Goal: Task Accomplishment & Management: Manage account settings

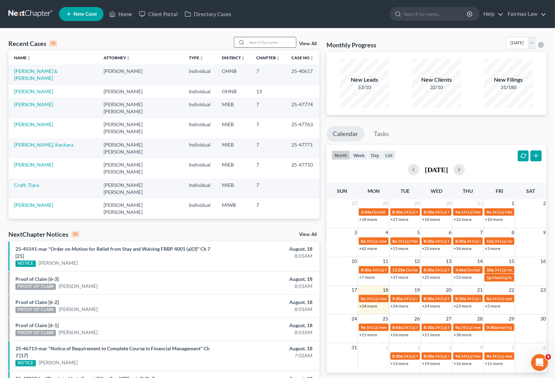
click at [256, 43] on input "search" at bounding box center [271, 42] width 49 height 10
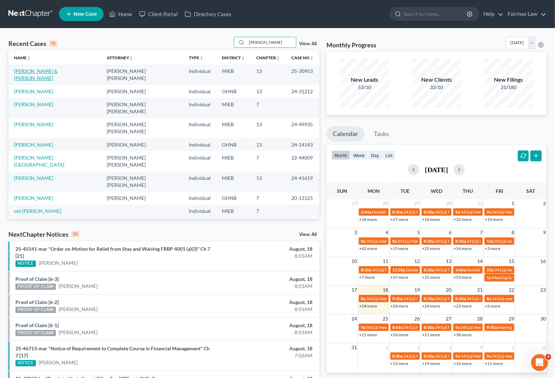
type input "[PERSON_NAME]"
click at [46, 70] on link "[PERSON_NAME] & [PERSON_NAME]" at bounding box center [36, 74] width 44 height 13
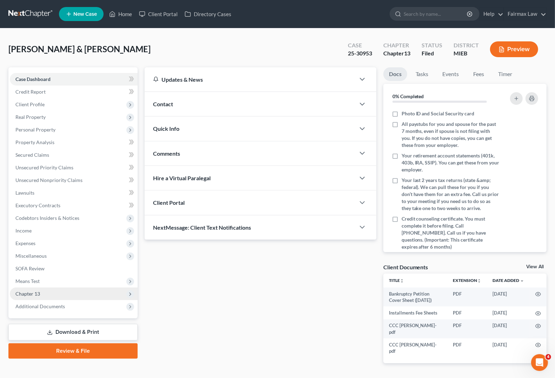
click at [40, 294] on span "Chapter 13" at bounding box center [74, 294] width 128 height 13
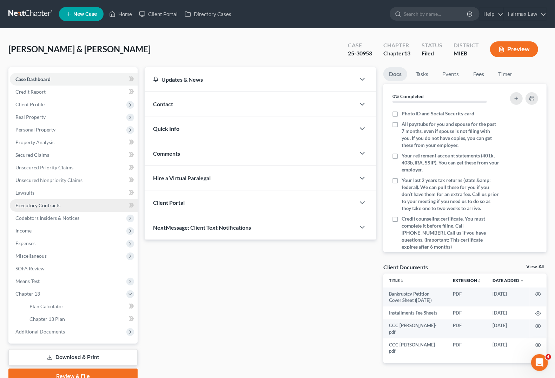
click at [34, 205] on span "Executory Contracts" at bounding box center [37, 206] width 45 height 6
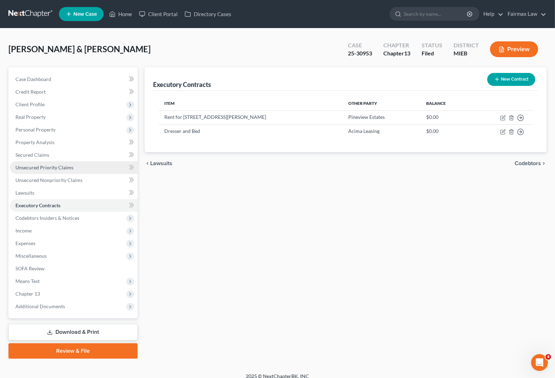
click at [34, 167] on span "Unsecured Priority Claims" at bounding box center [44, 168] width 58 height 6
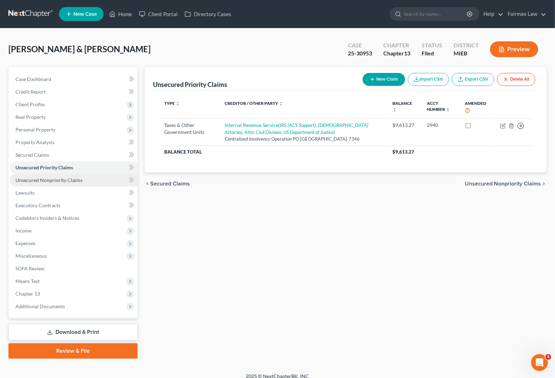
click at [35, 179] on span "Unsecured Nonpriority Claims" at bounding box center [48, 180] width 67 height 6
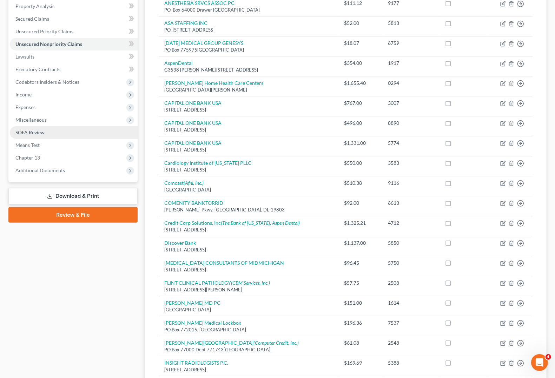
scroll to position [132, 0]
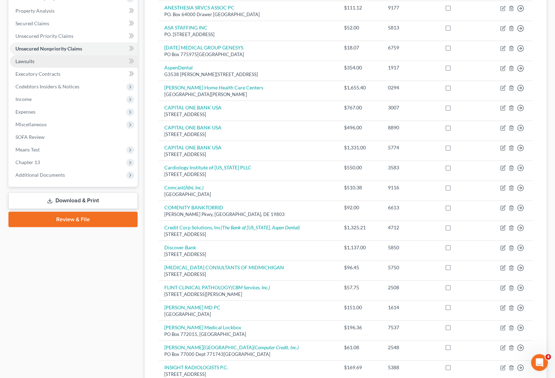
click at [27, 64] on link "Lawsuits" at bounding box center [74, 61] width 128 height 13
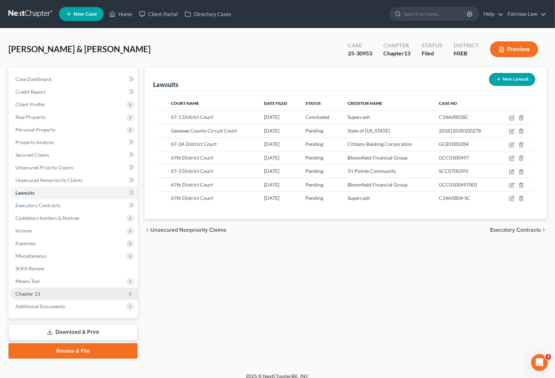
click at [24, 295] on span "Chapter 13" at bounding box center [27, 294] width 25 height 6
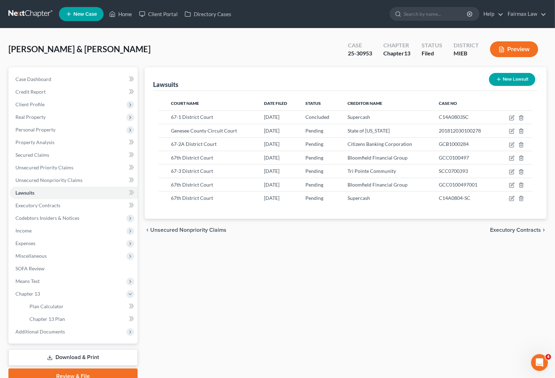
click at [394, 301] on div "Lawsuits New Lawsuit Court Name Date Filed Status Creditor Name Case No 67-1 Di…" at bounding box center [345, 225] width 409 height 317
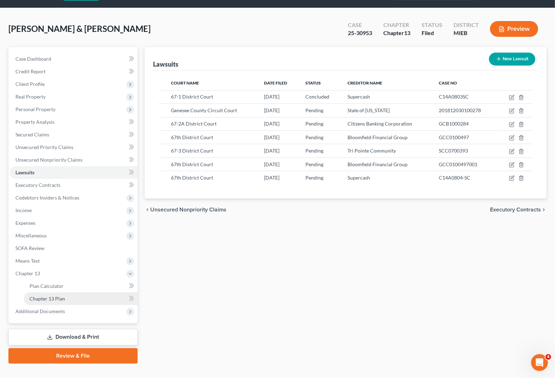
scroll to position [32, 0]
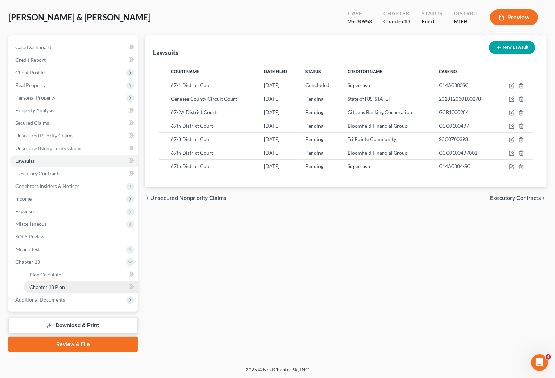
click at [55, 287] on span "Chapter 13 Plan" at bounding box center [46, 287] width 35 height 6
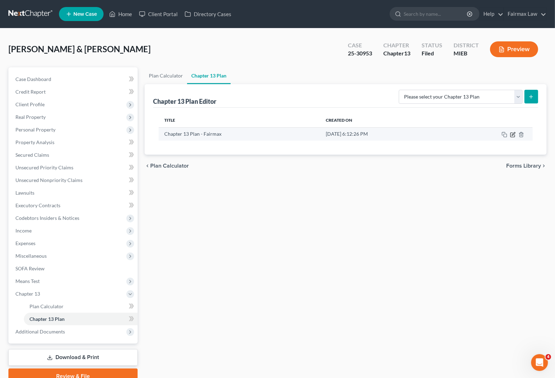
click at [492, 136] on icon "button" at bounding box center [513, 135] width 6 height 6
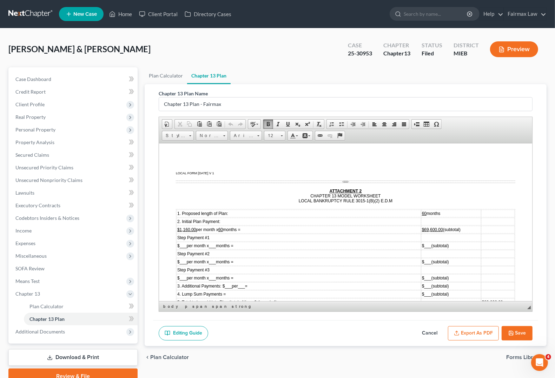
scroll to position [2729, 0]
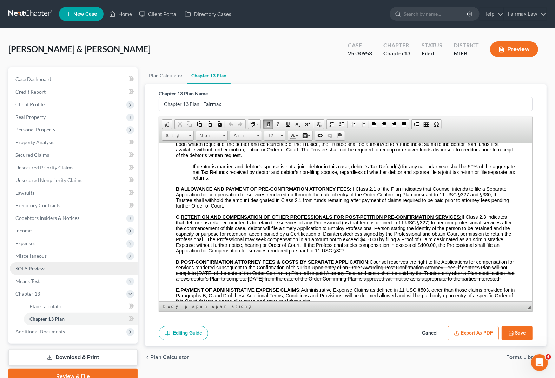
click at [30, 271] on link "SOFA Review" at bounding box center [74, 269] width 128 height 13
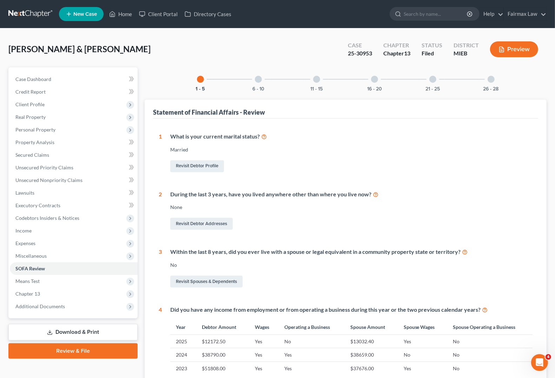
click at [492, 83] on div "26 - 28" at bounding box center [491, 79] width 24 height 24
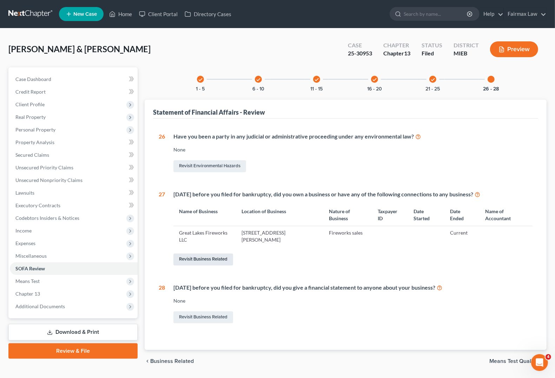
click at [218, 257] on link "Revisit Business Related" at bounding box center [203, 260] width 60 height 12
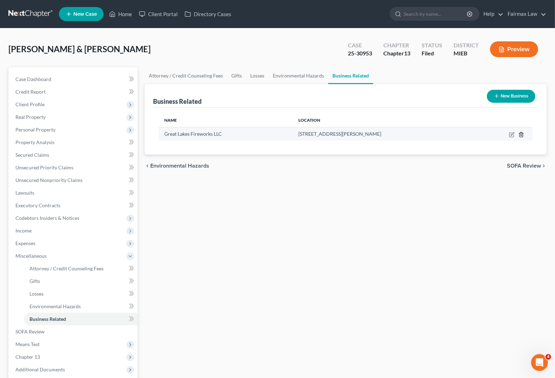
click at [492, 133] on icon "button" at bounding box center [522, 135] width 6 height 6
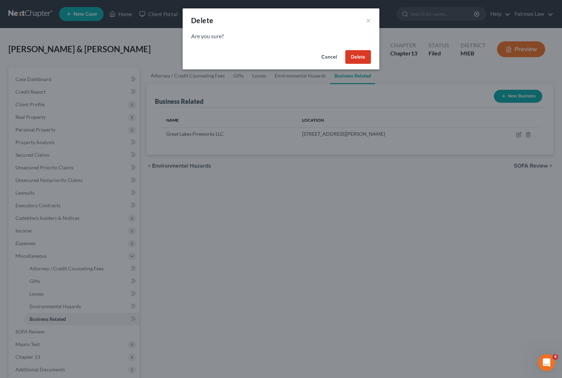
click at [364, 59] on button "Delete" at bounding box center [358, 57] width 26 height 14
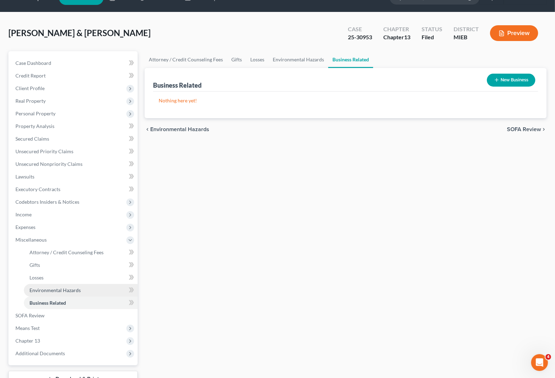
scroll to position [44, 0]
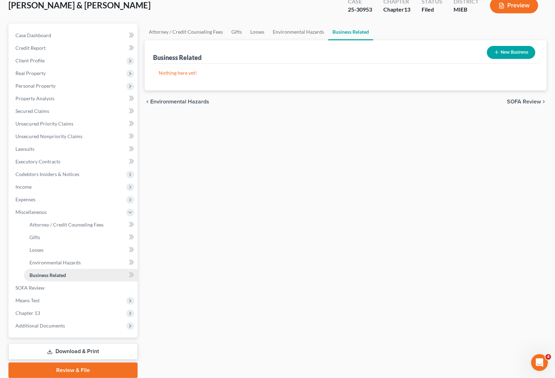
click at [46, 278] on link "Business Related" at bounding box center [81, 275] width 114 height 13
click at [35, 249] on span "Losses" at bounding box center [36, 250] width 14 height 6
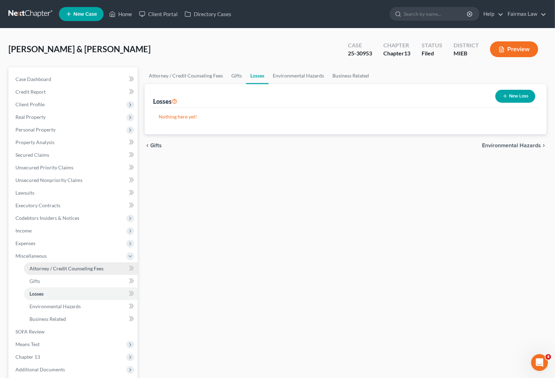
click at [74, 267] on span "Attorney / Credit Counseling Fees" at bounding box center [66, 269] width 74 height 6
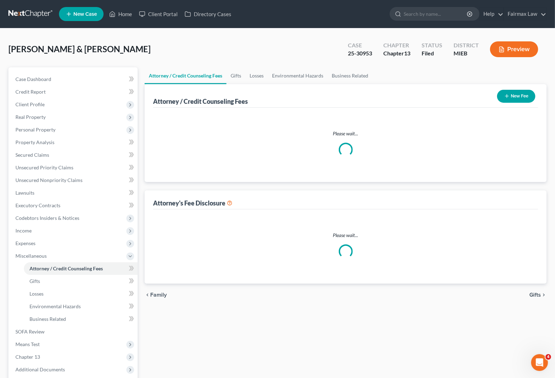
select select "3"
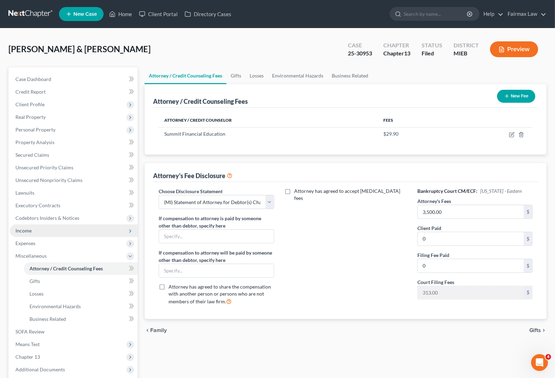
click at [46, 226] on span "Income" at bounding box center [74, 231] width 128 height 13
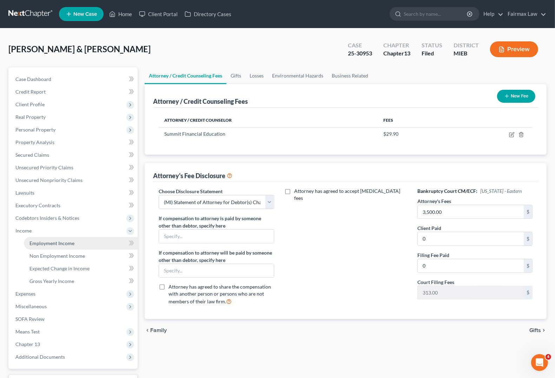
click at [50, 243] on span "Employment Income" at bounding box center [51, 243] width 45 height 6
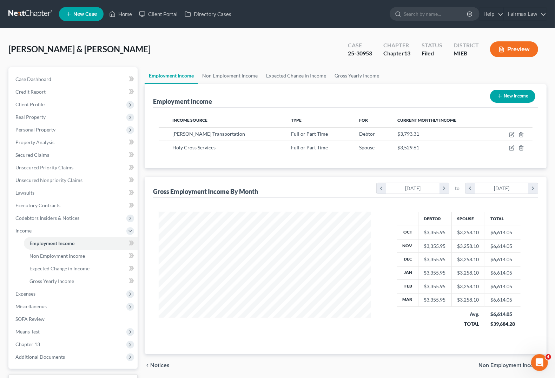
scroll to position [126, 226]
click at [64, 257] on span "Non Employment Income" at bounding box center [56, 256] width 55 height 6
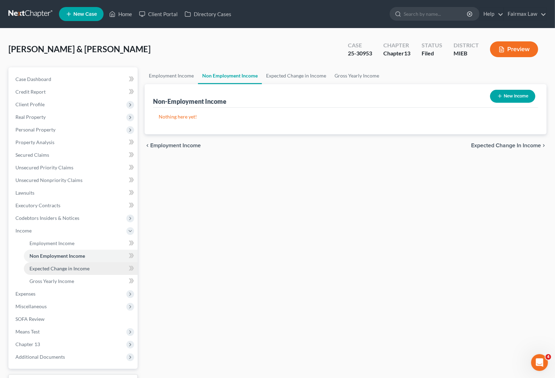
click at [65, 271] on link "Expected Change in Income" at bounding box center [81, 269] width 114 height 13
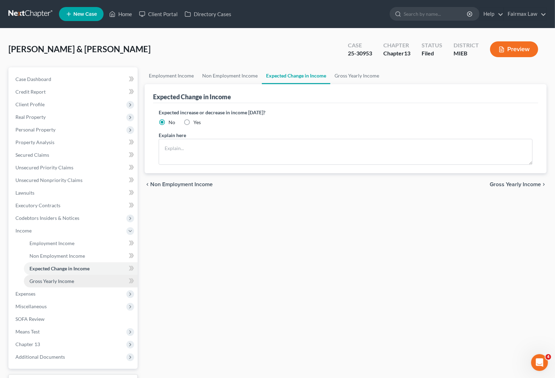
click at [61, 280] on span "Gross Yearly Income" at bounding box center [51, 281] width 45 height 6
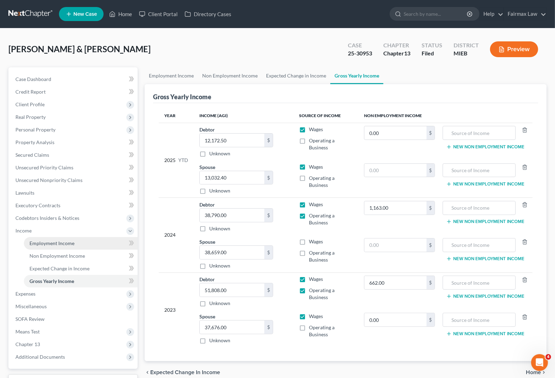
click at [61, 240] on span "Employment Income" at bounding box center [51, 243] width 45 height 6
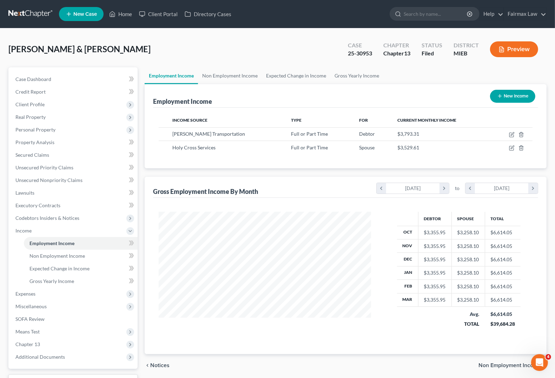
scroll to position [126, 226]
click at [32, 301] on span "SOFA Review" at bounding box center [29, 319] width 29 height 6
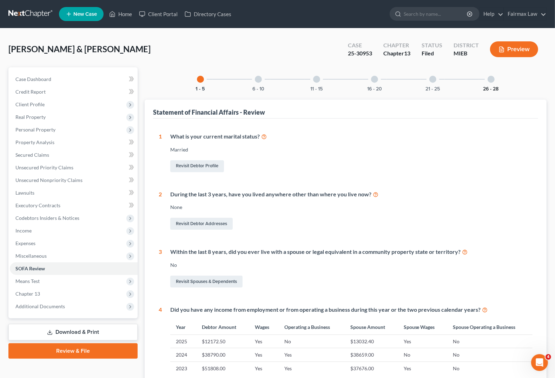
click at [490, 87] on button "26 - 28" at bounding box center [490, 89] width 15 height 5
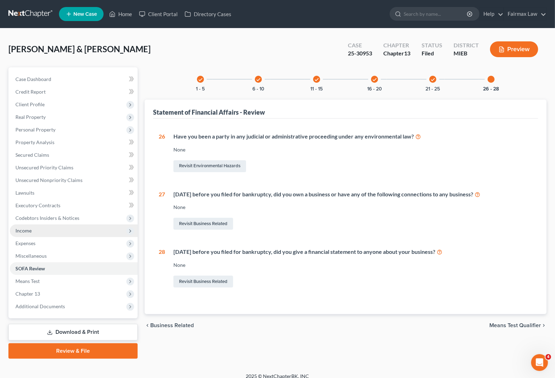
click at [35, 229] on span "Income" at bounding box center [74, 231] width 128 height 13
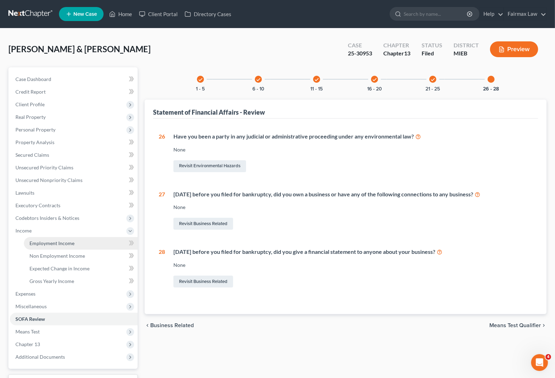
click at [40, 240] on span "Employment Income" at bounding box center [51, 243] width 45 height 6
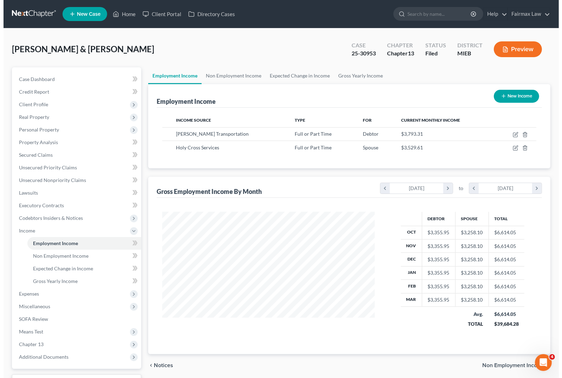
scroll to position [126, 226]
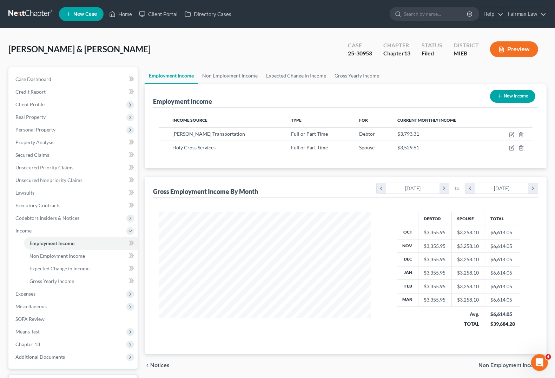
click at [492, 54] on button "Preview" at bounding box center [514, 49] width 48 height 16
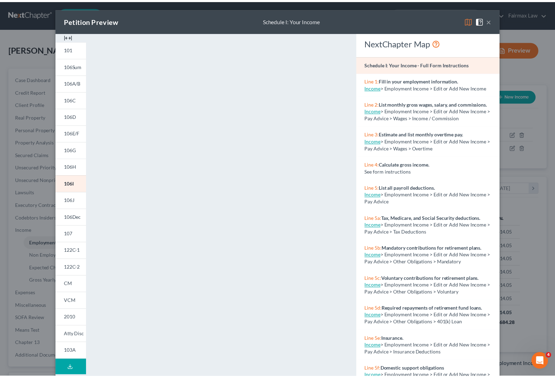
scroll to position [17, 0]
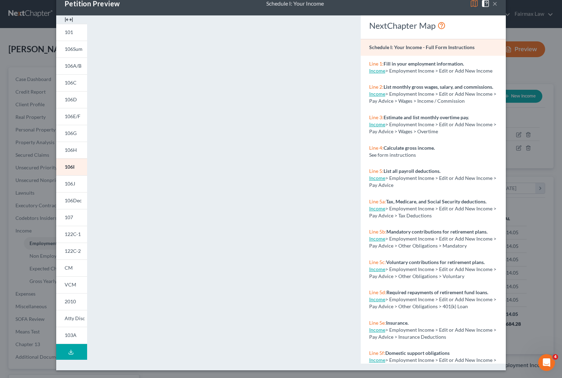
click at [492, 6] on button "×" at bounding box center [494, 3] width 5 height 8
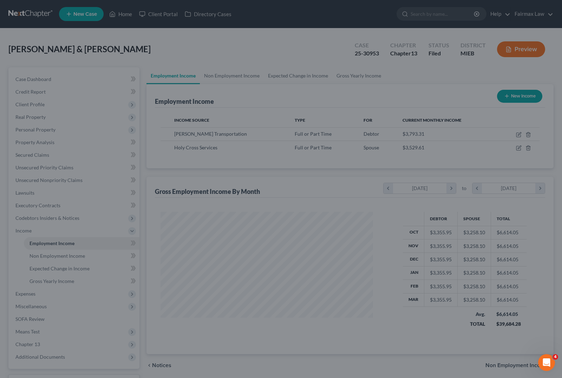
scroll to position [350965, 350865]
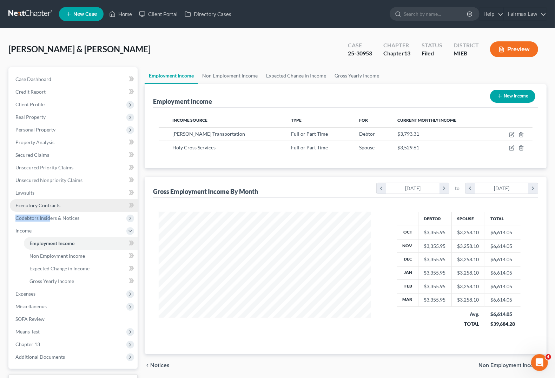
drag, startPoint x: 61, startPoint y: 212, endPoint x: 74, endPoint y: 205, distance: 13.8
click at [71, 206] on ul "Case Dashboard Payments Invoices Payments Payments Credit Report Client Profile" at bounding box center [74, 218] width 128 height 291
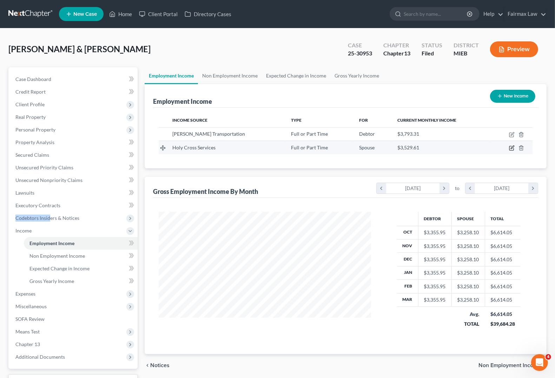
click at [492, 149] on icon "button" at bounding box center [512, 148] width 6 height 6
select select "0"
select select "23"
select select "2"
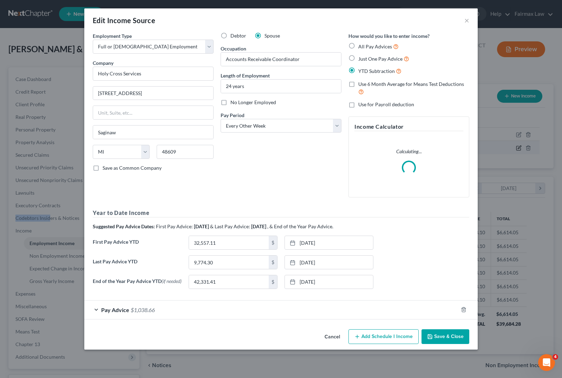
scroll to position [126, 229]
click at [112, 301] on span "Pay Advice" at bounding box center [115, 310] width 28 height 7
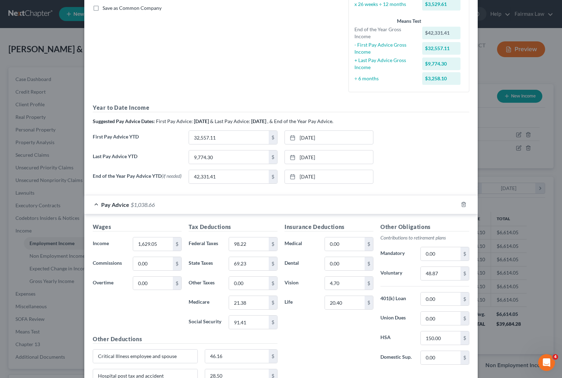
scroll to position [0, 0]
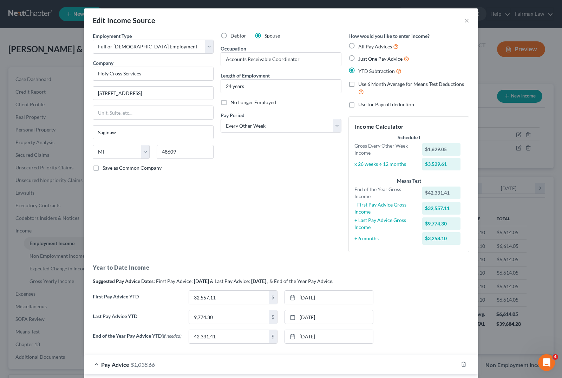
click at [358, 43] on label "All Pay Advices" at bounding box center [378, 46] width 40 height 8
click at [361, 43] on input "All Pay Advices" at bounding box center [363, 44] width 5 height 5
radio input "true"
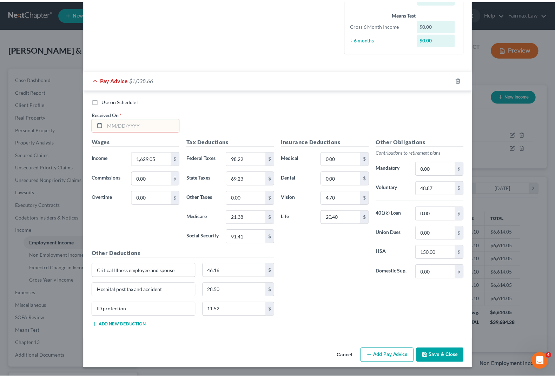
scroll to position [183, 0]
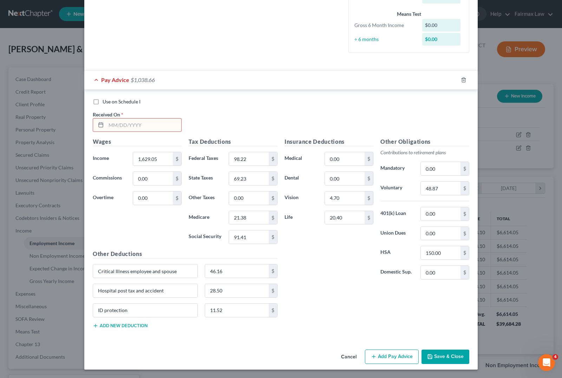
drag, startPoint x: 139, startPoint y: 118, endPoint x: 119, endPoint y: 116, distance: 20.1
click at [139, 119] on input "text" at bounding box center [143, 125] width 75 height 13
type input "4/11/2025"
click at [459, 301] on button "Save & Close" at bounding box center [445, 357] width 48 height 15
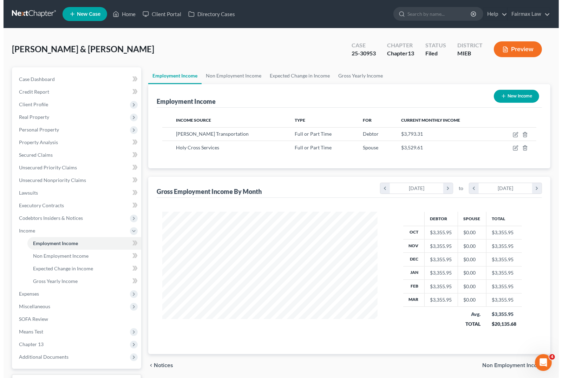
scroll to position [350965, 350865]
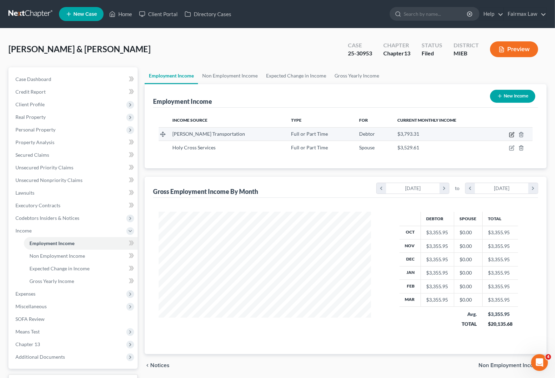
click at [492, 136] on icon "button" at bounding box center [512, 135] width 6 height 6
select select "0"
select select "23"
select select "3"
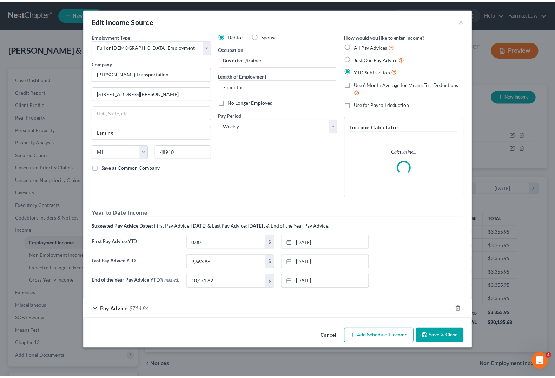
scroll to position [126, 229]
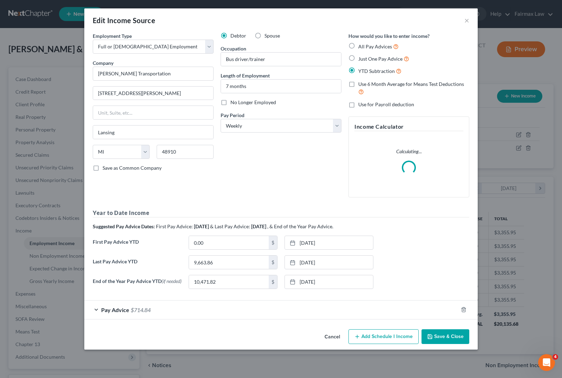
click at [358, 48] on label "All Pay Advices" at bounding box center [378, 46] width 40 height 8
click at [361, 47] on input "All Pay Advices" at bounding box center [363, 44] width 5 height 5
radio input "true"
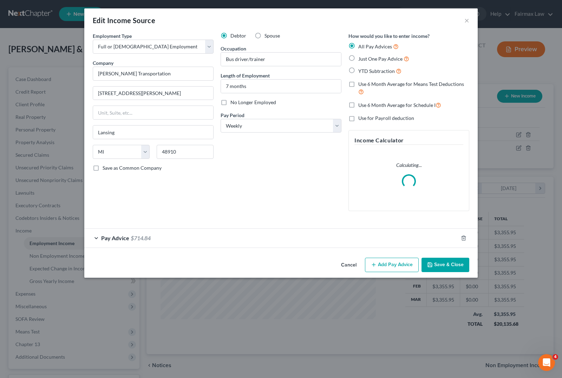
click at [398, 265] on button "Add Pay Advice" at bounding box center [392, 265] width 54 height 15
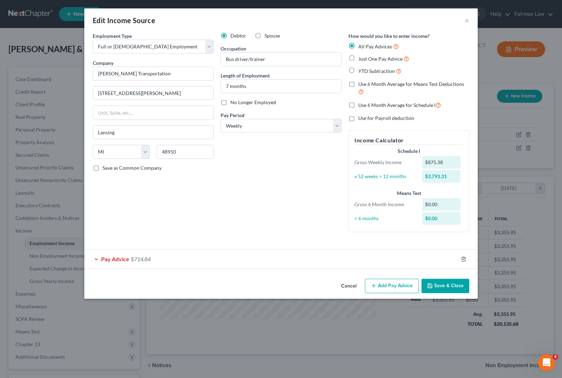
click at [470, 20] on div "Edit Income Source ×" at bounding box center [280, 20] width 393 height 24
click at [469, 19] on div "Edit Income Source ×" at bounding box center [280, 20] width 393 height 24
click at [464, 20] on button "×" at bounding box center [466, 20] width 5 height 8
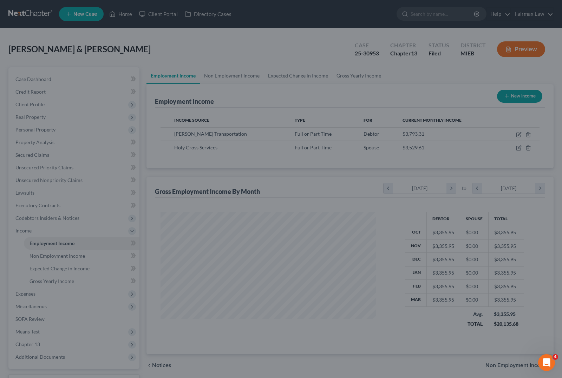
scroll to position [350965, 350865]
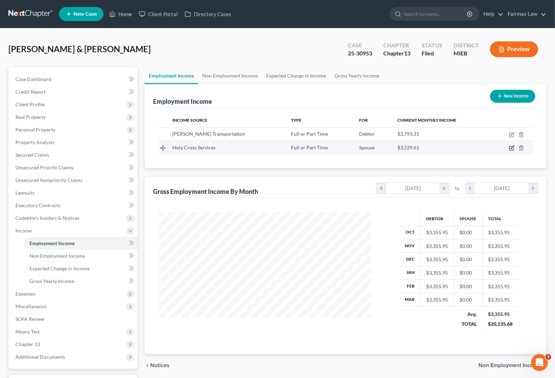
click at [492, 149] on icon "button" at bounding box center [512, 148] width 6 height 6
select select "0"
select select "23"
select select "2"
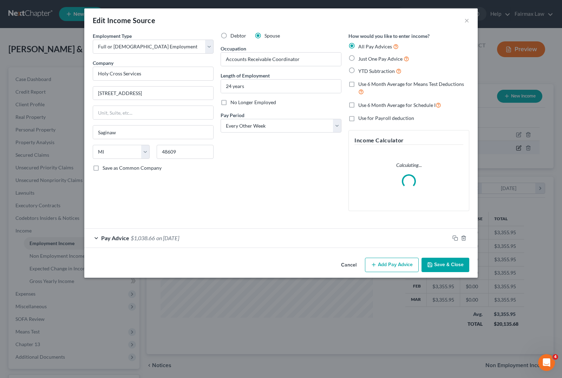
scroll to position [126, 229]
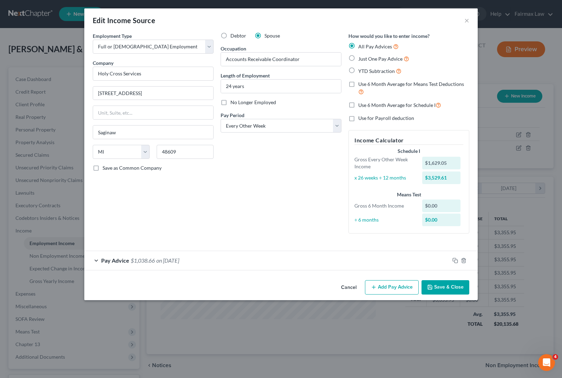
click at [125, 262] on span "Pay Advice" at bounding box center [115, 260] width 28 height 7
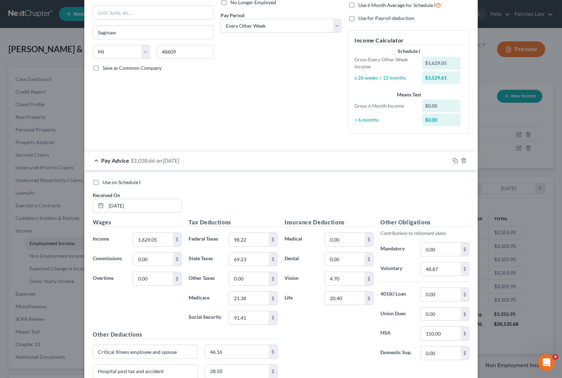
scroll to position [0, 0]
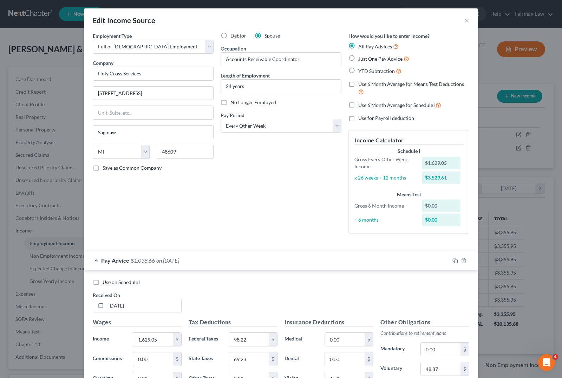
click at [358, 58] on label "Just One Pay Advice" at bounding box center [383, 59] width 51 height 8
click at [361, 58] on input "Just One Pay Advice" at bounding box center [363, 57] width 5 height 5
radio input "true"
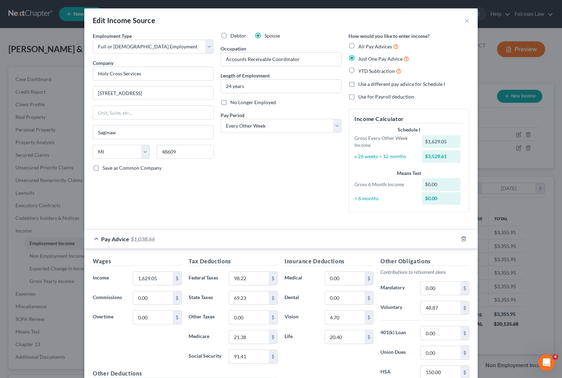
click at [358, 45] on label "All Pay Advices" at bounding box center [378, 46] width 40 height 8
click at [361, 45] on input "All Pay Advices" at bounding box center [363, 44] width 5 height 5
radio input "true"
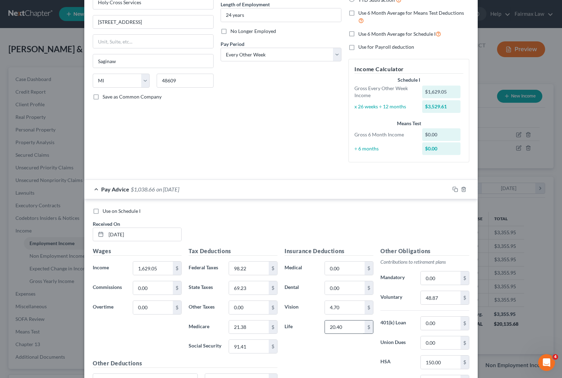
scroll to position [183, 0]
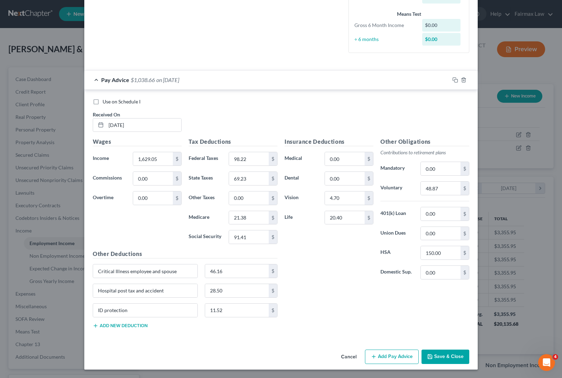
click at [383, 301] on button "Add Pay Advice" at bounding box center [392, 357] width 54 height 15
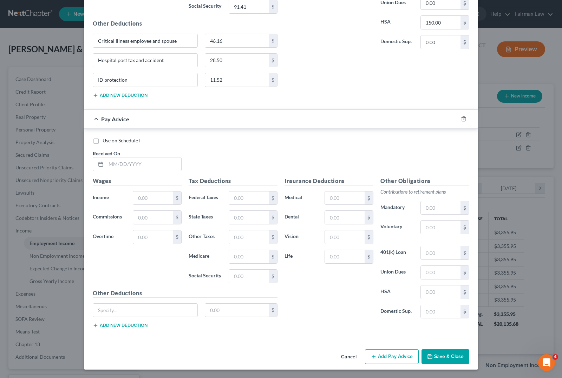
scroll to position [415, 0]
click at [110, 301] on input "text" at bounding box center [145, 310] width 104 height 13
click at [139, 193] on input "text" at bounding box center [153, 198] width 40 height 13
click at [143, 202] on input "text" at bounding box center [153, 198] width 40 height 13
type input "1"
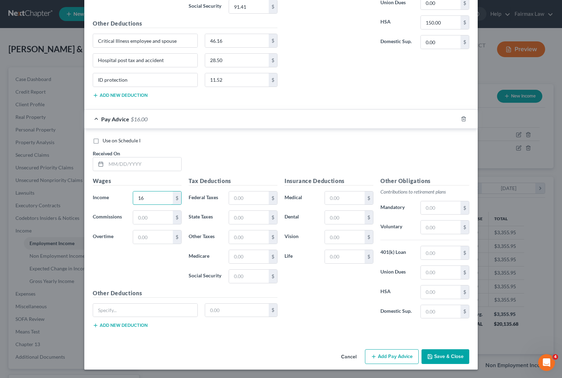
type input "1"
type input "1,629.05"
click at [239, 197] on input "text" at bounding box center [249, 198] width 40 height 13
type input "27.16"
type input "21.37"
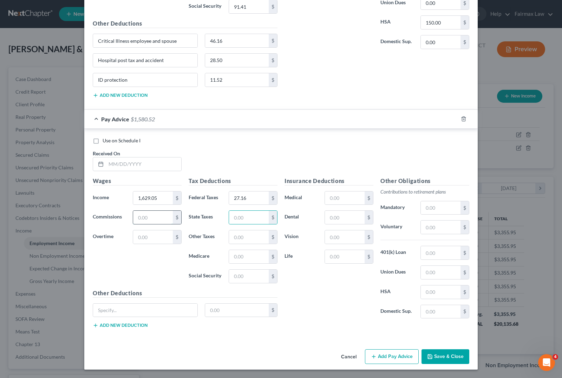
type input "21.37"
click at [249, 254] on input "text" at bounding box center [249, 256] width 40 height 13
type input "21.37"
click at [249, 217] on input "text" at bounding box center [249, 217] width 40 height 13
type input "60.58"
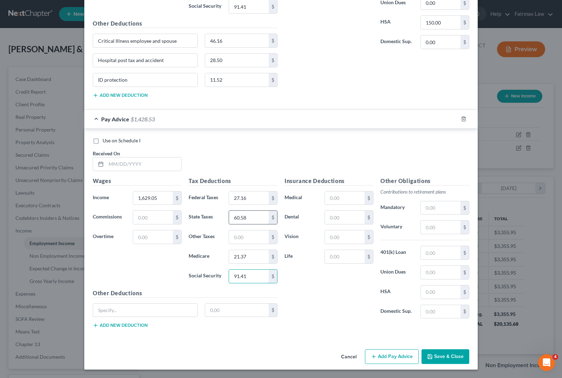
type input "91.41"
click at [439, 225] on input "text" at bounding box center [441, 227] width 40 height 13
type input "48.87"
click at [435, 205] on input "text" at bounding box center [441, 208] width 40 height 13
click at [342, 291] on div "Insurance Deductions Medical $ Dental $ Vision $ Life $" at bounding box center [329, 251] width 96 height 148
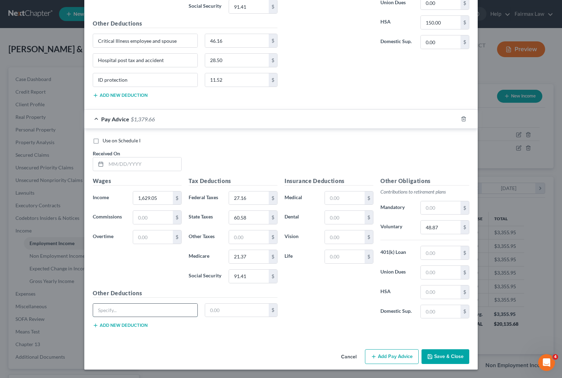
click at [117, 301] on input "text" at bounding box center [145, 310] width 104 height 13
type input "Critical Illness employee and spouse"
click at [226, 301] on input "text" at bounding box center [237, 310] width 64 height 13
type input "46.16"
click at [331, 255] on input "text" at bounding box center [345, 256] width 40 height 13
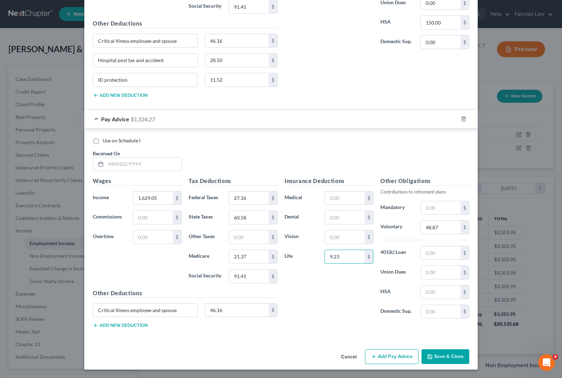
type input "9.23"
click at [423, 295] on input "text" at bounding box center [441, 292] width 40 height 13
type input "150.00"
click at [125, 301] on div "Other Deductions Critical Illness employee and spouse 46.16 $ Add new deduction" at bounding box center [185, 311] width 192 height 45
click at [112, 301] on button "Add new deduction" at bounding box center [120, 326] width 55 height 6
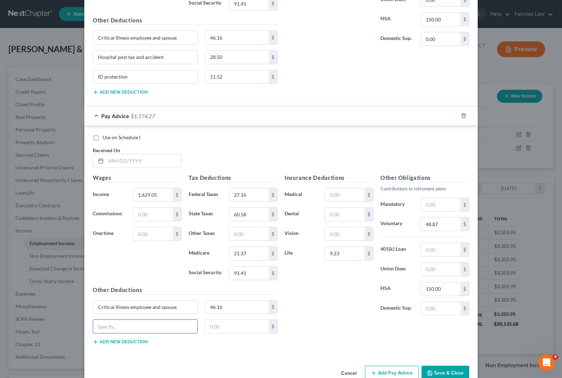
click at [116, 301] on input "text" at bounding box center [145, 326] width 104 height 13
type input "Hospital Post Tax"
type input "19.27"
click at [169, 301] on input "Hospital Post Tax" at bounding box center [145, 326] width 104 height 13
type input "Hospital Post Tax and accident"
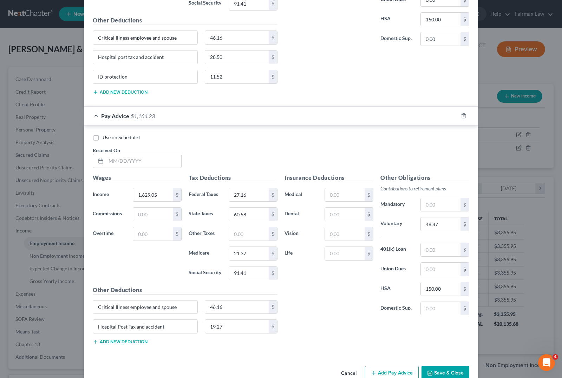
drag, startPoint x: 322, startPoint y: 339, endPoint x: 283, endPoint y: 336, distance: 39.1
click at [319, 301] on div "Insurance Deductions Medical $ Dental $ Vision $ Life $ Other Obligations Contr…" at bounding box center [377, 262] width 192 height 177
type input "28.50"
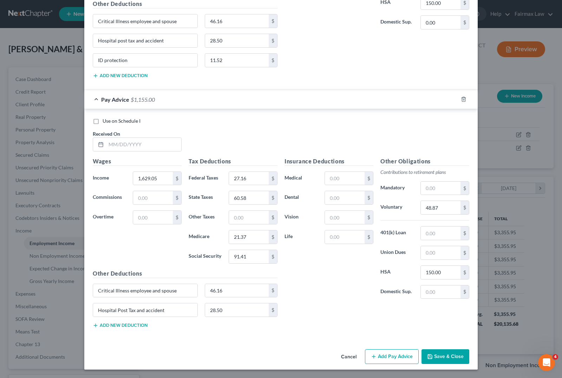
click at [125, 301] on button "Add new deduction" at bounding box center [120, 326] width 55 height 6
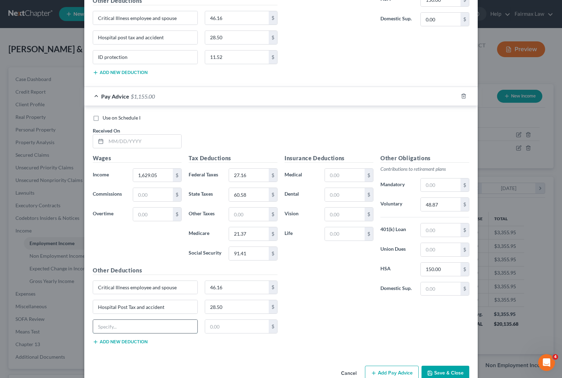
click at [124, 301] on input "text" at bounding box center [145, 326] width 104 height 13
type input "ID protection"
type input "11.52"
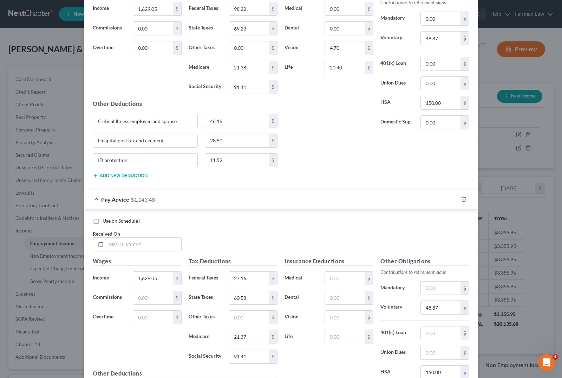
scroll to position [347, 0]
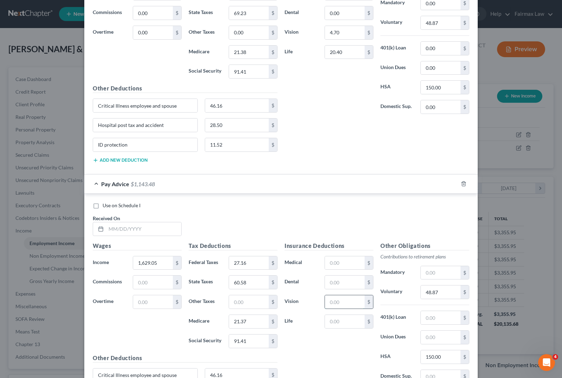
click at [336, 301] on input "text" at bounding box center [345, 302] width 40 height 13
type input "4.70"
type input "20.40"
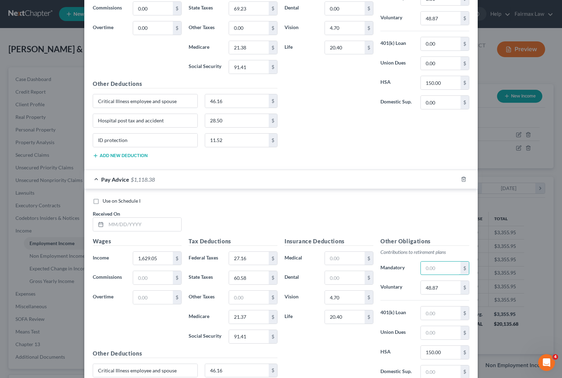
scroll to position [366, 0]
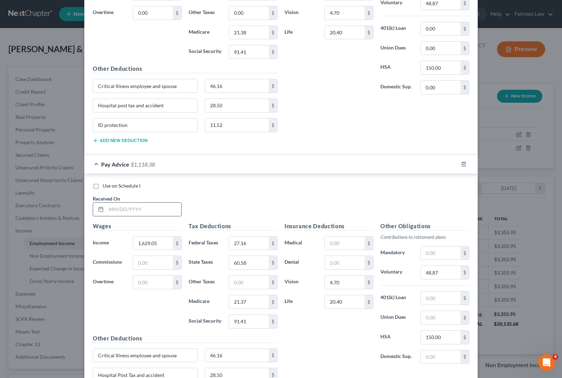
click at [123, 211] on input "text" at bounding box center [143, 209] width 75 height 13
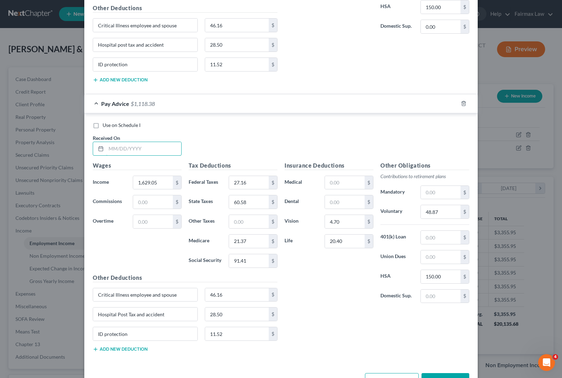
scroll to position [454, 0]
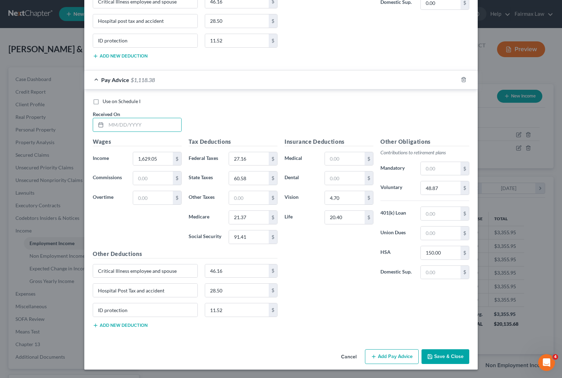
click at [333, 301] on div "Insurance Deductions Medical $ Dental $ Vision 4.70 $ Life 20.40 $ Other Obliga…" at bounding box center [377, 236] width 192 height 197
click at [328, 280] on div "Insurance Deductions Medical $ Dental $ Vision 4.70 $ Life 20.40 $" at bounding box center [329, 212] width 96 height 148
click at [120, 125] on input "text" at bounding box center [143, 124] width 75 height 13
type input "4/18/2025"
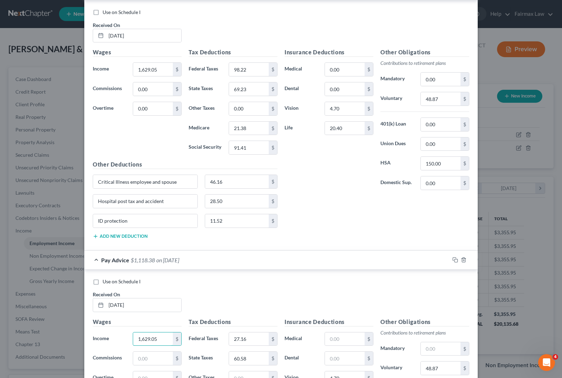
scroll to position [307, 0]
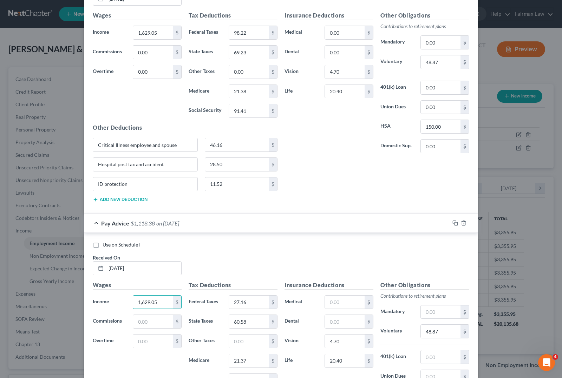
click at [103, 249] on label "Use on Schedule I" at bounding box center [122, 245] width 38 height 7
click at [105, 246] on input "Use on Schedule I" at bounding box center [107, 244] width 5 height 5
checkbox input "true"
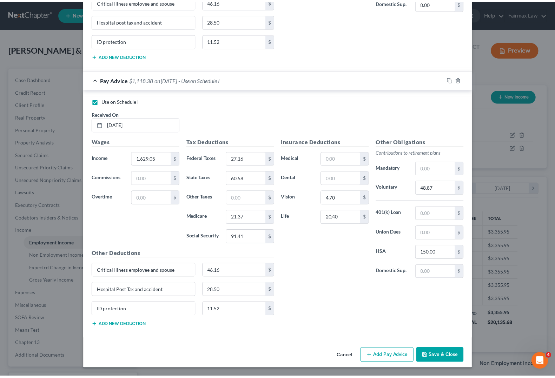
scroll to position [454, 0]
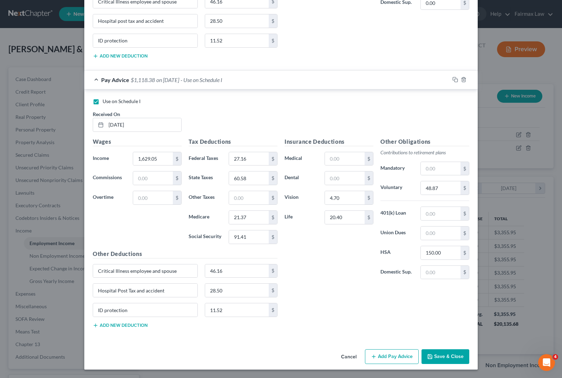
click at [443, 301] on button "Save & Close" at bounding box center [445, 357] width 48 height 15
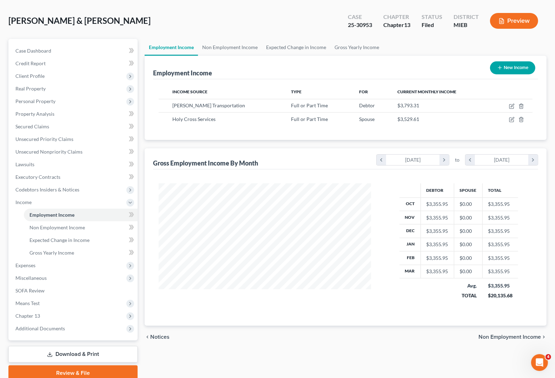
scroll to position [57, 0]
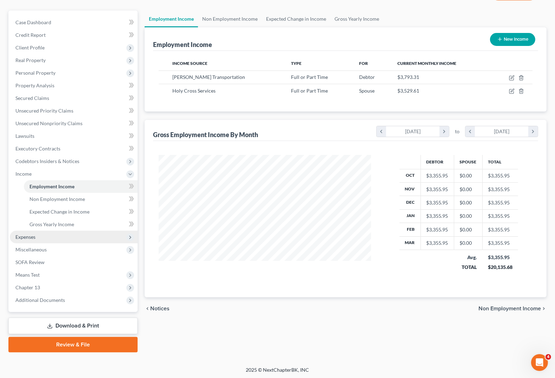
drag, startPoint x: 31, startPoint y: 233, endPoint x: 34, endPoint y: 240, distance: 7.2
click at [31, 234] on span "Expenses" at bounding box center [25, 237] width 20 height 6
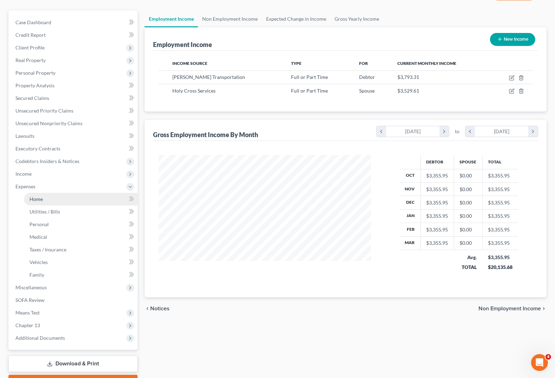
click at [32, 200] on span "Home" at bounding box center [35, 199] width 13 height 6
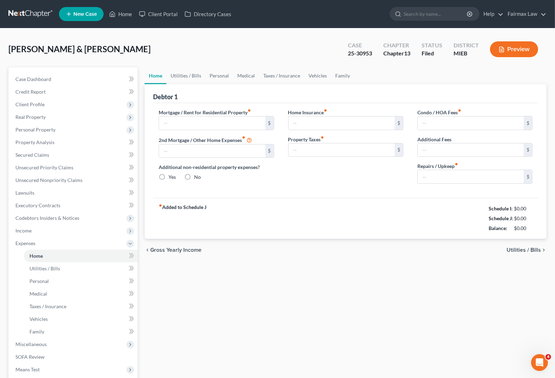
type input "840.00"
type input "0.00"
radio input "true"
type input "50.00"
type input "0.00"
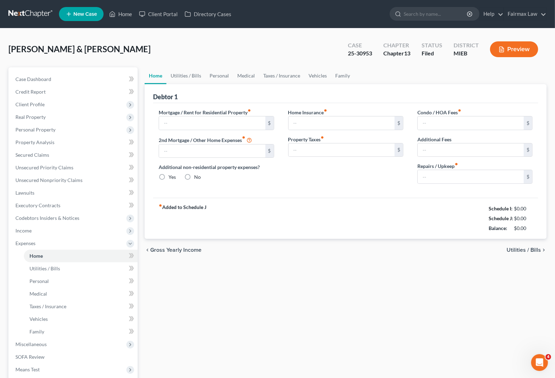
type input "0.00"
type input "100.00"
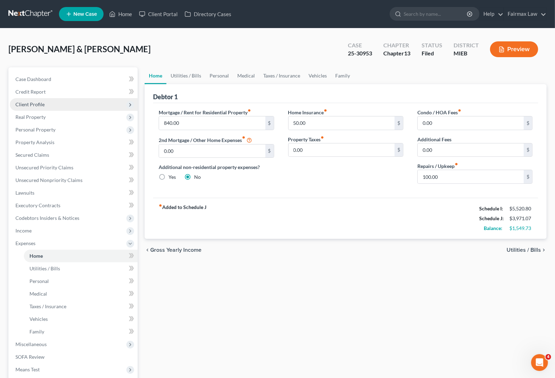
click at [28, 104] on span "Client Profile" at bounding box center [29, 104] width 29 height 6
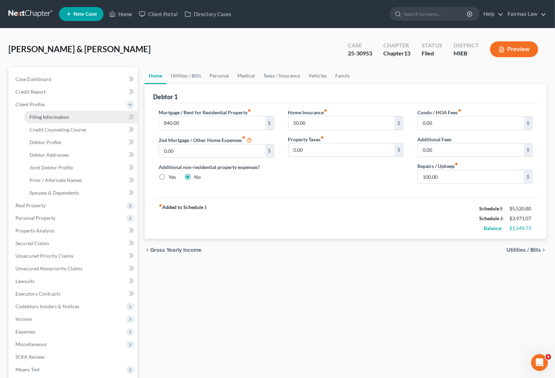
click at [39, 120] on link "Filing Information" at bounding box center [81, 117] width 114 height 13
select select "1"
select select "3"
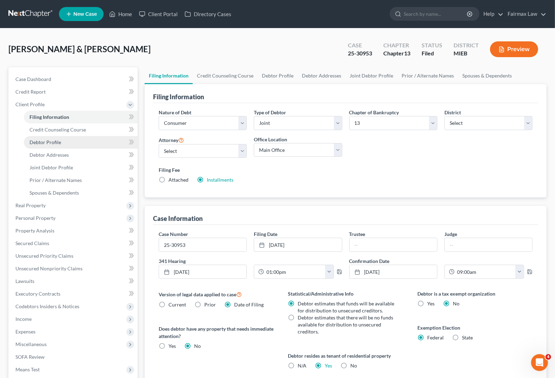
click at [46, 146] on link "Debtor Profile" at bounding box center [81, 142] width 114 height 13
select select "1"
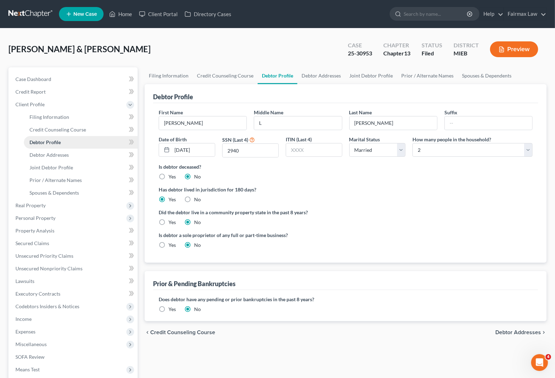
radio input "true"
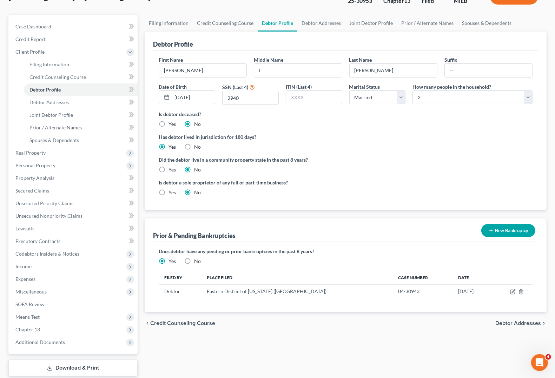
scroll to position [95, 0]
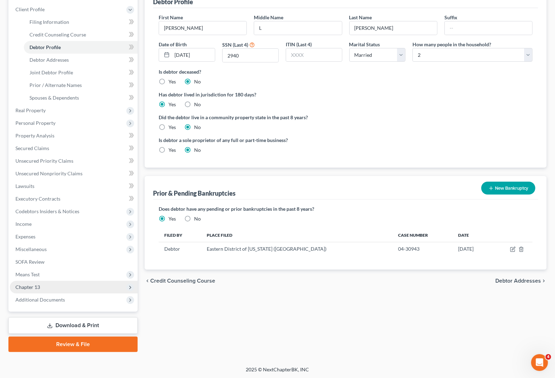
click at [37, 291] on span "Chapter 13" at bounding box center [74, 287] width 128 height 13
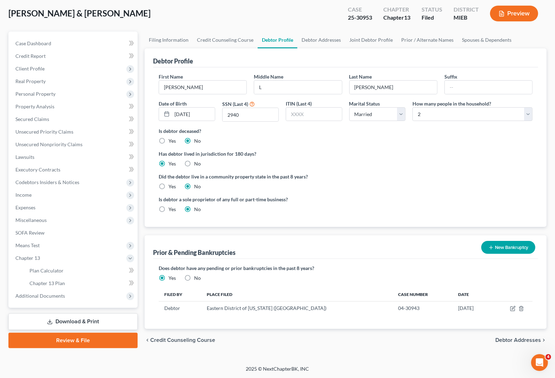
scroll to position [35, 0]
click at [48, 273] on span "Plan Calculator" at bounding box center [46, 271] width 34 height 6
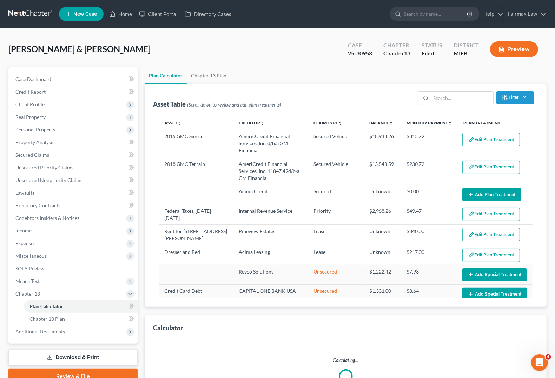
select select "59"
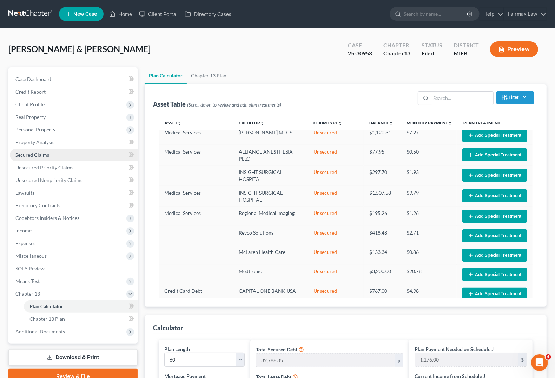
click at [24, 158] on link "Secured Claims" at bounding box center [74, 155] width 128 height 13
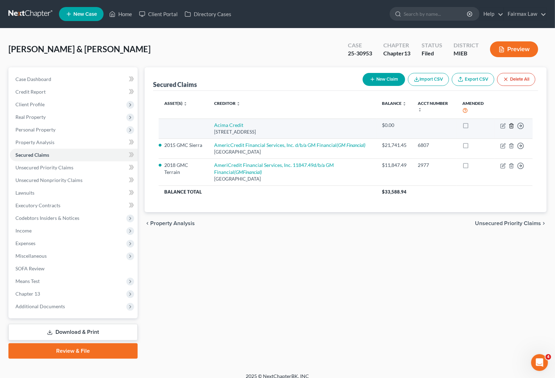
click at [492, 126] on icon "button" at bounding box center [511, 126] width 3 height 5
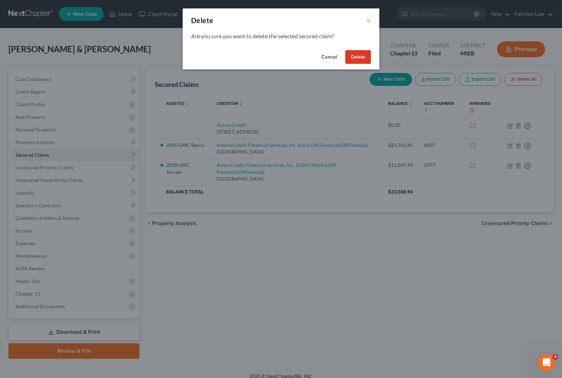
click at [356, 58] on button "Delete" at bounding box center [358, 57] width 26 height 14
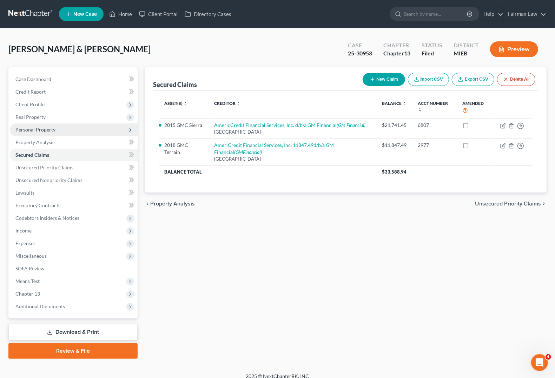
click at [31, 131] on span "Personal Property" at bounding box center [35, 130] width 40 height 6
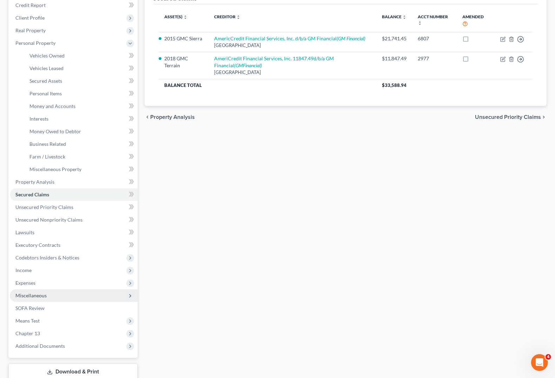
scroll to position [88, 0]
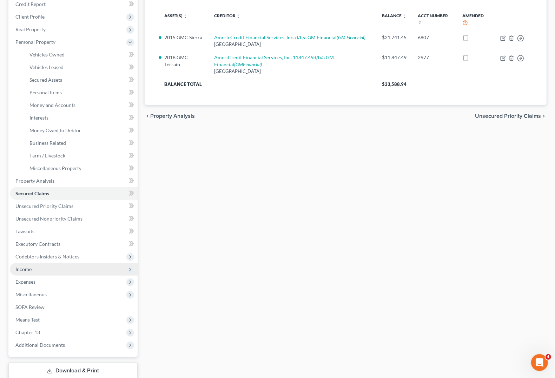
click at [35, 270] on span "Income" at bounding box center [74, 269] width 128 height 13
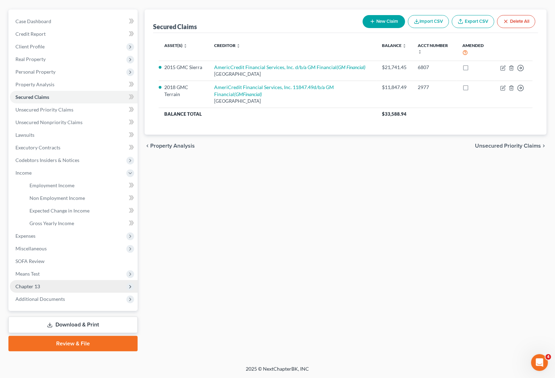
scroll to position [57, 0]
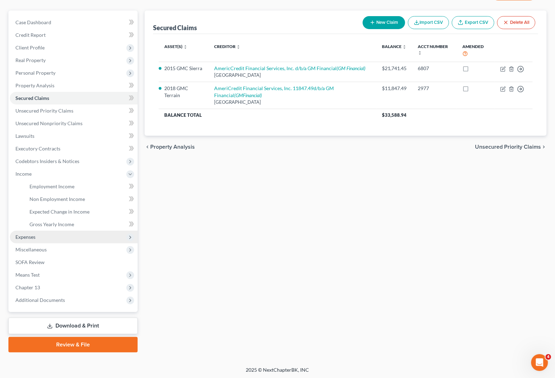
click at [30, 234] on span "Expenses" at bounding box center [25, 237] width 20 height 6
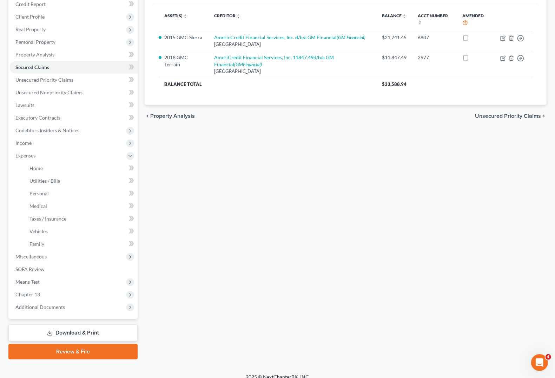
click at [492, 115] on span "Unsecured Priority Claims" at bounding box center [508, 116] width 66 height 6
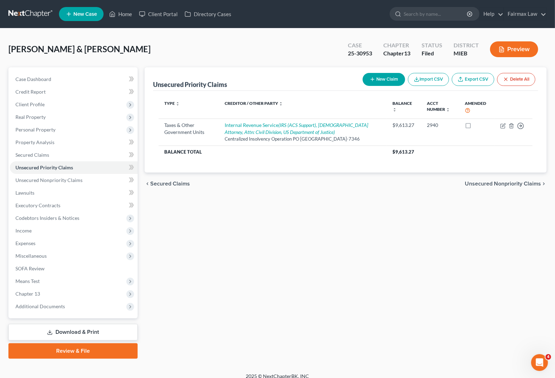
click at [492, 187] on span "Unsecured Nonpriority Claims" at bounding box center [503, 184] width 76 height 6
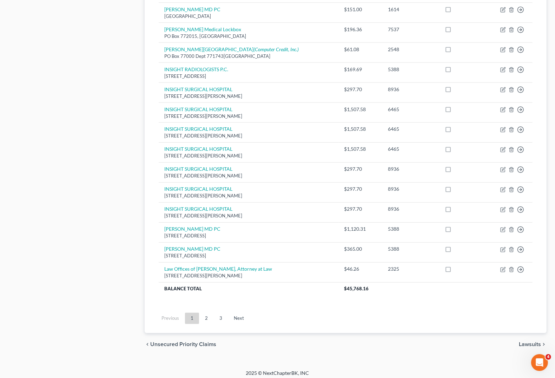
scroll to position [436, 0]
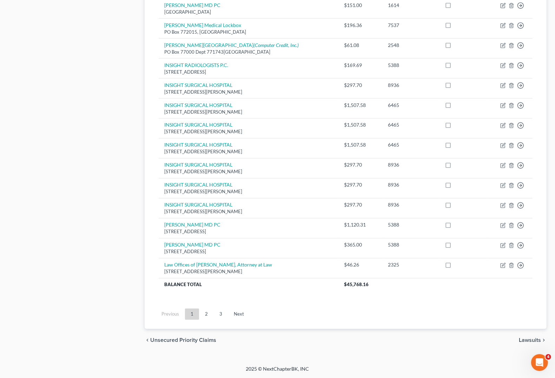
click at [492, 301] on span "Lawsuits" at bounding box center [530, 341] width 22 height 6
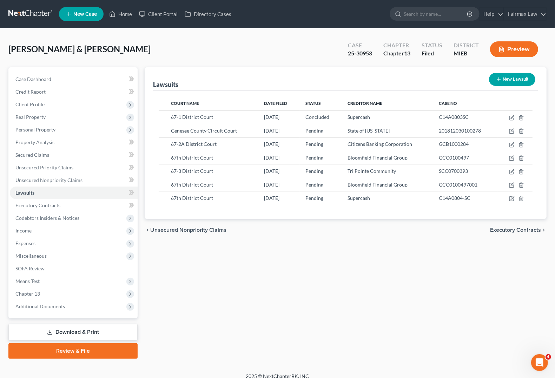
click at [492, 229] on span "Executory Contracts" at bounding box center [515, 231] width 51 height 6
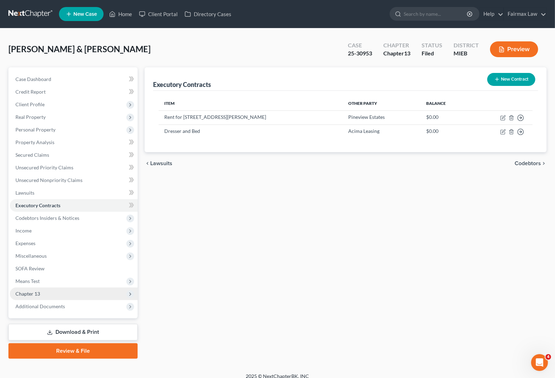
click at [40, 294] on span "Chapter 13" at bounding box center [74, 294] width 128 height 13
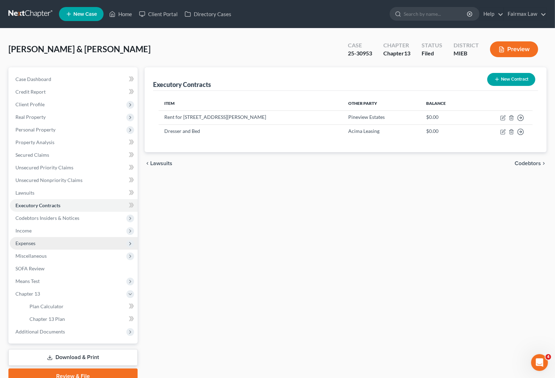
click at [21, 238] on span "Expenses" at bounding box center [74, 243] width 128 height 13
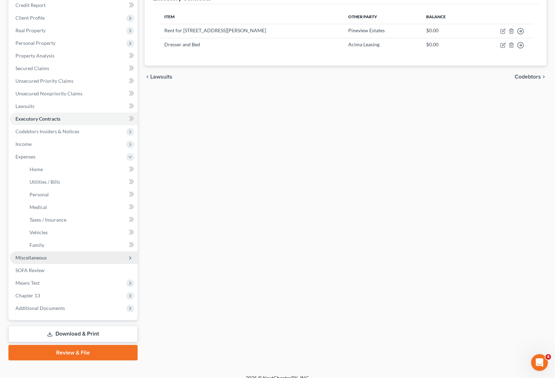
scroll to position [88, 0]
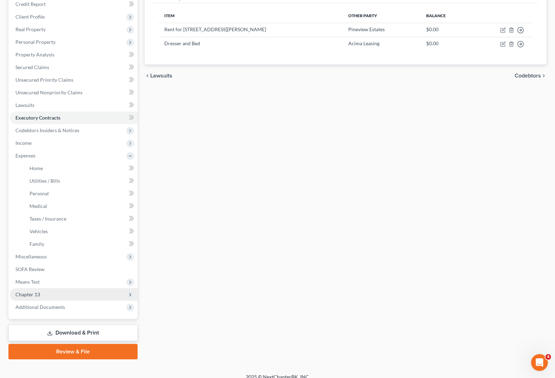
click at [27, 295] on span "Chapter 13" at bounding box center [27, 295] width 25 height 6
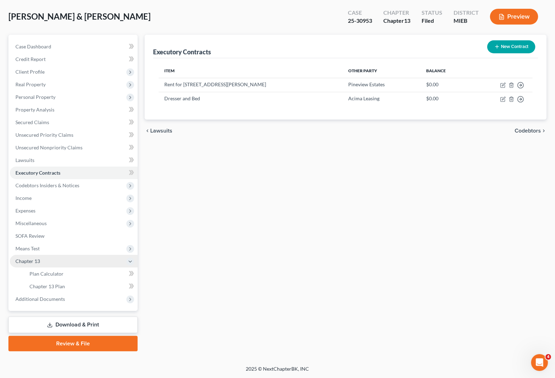
scroll to position [32, 0]
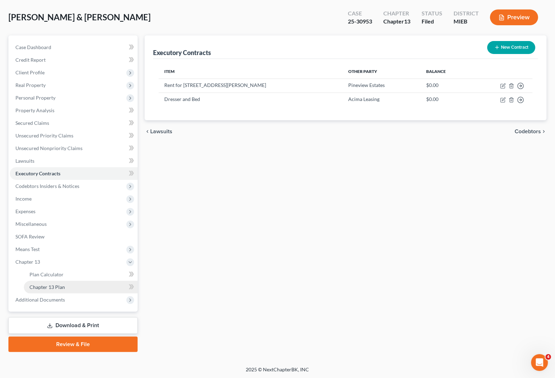
click at [35, 289] on span "Chapter 13 Plan" at bounding box center [46, 287] width 35 height 6
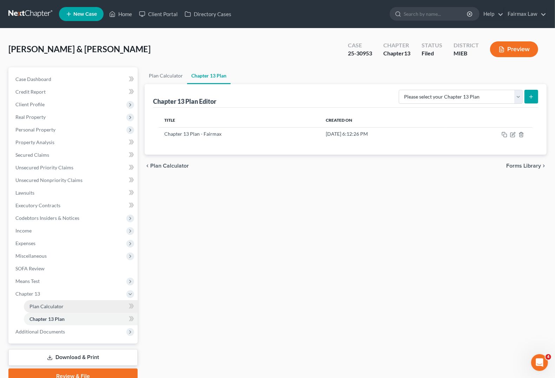
click at [67, 301] on link "Plan Calculator" at bounding box center [81, 307] width 114 height 13
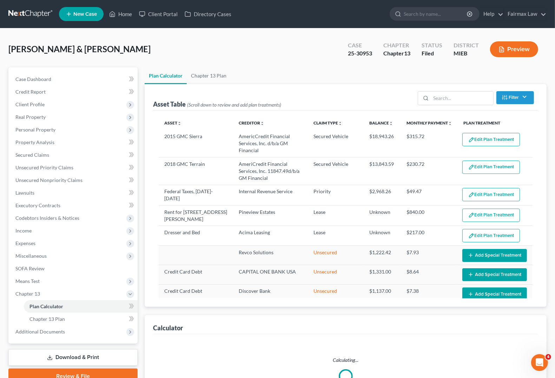
select select "59"
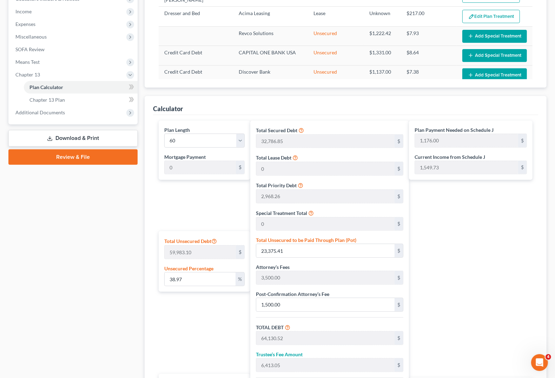
scroll to position [263, 0]
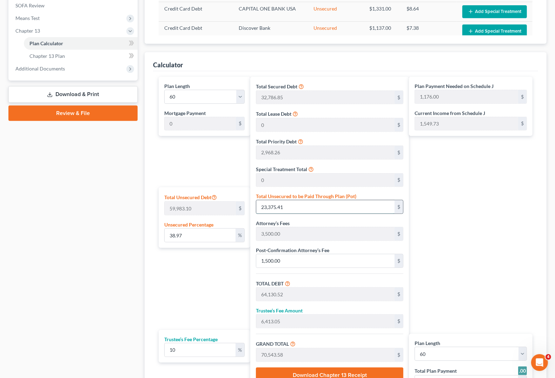
click at [328, 208] on input "23,375.41" at bounding box center [325, 206] width 138 height 13
type input "0.0016671359654409383"
type input "1"
type input "40,756.11"
type input "4,075.61"
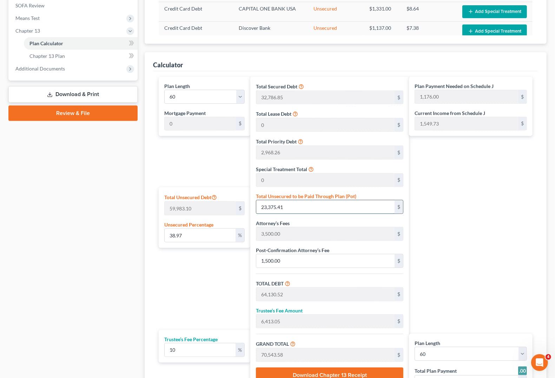
type input "44,831.72"
type input "747.00"
type input "0.016671359654409384"
type input "10"
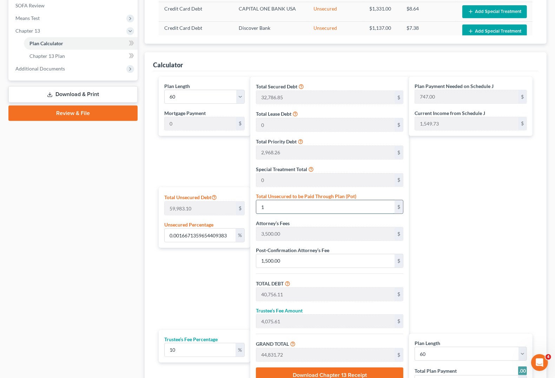
type input "40,765.11"
type input "4,076.51"
type input "44,841.62"
type input "0.17171500444041668"
type input "103"
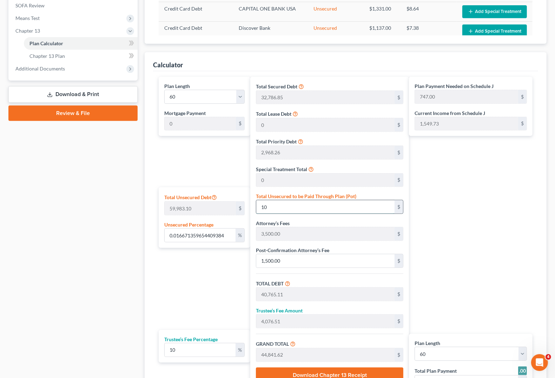
type input "40,858.11"
type input "4,085.81"
type input "44,943.92"
type input "749.00"
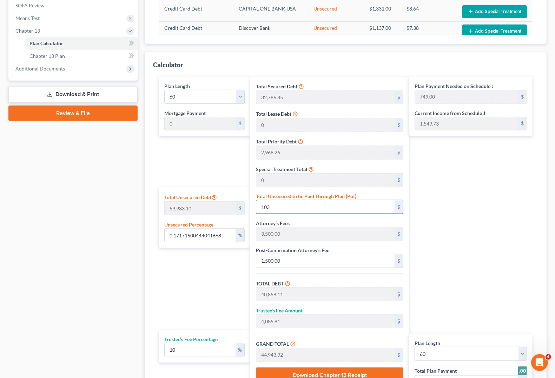
type input "1.7238185882659303"
type input "1034"
type input "41,789.11"
type input "4,178.91"
type input "45,968.02"
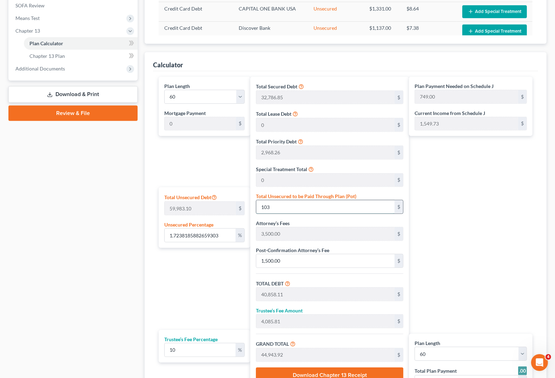
type input "766.00"
type input "1,034"
type input "17.246521562486507"
type input "1,0345"
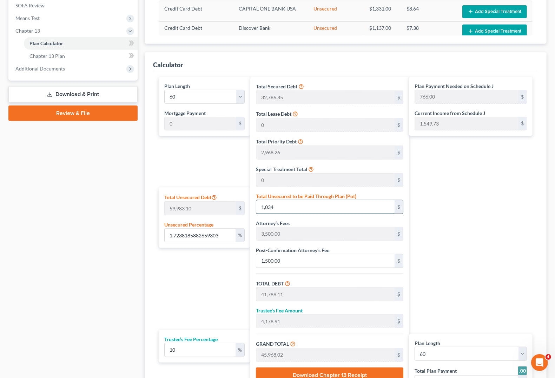
type input "51,100.11"
type input "5,110.01"
type input "56,210.12"
type input "937.00"
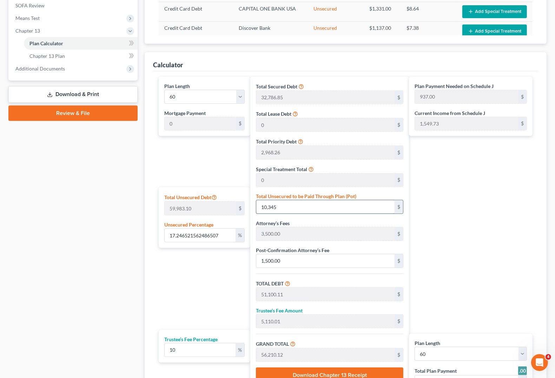
type input "10,345."
type input "17.247521844065776"
type input "10,345.6"
type input "51,100.71"
type input "5,110.07"
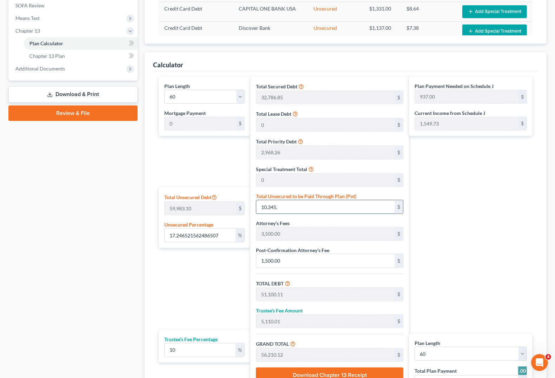
type input "56,210.78"
type input "17.2476218722237"
type input "10,345.66"
type input "51,100.77"
type input "56,210.84"
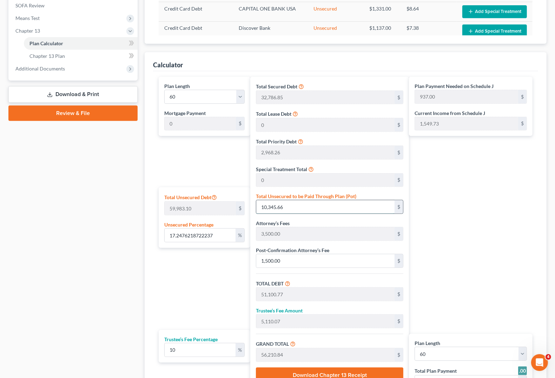
type input "10,345.66"
click at [219, 227] on div "Unsecured Percentage 17.2476218722237 %" at bounding box center [204, 231] width 80 height 21
drag, startPoint x: 215, startPoint y: 237, endPoint x: 6, endPoint y: 222, distance: 209.1
click at [6, 222] on div "Petition Navigation Case Dashboard Payments Invoices Payments Payments Credit R…" at bounding box center [277, 125] width 545 height 643
type input "1"
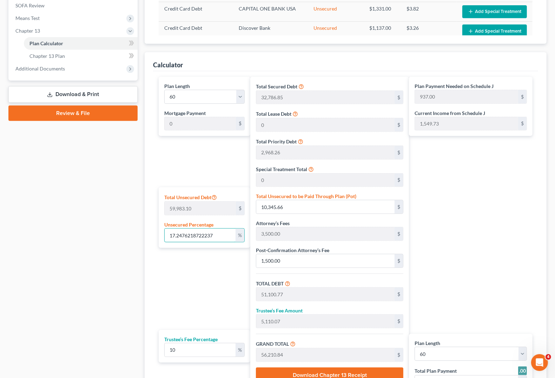
type input "599.83"
type input "41,354.94"
type input "4,135.49"
type input "45,490.43"
type input "758.00"
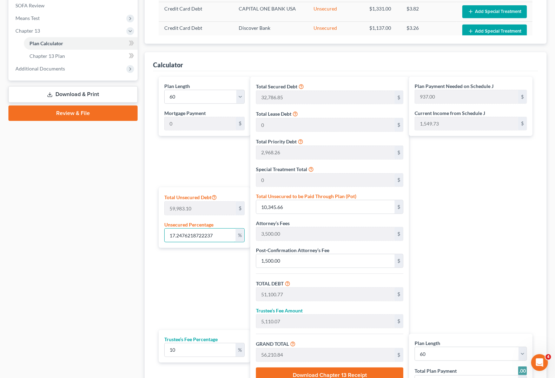
type input "758.00"
type input "10"
type input "5,998.31"
type input "46,753.42"
type input "4,675.34"
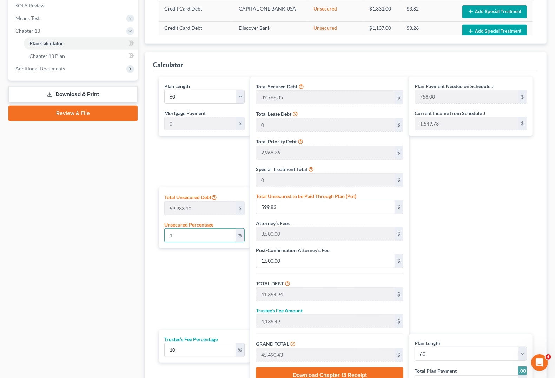
type input "51,428.76"
type input "857.00"
type input "100"
type input "59,983.10"
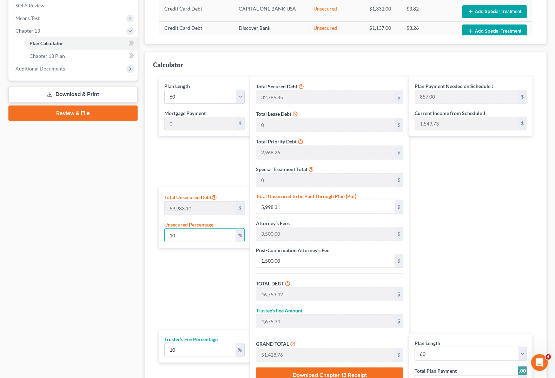
type input "100,738.22"
type input "10,073.82"
type input "110,812.04"
type input "1,847.00"
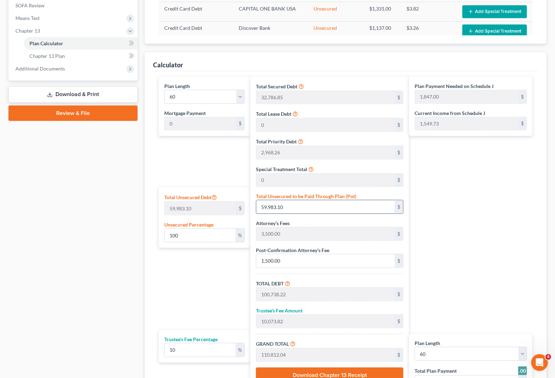
click at [318, 209] on input "59,983.10" at bounding box center [325, 206] width 138 height 13
type input "0.0016671359654409383"
type input "1"
type input "40,756.11"
type input "4,075.61"
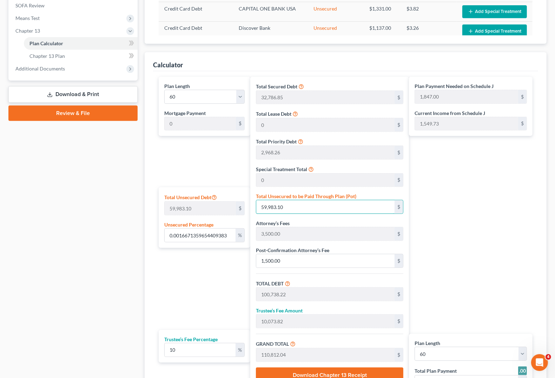
type input "44,831.72"
type input "747.00"
type input "0.016671359654409384"
type input "10"
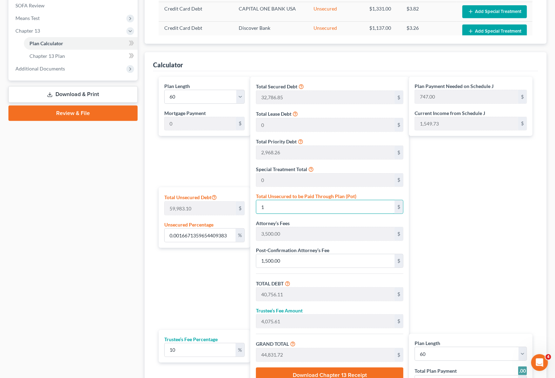
type input "40,765.11"
type input "4,076.51"
type input "44,841.62"
type input "0.17171500444041668"
type input "103"
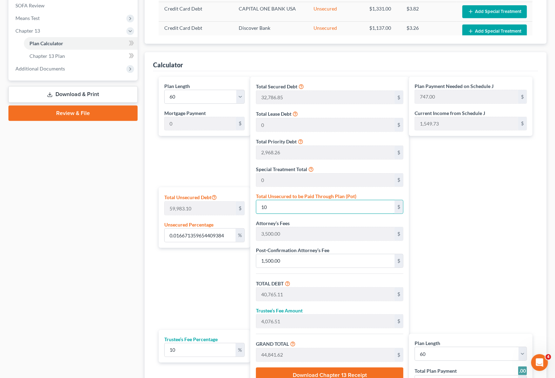
type input "40,858.11"
type input "4,085.81"
type input "44,943.92"
type input "749.00"
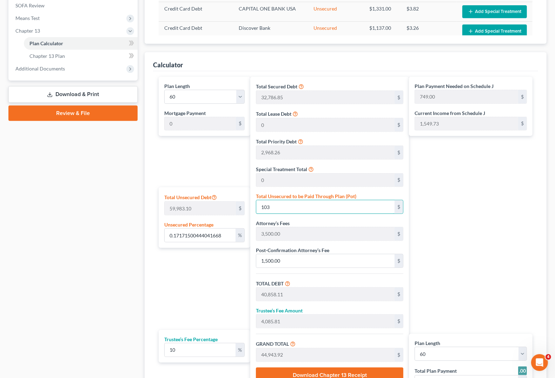
type input "1.7238185882659303"
type input "1034"
type input "41,789.11"
type input "4,178.91"
type input "45,968.02"
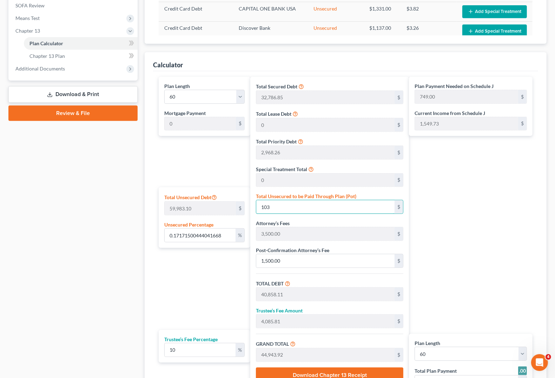
type input "766.00"
type input "1,034"
type input "17.246521562486507"
type input "1,0345"
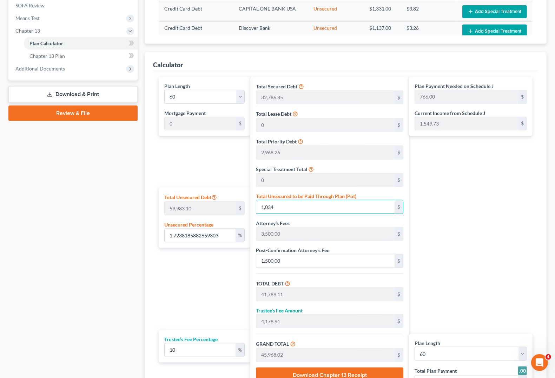
type input "51,100.11"
type input "5,110.01"
type input "56,210.12"
type input "937.00"
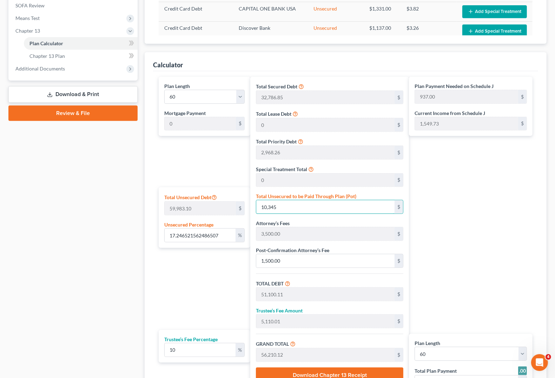
type input "10,345."
type input "17.247521844065776"
type input "10,345.6"
type input "51,100.71"
type input "5,110.07"
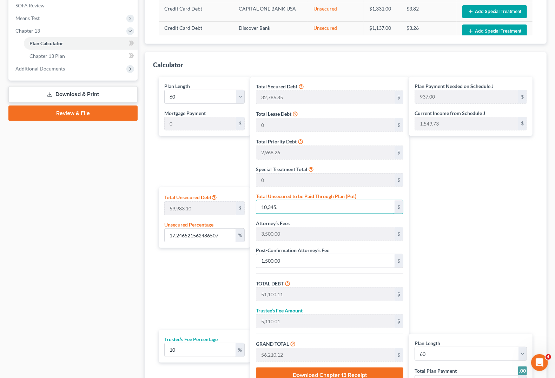
type input "56,210.78"
type input "17.2476218722237"
type input "10,345.66"
type input "51,100.77"
type input "56,210.84"
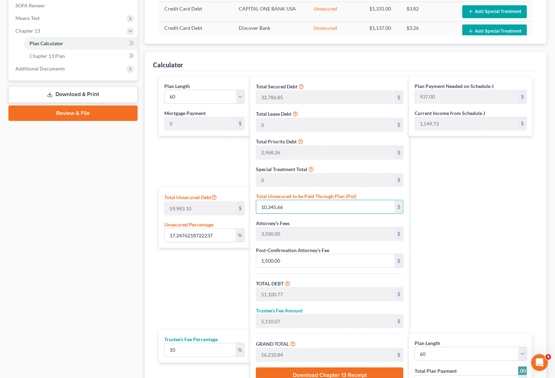
type input "10,345.66"
click at [306, 206] on input "10,345.66" at bounding box center [325, 206] width 138 height 13
drag, startPoint x: 224, startPoint y: 236, endPoint x: 112, endPoint y: 217, distance: 113.9
click at [112, 217] on div "Petition Navigation Case Dashboard Payments Invoices Payments Payments Credit R…" at bounding box center [277, 125] width 545 height 643
type input "1"
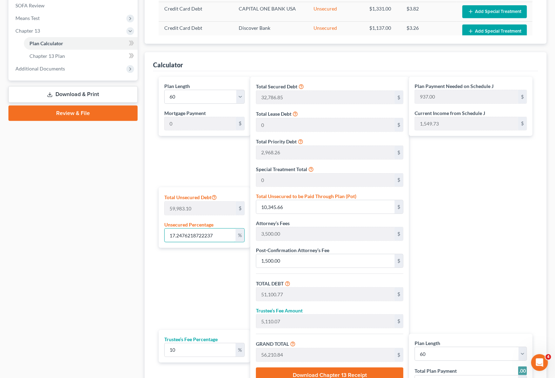
type input "599.83"
type input "41,354.94"
type input "4,135.49"
type input "45,490.43"
type input "758.00"
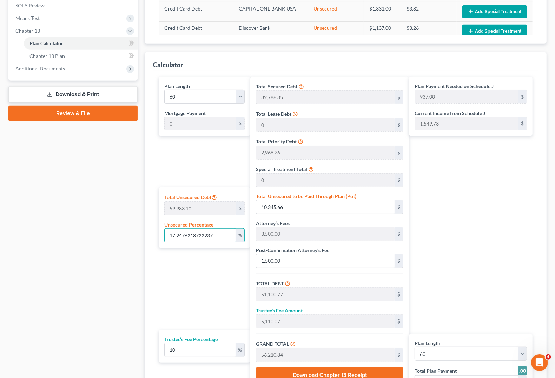
type input "758.00"
type input "10"
type input "5,998.31"
type input "46,753.42"
type input "4,675.34"
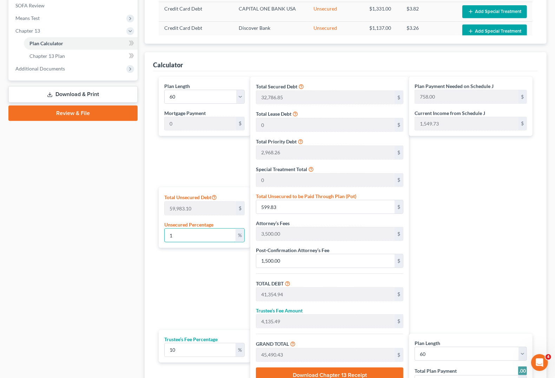
type input "51,428.76"
type input "857.00"
type input "100"
type input "59,983.10"
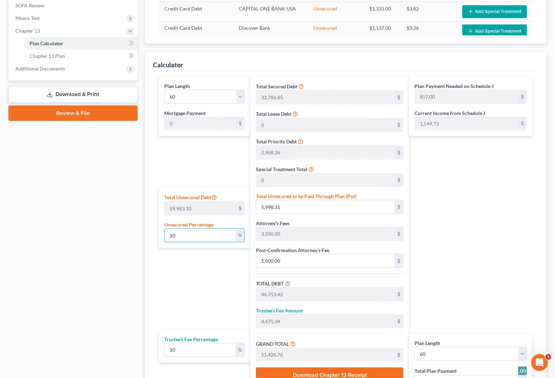
type input "100,738.22"
type input "10,073.82"
type input "110,812.04"
type input "1,847.00"
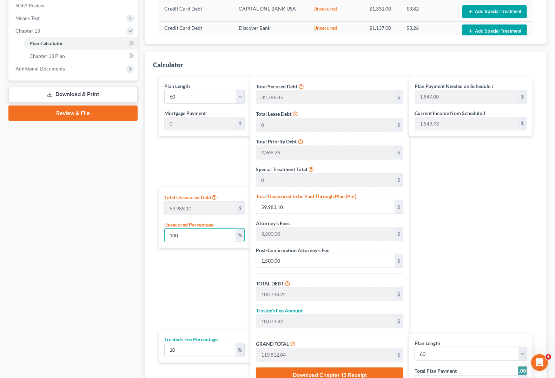
drag, startPoint x: 189, startPoint y: 238, endPoint x: -142, endPoint y: 192, distance: 333.5
click at [0, 192] on html "Home New Case Client Portal Directory Cases Fairmax Law angela@fairmaxlaw.com M…" at bounding box center [277, 105] width 555 height 737
type input "3"
type input "1,799.49"
type input "42,554.60"
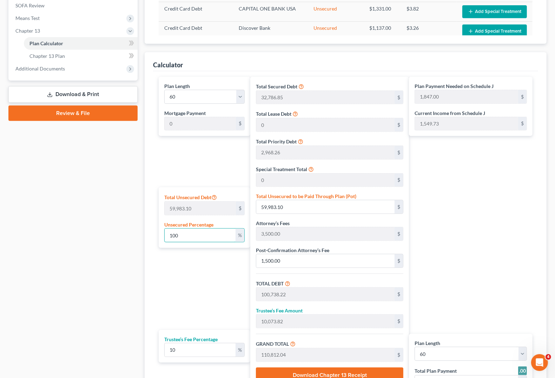
type input "4,255.46"
type input "46,810.06"
type input "780.00"
click at [488, 282] on div "Plan Payment Needed on Schedule J 1,176.00 $ Current Income from Schedule J 1,5…" at bounding box center [472, 247] width 127 height 340
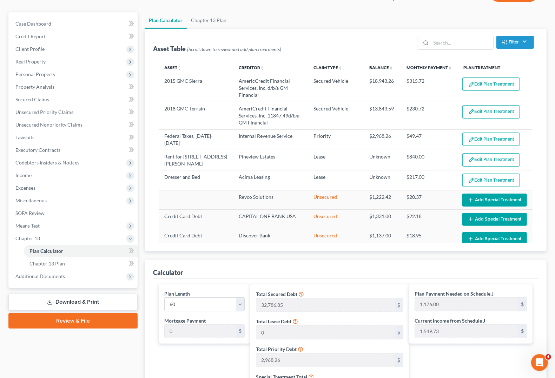
scroll to position [0, 0]
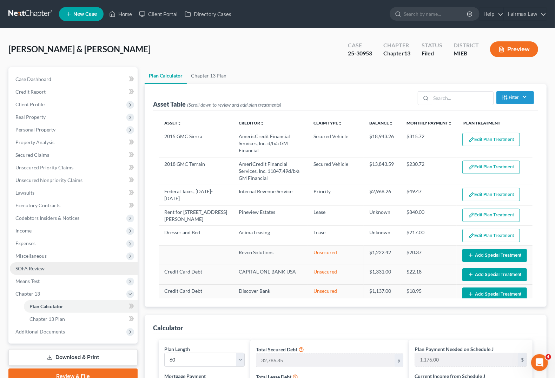
click at [36, 269] on span "SOFA Review" at bounding box center [29, 269] width 29 height 6
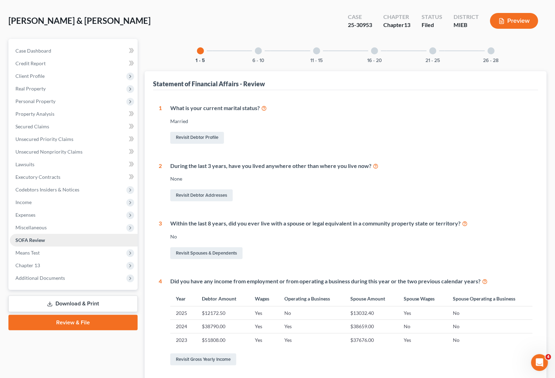
scroll to position [44, 0]
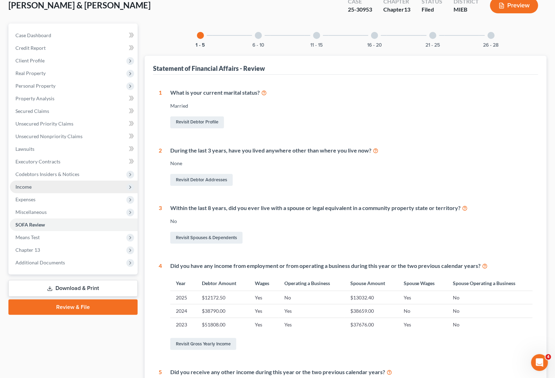
click at [27, 186] on span "Income" at bounding box center [23, 187] width 16 height 6
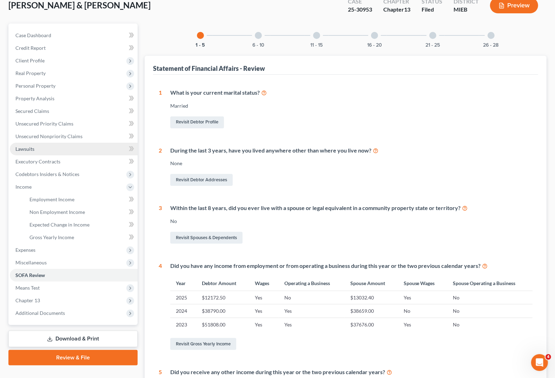
click at [27, 149] on span "Lawsuits" at bounding box center [24, 149] width 19 height 6
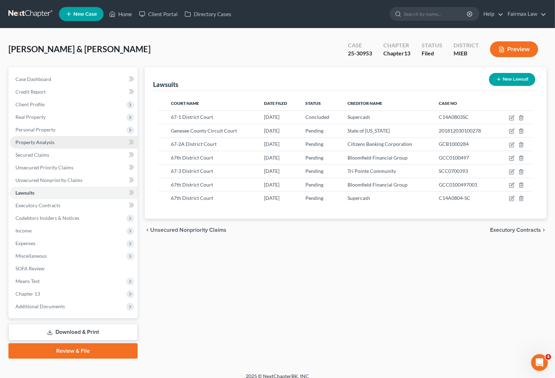
click at [34, 139] on span "Property Analysis" at bounding box center [34, 142] width 39 height 6
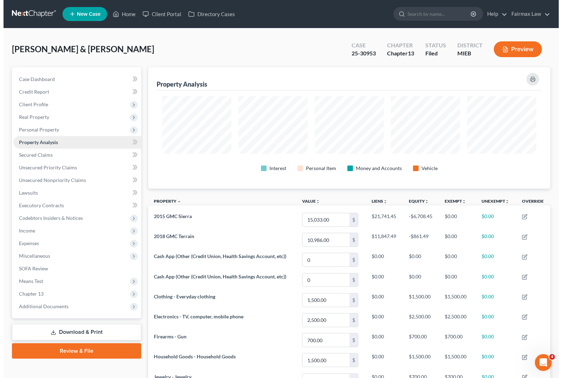
scroll to position [121, 402]
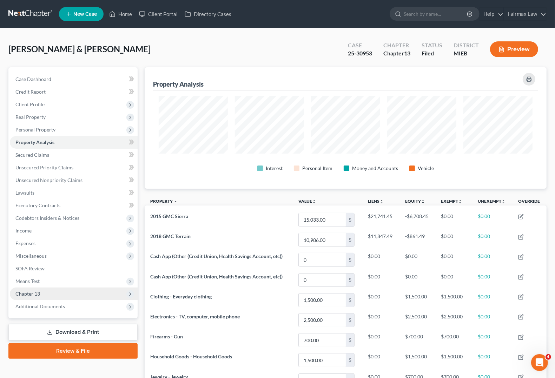
click at [42, 294] on span "Chapter 13" at bounding box center [74, 294] width 128 height 13
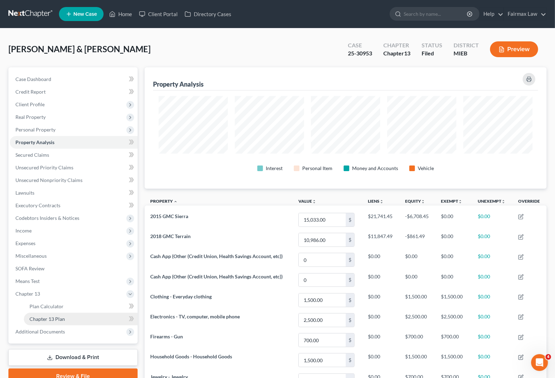
click at [78, 301] on link "Chapter 13 Plan" at bounding box center [81, 319] width 114 height 13
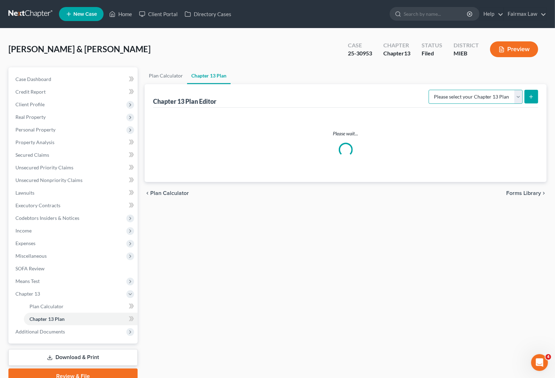
click at [492, 95] on select "Please select your Chapter 13 Plan" at bounding box center [476, 97] width 94 height 14
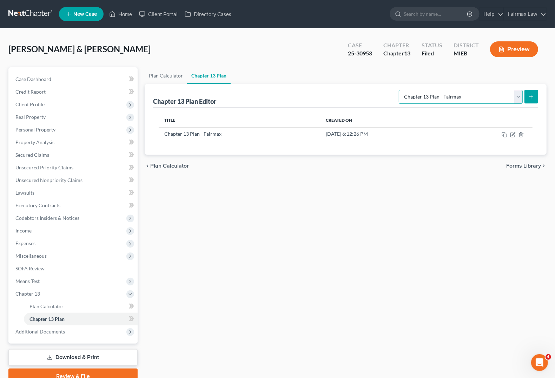
click at [402, 90] on select "Please select your Chapter 13 Plan Chapter 13 Plan - Fairmax [GEOGRAPHIC_DATA] …" at bounding box center [461, 97] width 124 height 14
click at [492, 98] on icon "submit" at bounding box center [531, 97] width 6 height 6
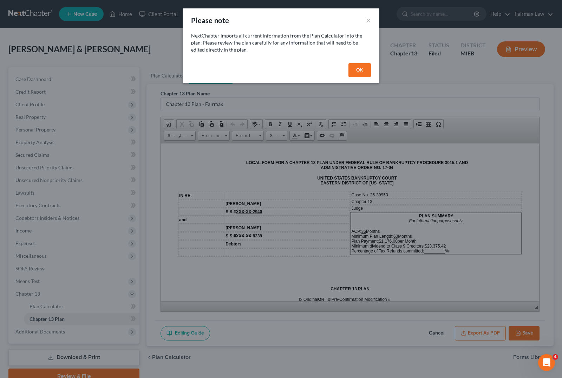
click at [364, 71] on button "OK" at bounding box center [359, 70] width 22 height 14
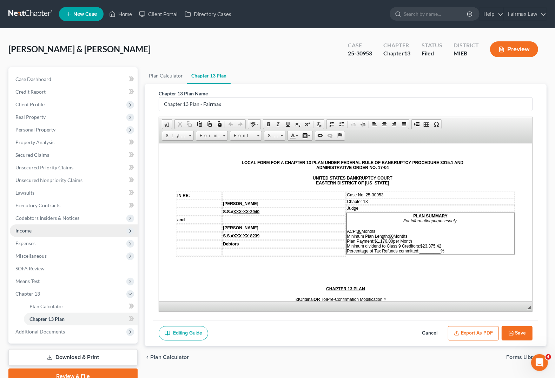
click at [35, 234] on span "Income" at bounding box center [74, 231] width 128 height 13
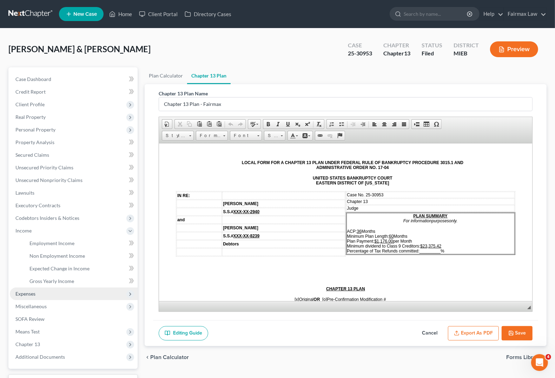
drag, startPoint x: 26, startPoint y: 295, endPoint x: 67, endPoint y: 286, distance: 41.9
click at [26, 295] on span "Expenses" at bounding box center [25, 294] width 20 height 6
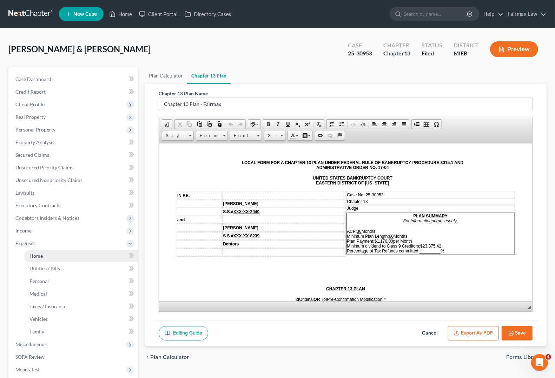
click at [34, 256] on span "Home" at bounding box center [35, 256] width 13 height 6
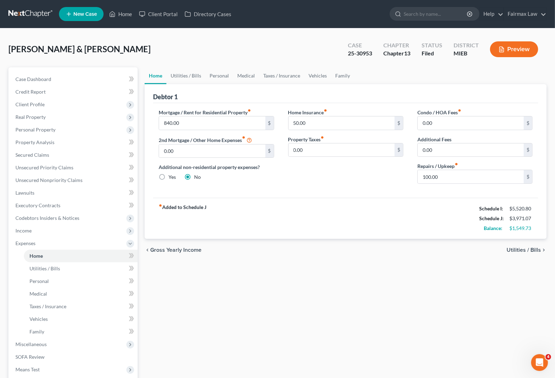
click at [492, 250] on span "Utilities / Bills" at bounding box center [524, 251] width 34 height 6
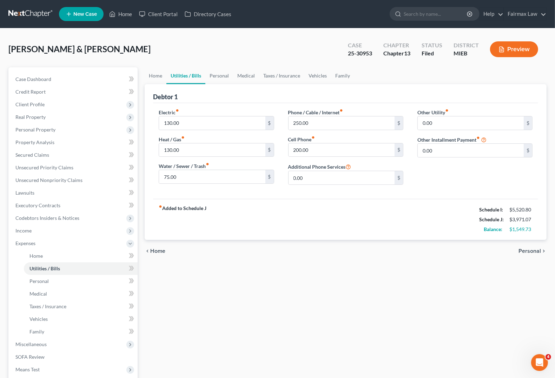
click at [492, 250] on div "chevron_left Home Personal chevron_right" at bounding box center [346, 251] width 402 height 22
click at [492, 253] on span "Personal" at bounding box center [530, 252] width 22 height 6
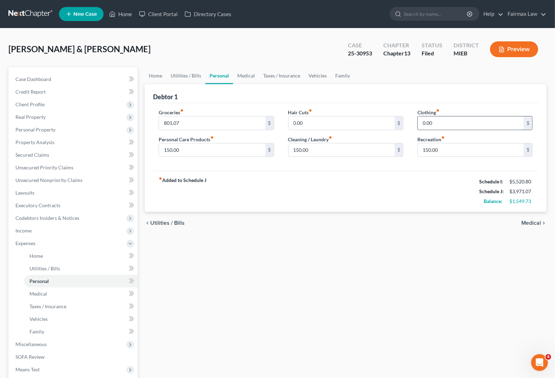
click at [448, 123] on input "0.00" at bounding box center [471, 123] width 106 height 13
click at [297, 125] on input "text" at bounding box center [342, 123] width 106 height 13
click at [334, 197] on div "fiber_manual_record Added to Schedule J Schedule I: $5,520.80 Schedule J: $3,37…" at bounding box center [345, 191] width 385 height 41
click at [37, 234] on span "Income" at bounding box center [74, 231] width 128 height 13
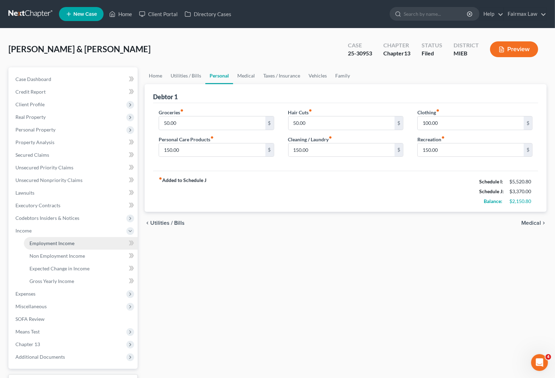
click at [40, 244] on span "Employment Income" at bounding box center [51, 243] width 45 height 6
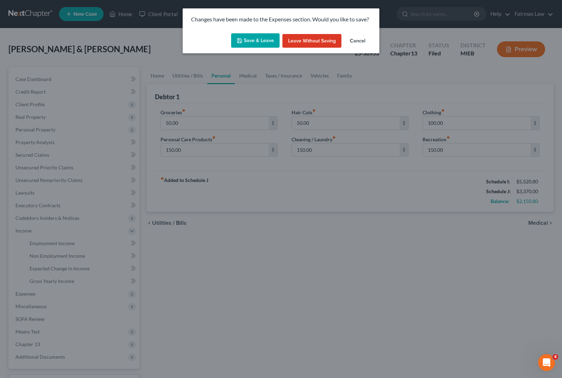
click at [315, 41] on button "Leave without Saving" at bounding box center [311, 41] width 59 height 14
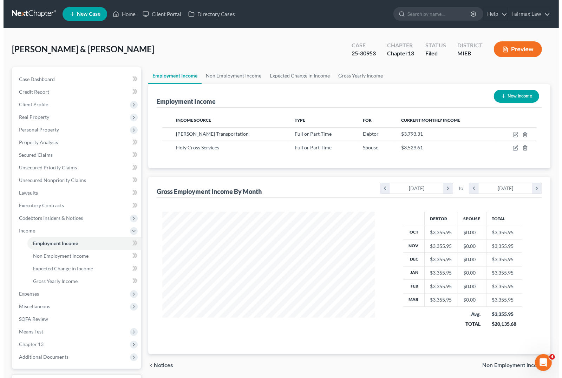
scroll to position [126, 226]
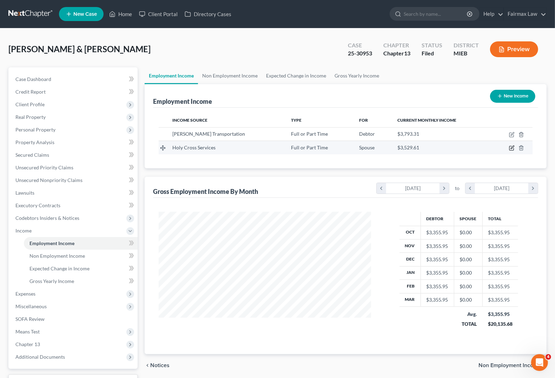
click at [492, 148] on icon "button" at bounding box center [512, 148] width 6 height 6
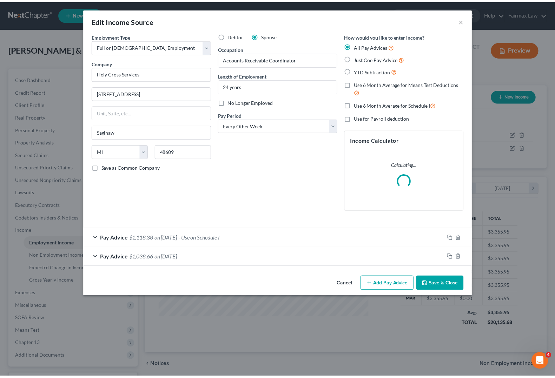
scroll to position [126, 229]
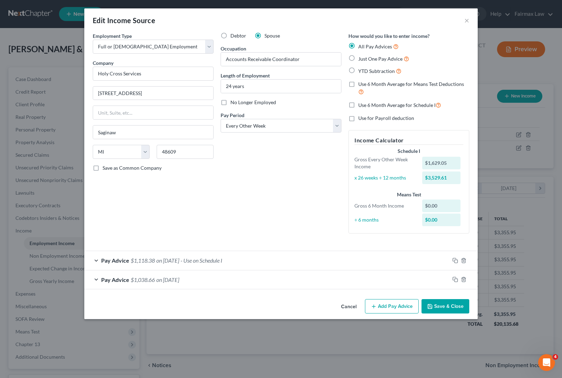
click at [445, 301] on button "Save & Close" at bounding box center [445, 306] width 48 height 15
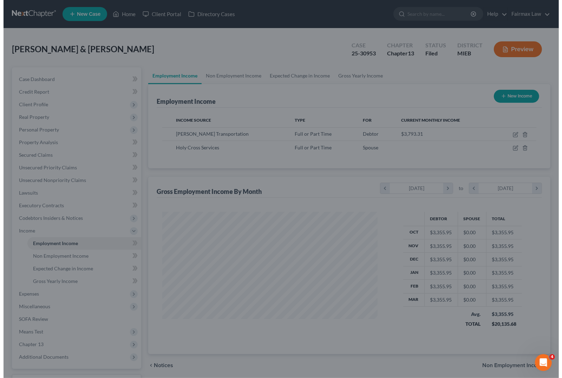
scroll to position [350965, 350865]
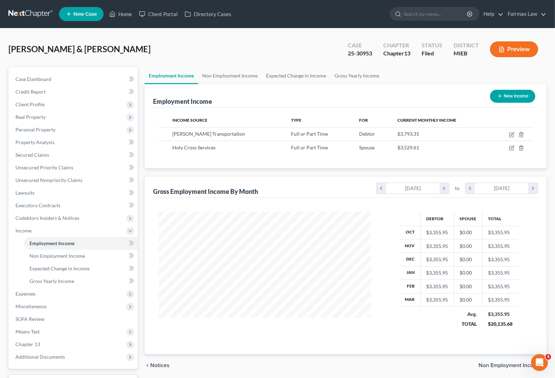
click at [492, 50] on button "Preview" at bounding box center [514, 49] width 48 height 16
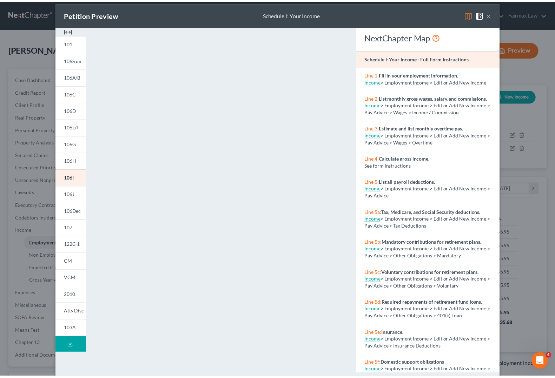
scroll to position [0, 0]
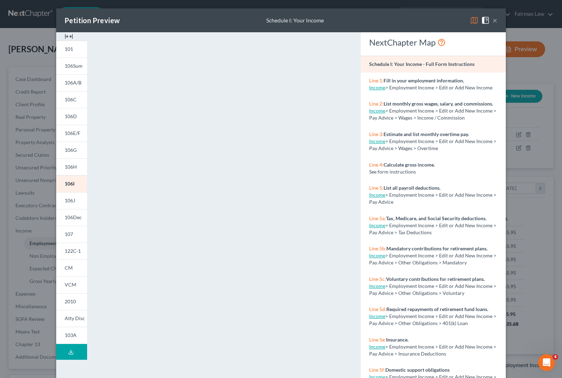
click at [492, 21] on button "×" at bounding box center [494, 20] width 5 height 8
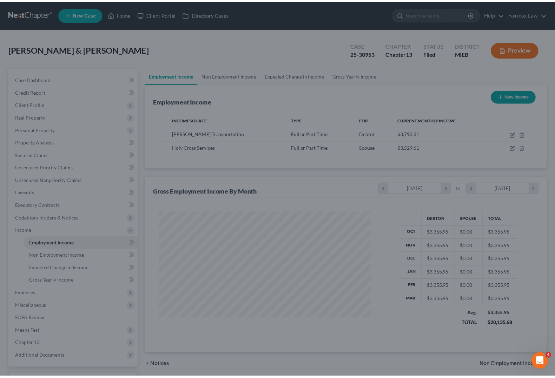
scroll to position [350965, 350865]
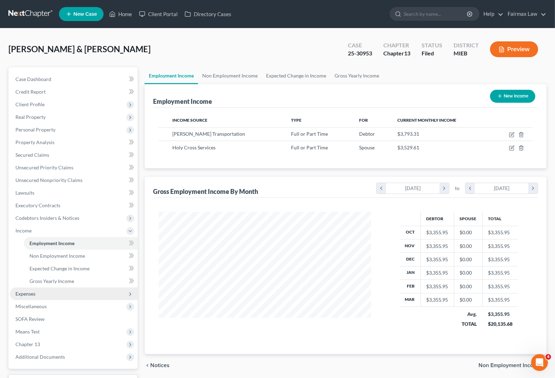
click at [25, 294] on span "Expenses" at bounding box center [25, 294] width 20 height 6
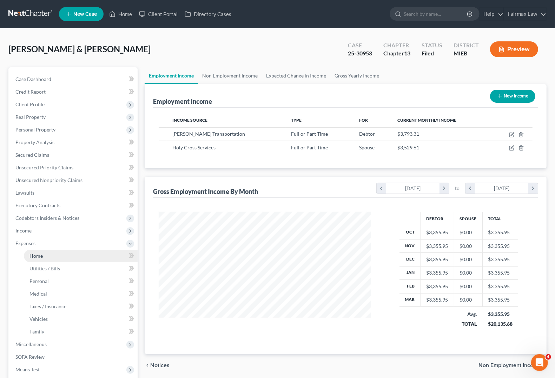
click at [33, 258] on link "Home" at bounding box center [81, 256] width 114 height 13
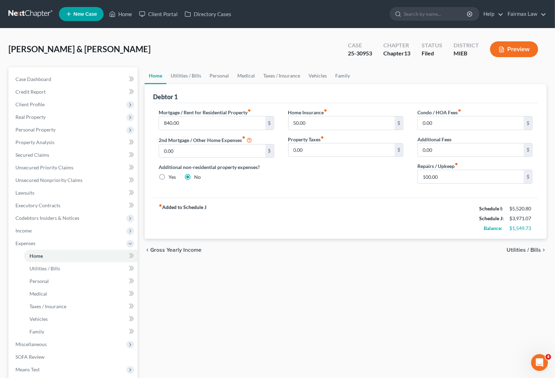
click at [492, 248] on span "Utilities / Bills" at bounding box center [524, 251] width 34 height 6
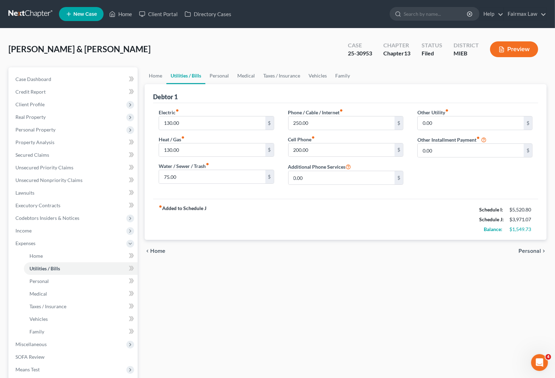
click at [492, 249] on span "Personal" at bounding box center [530, 252] width 22 height 6
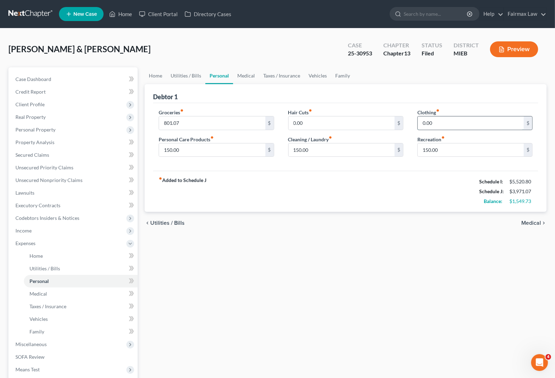
click at [418, 123] on input "0.00" at bounding box center [471, 123] width 106 height 13
click at [492, 225] on span "Medical" at bounding box center [531, 223] width 20 height 6
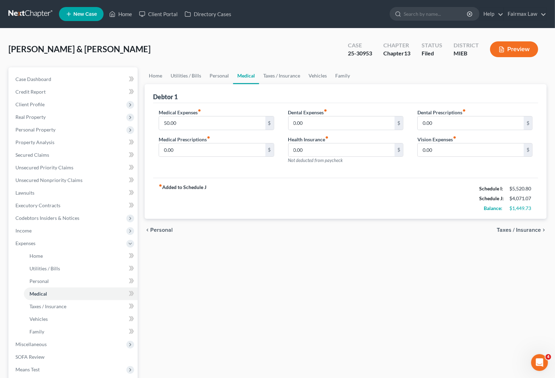
click at [492, 233] on span "Taxes / Insurance" at bounding box center [519, 231] width 44 height 6
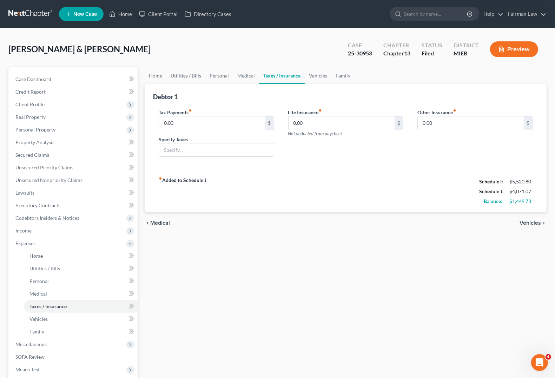
click at [492, 223] on span "Vehicles" at bounding box center [530, 223] width 21 height 6
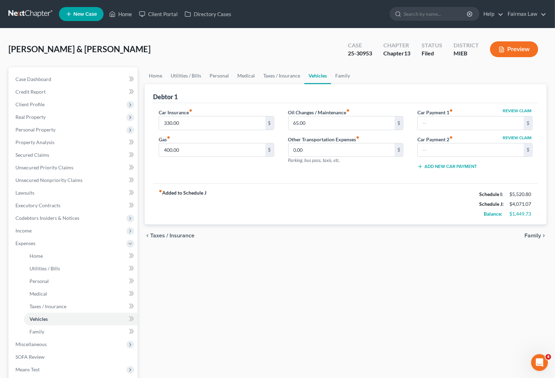
click at [492, 234] on span "Family" at bounding box center [533, 236] width 17 height 6
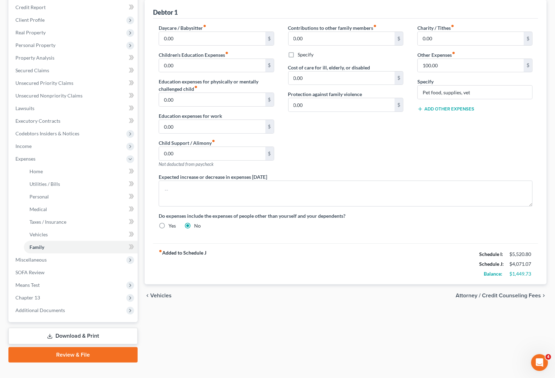
scroll to position [95, 0]
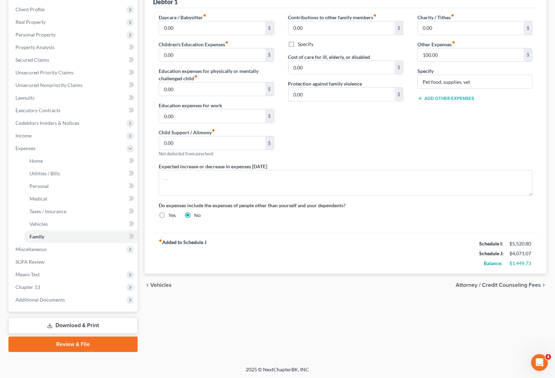
click at [371, 295] on div "chevron_left Vehicles Attorney / Credit Counseling Fees chevron_right" at bounding box center [346, 285] width 402 height 22
click at [29, 137] on span "Income" at bounding box center [23, 136] width 16 height 6
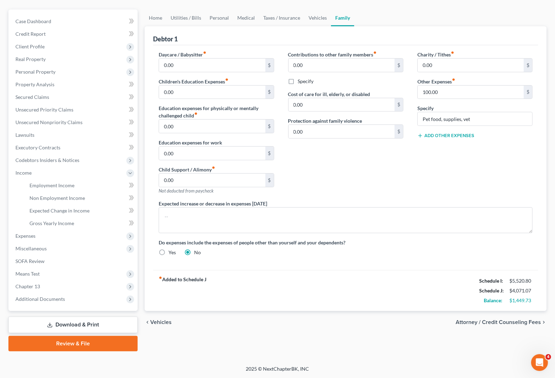
scroll to position [57, 0]
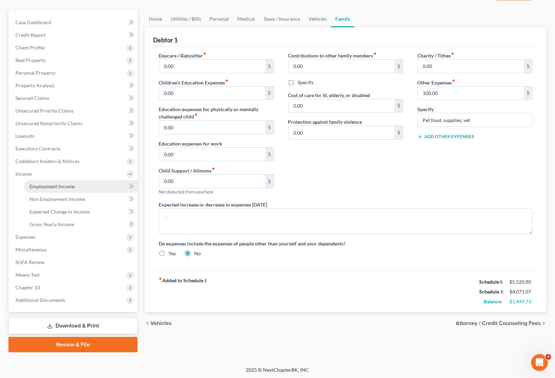
click at [52, 186] on span "Employment Income" at bounding box center [51, 187] width 45 height 6
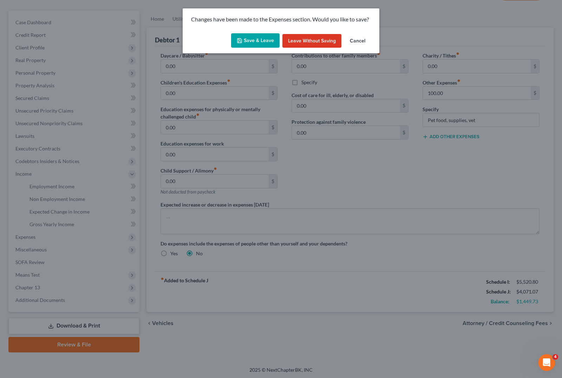
click at [251, 42] on button "Save & Leave" at bounding box center [255, 40] width 48 height 15
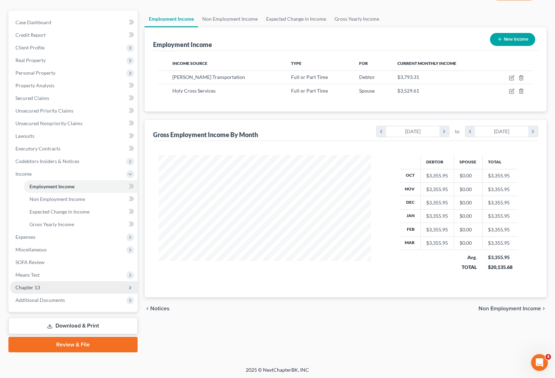
scroll to position [126, 226]
click at [25, 283] on span "Chapter 13" at bounding box center [74, 288] width 128 height 13
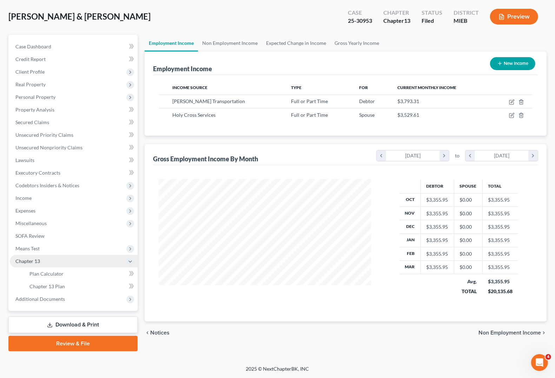
scroll to position [32, 0]
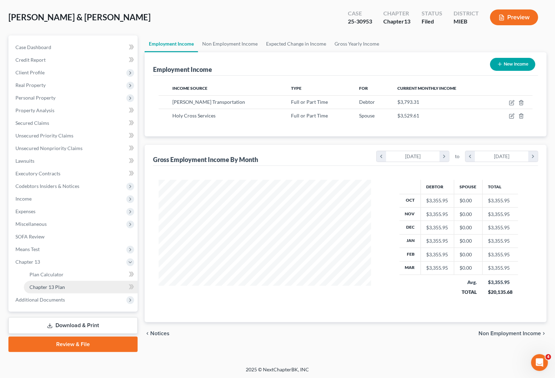
click at [64, 287] on span "Chapter 13 Plan" at bounding box center [46, 287] width 35 height 6
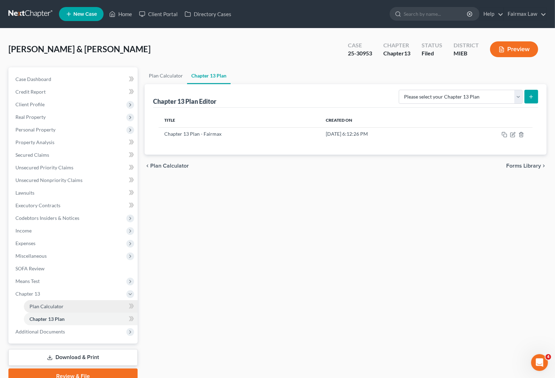
click at [36, 301] on span "Plan Calculator" at bounding box center [46, 307] width 34 height 6
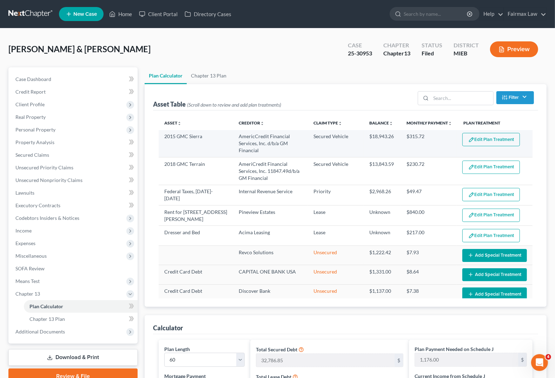
click at [487, 141] on button "Edit Plan Treatment" at bounding box center [491, 139] width 58 height 13
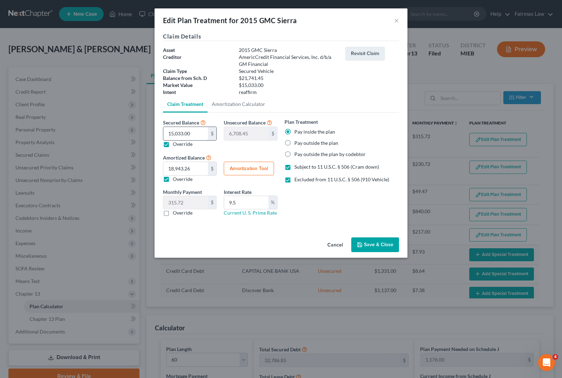
click at [197, 133] on input "15,033.00" at bounding box center [185, 133] width 45 height 13
click at [373, 52] on button "Revisit Claim" at bounding box center [365, 54] width 40 height 14
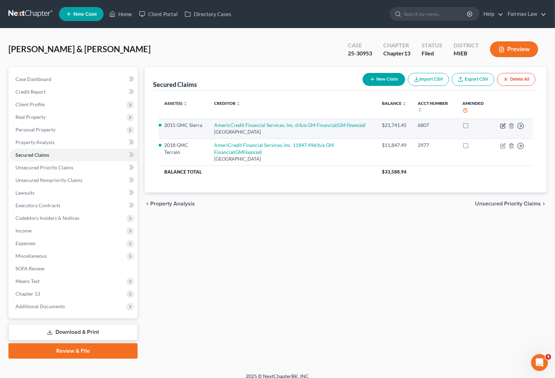
click at [492, 128] on icon "button" at bounding box center [503, 126] width 4 height 4
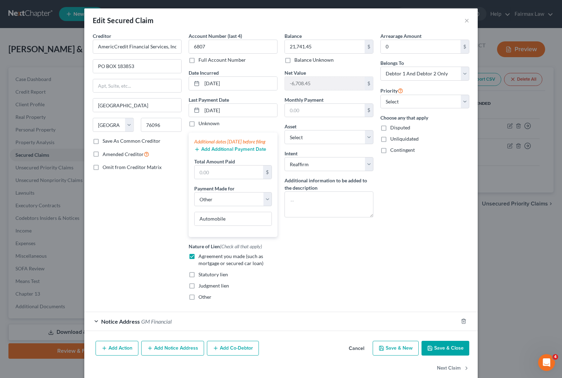
click at [391, 273] on div "Arrearage Amount 0 $ Belongs To * Select Debtor 1 Only Debtor 2 Only Debtor 1 A…" at bounding box center [425, 169] width 96 height 274
click at [455, 301] on button "Save & Close" at bounding box center [445, 348] width 48 height 15
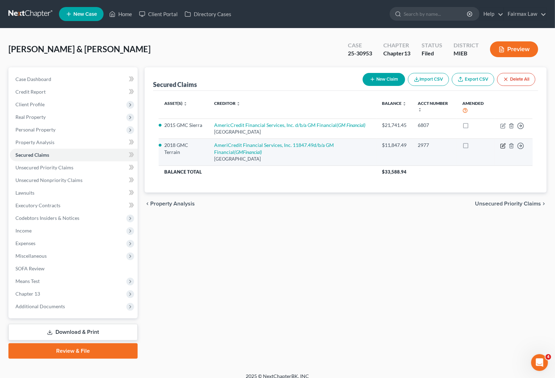
click at [492, 146] on icon "button" at bounding box center [503, 146] width 6 height 6
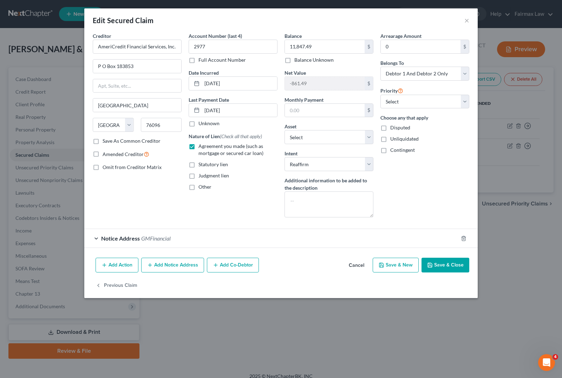
click at [449, 272] on button "Save & Close" at bounding box center [445, 265] width 48 height 15
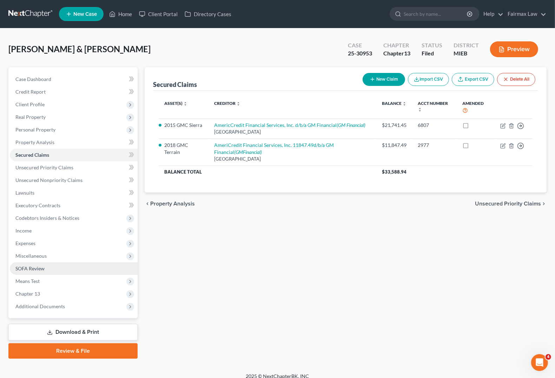
click at [27, 263] on link "SOFA Review" at bounding box center [74, 269] width 128 height 13
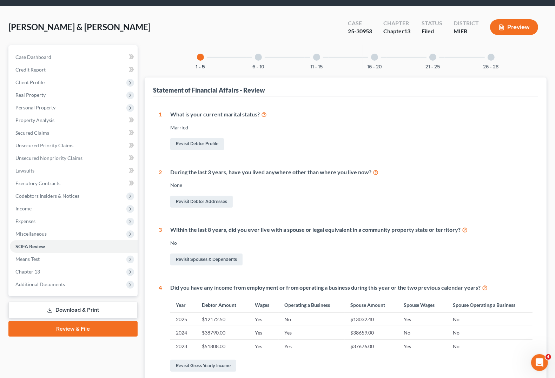
scroll to position [44, 0]
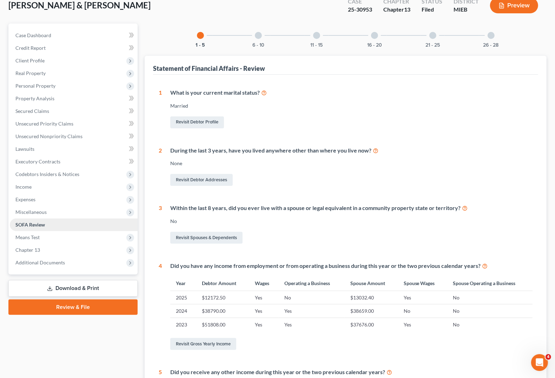
click at [20, 226] on span "SOFA Review" at bounding box center [29, 225] width 29 height 6
click at [24, 216] on span "Miscellaneous" at bounding box center [74, 212] width 128 height 13
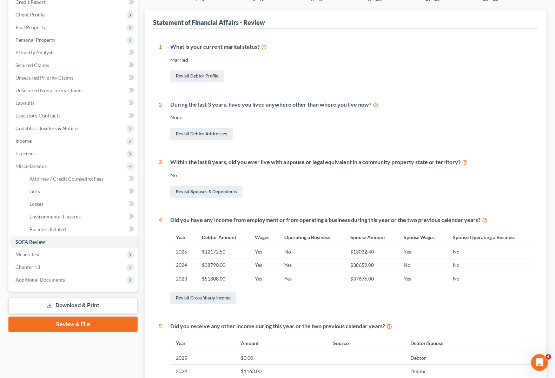
scroll to position [0, 0]
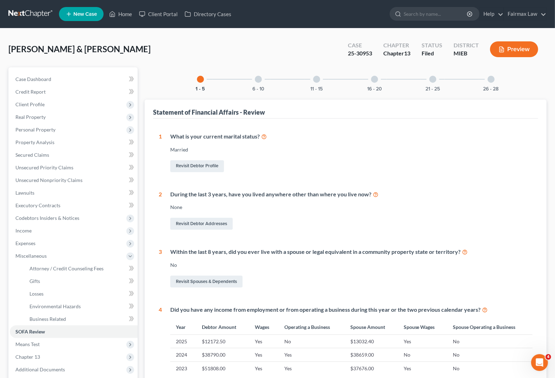
click at [488, 81] on div at bounding box center [491, 79] width 7 height 7
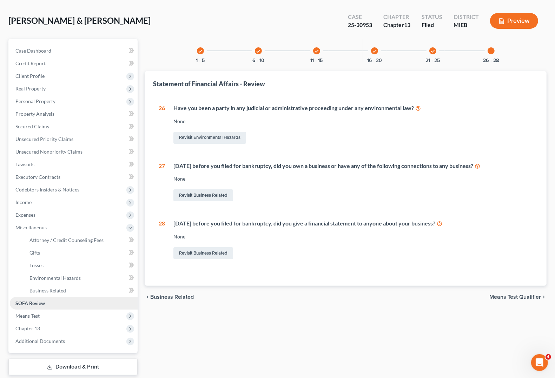
scroll to position [44, 0]
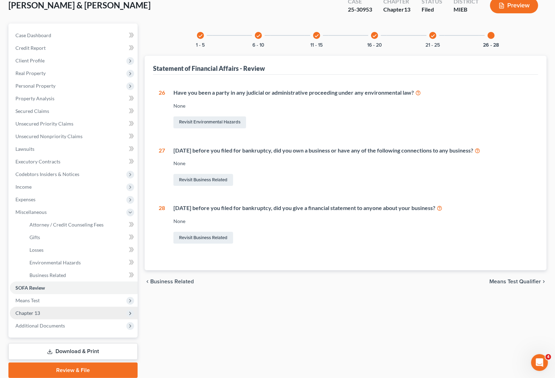
drag, startPoint x: 38, startPoint y: 314, endPoint x: 56, endPoint y: 317, distance: 18.8
click at [38, 301] on span "Chapter 13" at bounding box center [27, 313] width 25 height 6
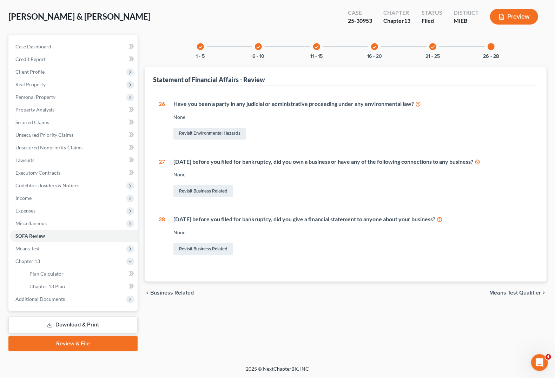
scroll to position [32, 0]
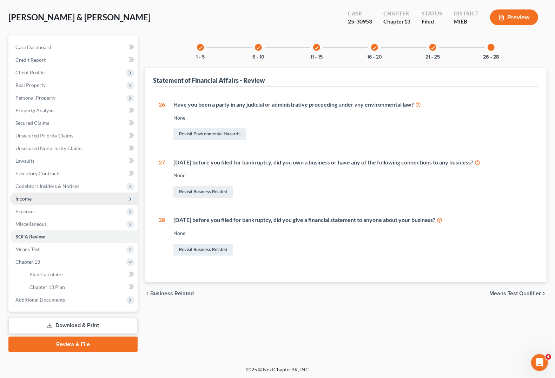
click at [24, 200] on span "Income" at bounding box center [23, 199] width 16 height 6
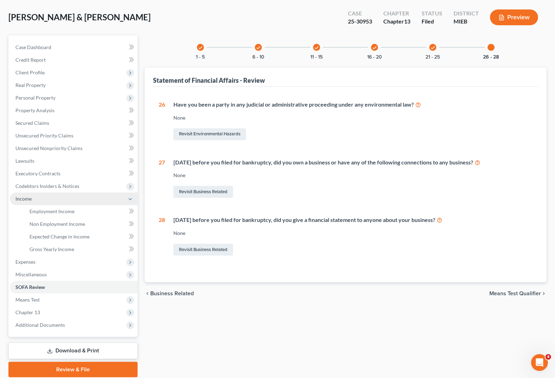
scroll to position [44, 0]
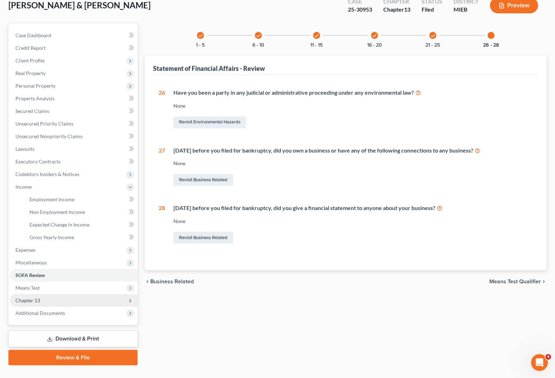
click at [44, 298] on span "Chapter 13" at bounding box center [74, 301] width 128 height 13
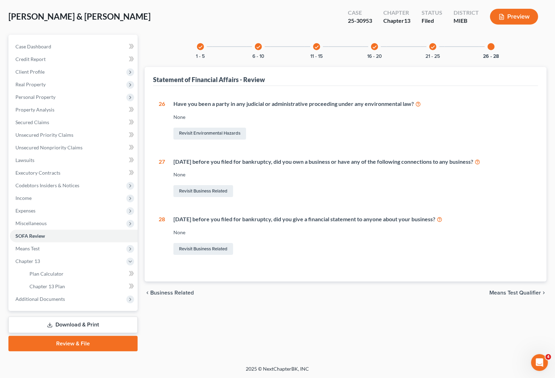
scroll to position [32, 0]
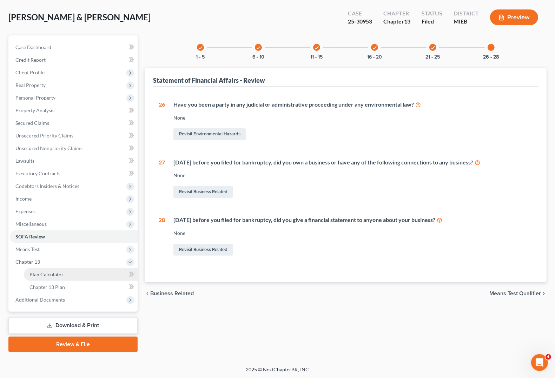
click at [58, 274] on span "Plan Calculator" at bounding box center [46, 275] width 34 height 6
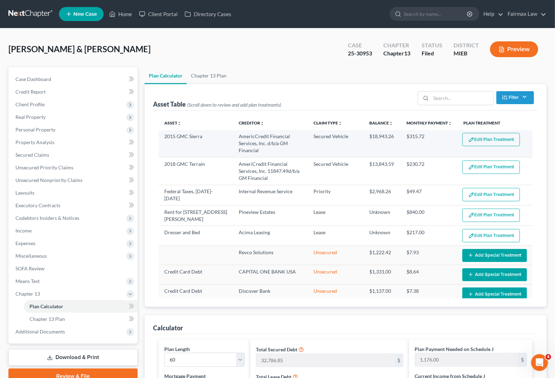
click at [487, 138] on button "Edit Plan Treatment" at bounding box center [491, 139] width 58 height 13
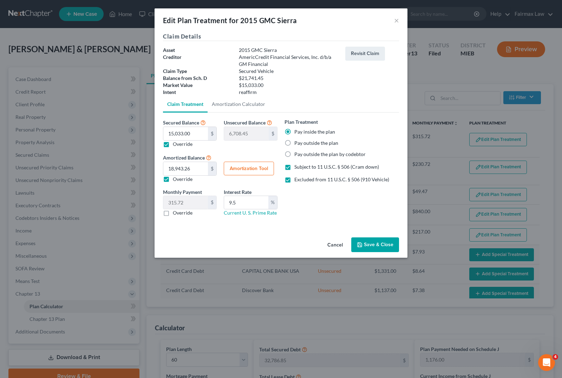
click at [250, 168] on button "Amortization Tool" at bounding box center [249, 169] width 50 height 14
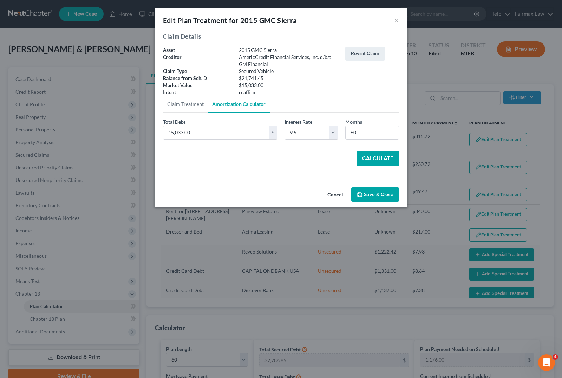
click at [376, 158] on button "Calculate" at bounding box center [377, 158] width 42 height 15
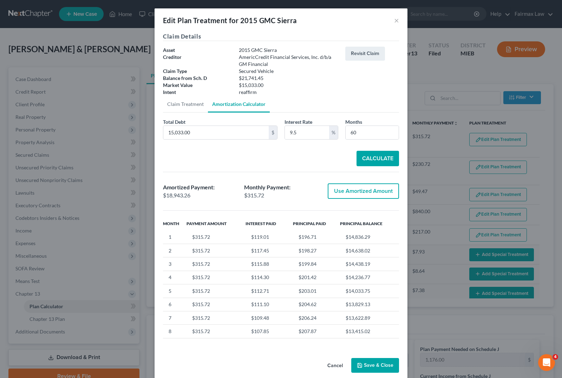
click at [385, 301] on button "Save & Close" at bounding box center [375, 365] width 48 height 15
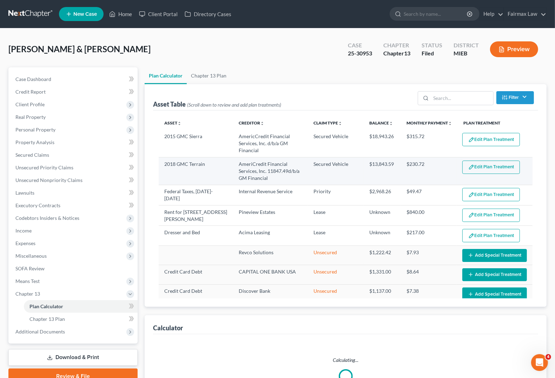
click at [486, 167] on button "Edit Plan Treatment" at bounding box center [491, 167] width 58 height 13
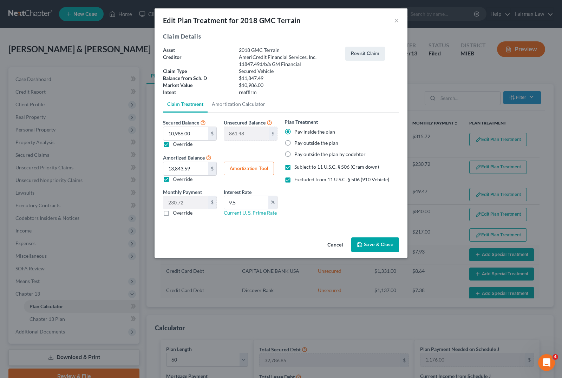
click at [253, 169] on button "Amortization Tool" at bounding box center [249, 169] width 50 height 14
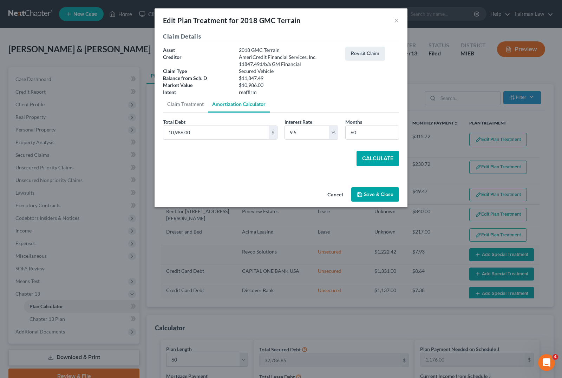
click at [382, 160] on button "Calculate" at bounding box center [377, 158] width 42 height 15
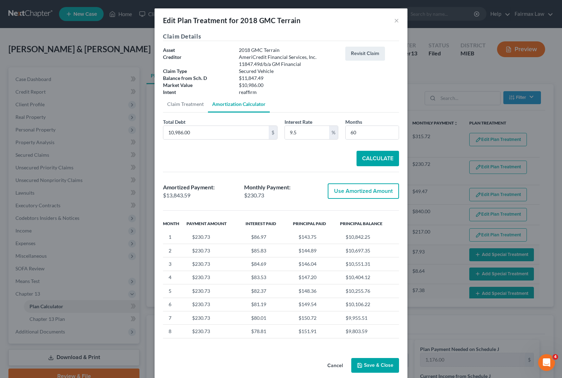
click at [374, 301] on button "Save & Close" at bounding box center [375, 365] width 48 height 15
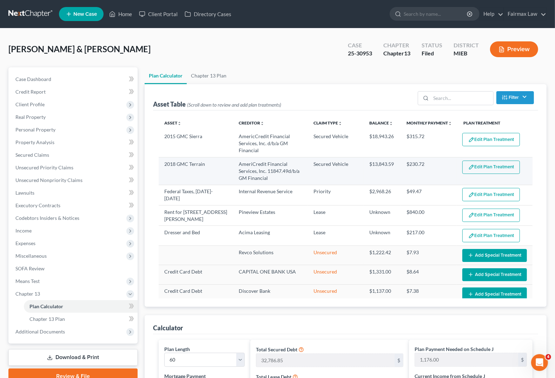
click at [472, 176] on td "Edit Plan Treatment Add Plan Treatment" at bounding box center [495, 171] width 76 height 27
click at [473, 168] on button "Edit Plan Treatment" at bounding box center [491, 167] width 58 height 13
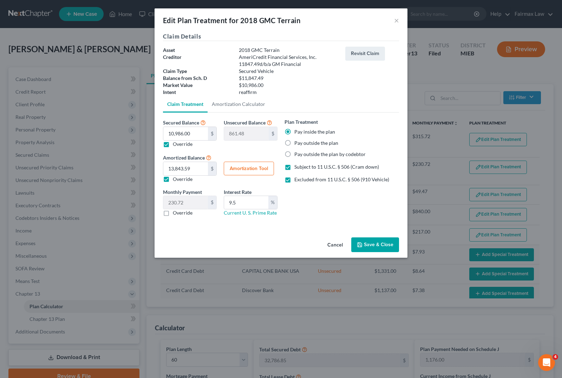
drag, startPoint x: 251, startPoint y: 167, endPoint x: 279, endPoint y: 172, distance: 28.5
click at [251, 168] on button "Amortization Tool" at bounding box center [249, 169] width 50 height 14
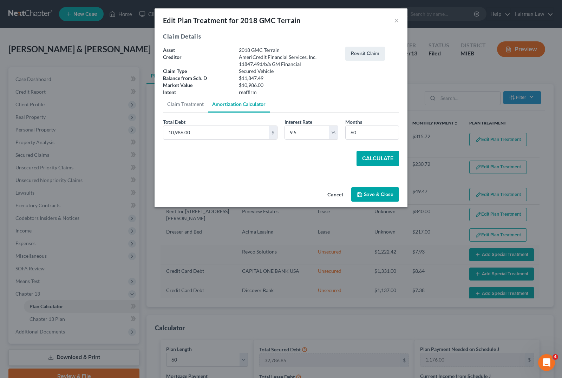
click at [385, 159] on button "Calculate" at bounding box center [377, 158] width 42 height 15
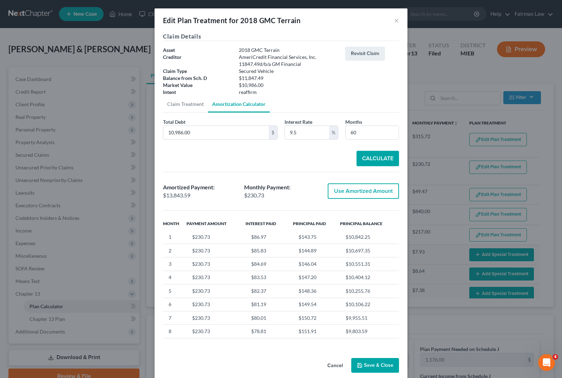
click at [346, 197] on button "Use Amortized Amount" at bounding box center [363, 191] width 71 height 15
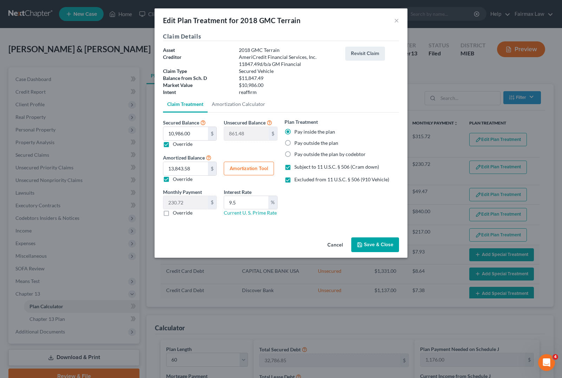
click at [381, 246] on button "Save & Close" at bounding box center [375, 245] width 48 height 15
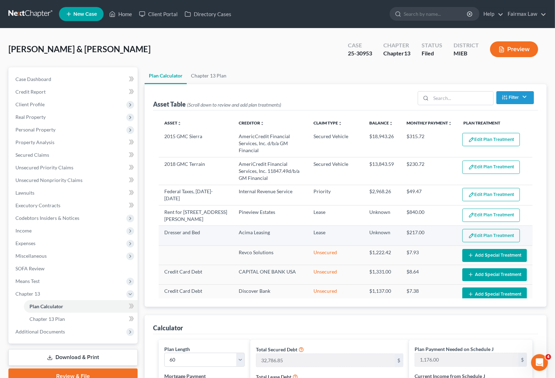
click at [470, 235] on button "Edit Plan Treatment" at bounding box center [491, 235] width 58 height 13
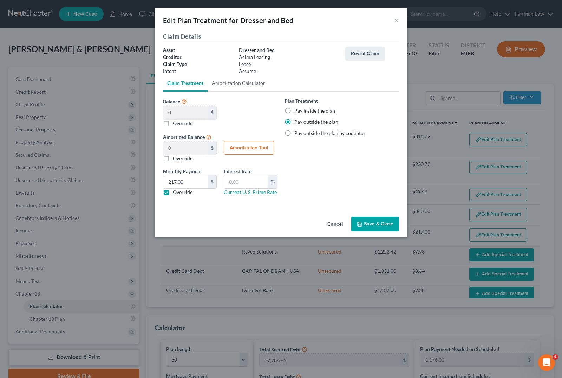
click at [376, 219] on button "Save & Close" at bounding box center [375, 224] width 48 height 15
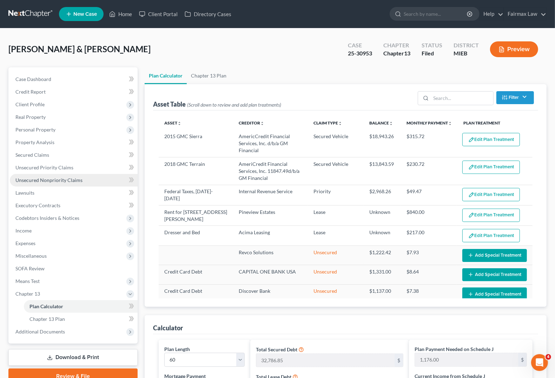
click at [51, 178] on span "Unsecured Nonpriority Claims" at bounding box center [48, 180] width 67 height 6
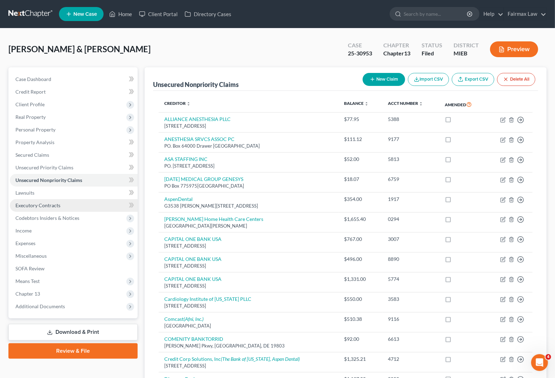
click at [35, 208] on link "Executory Contracts" at bounding box center [74, 205] width 128 height 13
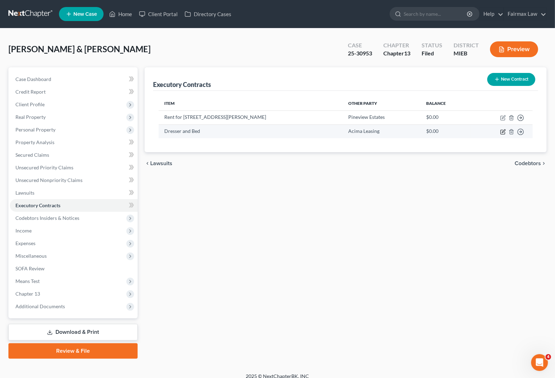
click at [492, 132] on icon "button" at bounding box center [503, 132] width 6 height 6
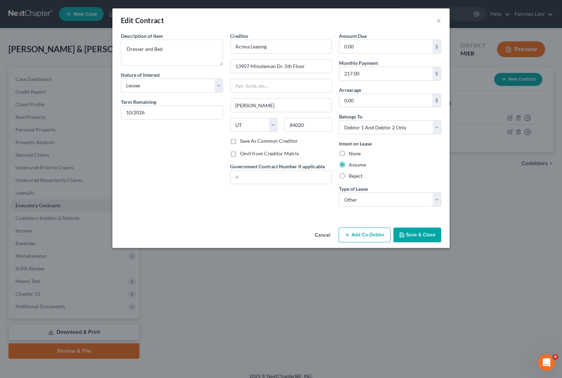
click at [356, 176] on label "Reject" at bounding box center [356, 176] width 14 height 7
click at [356, 176] on input "Reject" at bounding box center [353, 175] width 5 height 5
click at [423, 235] on button "Save & Close" at bounding box center [417, 235] width 48 height 15
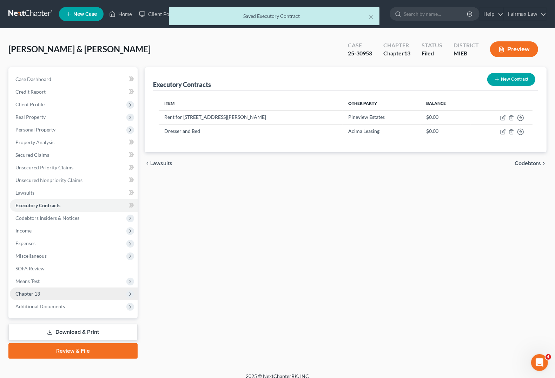
click at [25, 292] on span "Chapter 13" at bounding box center [27, 294] width 25 height 6
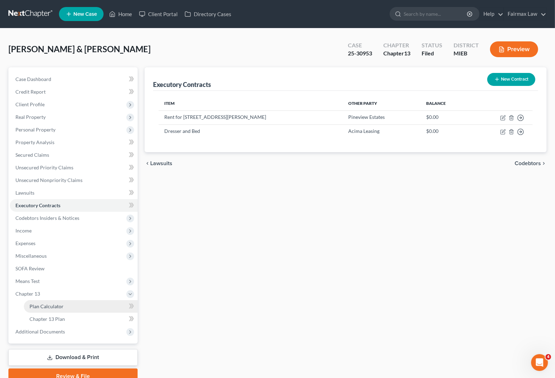
click at [53, 301] on span "Plan Calculator" at bounding box center [46, 307] width 34 height 6
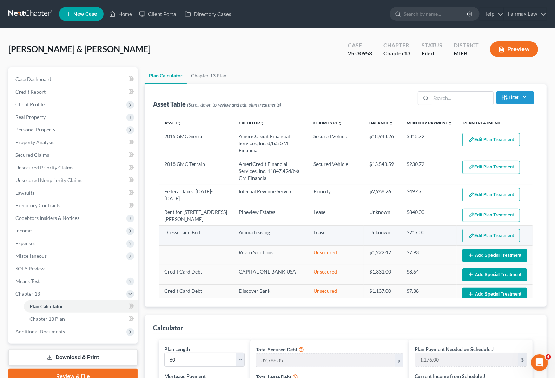
click at [489, 234] on button "Edit Plan Treatment" at bounding box center [491, 235] width 58 height 13
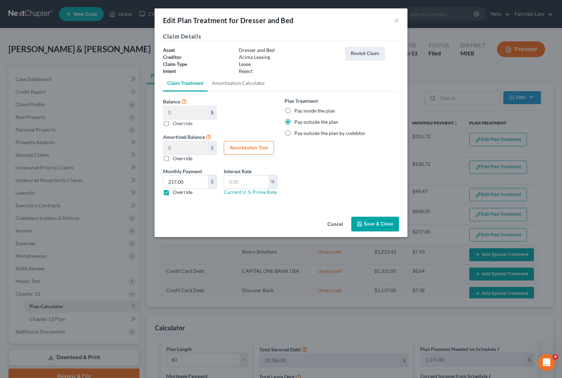
click at [173, 192] on label "Override" at bounding box center [183, 192] width 20 height 7
click at [176, 192] on input "Override" at bounding box center [178, 191] width 5 height 5
click at [373, 226] on button "Save & Close" at bounding box center [375, 224] width 48 height 15
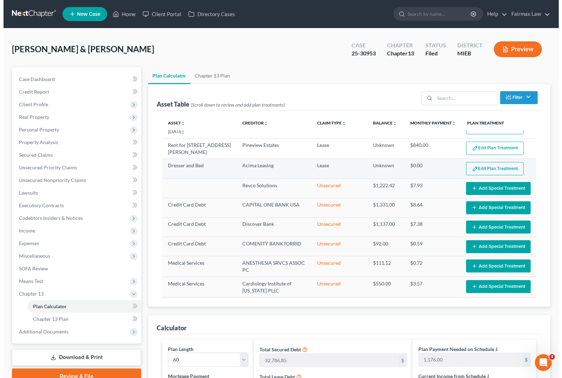
scroll to position [219, 0]
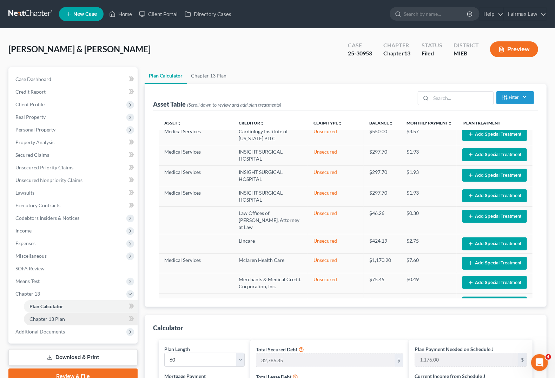
click at [59, 301] on span "Chapter 13 Plan" at bounding box center [46, 319] width 35 height 6
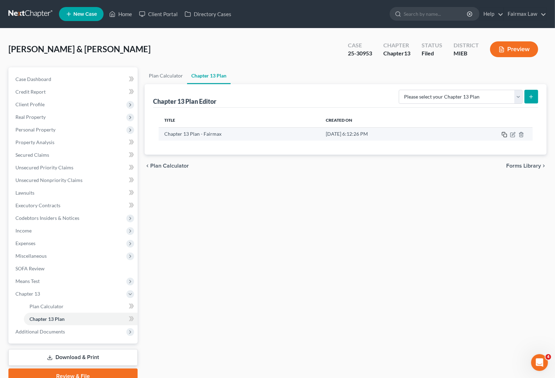
click at [492, 136] on icon "button" at bounding box center [505, 135] width 6 height 6
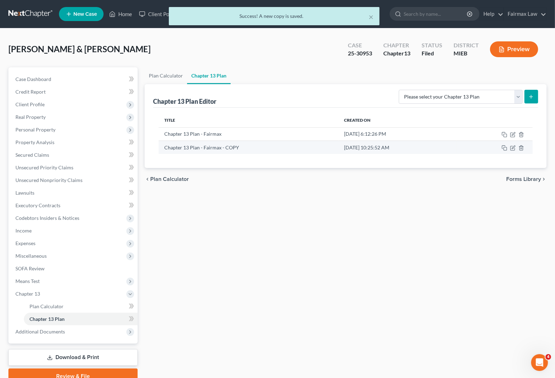
click at [492, 149] on td at bounding box center [494, 147] width 76 height 13
click at [492, 149] on icon "button" at bounding box center [522, 148] width 6 height 6
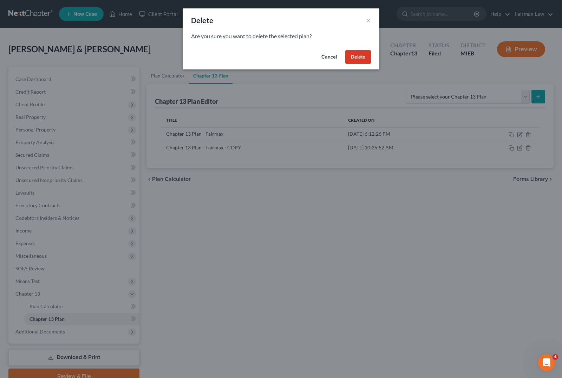
click at [350, 57] on button "Delete" at bounding box center [358, 57] width 26 height 14
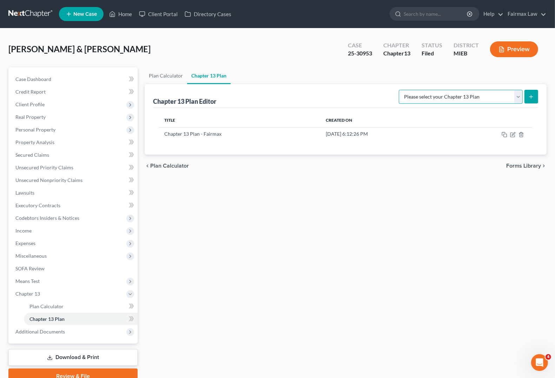
click at [438, 97] on select "Please select your Chapter 13 Plan Chapter 13 Plan - Fairmax [GEOGRAPHIC_DATA] …" at bounding box center [461, 97] width 124 height 14
click at [402, 90] on select "Please select your Chapter 13 Plan Chapter 13 Plan - Fairmax [GEOGRAPHIC_DATA] …" at bounding box center [461, 97] width 124 height 14
click at [492, 96] on icon "submit" at bounding box center [531, 97] width 6 height 6
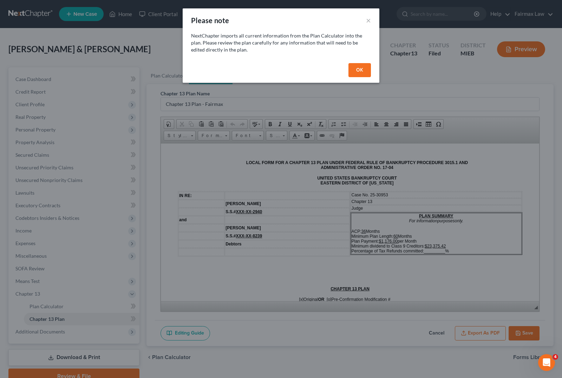
click at [361, 71] on button "OK" at bounding box center [359, 70] width 22 height 14
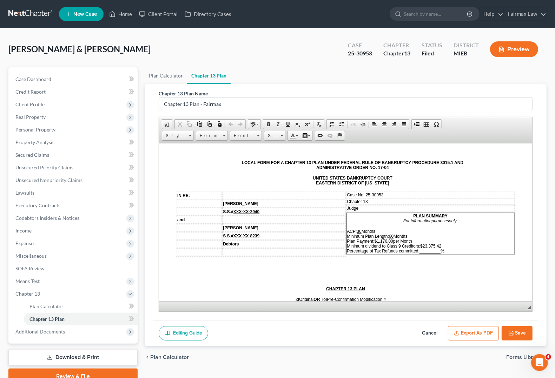
click at [357, 229] on u "36" at bounding box center [359, 231] width 5 height 5
click at [369, 206] on td "Judge" at bounding box center [431, 208] width 169 height 6
click at [420, 244] on u "$23,375.42" at bounding box center [430, 246] width 21 height 5
click at [420, 249] on span "_________" at bounding box center [430, 251] width 21 height 5
drag, startPoint x: 419, startPoint y: 249, endPoint x: 427, endPoint y: 249, distance: 7.7
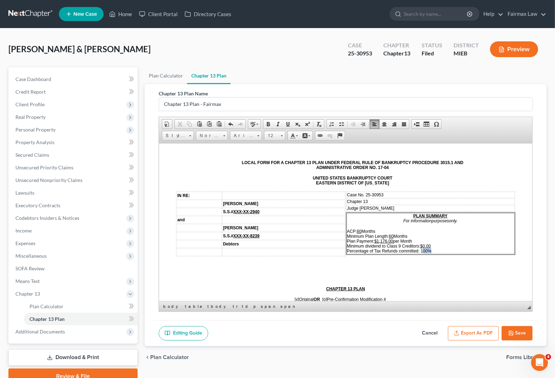
click at [427, 249] on span "ACP: 60 Months Minimum Plan Length: 60 Months Plan Payment: $1,176.00 per Month…" at bounding box center [389, 241] width 85 height 25
drag, startPoint x: 426, startPoint y: 274, endPoint x: 427, endPoint y: 266, distance: 7.0
drag, startPoint x: 416, startPoint y: 247, endPoint x: 429, endPoint y: 247, distance: 12.3
click at [429, 247] on p "ACP: 60 Months Minimum Plan Length: 60 Months Plan Payment: $1,176.00 per Month…" at bounding box center [430, 241] width 167 height 25
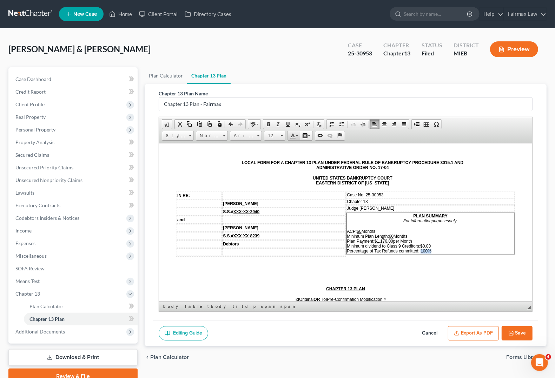
click at [292, 136] on span at bounding box center [293, 136] width 6 height 6
click at [430, 278] on p at bounding box center [346, 278] width 340 height 6
drag, startPoint x: 417, startPoint y: 251, endPoint x: 428, endPoint y: 251, distance: 10.2
click at [428, 251] on td "PLAN SUMMARY For information purposes only. ACP: 60 Months Minimum Plan Length:…" at bounding box center [431, 233] width 169 height 41
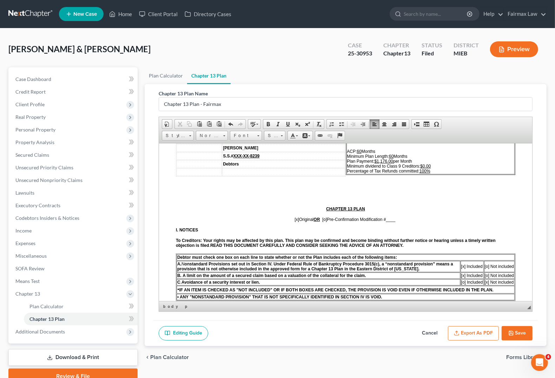
scroll to position [88, 0]
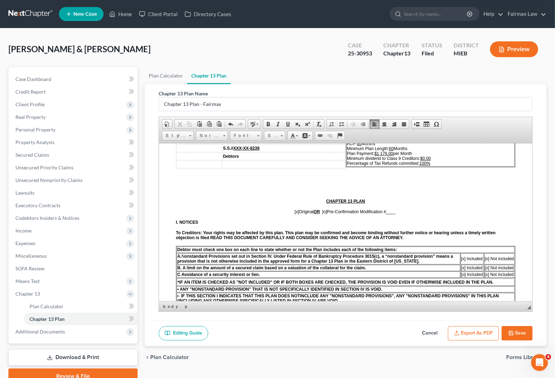
click at [322, 212] on span "[o]" at bounding box center [324, 211] width 5 height 5
click at [295, 214] on span "[x]" at bounding box center [297, 211] width 5 height 5
click at [400, 214] on p "[0 ] Original OR [x] Pre-Confirmation Modification # ____" at bounding box center [346, 211] width 340 height 5
drag, startPoint x: 386, startPoint y: 213, endPoint x: 398, endPoint y: 214, distance: 12.7
click at [398, 214] on p "[0 ] Original OR [x] Pre-Confirmation Modification # 1" at bounding box center [346, 211] width 340 height 5
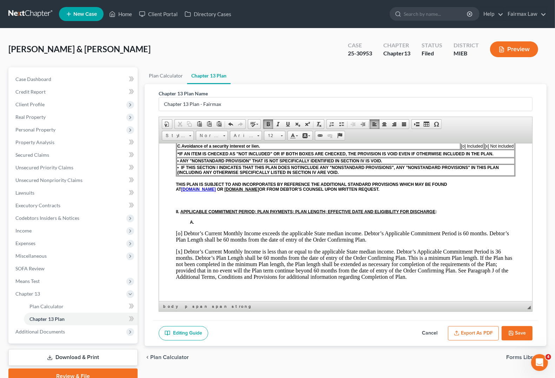
scroll to position [219, 0]
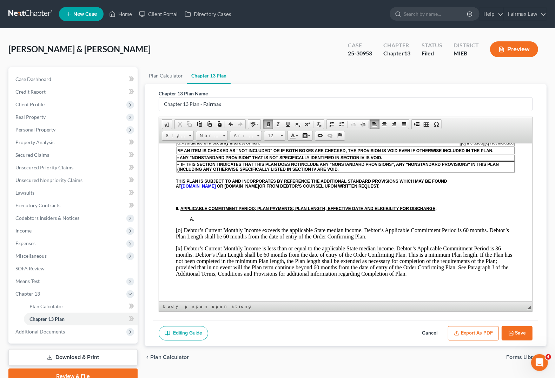
click at [177, 229] on p "[o] Debtor’s Current Monthly Income exceeds the applicable State median income.…" at bounding box center [346, 233] width 340 height 13
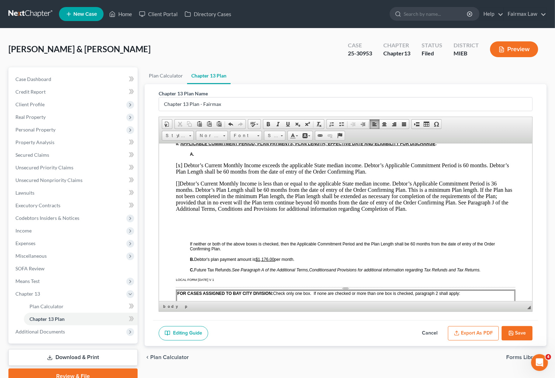
scroll to position [263, 0]
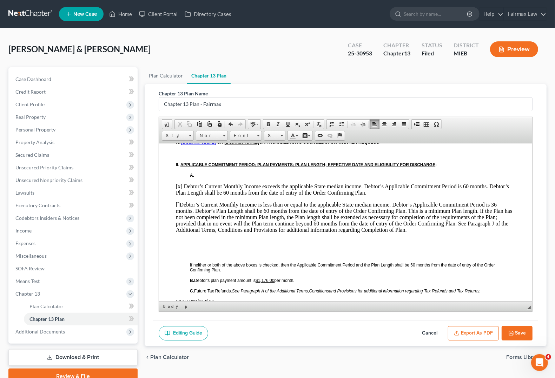
click at [178, 203] on p "[] Debtor’s Current Monthly Income is less than or equal to the applicable Stat…" at bounding box center [346, 218] width 340 height 32
click at [492, 301] on button "Save" at bounding box center [517, 334] width 31 height 15
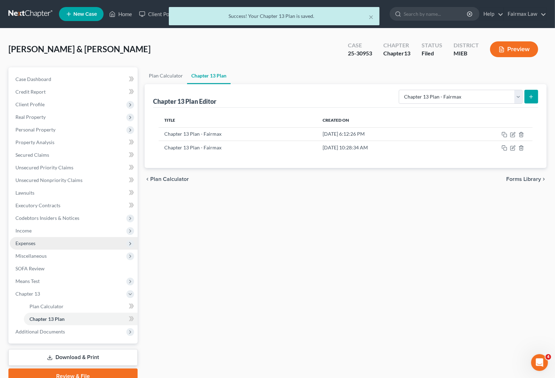
click at [26, 244] on span "Expenses" at bounding box center [25, 243] width 20 height 6
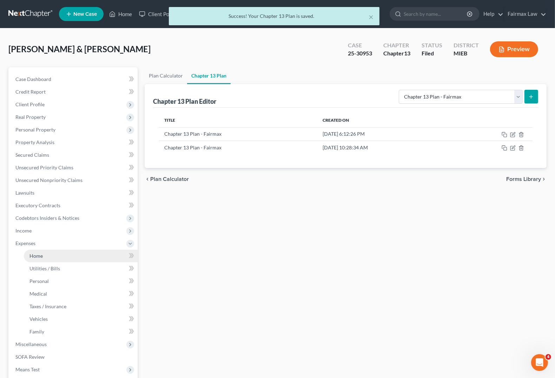
click at [34, 257] on span "Home" at bounding box center [35, 256] width 13 height 6
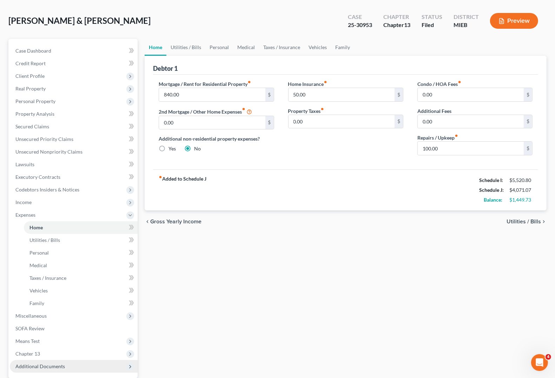
scroll to position [44, 0]
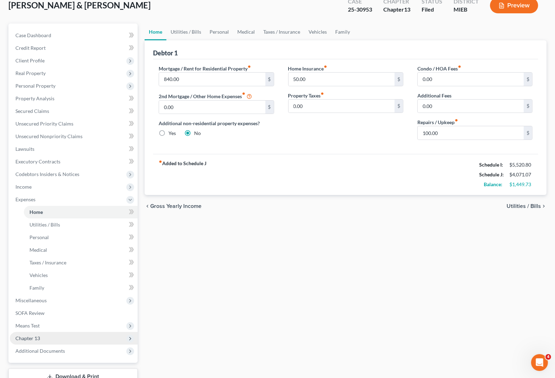
click at [37, 301] on span "Chapter 13" at bounding box center [27, 339] width 25 height 6
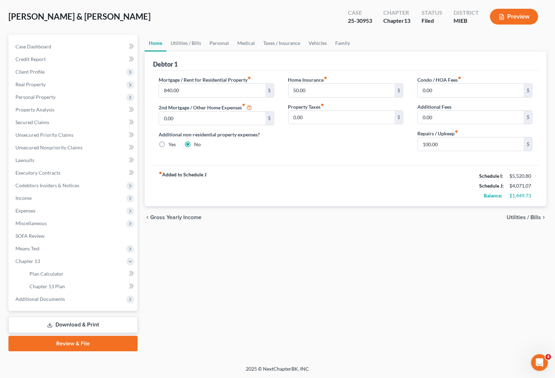
scroll to position [32, 0]
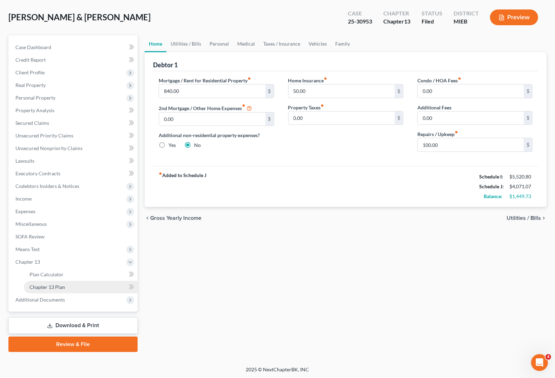
click at [64, 285] on span "Chapter 13 Plan" at bounding box center [46, 287] width 35 height 6
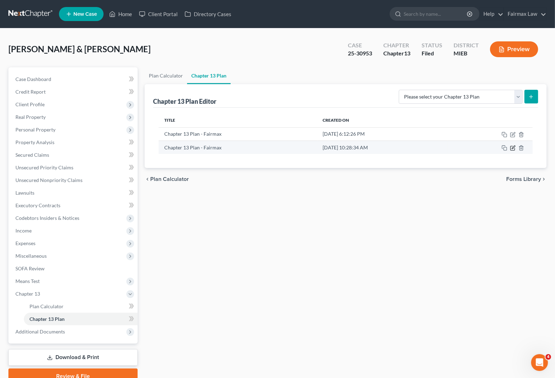
click at [492, 148] on icon "button" at bounding box center [513, 148] width 6 height 6
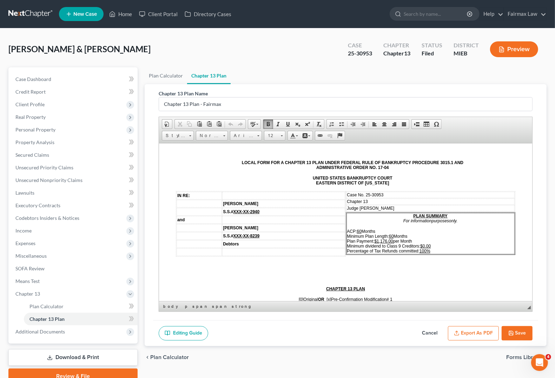
click at [378, 239] on u "$1,176.00" at bounding box center [384, 241] width 19 height 5
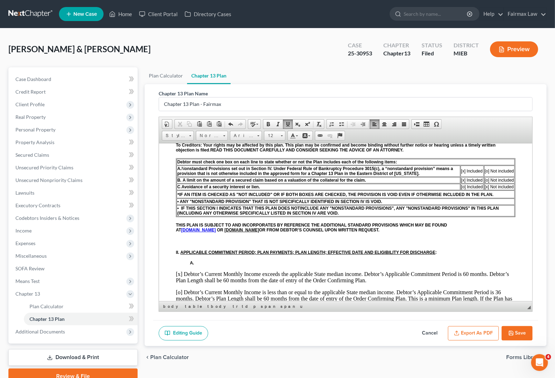
scroll to position [263, 0]
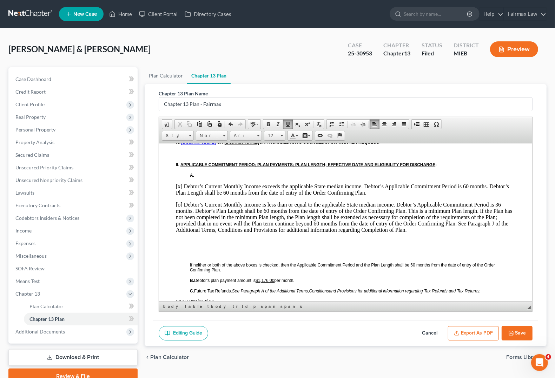
click at [264, 281] on u "$1,176.00" at bounding box center [265, 280] width 19 height 5
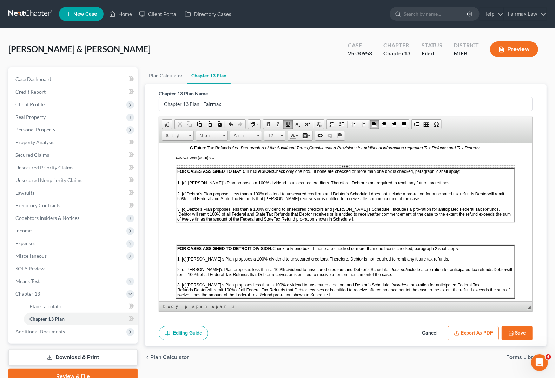
scroll to position [395, 0]
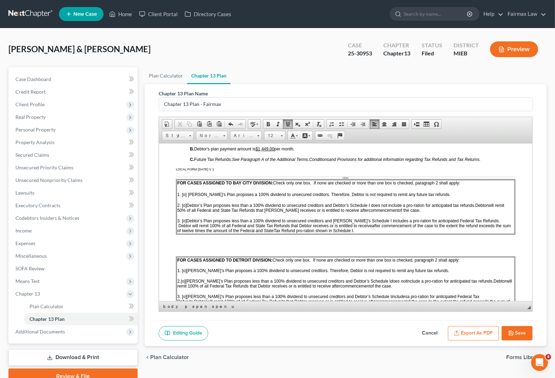
click at [184, 206] on span "[o]" at bounding box center [184, 205] width 5 height 5
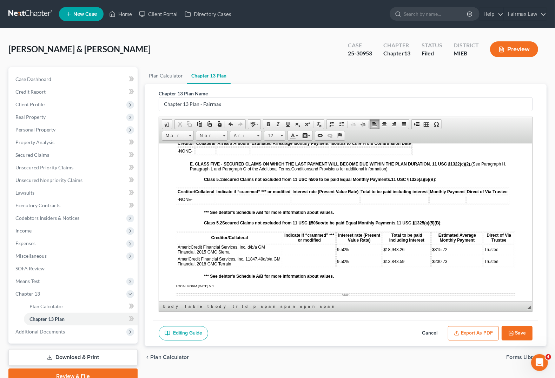
scroll to position [1141, 0]
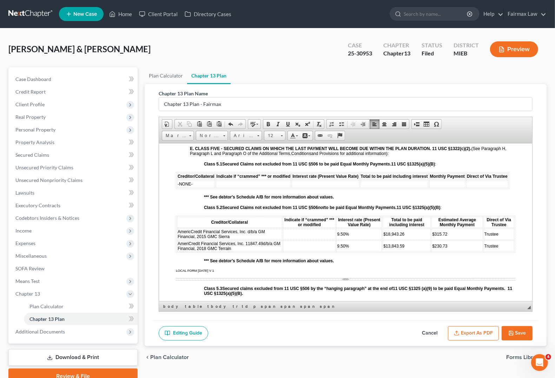
click at [318, 240] on td at bounding box center [309, 234] width 53 height 11
drag, startPoint x: 316, startPoint y: 239, endPoint x: 282, endPoint y: 239, distance: 33.4
click at [283, 239] on td "Crammed" at bounding box center [309, 234] width 53 height 11
click at [277, 135] on span "Size" at bounding box center [271, 135] width 14 height 9
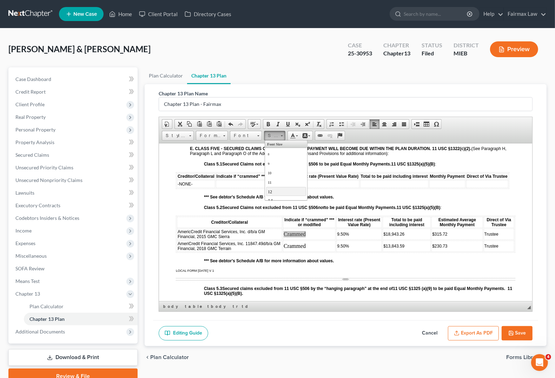
click at [267, 196] on link "12" at bounding box center [286, 191] width 40 height 9
drag, startPoint x: 315, startPoint y: 252, endPoint x: 282, endPoint y: 253, distance: 33.4
click at [283, 252] on td "Crammed" at bounding box center [309, 245] width 53 height 11
click at [278, 137] on span "Size" at bounding box center [271, 135] width 14 height 9
click at [271, 190] on link "12" at bounding box center [286, 191] width 40 height 9
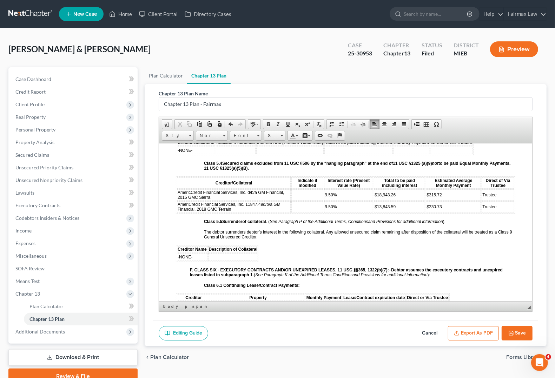
scroll to position [1317, 0]
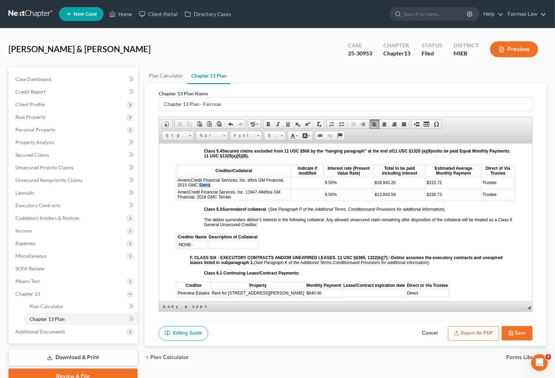
drag, startPoint x: 240, startPoint y: 192, endPoint x: 203, endPoint y: 191, distance: 37.3
click at [203, 188] on td "AmericCredit Financial Services, Inc. d/b/a GM Financial, 2015 GMC Sierra" at bounding box center [234, 182] width 114 height 11
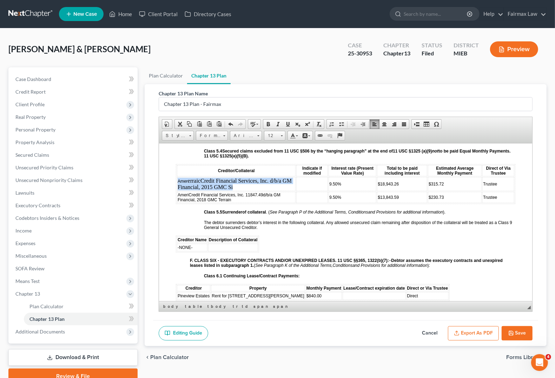
drag, startPoint x: 242, startPoint y: 192, endPoint x: 172, endPoint y: 189, distance: 70.3
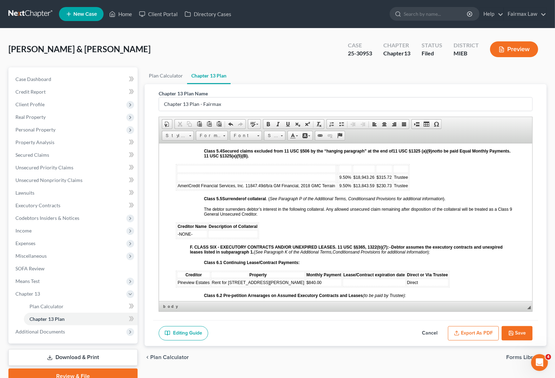
click at [340, 180] on span "9.50%" at bounding box center [346, 177] width 12 height 5
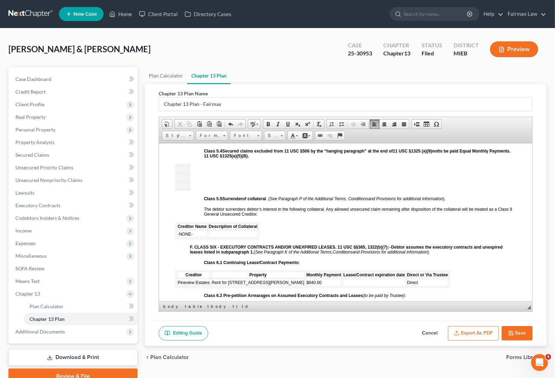
click at [189, 182] on table at bounding box center [183, 177] width 14 height 27
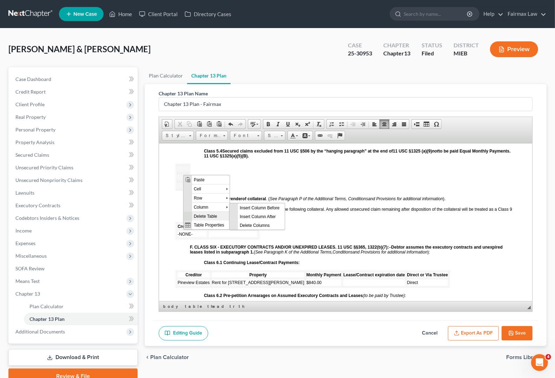
scroll to position [0, 0]
click at [202, 216] on span "Delete Table" at bounding box center [211, 216] width 38 height 9
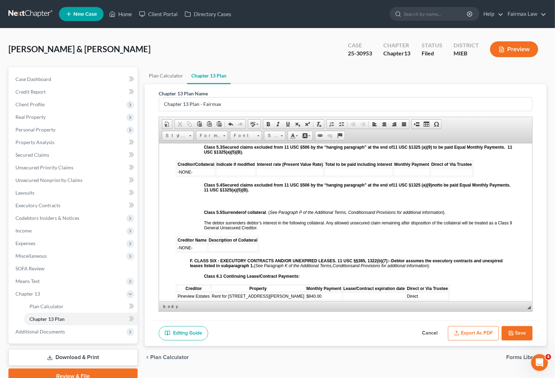
scroll to position [1273, 0]
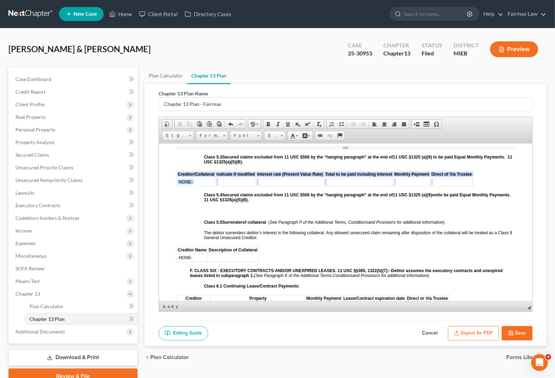
drag, startPoint x: 177, startPoint y: 181, endPoint x: 470, endPoint y: 189, distance: 293.3
click at [470, 187] on table "Creditor/Collateral Indicate if modified Interest rate (Present Value Rate) Tot…" at bounding box center [325, 178] width 298 height 17
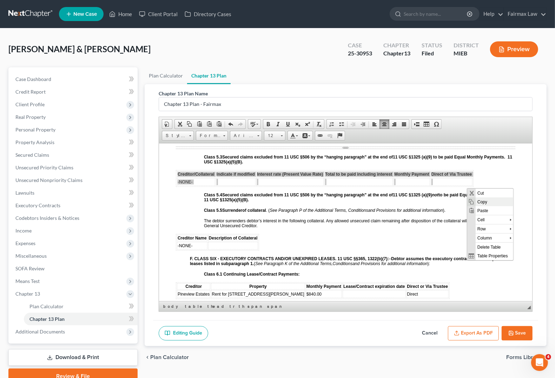
click at [478, 204] on span "Copy" at bounding box center [494, 202] width 38 height 9
copy table "Creditor/Collateral Indicate if modified Interest rate (Present Value Rate) Tot…"
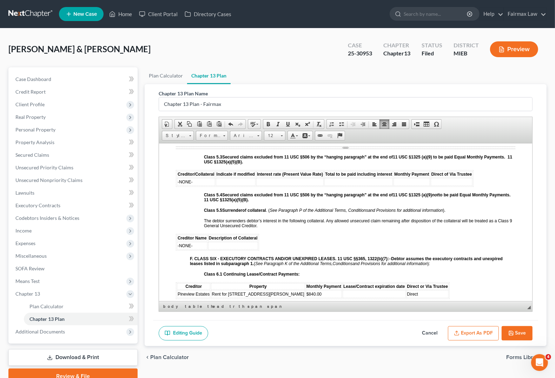
click at [286, 202] on p "Class 5.4 Secured claims excluded from 11 USC §506 by the “hanging paragraph” a…" at bounding box center [359, 197] width 311 height 10
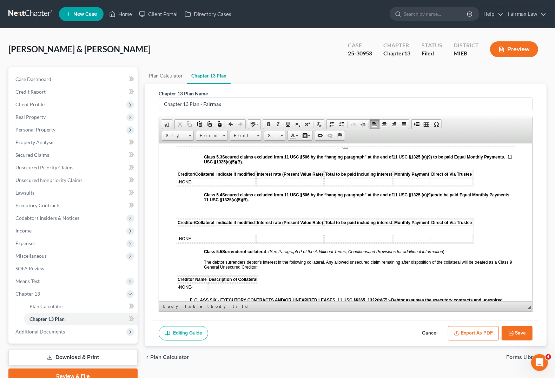
click at [286, 202] on p "Class 5.4 Secured claims excluded from 11 USC §506 by the “hanging paragraph” a…" at bounding box center [359, 197] width 311 height 10
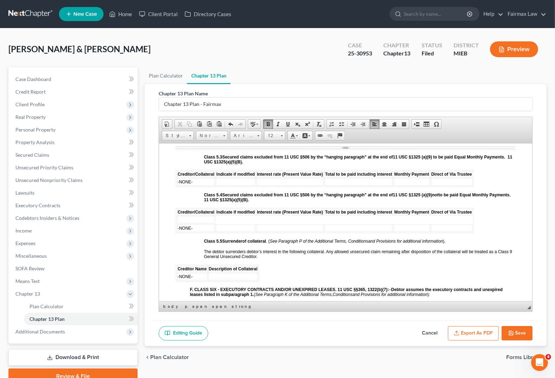
click at [187, 224] on td at bounding box center [196, 220] width 38 height 8
click at [221, 249] on span "Row" at bounding box center [213, 248] width 34 height 9
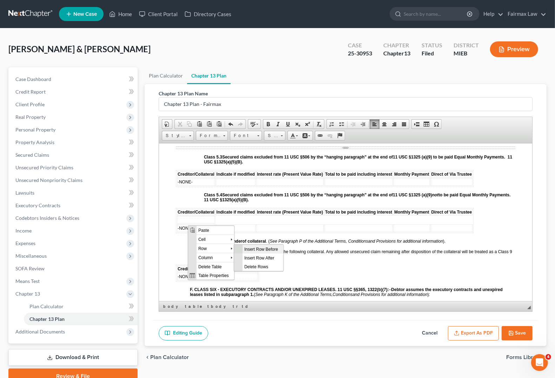
click at [260, 249] on span "Insert Row Before" at bounding box center [262, 249] width 41 height 9
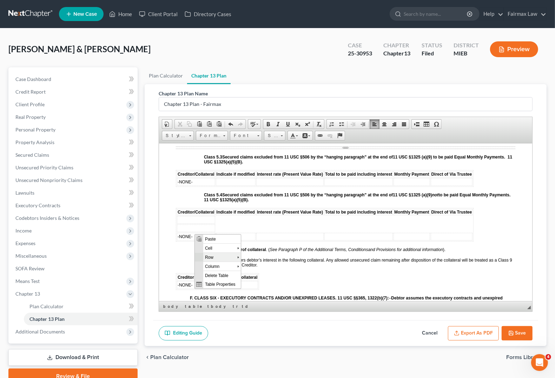
click at [213, 256] on span "Row" at bounding box center [220, 257] width 34 height 9
click at [260, 265] on span "Insert Row After" at bounding box center [269, 266] width 41 height 9
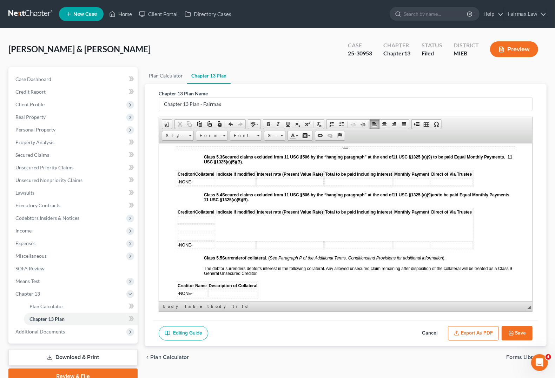
click at [187, 224] on td at bounding box center [196, 220] width 38 height 8
drag, startPoint x: 177, startPoint y: 226, endPoint x: 446, endPoint y: 245, distance: 269.3
click at [457, 246] on table "Creditor/Collateral Indicate if modified Interest rate (Present Value Rate) Tot…" at bounding box center [325, 229] width 298 height 42
click at [336, 236] on table "Creditor/Collateral Indicate if modified Interest rate (Present Value Rate) Tot…" at bounding box center [325, 229] width 298 height 42
click at [347, 236] on table "Creditor/Collateral Indicate if modified Interest rate (Present Value Rate) Tot…" at bounding box center [325, 229] width 298 height 42
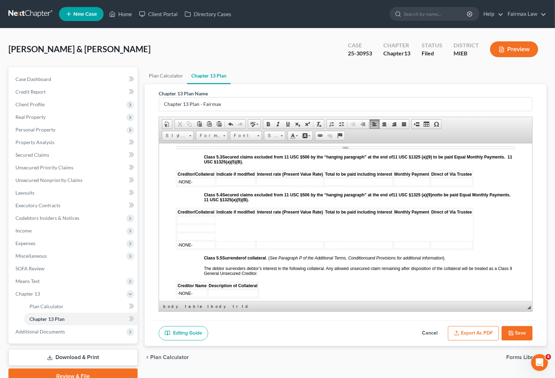
click at [177, 224] on td at bounding box center [196, 220] width 38 height 8
click at [194, 270] on span "Delete Table" at bounding box center [204, 269] width 38 height 9
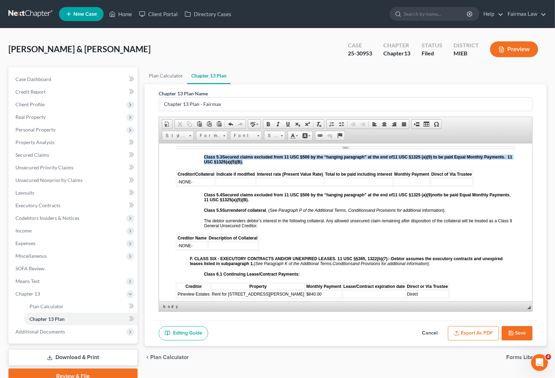
drag, startPoint x: 172, startPoint y: 174, endPoint x: 482, endPoint y: 192, distance: 310.5
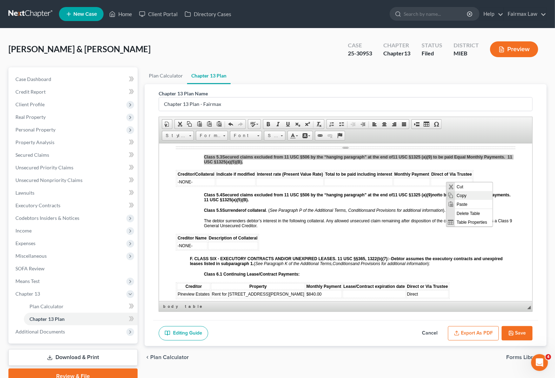
click at [458, 193] on span "Copy" at bounding box center [474, 195] width 38 height 9
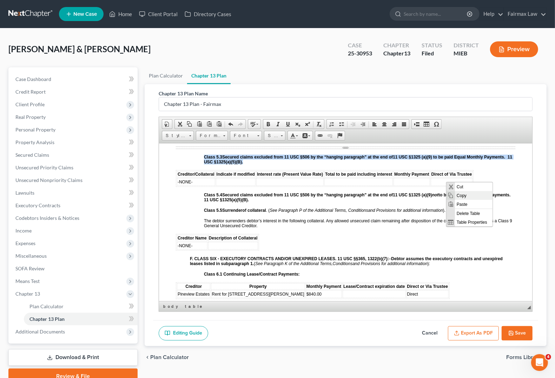
copy p "Class 5.3 Secured claims excluded from 11 USC §506 by the “hanging paragraph” a…"
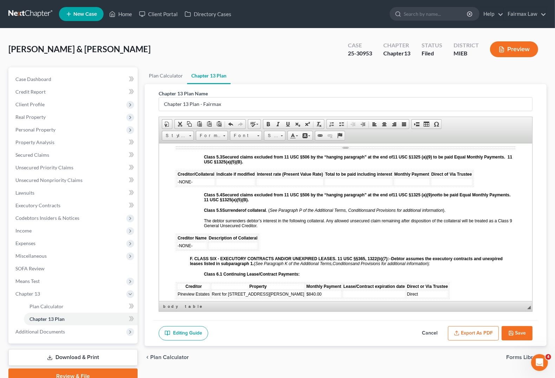
click at [290, 202] on p "Class 5.4 Secured claims excluded from 11 USC §506 by the “hanging paragraph” a…" at bounding box center [359, 197] width 311 height 10
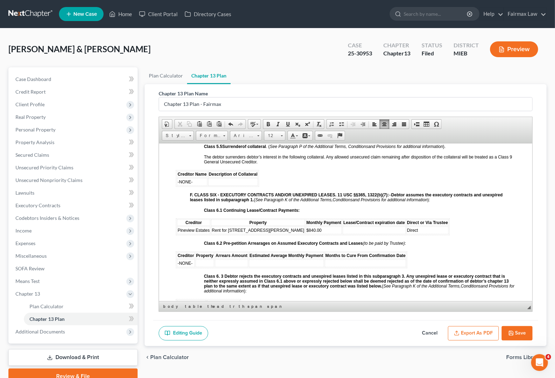
scroll to position [1360, 0]
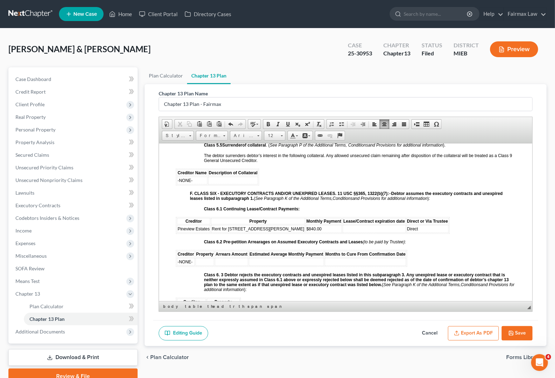
click at [343, 233] on td at bounding box center [374, 229] width 63 height 8
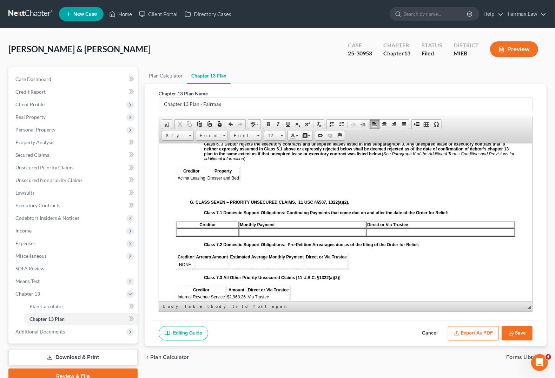
scroll to position [1492, 0]
click at [236, 173] on th "Property" at bounding box center [223, 170] width 33 height 6
click at [212, 173] on th "Property" at bounding box center [223, 170] width 33 height 6
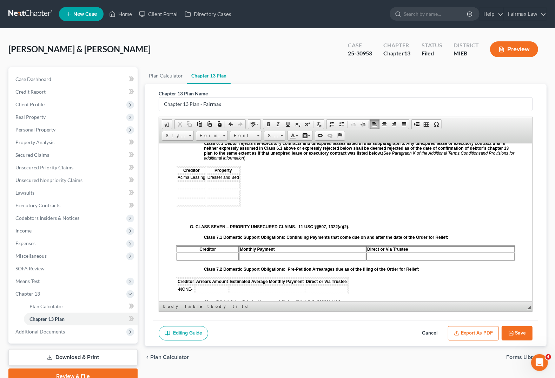
drag, startPoint x: 341, startPoint y: 335, endPoint x: 181, endPoint y: 191, distance: 214.8
click at [202, 232] on span "Delete Table" at bounding box center [209, 232] width 38 height 9
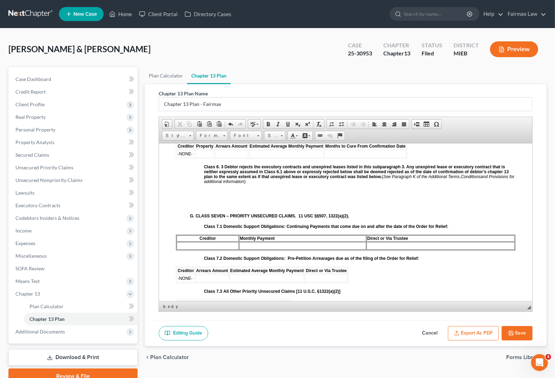
scroll to position [1448, 0]
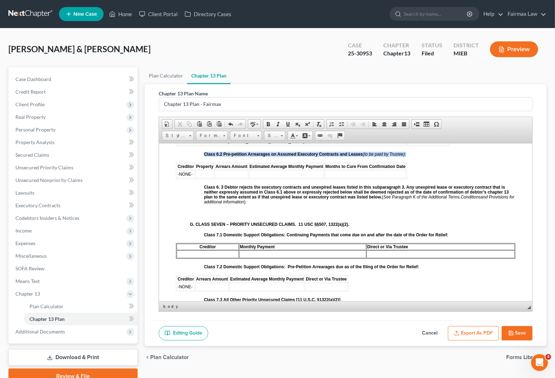
drag, startPoint x: 170, startPoint y: 171, endPoint x: 415, endPoint y: 178, distance: 244.5
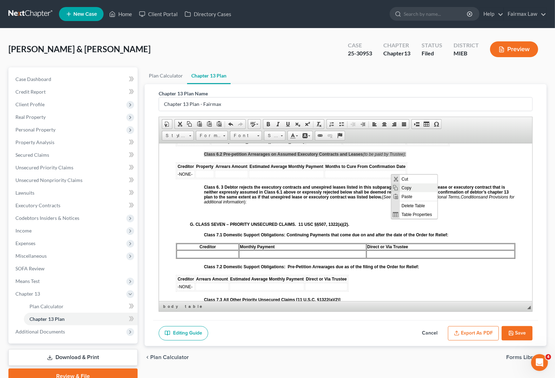
click at [406, 185] on span "Copy" at bounding box center [419, 188] width 38 height 9
copy span "Class 6.2 Pre-petition Arrearages on Assumed Executory Contracts and Leases (to…"
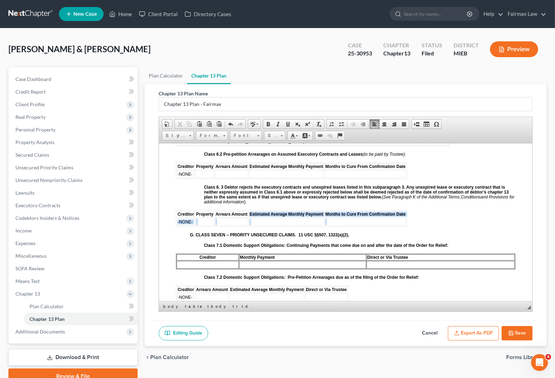
drag, startPoint x: 250, startPoint y: 220, endPoint x: 389, endPoint y: 228, distance: 138.9
click table "Creditor Property Arrears Amount Estimated Average Monthly Payment Months to Cu…"
drag, startPoint x: 251, startPoint y: 220, endPoint x: 342, endPoint y: 220, distance: 90.6
click at [342, 217] on tr "Creditor Property Arrears Amount Estimated Average Monthly Payment Months to Cu…" at bounding box center [291, 214] width 229 height 6
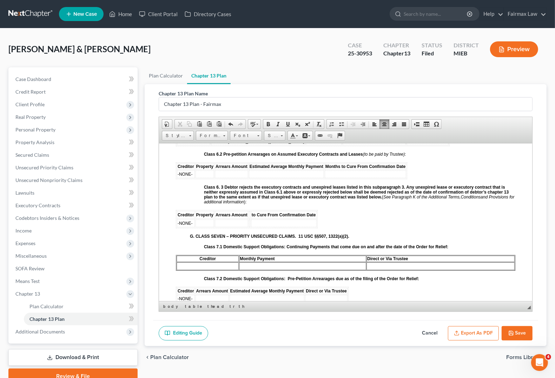
click at [250, 219] on th at bounding box center [249, 215] width 1 height 8
drag, startPoint x: 217, startPoint y: 220, endPoint x: 303, endPoint y: 218, distance: 85.7
click at [303, 219] on tr "Creditor Property Arrears Amount to Cure From Confirmation Date" at bounding box center [247, 215] width 140 height 8
click at [220, 217] on span "n Date" at bounding box center [226, 214] width 13 height 5
click at [196, 227] on td at bounding box center [205, 223] width 19 height 8
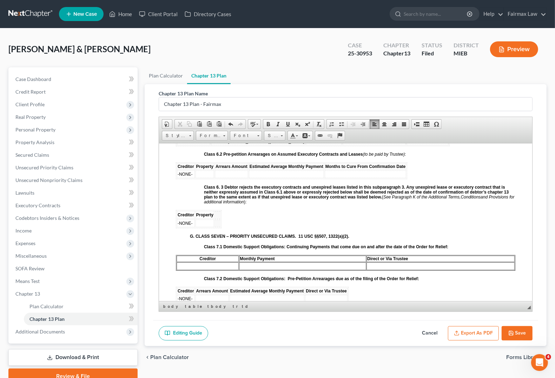
click at [187, 226] on span "-NONE-" at bounding box center [185, 223] width 15 height 5
click at [194, 226] on span "Acima Leaing" at bounding box center [191, 223] width 26 height 5
click at [221, 227] on td at bounding box center [216, 223] width 19 height 8
click at [249, 219] on th at bounding box center [247, 215] width 1 height 8
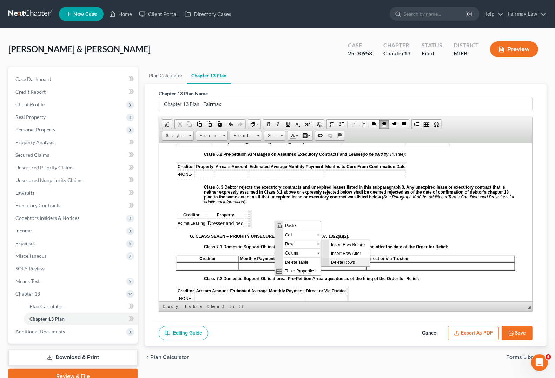
click at [352, 259] on span "Delete Rows" at bounding box center [349, 262] width 41 height 9
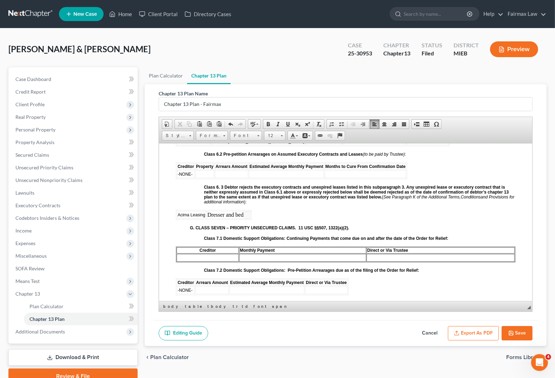
click at [246, 219] on td at bounding box center [245, 215] width 1 height 8
click at [296, 249] on span "Row" at bounding box center [300, 244] width 34 height 9
click at [348, 259] on span "Delete Rows" at bounding box center [349, 262] width 41 height 9
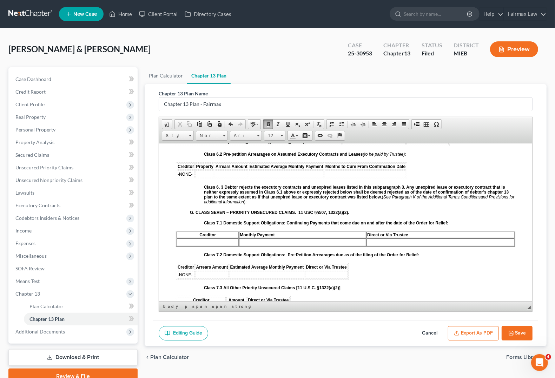
click at [350, 199] on strong "Class 6. 3 Debtor rejects the executory contracts and unexpired leases listed i…" at bounding box center [356, 192] width 305 height 15
click at [328, 220] on p "Class 6. 3 Debtor rejects the executory contracts and unexpired leases listed i…" at bounding box center [359, 222] width 311 height 5
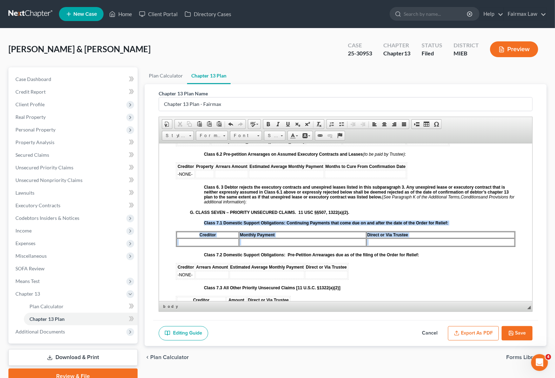
drag, startPoint x: 173, startPoint y: 238, endPoint x: 475, endPoint y: 250, distance: 302.5
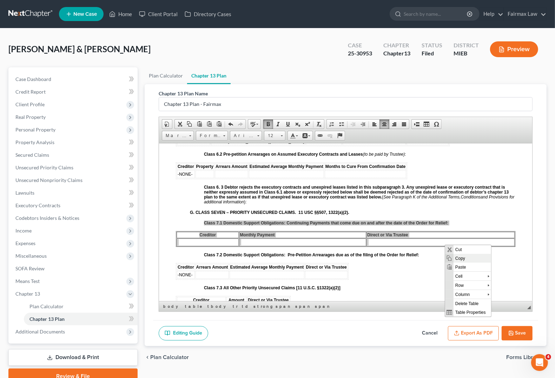
click at [458, 258] on span "Copy" at bounding box center [472, 258] width 38 height 9
copy body "Class 7.1 Domestic Support Obligations: Continuing Payments that come due on an…"
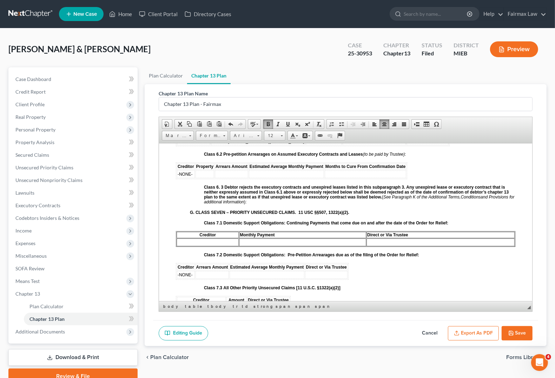
click at [337, 220] on p "Class 6. 3 Debtor rejects the executory contracts and unexpired leases listed i…" at bounding box center [359, 222] width 311 height 5
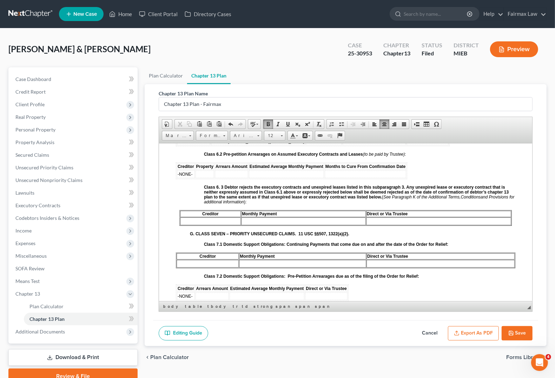
click at [276, 217] on td "Monthly Payment" at bounding box center [303, 214] width 125 height 6
drag, startPoint x: 336, startPoint y: 220, endPoint x: 387, endPoint y: 220, distance: 50.9
click at [337, 216] on span "Direct or Via Trustee" at bounding box center [355, 213] width 41 height 5
drag, startPoint x: 387, startPoint y: 221, endPoint x: 335, endPoint y: 222, distance: 52.3
click at [335, 217] on td "Direct or Via Trustee" at bounding box center [422, 214] width 177 height 6
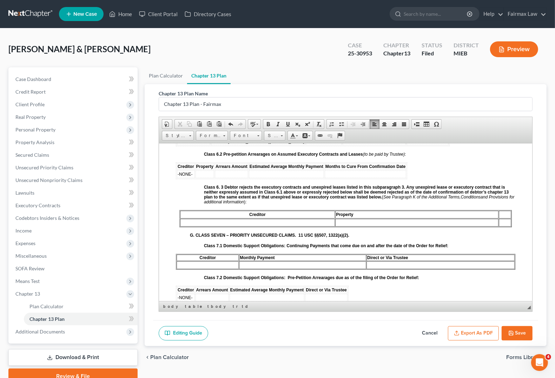
drag, startPoint x: 497, startPoint y: 221, endPoint x: 657, endPoint y: 364, distance: 215.1
click at [492, 250] on span "Delete Cells" at bounding box center [519, 253] width 47 height 9
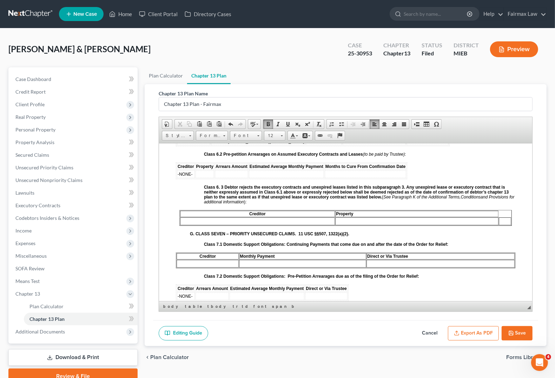
drag, startPoint x: 501, startPoint y: 226, endPoint x: 661, endPoint y: 369, distance: 215.1
click at [492, 240] on span "Cell" at bounding box center [526, 240] width 34 height 9
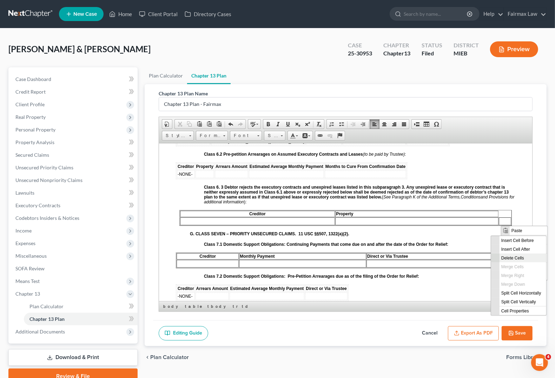
click at [492, 258] on span "Delete Cells" at bounding box center [523, 257] width 47 height 9
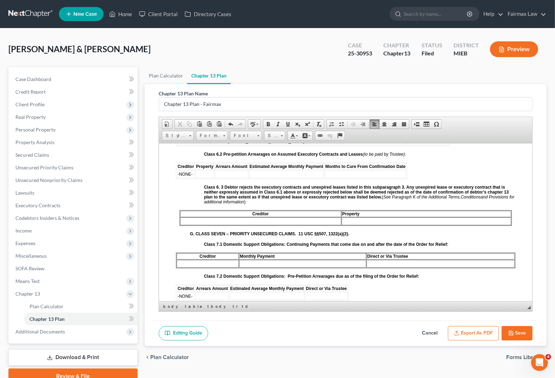
click at [232, 225] on td at bounding box center [260, 221] width 161 height 8
click at [199, 225] on td at bounding box center [260, 221] width 161 height 8
click at [397, 225] on td at bounding box center [454, 221] width 114 height 8
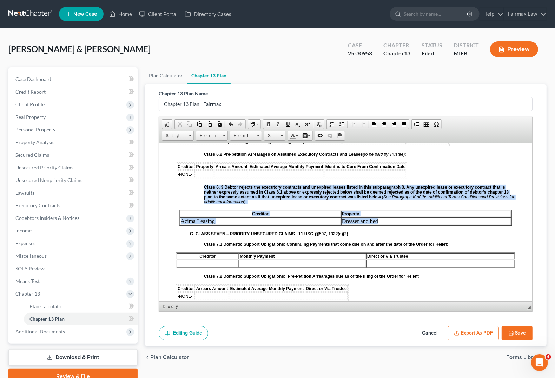
drag, startPoint x: 174, startPoint y: 228, endPoint x: 388, endPoint y: 227, distance: 214.2
drag, startPoint x: 285, startPoint y: 137, endPoint x: 281, endPoint y: 136, distance: 3.8
click at [283, 137] on link "12" at bounding box center [274, 136] width 21 height 10
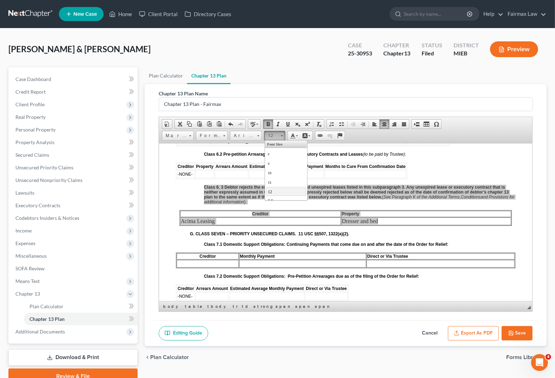
click at [271, 191] on span "12" at bounding box center [270, 191] width 4 height 5
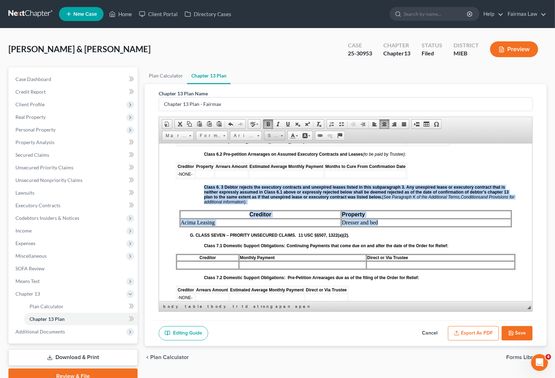
drag, startPoint x: 282, startPoint y: 133, endPoint x: 285, endPoint y: 140, distance: 6.9
click at [281, 133] on link "Size" at bounding box center [274, 136] width 21 height 10
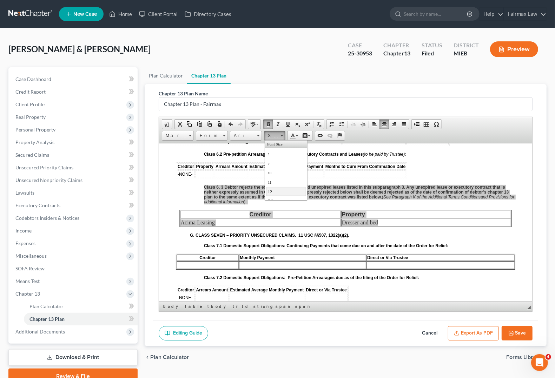
click at [273, 192] on link "12" at bounding box center [286, 191] width 40 height 9
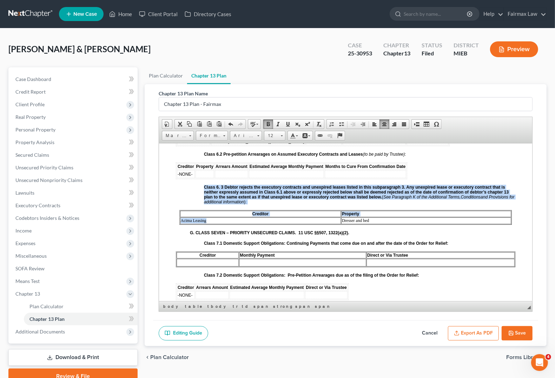
click at [272, 224] on td "Acima Leasing" at bounding box center [260, 220] width 161 height 7
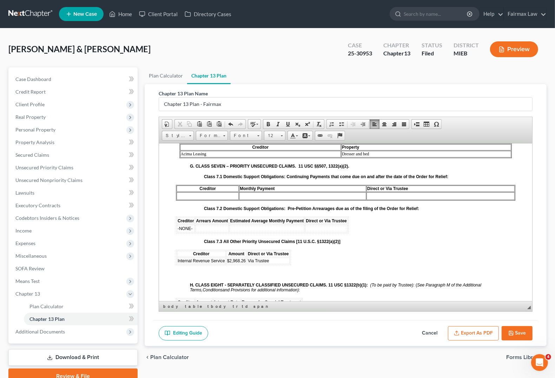
scroll to position [1536, 0]
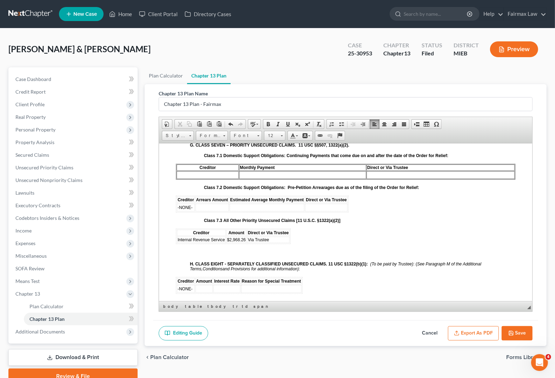
click at [284, 243] on td "Via Trustee" at bounding box center [268, 240] width 42 height 6
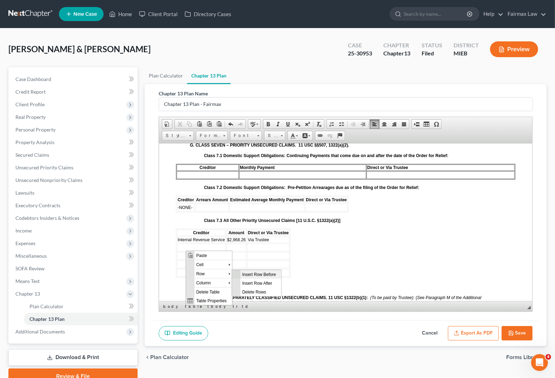
click at [269, 272] on span "Insert Row Before" at bounding box center [260, 274] width 41 height 9
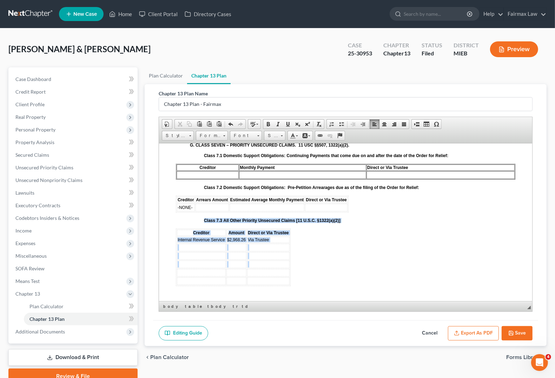
drag, startPoint x: 176, startPoint y: 250, endPoint x: 254, endPoint y: 264, distance: 79.8
click at [255, 301] on table "Creditor Amount Direct or Via Trustee Internal Revenue Service $2,968.26 Via Tr…" at bounding box center [239, 327] width 127 height 17
click at [254, 260] on td at bounding box center [268, 256] width 42 height 8
drag, startPoint x: 178, startPoint y: 251, endPoint x: 294, endPoint y: 284, distance: 120.3
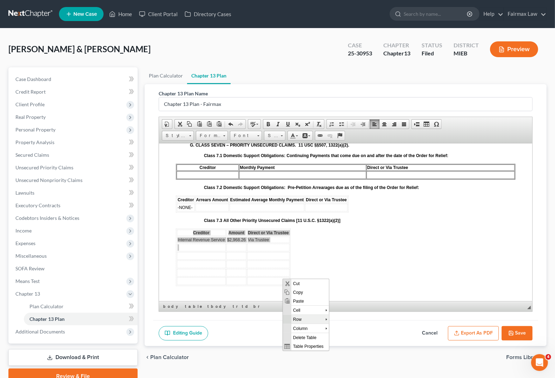
click at [298, 301] on span "Row" at bounding box center [308, 319] width 34 height 9
click at [361, 301] on span "Delete Rows" at bounding box center [357, 337] width 41 height 9
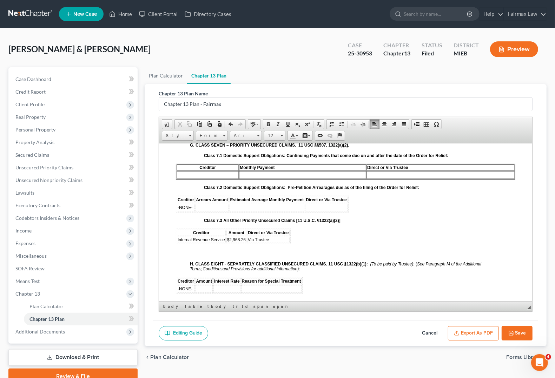
click at [216, 299] on p at bounding box center [359, 302] width 311 height 6
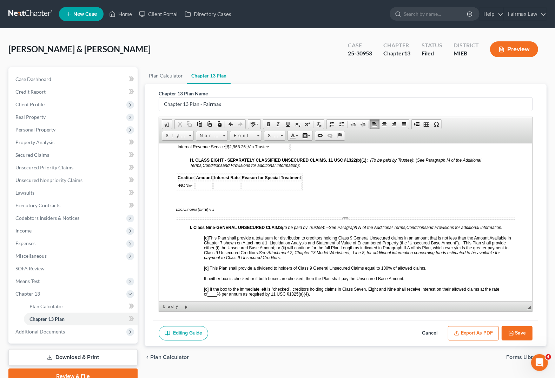
scroll to position [1668, 0]
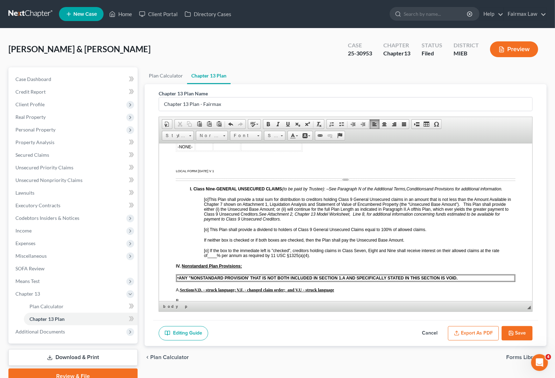
click at [208, 208] on span "[o] This Plan shall provide a total sum for distribution to creditors holding C…" at bounding box center [357, 204] width 307 height 15
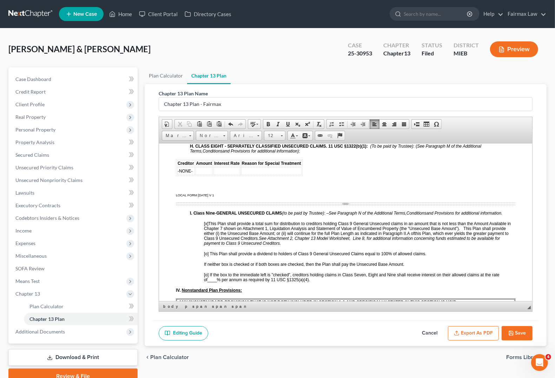
scroll to position [1622, 0]
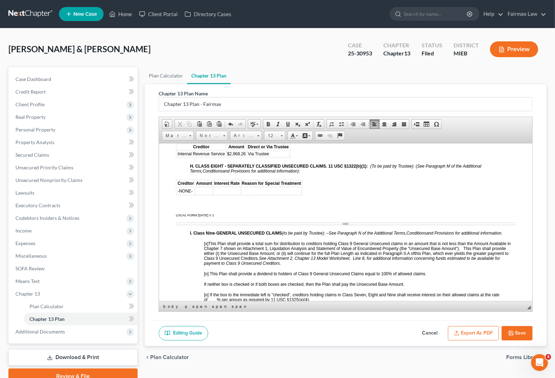
click at [492, 301] on button "Save" at bounding box center [517, 334] width 31 height 15
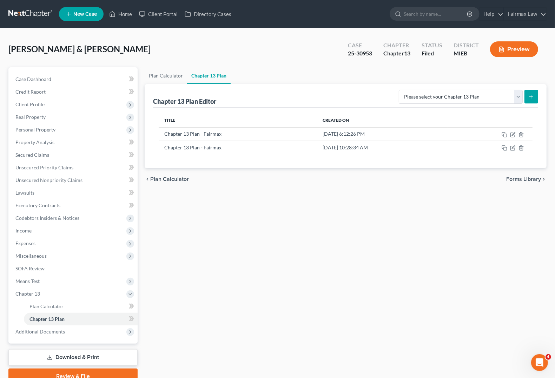
click at [90, 301] on link "Download & Print" at bounding box center [72, 358] width 129 height 17
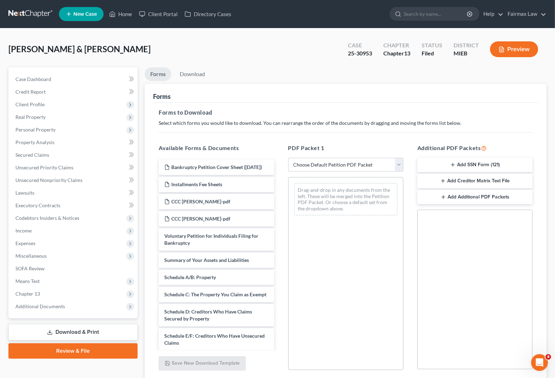
click at [338, 167] on select "Choose Default Petition PDF Packet Complete Bankruptcy Petition (all forms and …" at bounding box center [345, 165] width 115 height 14
click at [288, 158] on select "Choose Default Petition PDF Packet Complete Bankruptcy Petition (all forms and …" at bounding box center [345, 165] width 115 height 14
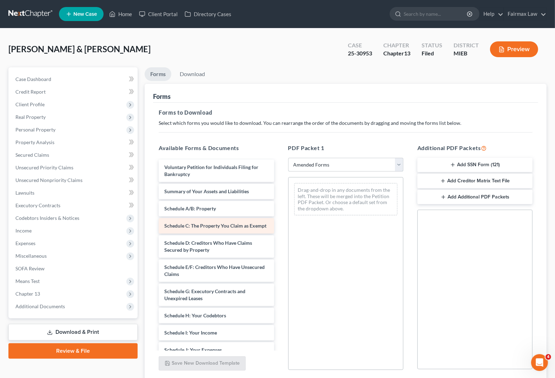
scroll to position [44, 0]
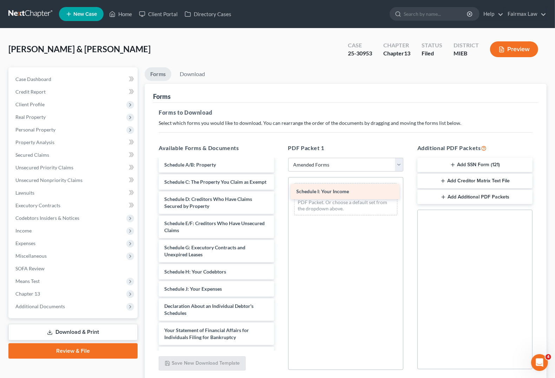
drag, startPoint x: 213, startPoint y: 294, endPoint x: 345, endPoint y: 190, distance: 168.2
click at [279, 190] on div "Schedule I: Your Income Voluntary Petition for Individuals Filing for Bankruptc…" at bounding box center [216, 281] width 126 height 330
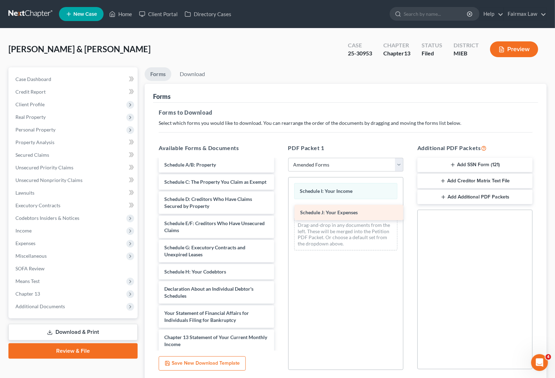
drag, startPoint x: 195, startPoint y: 292, endPoint x: 331, endPoint y: 209, distance: 159.3
click at [279, 209] on div "Schedule J: Your Expenses Voluntary Petition for Individuals Filing for Bankrup…" at bounding box center [216, 272] width 126 height 312
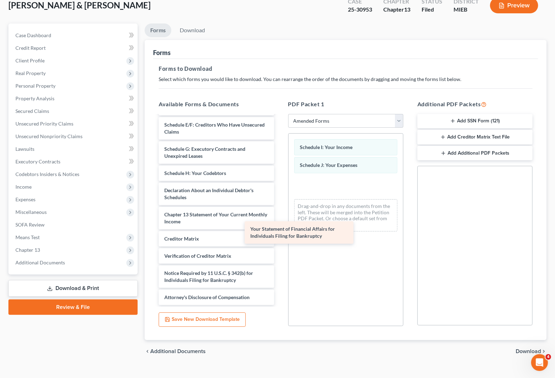
scroll to position [106, 0]
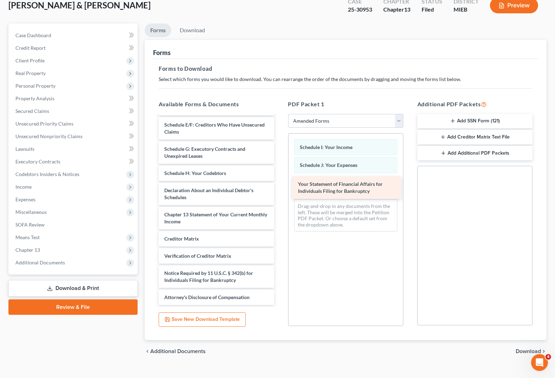
drag, startPoint x: 217, startPoint y: 199, endPoint x: 350, endPoint y: 193, distance: 133.9
click at [279, 193] on div "Your Statement of Financial Affairs for Individuals Filing for Bankruptcy Volun…" at bounding box center [216, 161] width 126 height 288
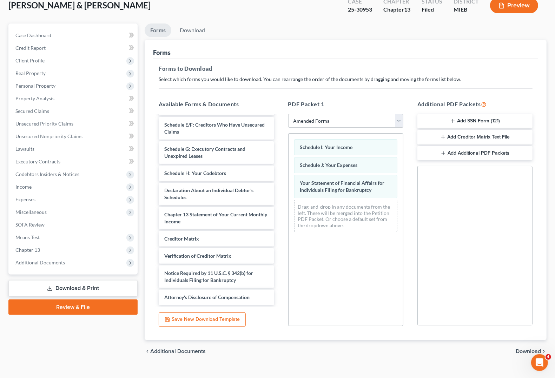
click at [492, 301] on span "Download" at bounding box center [528, 352] width 25 height 6
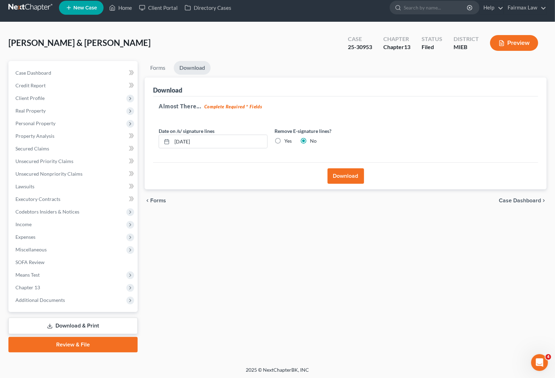
click at [365, 177] on div "Download" at bounding box center [345, 176] width 385 height 27
click at [353, 174] on button "Download" at bounding box center [346, 176] width 37 height 15
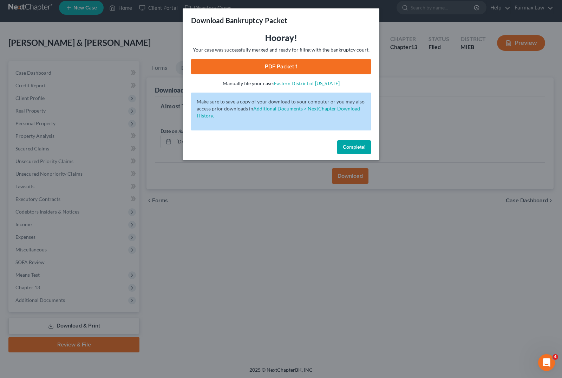
click at [267, 68] on link "PDF Packet 1" at bounding box center [281, 66] width 180 height 15
click at [358, 144] on button "Complete!" at bounding box center [354, 147] width 34 height 14
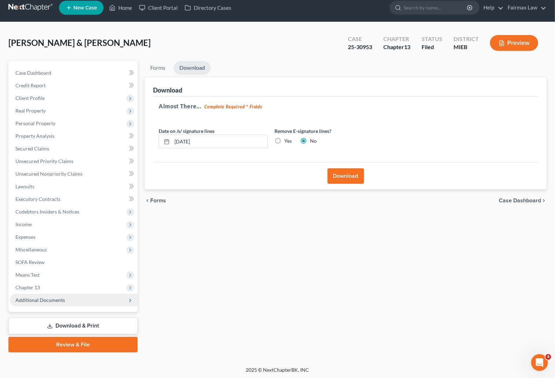
click at [44, 301] on span "Additional Documents" at bounding box center [74, 300] width 128 height 13
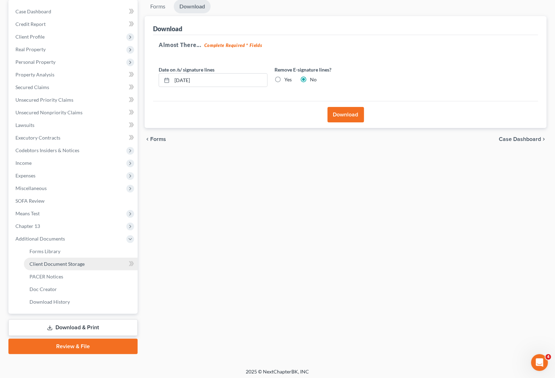
scroll to position [70, 0]
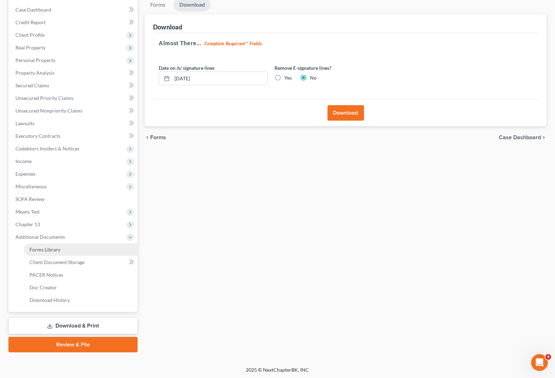
click at [58, 251] on span "Forms Library" at bounding box center [44, 250] width 31 height 6
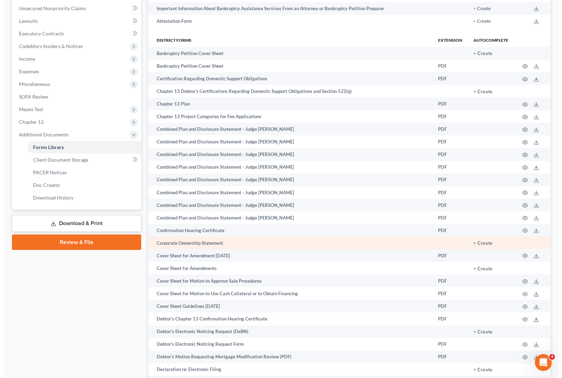
scroll to position [176, 0]
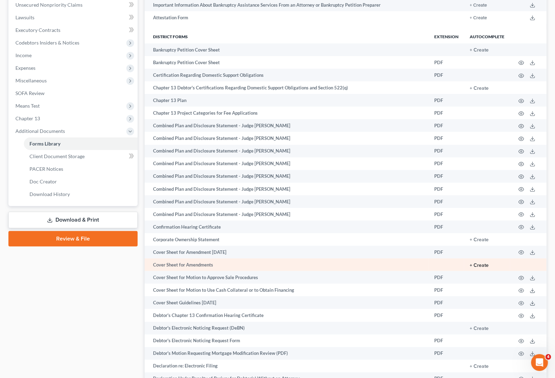
click at [482, 266] on button "+ Create" at bounding box center [479, 265] width 19 height 5
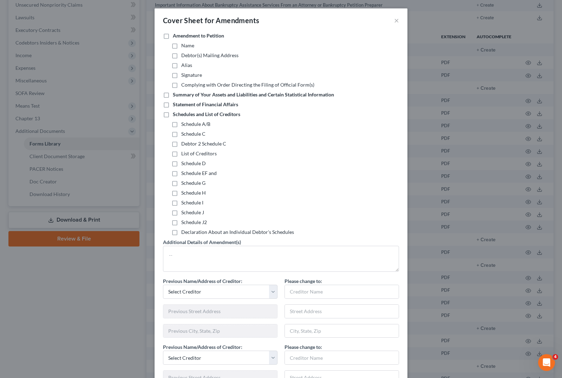
click at [173, 106] on label "Statement of Financial Affairs" at bounding box center [205, 104] width 65 height 7
click at [176, 106] on input "Statement of Financial Affairs" at bounding box center [178, 103] width 5 height 5
click at [173, 114] on label "Schedules and List of Creditors" at bounding box center [206, 114] width 67 height 7
click at [176, 114] on input "Schedules and List of Creditors" at bounding box center [178, 113] width 5 height 5
click at [181, 201] on label "Schedule I" at bounding box center [192, 202] width 22 height 7
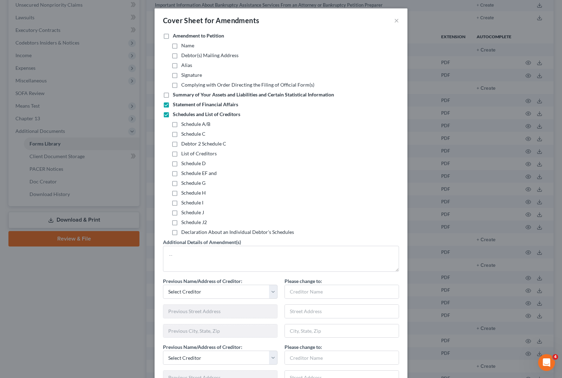
click at [184, 201] on input "Schedule I" at bounding box center [186, 201] width 5 height 5
click at [181, 213] on label "Schedule J" at bounding box center [192, 212] width 23 height 7
click at [184, 213] on input "Schedule J" at bounding box center [186, 211] width 5 height 5
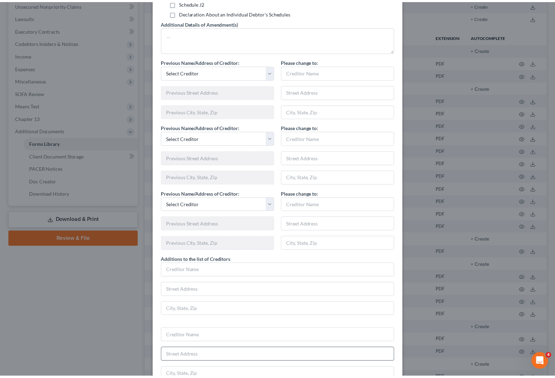
scroll to position [364, 0]
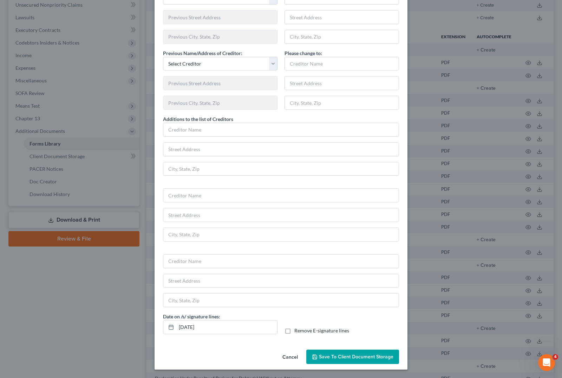
click at [362, 301] on span "Save to Client Document Storage" at bounding box center [356, 357] width 74 height 6
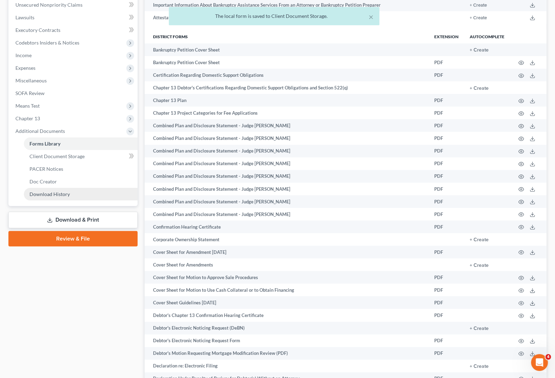
click at [53, 195] on span "Download History" at bounding box center [49, 194] width 40 height 6
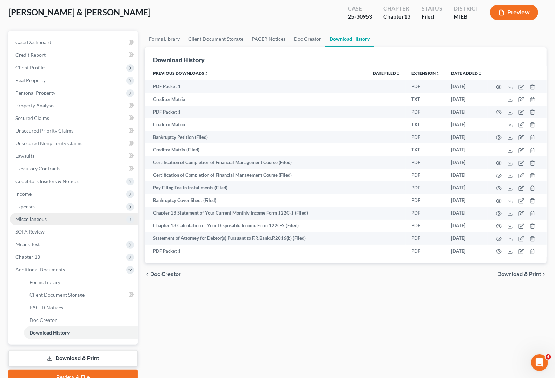
scroll to position [70, 0]
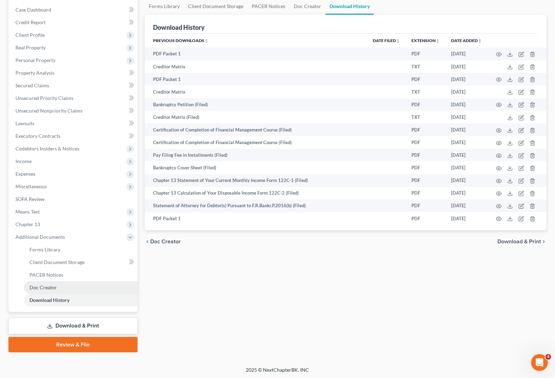
click at [39, 290] on link "Doc Creator" at bounding box center [81, 288] width 114 height 13
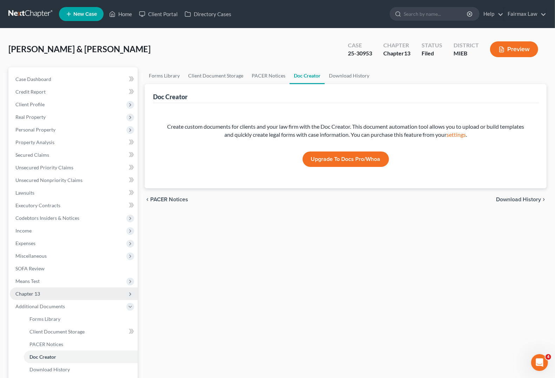
scroll to position [70, 0]
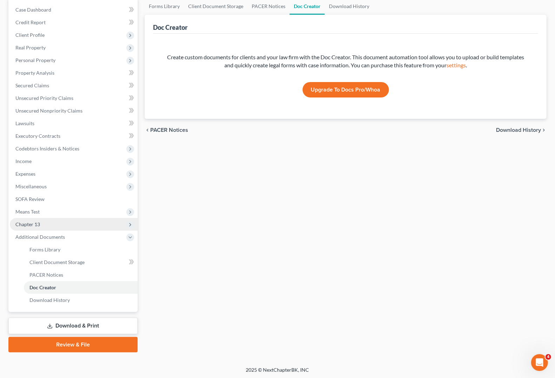
click at [25, 227] on span "Chapter 13" at bounding box center [74, 224] width 128 height 13
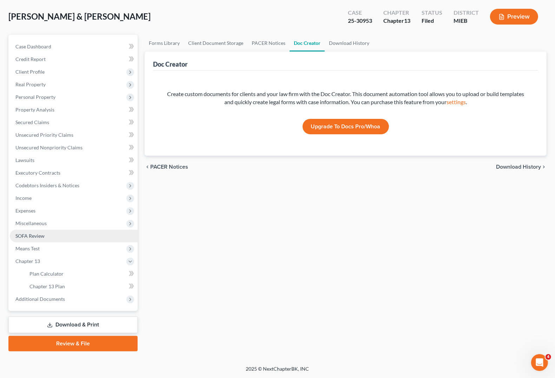
scroll to position [32, 0]
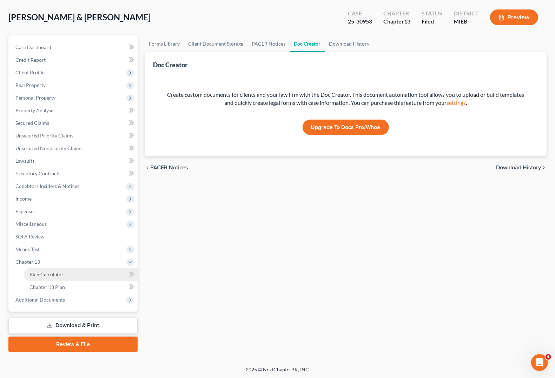
click at [39, 276] on span "Plan Calculator" at bounding box center [46, 275] width 34 height 6
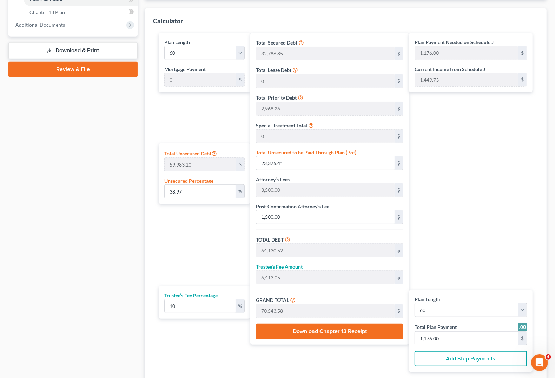
scroll to position [132, 0]
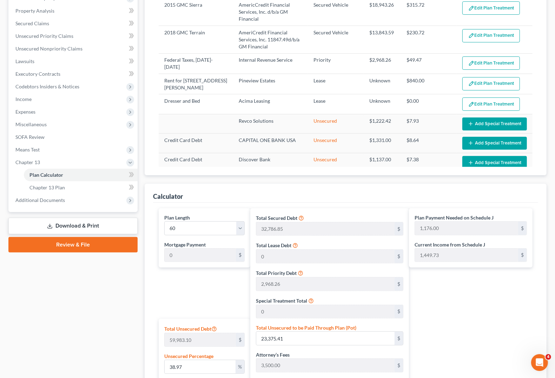
drag, startPoint x: 45, startPoint y: 200, endPoint x: 66, endPoint y: 210, distance: 23.0
click at [45, 200] on span "Additional Documents" at bounding box center [40, 200] width 50 height 6
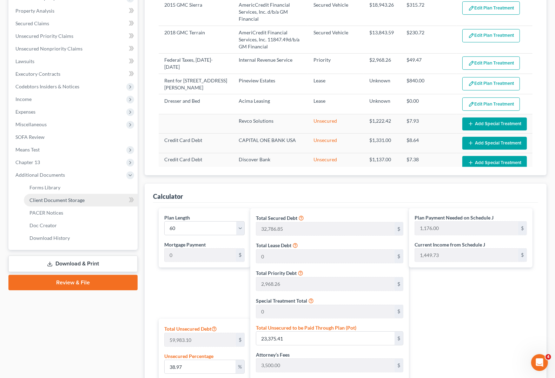
click at [58, 197] on span "Client Document Storage" at bounding box center [56, 200] width 55 height 6
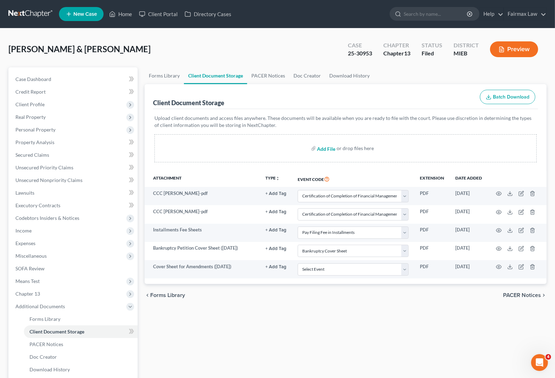
click at [325, 151] on input "file" at bounding box center [325, 148] width 17 height 13
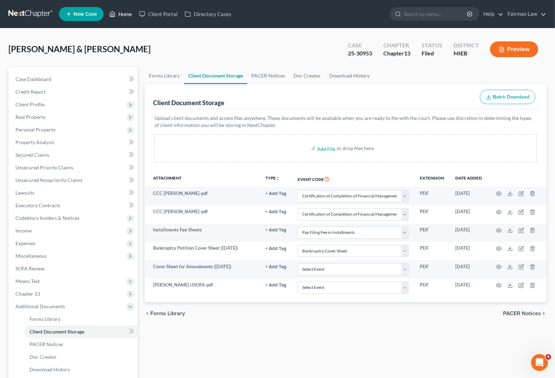
drag, startPoint x: 129, startPoint y: 13, endPoint x: 198, endPoint y: 60, distance: 83.3
click at [128, 13] on link "Home" at bounding box center [121, 14] width 30 height 13
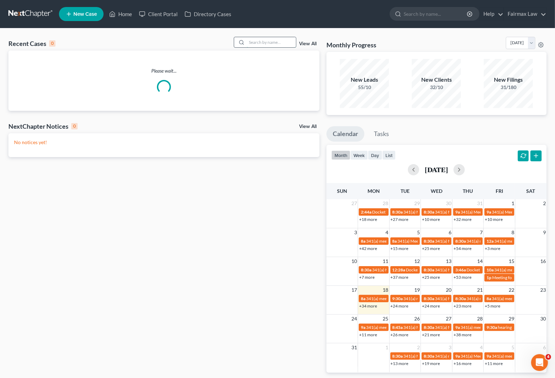
click at [273, 41] on input "search" at bounding box center [271, 42] width 49 height 10
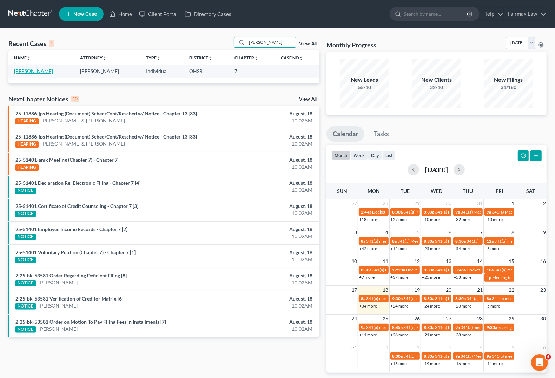
click at [21, 71] on link "[PERSON_NAME]" at bounding box center [33, 71] width 39 height 6
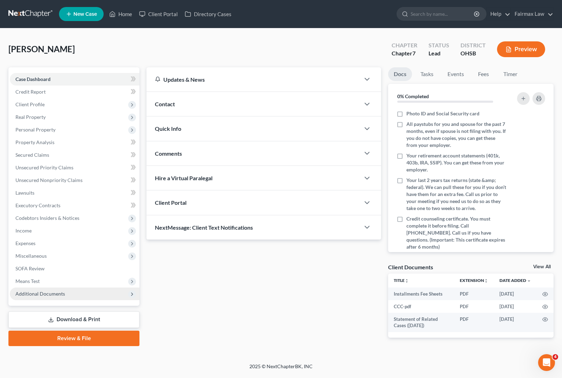
drag, startPoint x: 22, startPoint y: 280, endPoint x: 39, endPoint y: 287, distance: 19.0
click at [22, 280] on span "Means Test" at bounding box center [27, 281] width 24 height 6
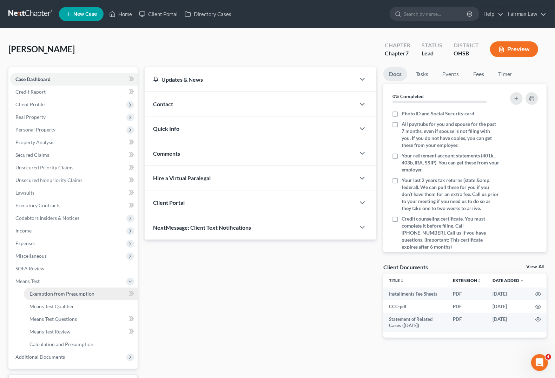
click at [51, 297] on link "Exemption from Presumption" at bounding box center [81, 294] width 114 height 13
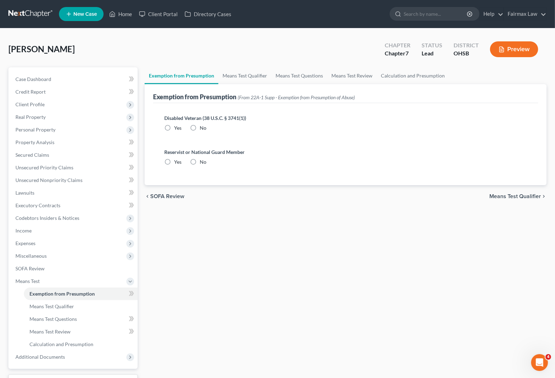
click at [492, 194] on span "Means Test Qualifier" at bounding box center [515, 197] width 52 height 6
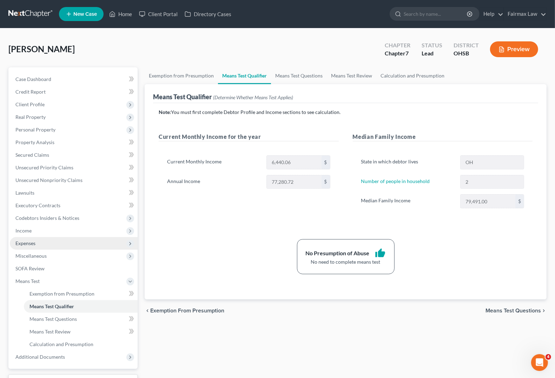
click at [24, 243] on span "Expenses" at bounding box center [25, 243] width 20 height 6
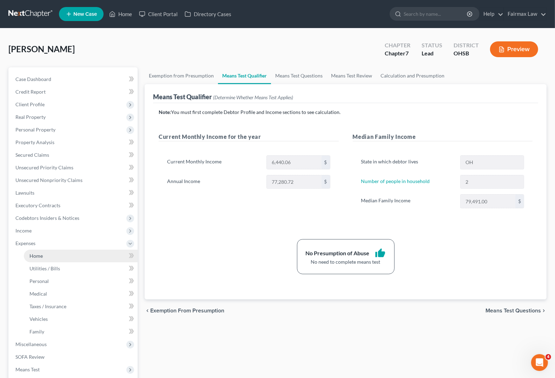
click at [37, 254] on span "Home" at bounding box center [35, 256] width 13 height 6
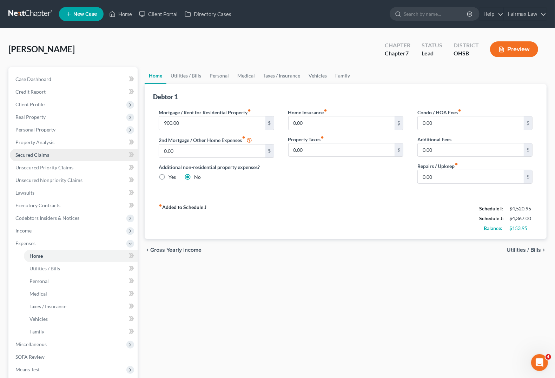
click at [38, 158] on link "Secured Claims" at bounding box center [74, 155] width 128 height 13
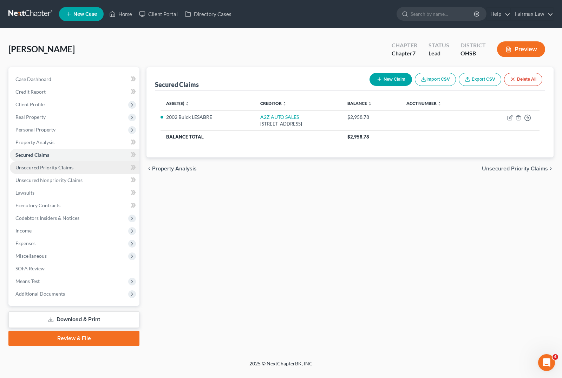
click at [57, 171] on link "Unsecured Priority Claims" at bounding box center [75, 168] width 130 height 13
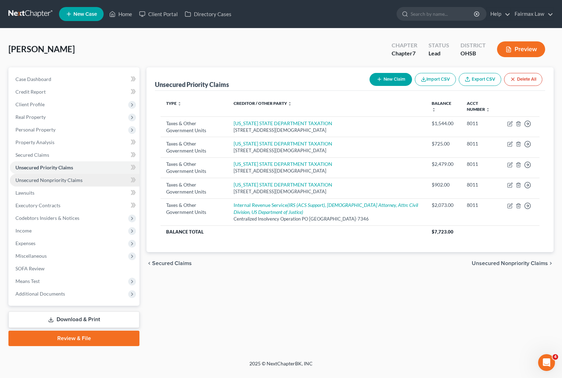
click at [67, 181] on span "Unsecured Nonpriority Claims" at bounding box center [48, 180] width 67 height 6
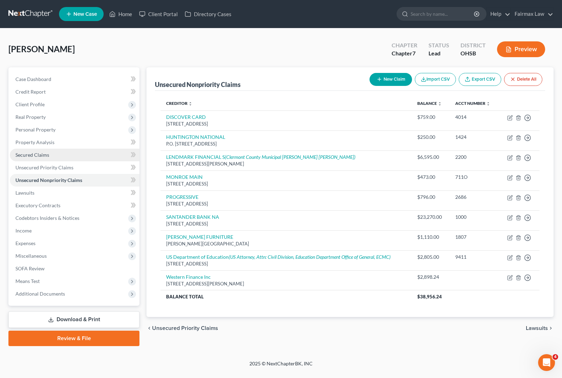
click at [30, 157] on span "Secured Claims" at bounding box center [32, 155] width 34 height 6
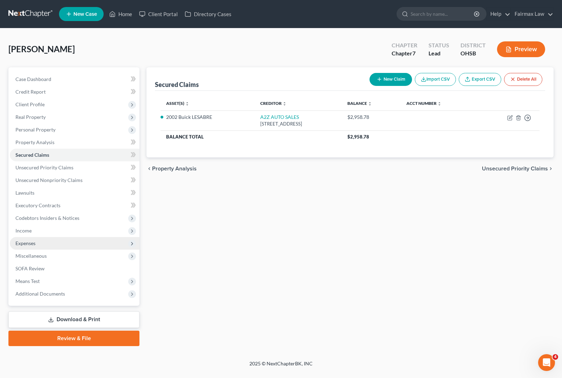
click at [31, 249] on span "Expenses" at bounding box center [75, 243] width 130 height 13
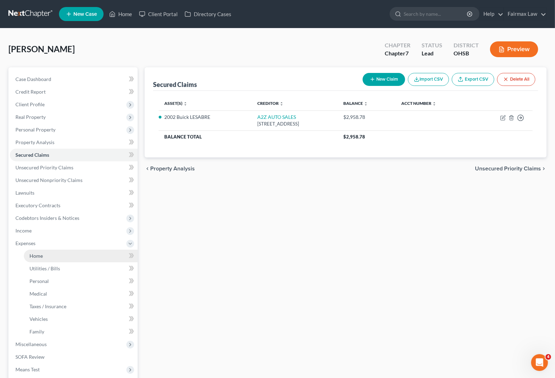
click at [36, 257] on span "Home" at bounding box center [35, 256] width 13 height 6
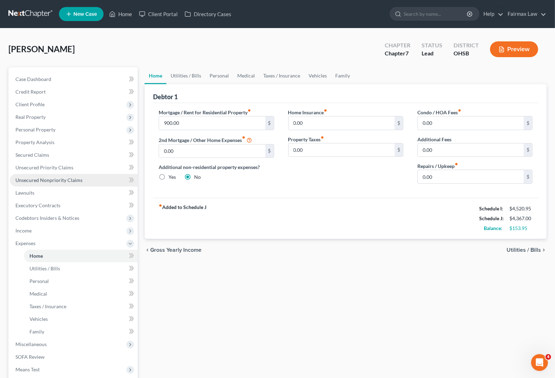
click at [61, 179] on span "Unsecured Nonpriority Claims" at bounding box center [48, 180] width 67 height 6
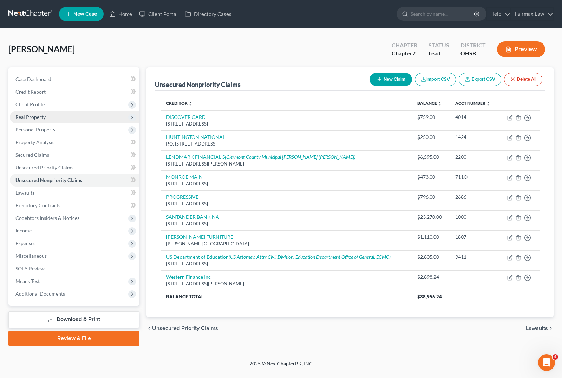
click at [43, 115] on span "Real Property" at bounding box center [30, 117] width 30 height 6
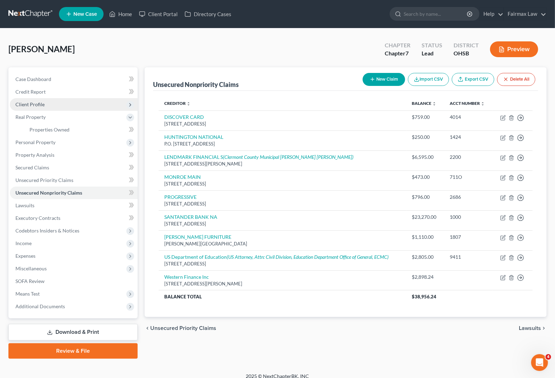
click at [38, 108] on span "Client Profile" at bounding box center [74, 104] width 128 height 13
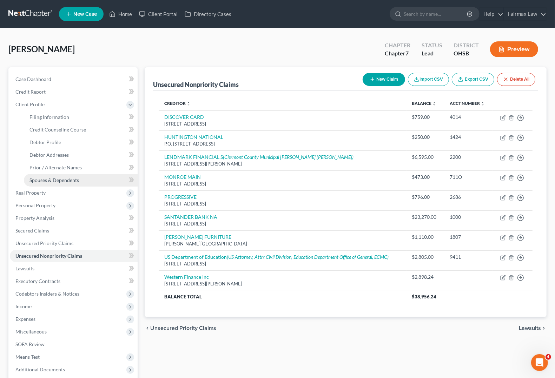
click at [51, 184] on link "Spouses & Dependents" at bounding box center [81, 180] width 114 height 13
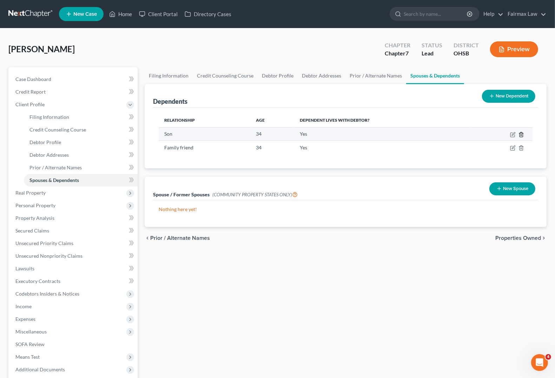
click at [492, 134] on icon "button" at bounding box center [522, 135] width 6 height 6
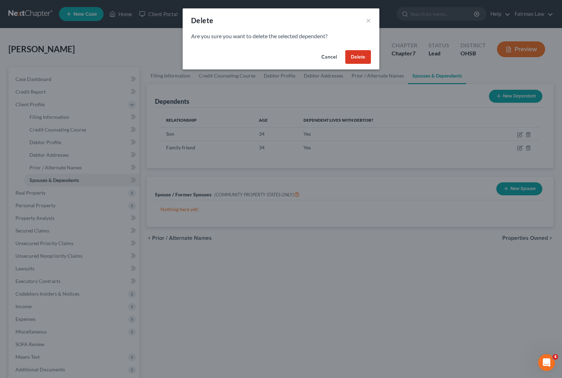
click at [359, 60] on button "Delete" at bounding box center [358, 57] width 26 height 14
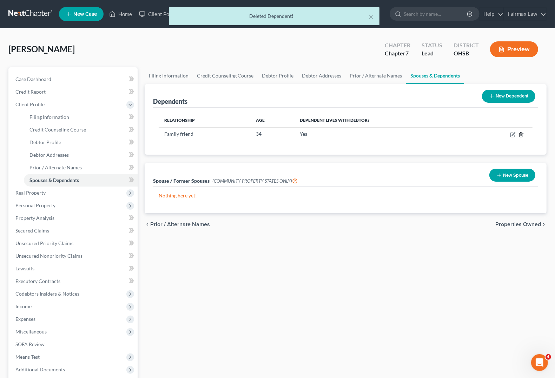
click at [492, 135] on icon "button" at bounding box center [522, 135] width 6 height 6
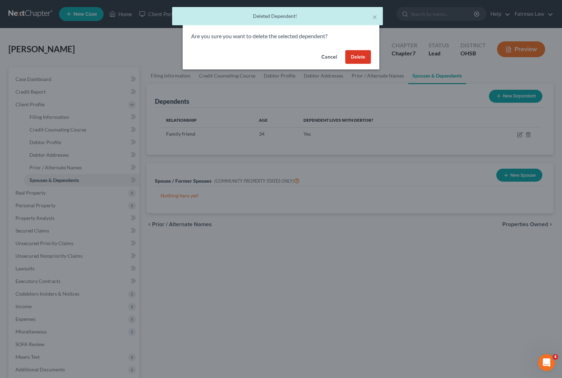
click at [359, 53] on button "Delete" at bounding box center [358, 57] width 26 height 14
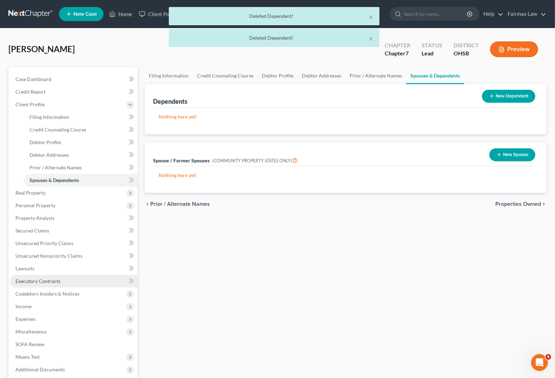
scroll to position [70, 0]
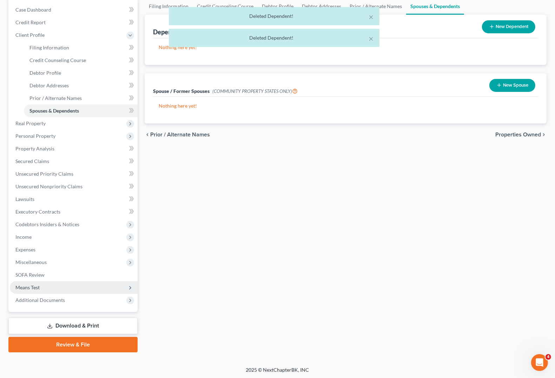
click at [23, 290] on span "Means Test" at bounding box center [74, 288] width 128 height 13
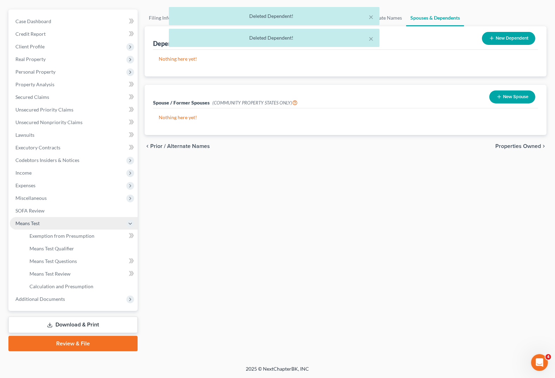
scroll to position [57, 0]
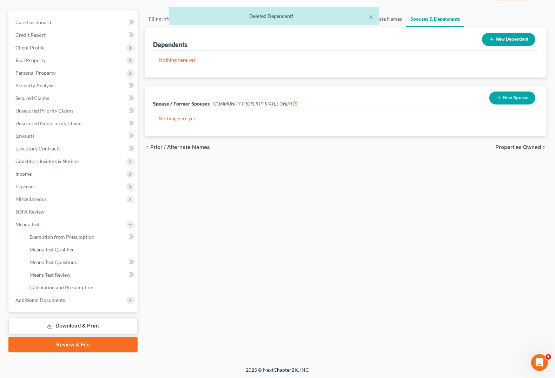
click at [492, 145] on span "Properties Owned" at bounding box center [518, 148] width 46 height 6
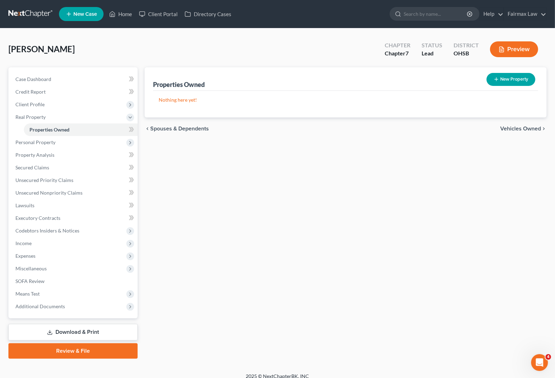
click at [492, 128] on span "Vehicles Owned" at bounding box center [520, 129] width 41 height 6
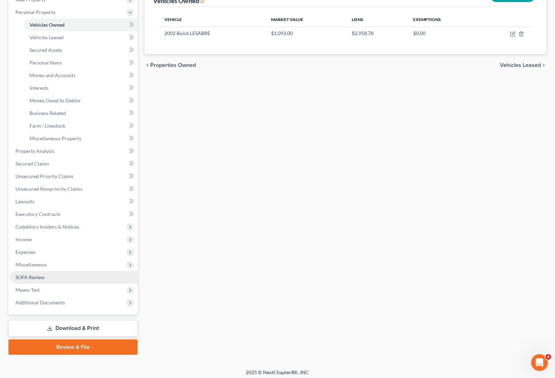
scroll to position [120, 0]
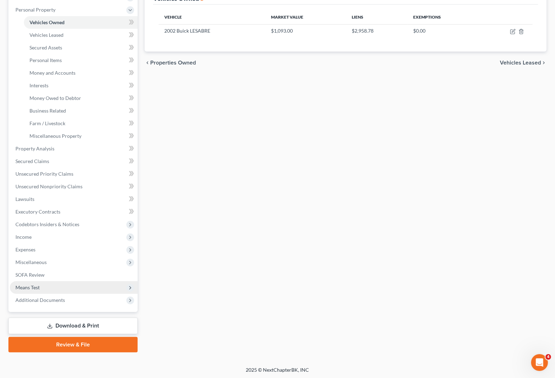
click at [28, 285] on span "Means Test" at bounding box center [27, 288] width 24 height 6
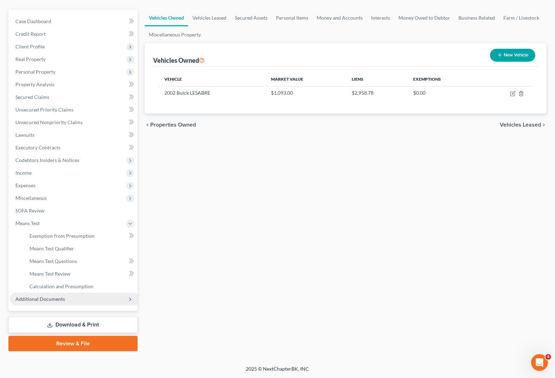
scroll to position [57, 0]
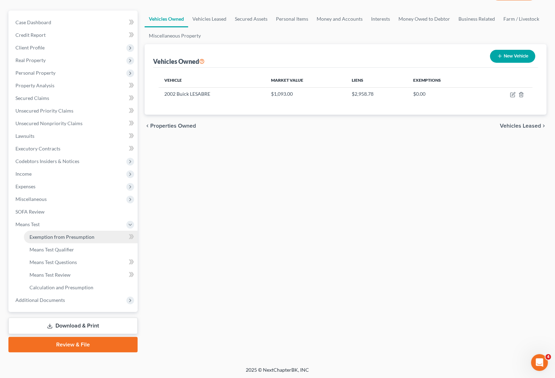
click at [54, 238] on span "Exemption from Presumption" at bounding box center [61, 237] width 65 height 6
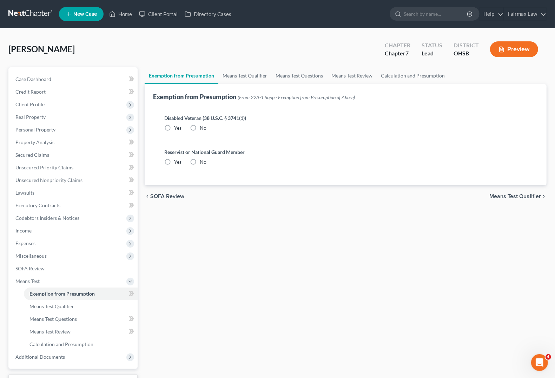
click at [492, 195] on span "Means Test Qualifier" at bounding box center [515, 197] width 52 height 6
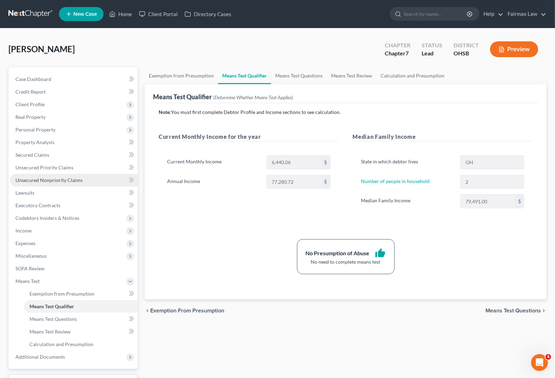
click at [37, 183] on span "Unsecured Nonpriority Claims" at bounding box center [48, 180] width 67 height 6
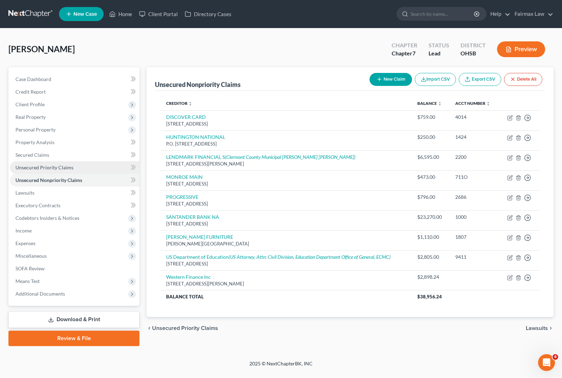
click at [40, 171] on link "Unsecured Priority Claims" at bounding box center [75, 168] width 130 height 13
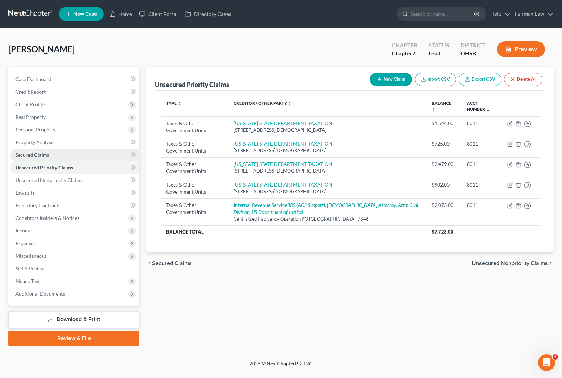
click at [47, 152] on span "Secured Claims" at bounding box center [32, 155] width 34 height 6
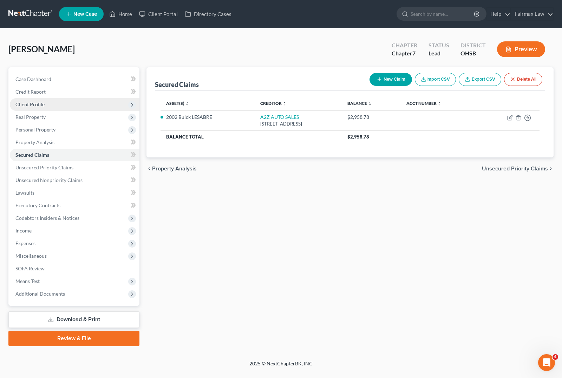
click at [44, 101] on span "Client Profile" at bounding box center [75, 104] width 130 height 13
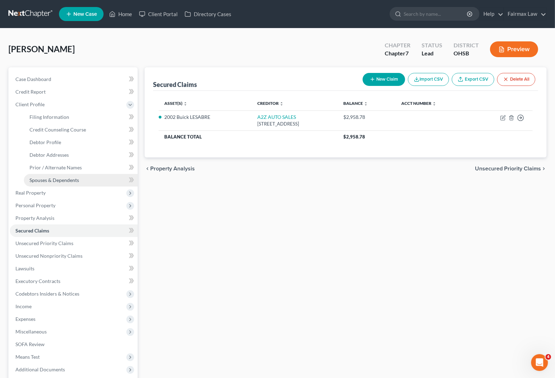
click at [58, 178] on span "Spouses & Dependents" at bounding box center [54, 180] width 50 height 6
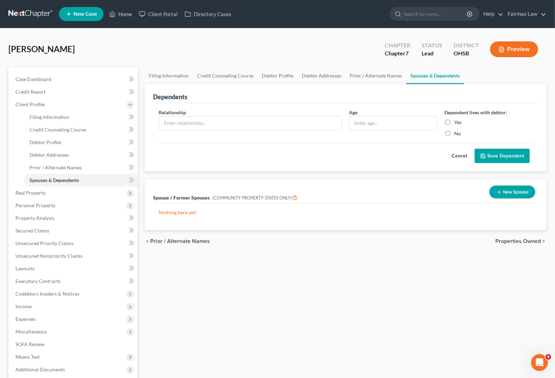
click at [492, 157] on button "Save Dependent" at bounding box center [502, 156] width 55 height 15
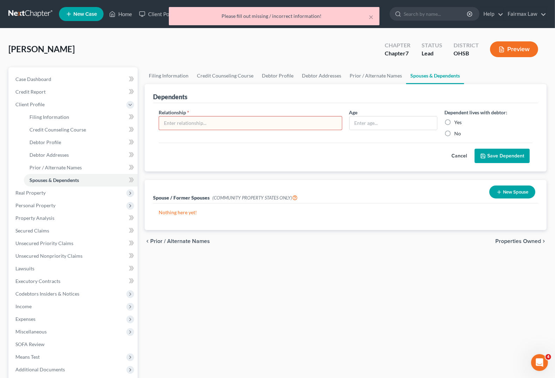
drag, startPoint x: 369, startPoint y: 204, endPoint x: 213, endPoint y: 142, distance: 167.0
click at [369, 204] on div "Nothing here yet!" at bounding box center [345, 217] width 385 height 27
click at [199, 125] on input "text" at bounding box center [250, 123] width 183 height 13
drag, startPoint x: 387, startPoint y: 175, endPoint x: 418, endPoint y: 158, distance: 35.2
click at [387, 175] on div "Dependents Relationship * Age Dependent lives with debtor: Yes No Cancel Save D…" at bounding box center [345, 157] width 409 height 146
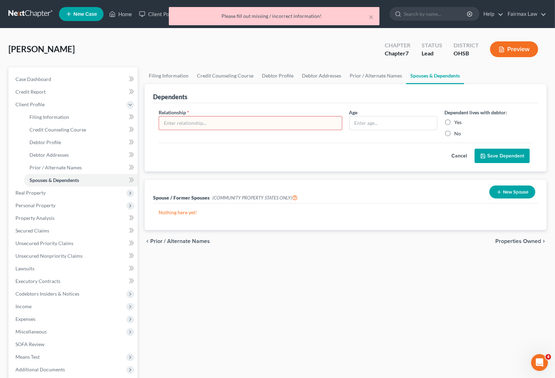
drag, startPoint x: 448, startPoint y: 133, endPoint x: 454, endPoint y: 159, distance: 26.4
click at [454, 134] on label "No" at bounding box center [457, 133] width 7 height 7
click at [457, 134] on input "No" at bounding box center [459, 132] width 5 height 5
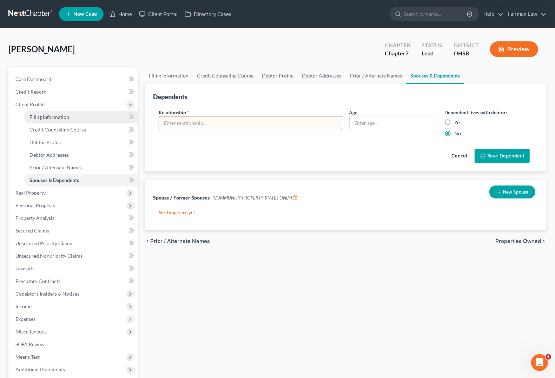
click at [43, 119] on span "Filing Information" at bounding box center [49, 117] width 40 height 6
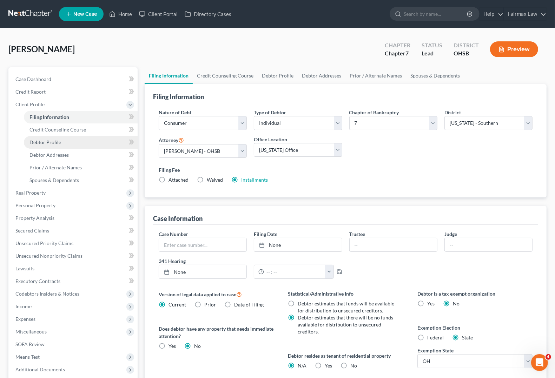
click at [54, 141] on span "Debtor Profile" at bounding box center [45, 142] width 32 height 6
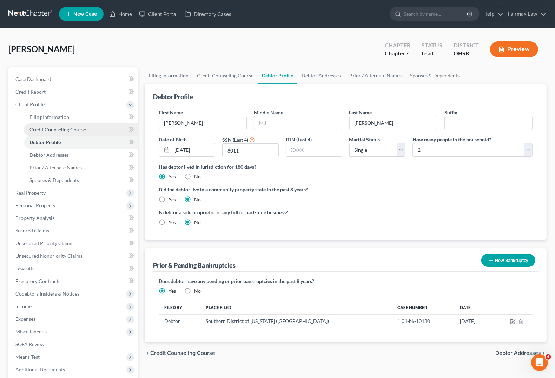
click at [60, 131] on span "Credit Counseling Course" at bounding box center [57, 130] width 57 height 6
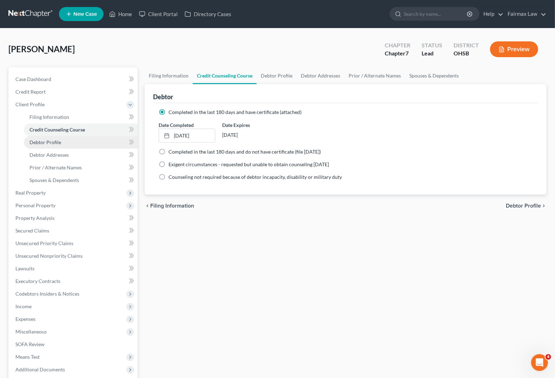
click at [57, 145] on link "Debtor Profile" at bounding box center [81, 142] width 114 height 13
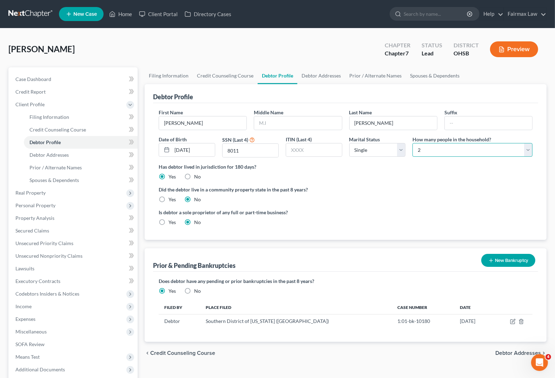
click at [442, 150] on select "Select 1 2 3 4 5 6 7 8 9 10 11 12 13 14 15 16 17 18 19 20" at bounding box center [473, 150] width 120 height 14
click at [413, 143] on select "Select 1 2 3 4 5 6 7 8 9 10 11 12 13 14 15 16 17 18 19 20" at bounding box center [473, 150] width 120 height 14
click at [492, 53] on button "Preview" at bounding box center [514, 49] width 48 height 16
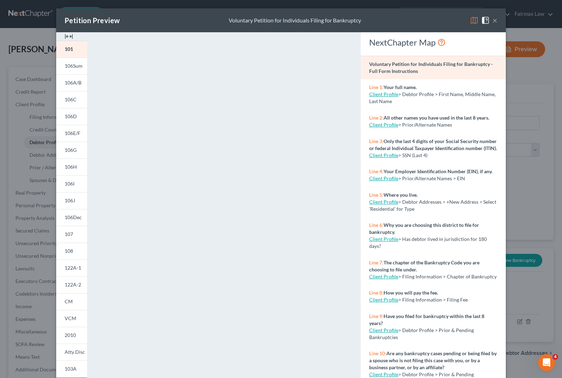
click at [492, 20] on button "×" at bounding box center [494, 20] width 5 height 8
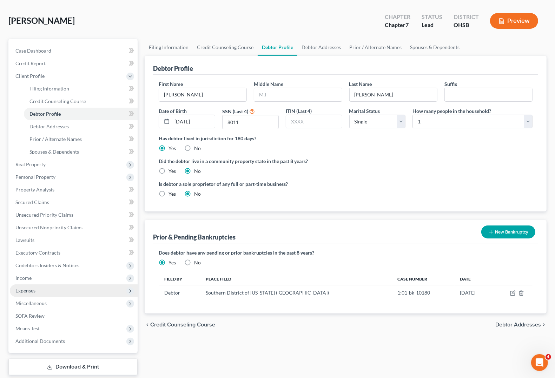
scroll to position [44, 0]
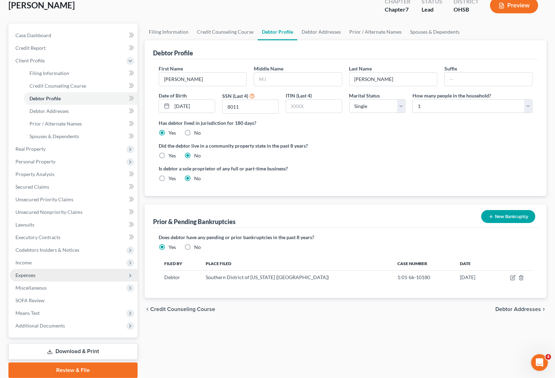
click at [20, 278] on span "Expenses" at bounding box center [74, 275] width 128 height 13
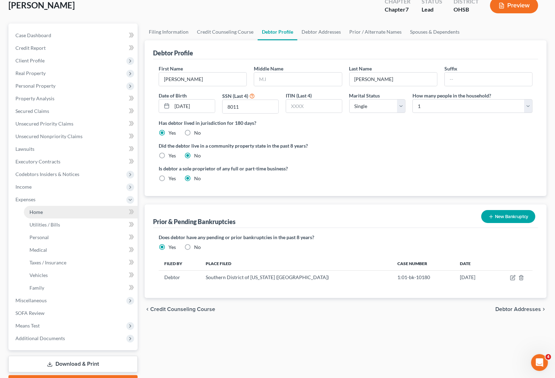
click at [37, 213] on span "Home" at bounding box center [35, 212] width 13 height 6
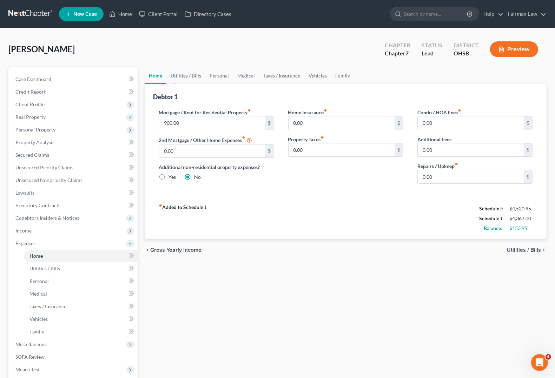
click at [492, 246] on div "chevron_left Gross Yearly Income Utilities / Bills chevron_right" at bounding box center [346, 250] width 402 height 22
click at [492, 249] on span "Utilities / Bills" at bounding box center [524, 251] width 34 height 6
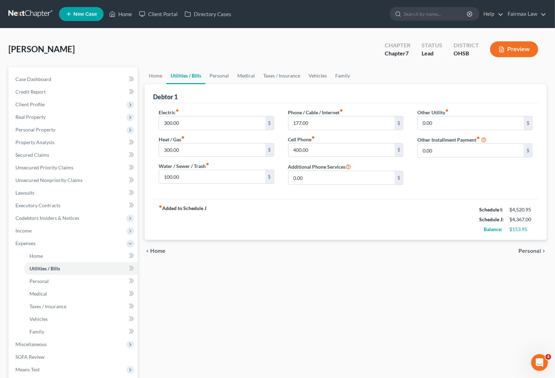
click at [492, 249] on span "Personal" at bounding box center [530, 252] width 22 height 6
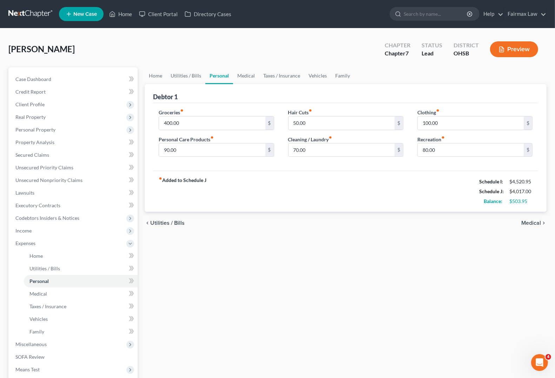
click at [492, 224] on span "Medical" at bounding box center [531, 223] width 20 height 6
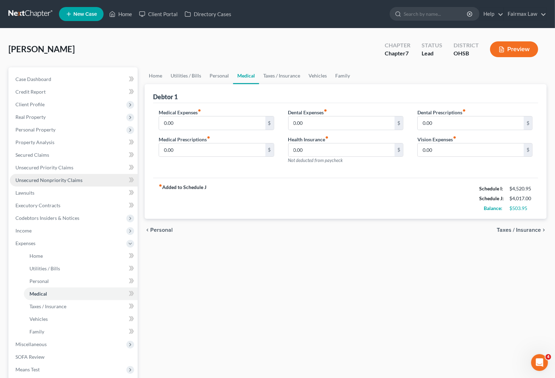
click at [42, 183] on link "Unsecured Nonpriority Claims" at bounding box center [74, 180] width 128 height 13
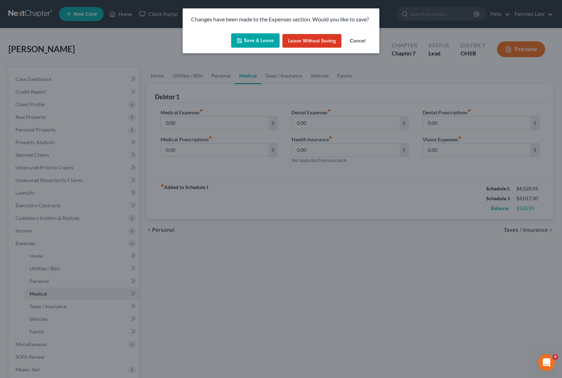
click at [250, 43] on button "Save & Leave" at bounding box center [255, 40] width 48 height 15
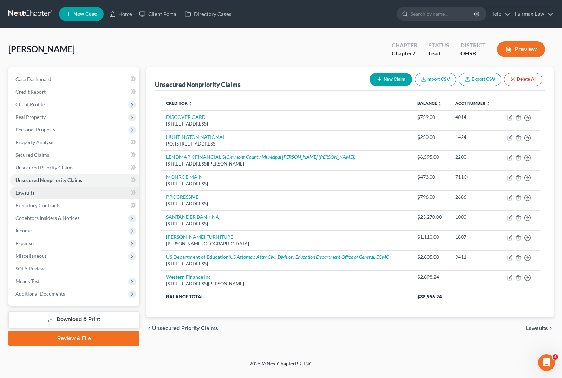
click at [21, 190] on span "Lawsuits" at bounding box center [24, 193] width 19 height 6
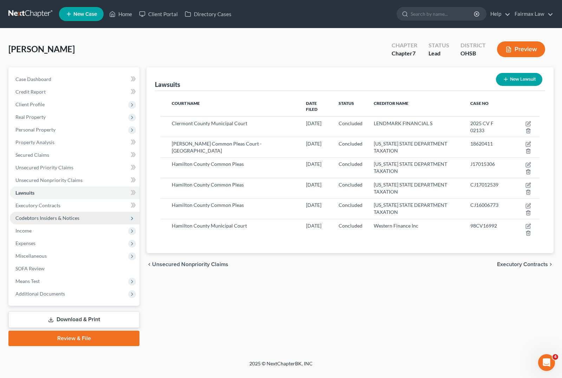
click at [44, 217] on span "Codebtors Insiders & Notices" at bounding box center [47, 218] width 64 height 6
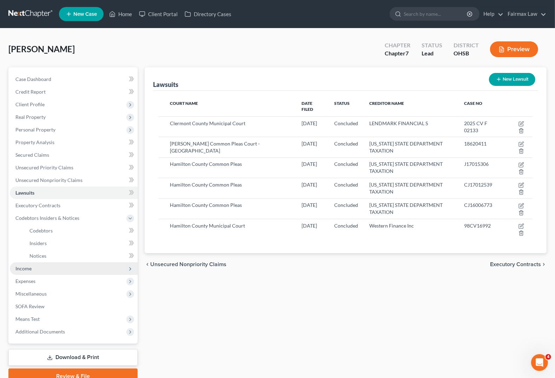
click at [28, 271] on span "Income" at bounding box center [74, 269] width 128 height 13
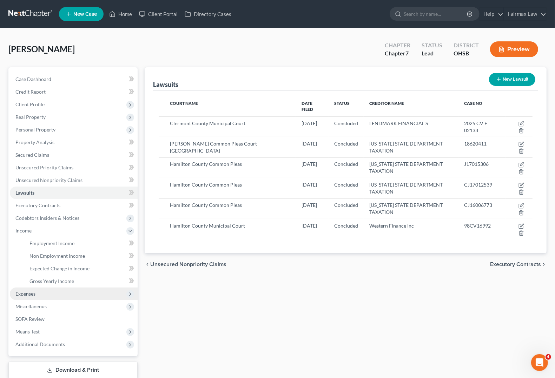
click at [20, 296] on span "Expenses" at bounding box center [25, 294] width 20 height 6
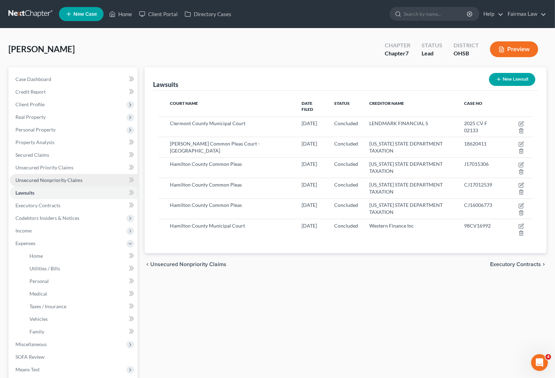
click at [48, 174] on link "Unsecured Nonpriority Claims" at bounding box center [74, 180] width 128 height 13
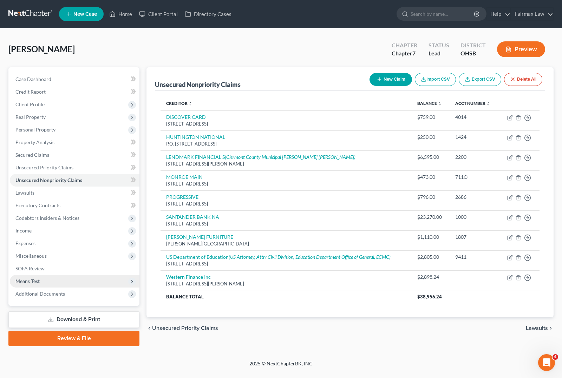
click at [41, 281] on span "Means Test" at bounding box center [75, 281] width 130 height 13
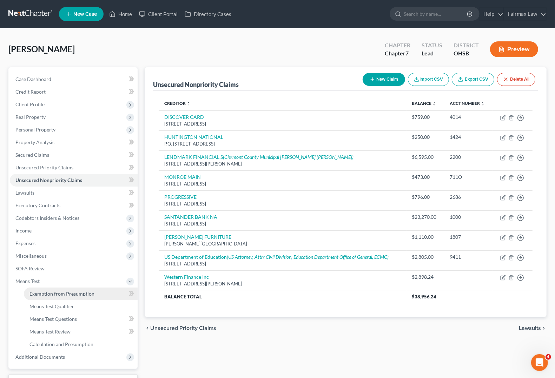
click at [43, 292] on span "Exemption from Presumption" at bounding box center [61, 294] width 65 height 6
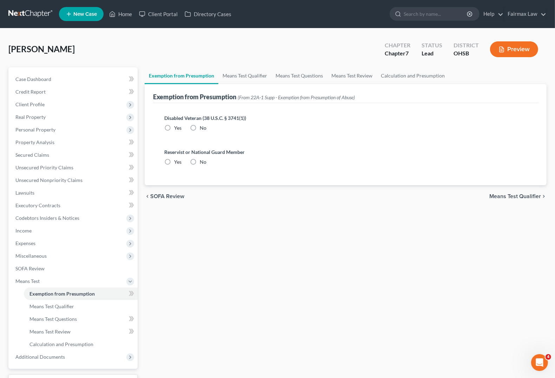
click at [492, 196] on span "Means Test Qualifier" at bounding box center [515, 197] width 52 height 6
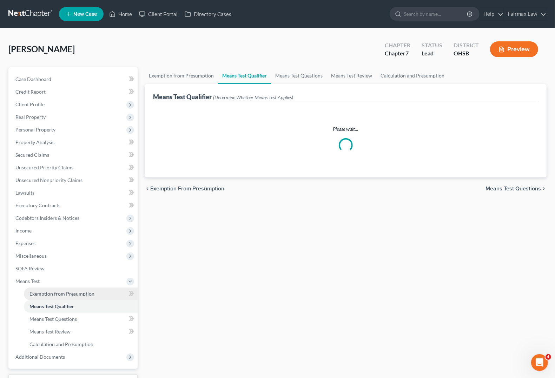
click at [58, 296] on span "Exemption from Presumption" at bounding box center [61, 294] width 65 height 6
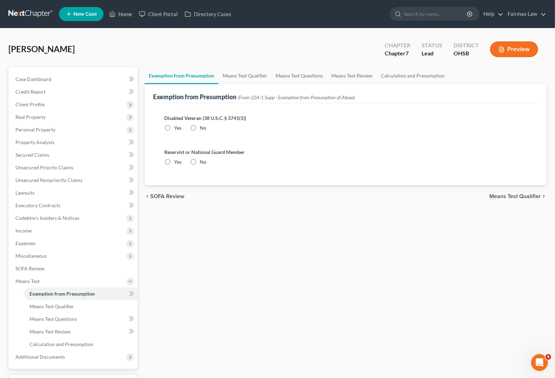
click at [200, 163] on label "No" at bounding box center [203, 162] width 7 height 7
click at [203, 163] on input "No" at bounding box center [205, 161] width 5 height 5
click at [200, 130] on label "No" at bounding box center [203, 128] width 7 height 7
click at [203, 129] on input "No" at bounding box center [205, 127] width 5 height 5
click at [492, 194] on span "Means Test Qualifier" at bounding box center [515, 197] width 52 height 6
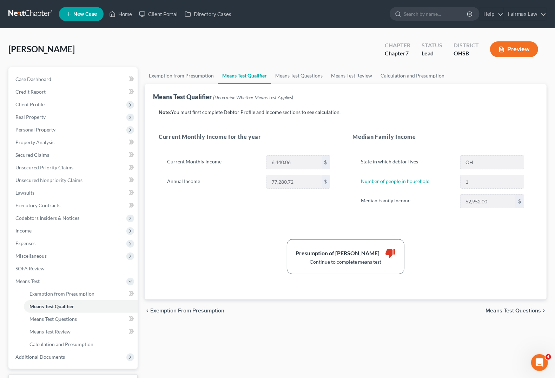
click at [531, 310] on span "Means Test Questions" at bounding box center [513, 311] width 55 height 6
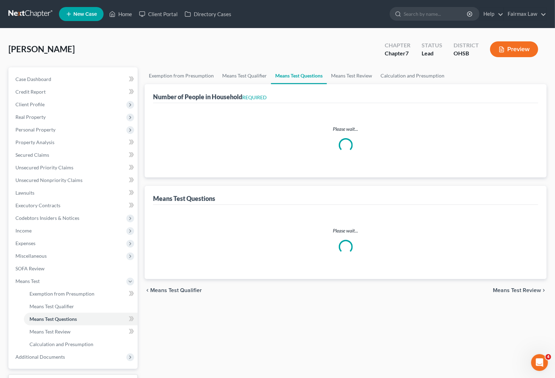
select select "1"
select select "60"
select select "1"
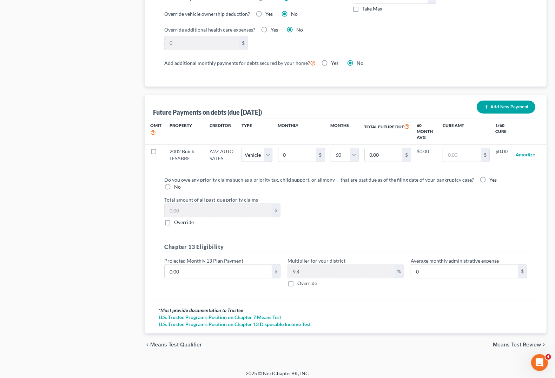
click at [511, 342] on span "Means Test Review" at bounding box center [517, 345] width 48 height 6
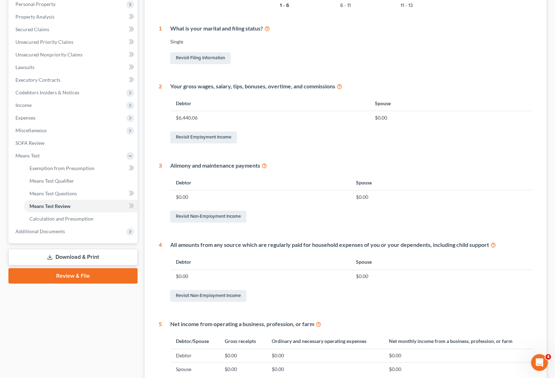
scroll to position [218, 0]
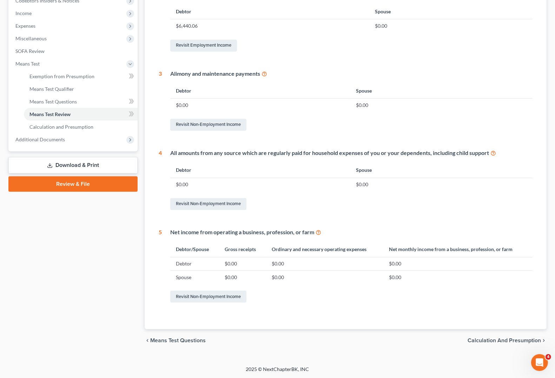
click at [478, 343] on span "Calculation and Presumption" at bounding box center [504, 341] width 73 height 6
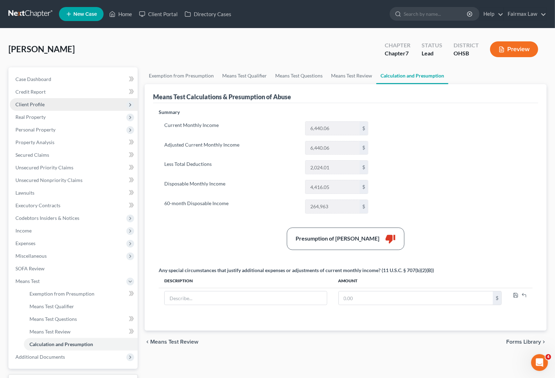
click at [34, 102] on span "Client Profile" at bounding box center [29, 104] width 29 height 6
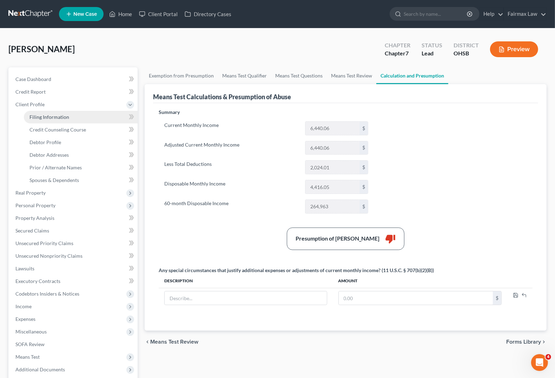
click at [46, 117] on span "Filing Information" at bounding box center [49, 117] width 40 height 6
select select "1"
select select "0"
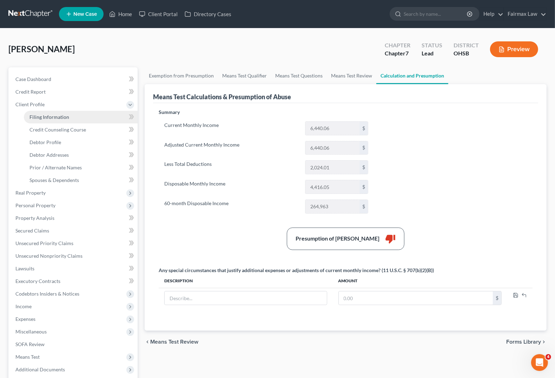
select select "36"
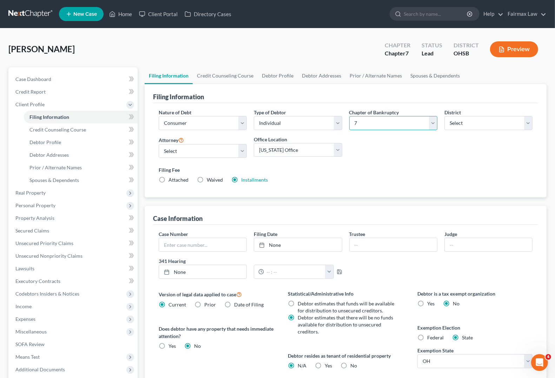
click at [385, 128] on select "Select 7 11 12 13" at bounding box center [393, 123] width 88 height 14
select select "3"
click at [349, 116] on select "Select 7 11 12 13" at bounding box center [393, 123] width 88 height 14
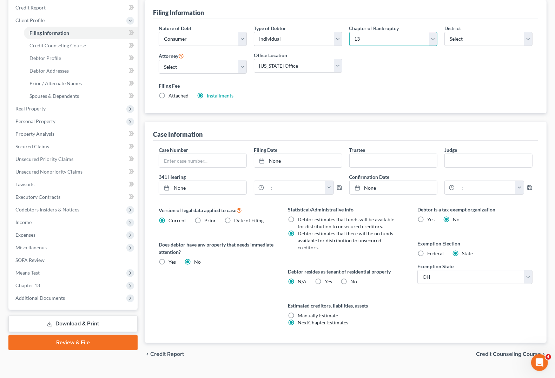
scroll to position [98, 0]
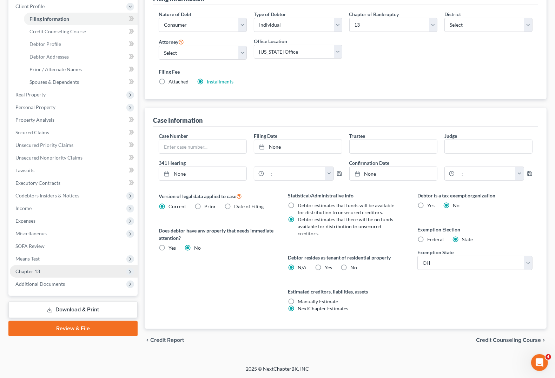
click at [22, 269] on span "Chapter 13" at bounding box center [27, 272] width 25 height 6
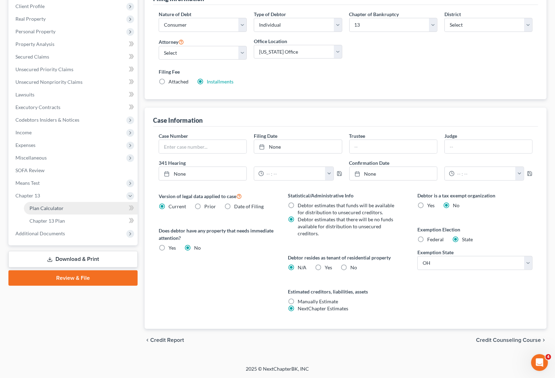
click at [48, 208] on span "Plan Calculator" at bounding box center [46, 208] width 34 height 6
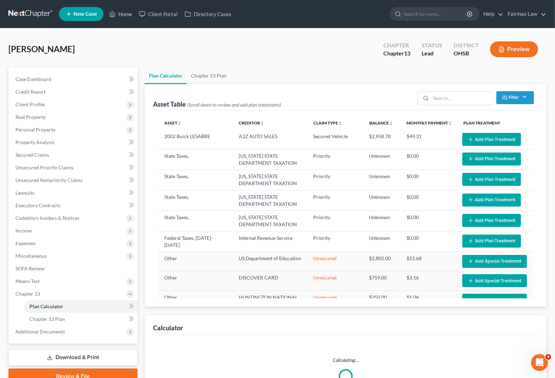
select select "59"
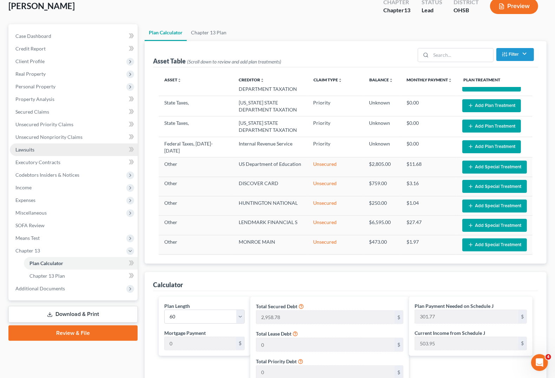
scroll to position [44, 0]
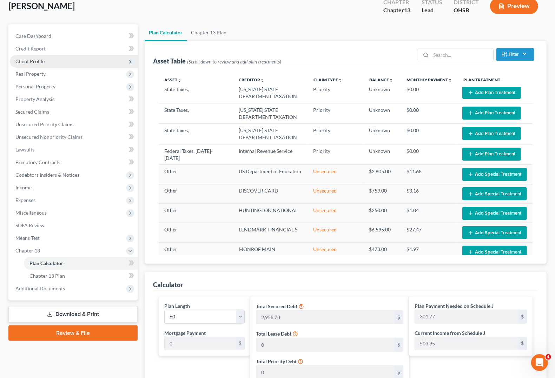
click at [52, 59] on span "Client Profile" at bounding box center [74, 61] width 128 height 13
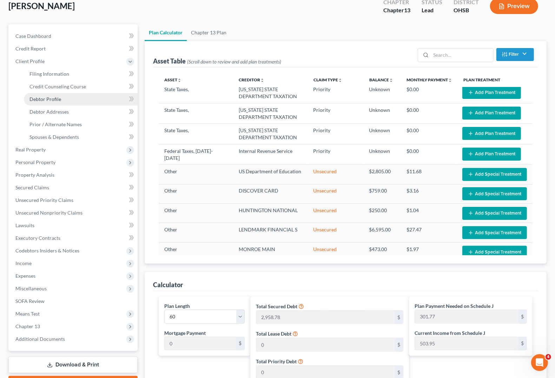
click at [57, 96] on span "Debtor Profile" at bounding box center [45, 99] width 32 height 6
select select "0"
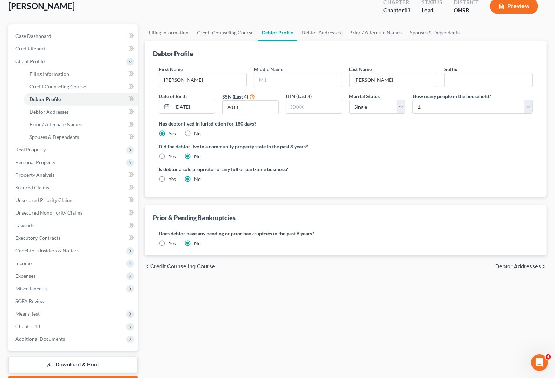
scroll to position [2, 0]
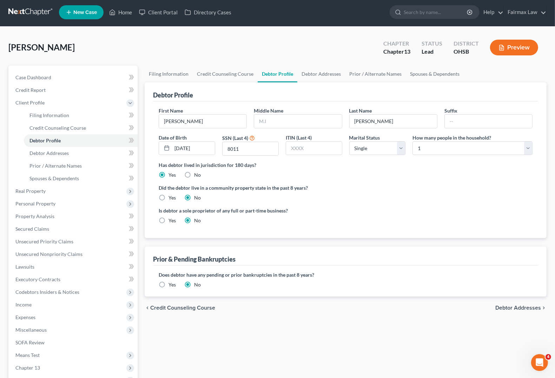
radio input "true"
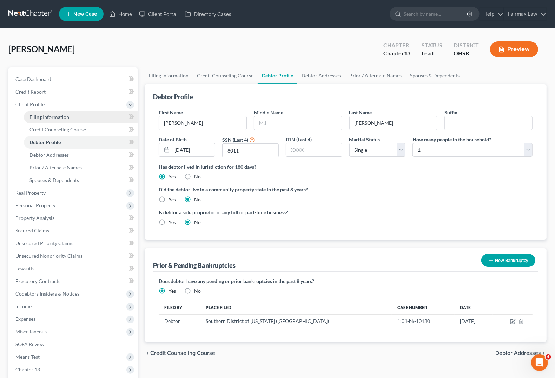
click at [56, 118] on span "Filing Information" at bounding box center [49, 117] width 40 height 6
select select "1"
select select "0"
select select "3"
select select "62"
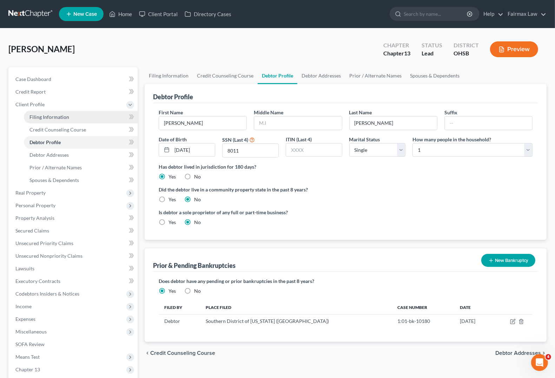
select select "16"
select select "0"
select select "36"
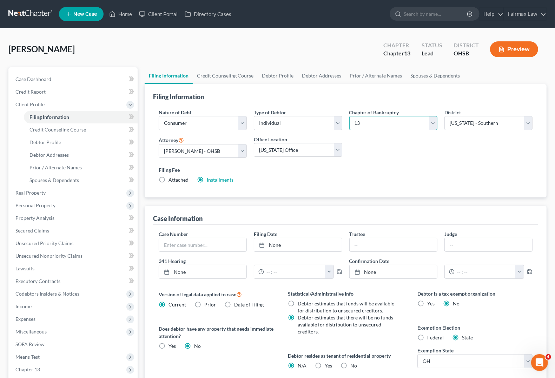
click at [412, 122] on select "Select 7 11 12 13" at bounding box center [393, 123] width 88 height 14
select select "0"
click at [349, 116] on select "Select 7 11 12 13" at bounding box center [393, 123] width 88 height 14
click at [118, 13] on link "Home" at bounding box center [121, 14] width 30 height 13
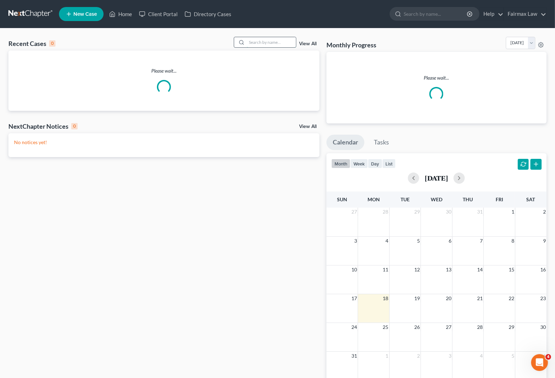
click at [260, 42] on input "search" at bounding box center [271, 42] width 49 height 10
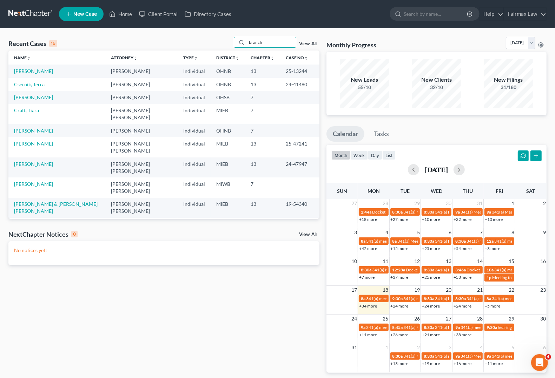
type input "branch"
click at [39, 72] on link "[PERSON_NAME]" at bounding box center [33, 71] width 39 height 6
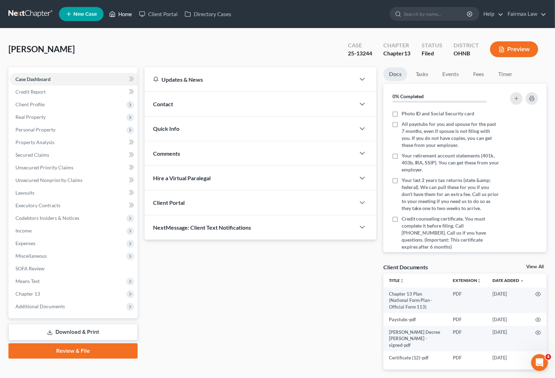
click at [122, 15] on link "Home" at bounding box center [121, 14] width 30 height 13
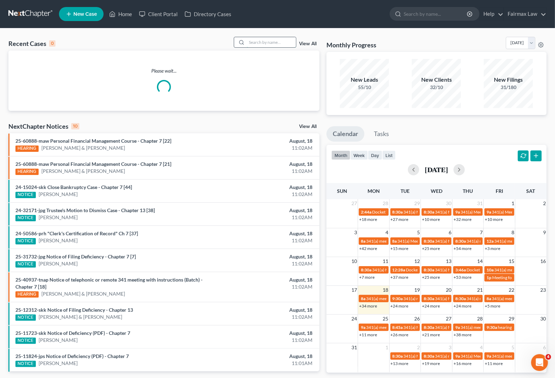
click at [255, 39] on input "search" at bounding box center [271, 42] width 49 height 10
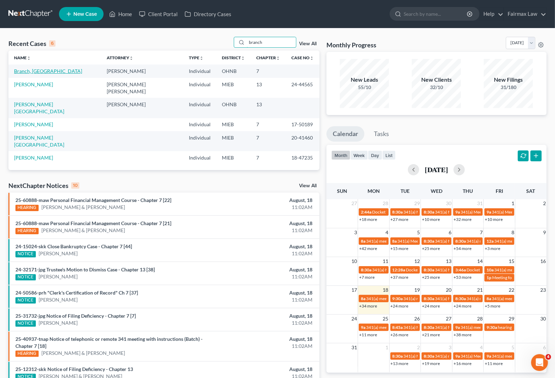
type input "branch"
click at [36, 72] on link "Branch, [GEOGRAPHIC_DATA]" at bounding box center [48, 71] width 68 height 6
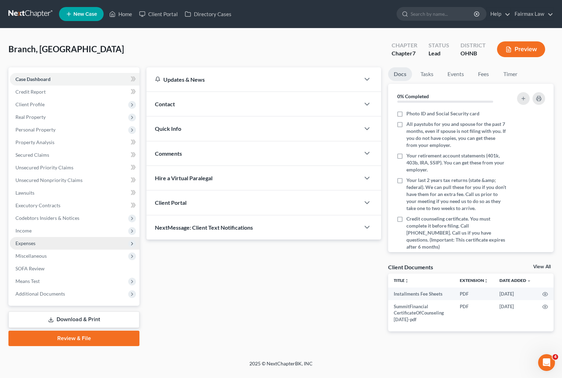
click at [36, 237] on span "Expenses" at bounding box center [75, 243] width 130 height 13
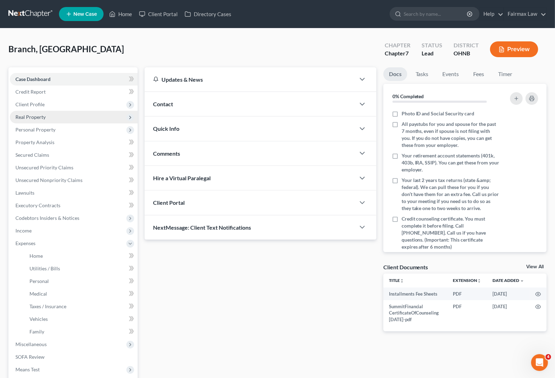
click at [34, 120] on span "Real Property" at bounding box center [74, 117] width 128 height 13
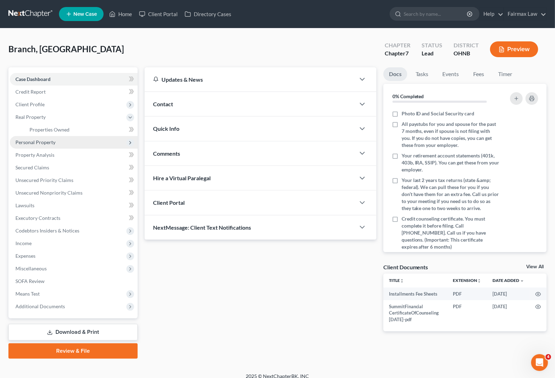
click at [38, 146] on span "Personal Property" at bounding box center [74, 142] width 128 height 13
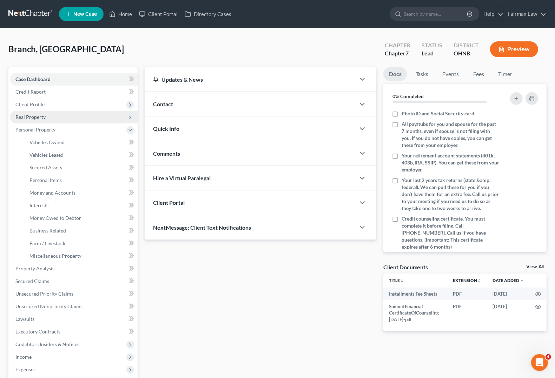
click at [39, 117] on span "Real Property" at bounding box center [30, 117] width 30 height 6
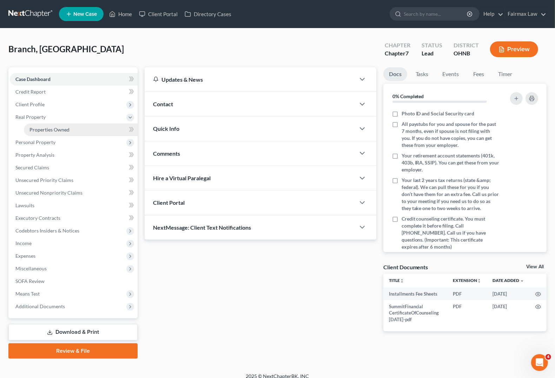
click at [42, 131] on span "Properties Owned" at bounding box center [49, 130] width 40 height 6
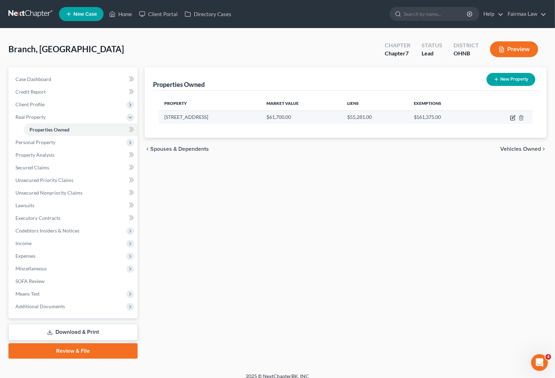
click at [512, 118] on icon "button" at bounding box center [513, 118] width 6 height 6
select select "36"
select select "0"
select select "7"
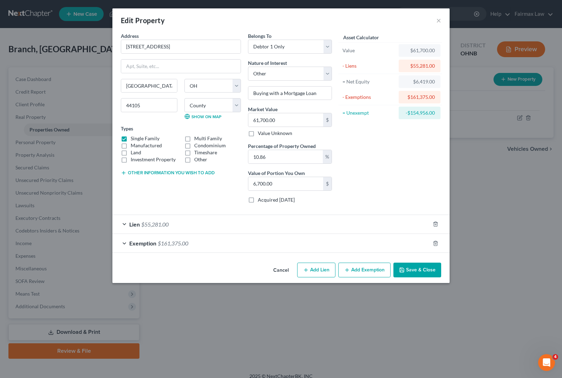
click at [413, 270] on button "Save & Close" at bounding box center [417, 270] width 48 height 15
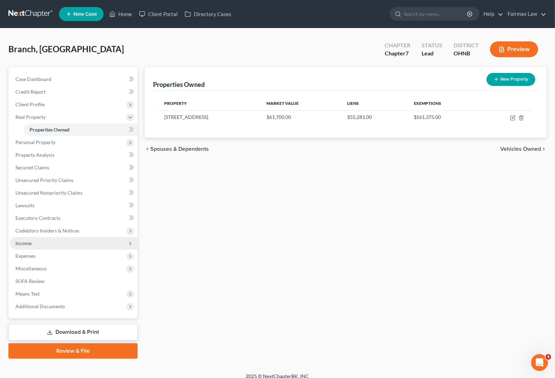
click at [28, 240] on span "Income" at bounding box center [23, 243] width 16 height 6
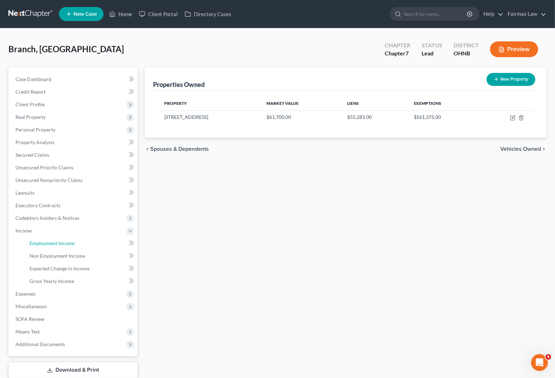
drag, startPoint x: 46, startPoint y: 243, endPoint x: 150, endPoint y: 243, distance: 104.3
click at [46, 243] on span "Employment Income" at bounding box center [51, 243] width 45 height 6
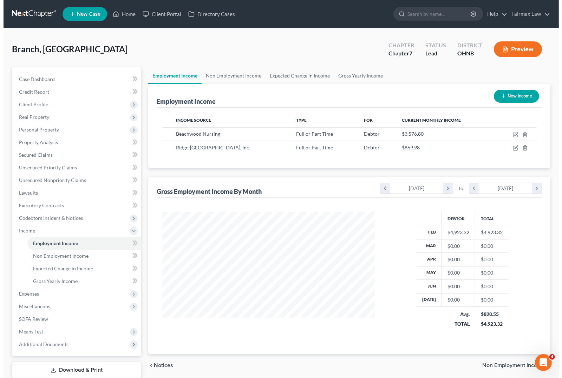
scroll to position [126, 226]
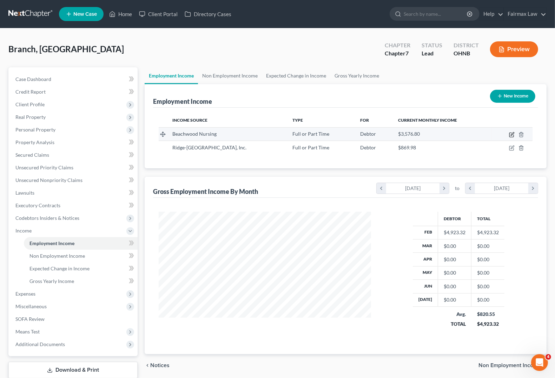
click at [510, 134] on icon "button" at bounding box center [511, 135] width 4 height 4
select select "0"
select select "36"
select select "2"
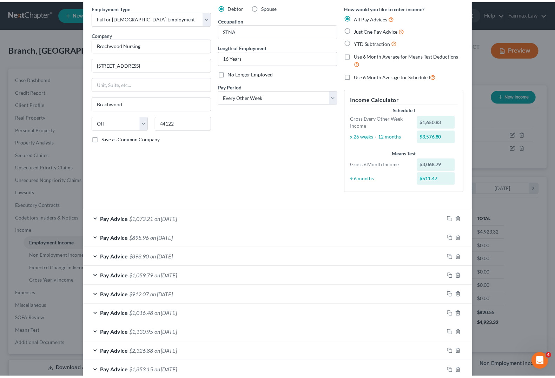
scroll to position [0, 0]
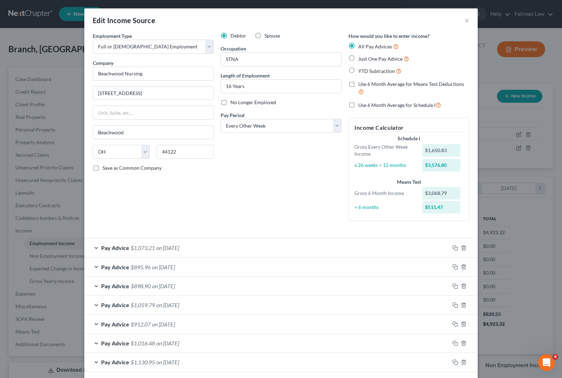
click at [248, 195] on div "Debtor Spouse Occupation STNA Length of Employment 16 Years No Longer Employed …" at bounding box center [281, 129] width 128 height 195
click at [464, 20] on button "×" at bounding box center [466, 20] width 5 height 8
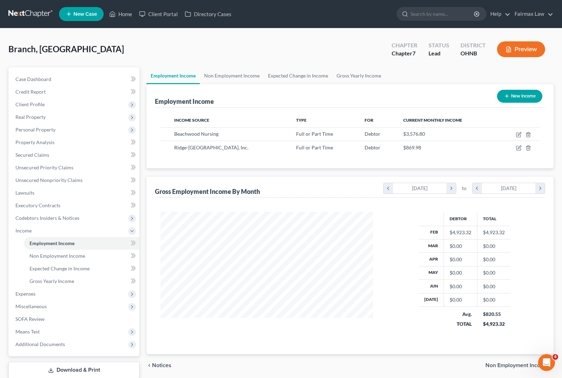
scroll to position [350965, 350865]
click at [511, 148] on icon "button" at bounding box center [512, 148] width 6 height 6
select select "0"
select select "36"
select select "2"
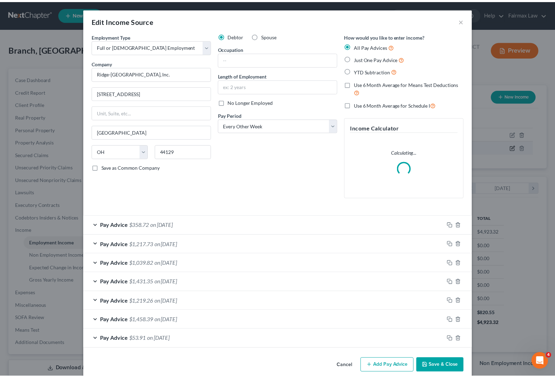
scroll to position [126, 229]
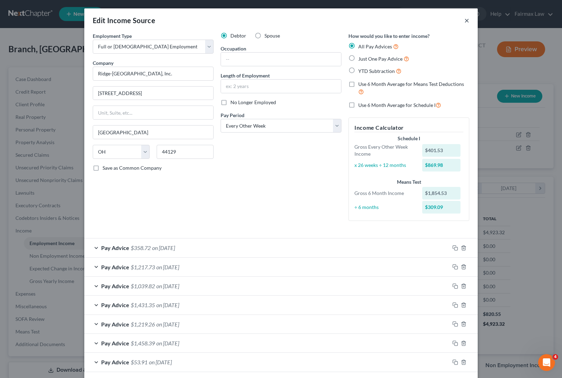
click at [464, 20] on button "×" at bounding box center [466, 20] width 5 height 8
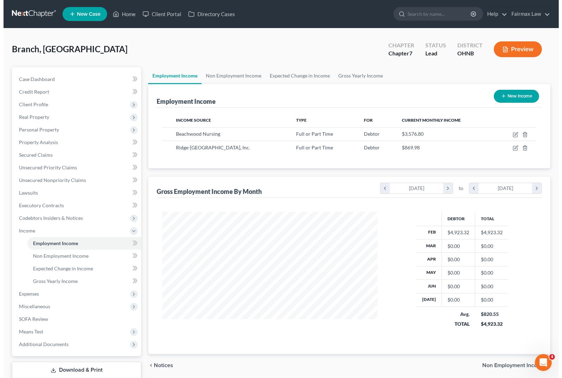
scroll to position [350965, 350865]
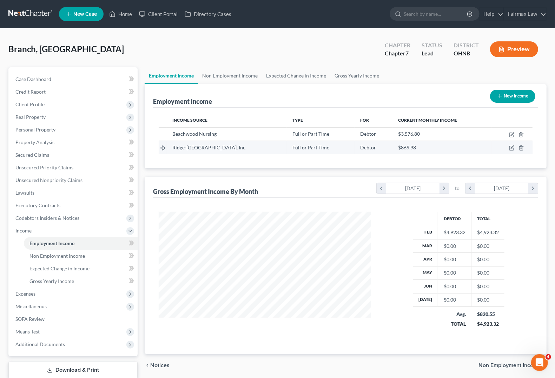
click at [508, 149] on td at bounding box center [512, 147] width 41 height 13
click at [511, 148] on icon "button" at bounding box center [512, 147] width 3 height 3
select select "0"
select select "36"
select select "2"
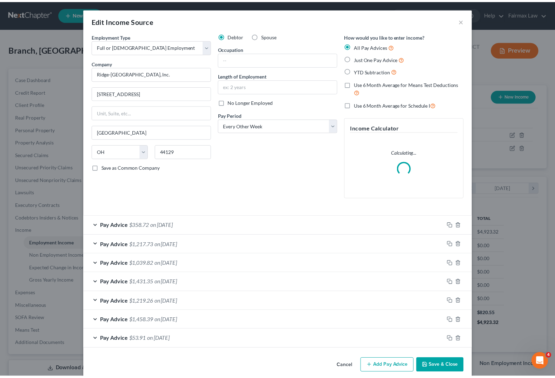
scroll to position [126, 229]
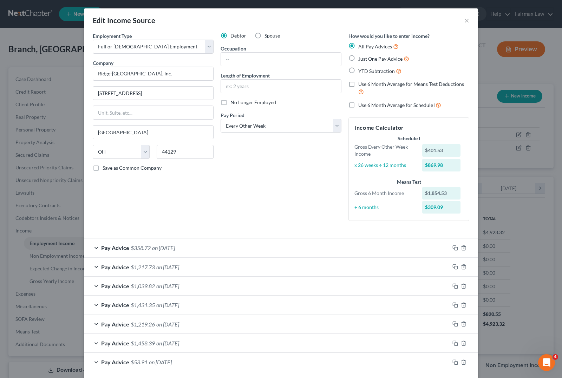
click at [225, 212] on div "Debtor Spouse Occupation Length of Employment No Longer Employed Pay Period * S…" at bounding box center [281, 129] width 128 height 195
click at [134, 250] on span "$358.72" at bounding box center [141, 248] width 20 height 7
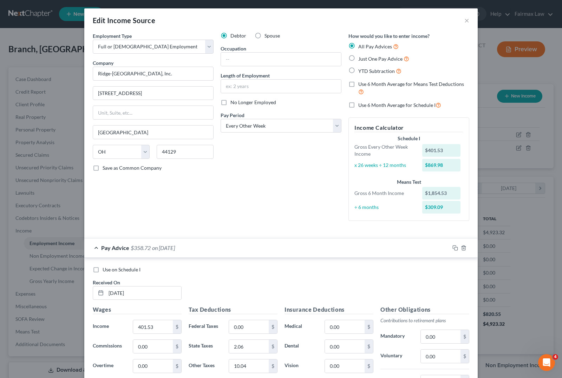
click at [147, 246] on span "$358.72" at bounding box center [141, 248] width 20 height 7
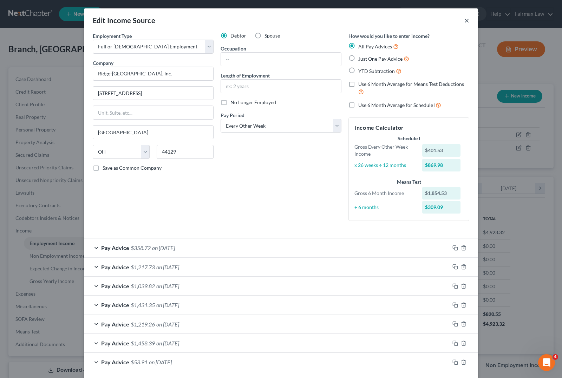
click at [464, 20] on button "×" at bounding box center [466, 20] width 5 height 8
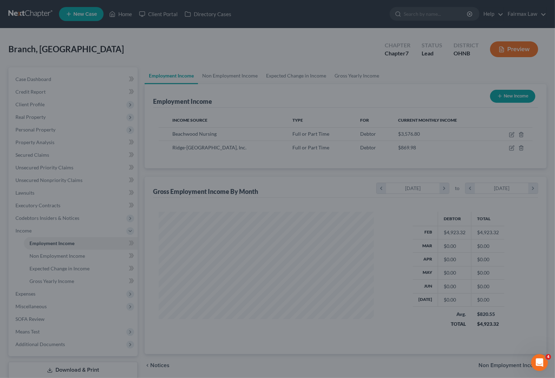
scroll to position [350965, 350865]
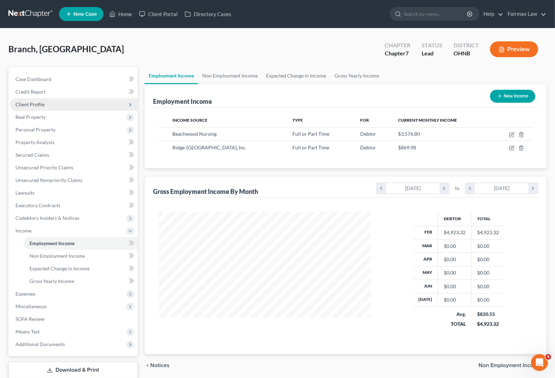
click at [44, 105] on span "Client Profile" at bounding box center [74, 104] width 128 height 13
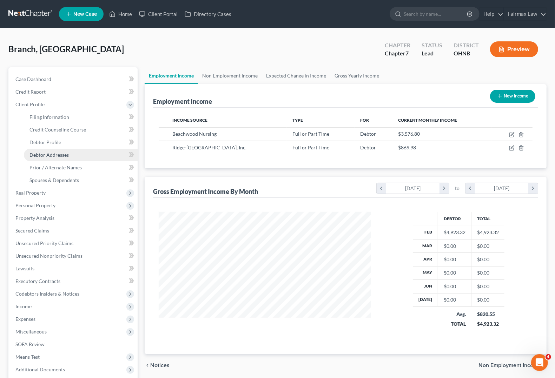
click at [54, 155] on span "Debtor Addresses" at bounding box center [48, 155] width 39 height 6
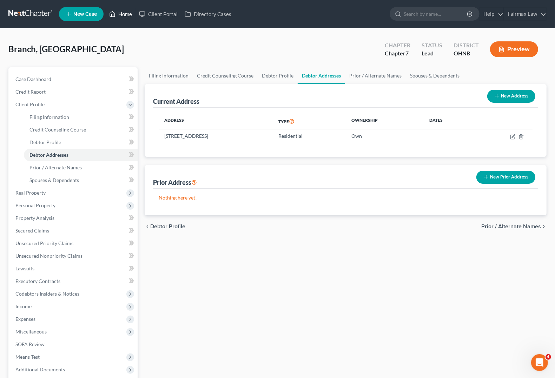
click at [124, 15] on link "Home" at bounding box center [121, 14] width 30 height 13
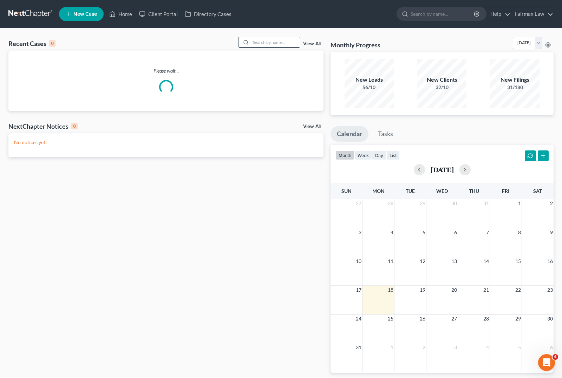
click at [253, 43] on input "search" at bounding box center [275, 42] width 49 height 10
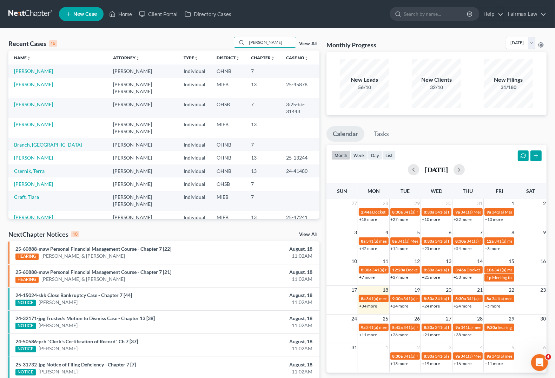
type input "[PERSON_NAME]"
click at [25, 70] on link "[PERSON_NAME]" at bounding box center [33, 71] width 39 height 6
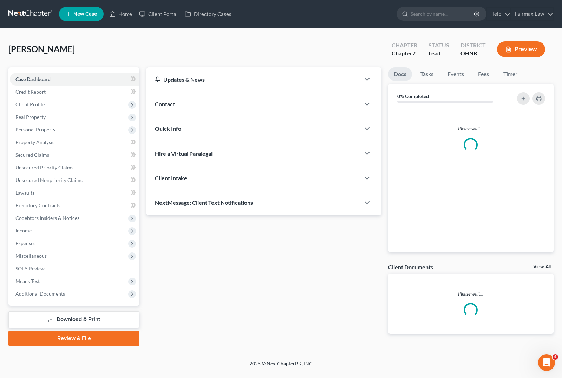
click at [294, 43] on div "[PERSON_NAME] Upgraded Chapter Chapter 7 Status Lead District [GEOGRAPHIC_DATA]…" at bounding box center [280, 52] width 545 height 31
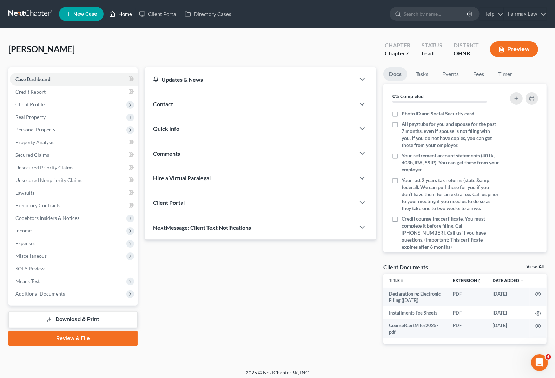
click at [126, 11] on link "Home" at bounding box center [121, 14] width 30 height 13
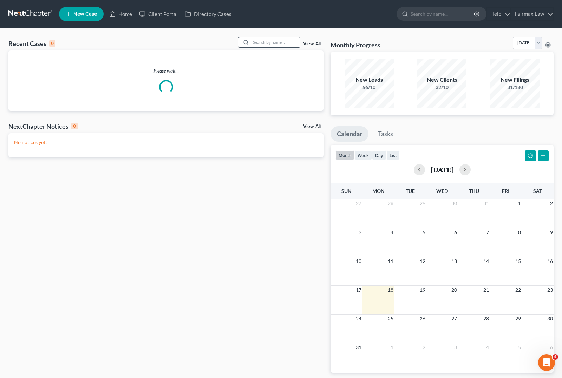
click at [255, 32] on div "Recent Cases 0 View All Please wait... NextChapter Notices 0 View All No notice…" at bounding box center [281, 210] width 562 height 364
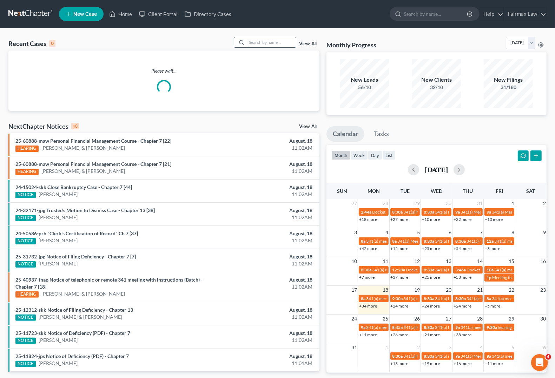
click at [264, 40] on input "search" at bounding box center [271, 42] width 49 height 10
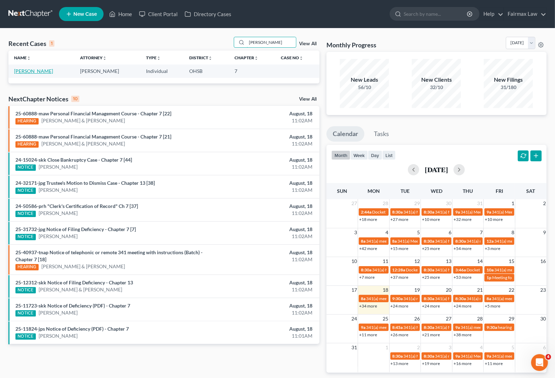
type input "[PERSON_NAME]"
click at [27, 72] on link "[PERSON_NAME]" at bounding box center [33, 71] width 39 height 6
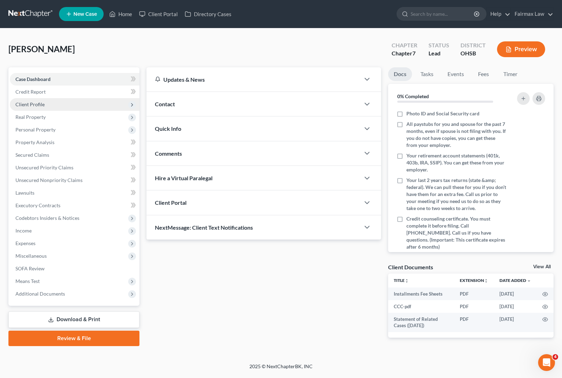
click at [27, 108] on span "Client Profile" at bounding box center [75, 104] width 130 height 13
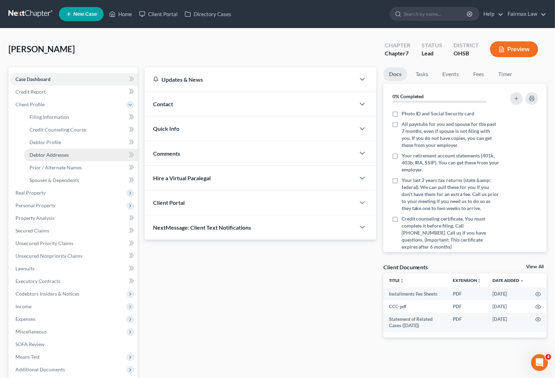
click at [37, 154] on span "Debtor Addresses" at bounding box center [48, 155] width 39 height 6
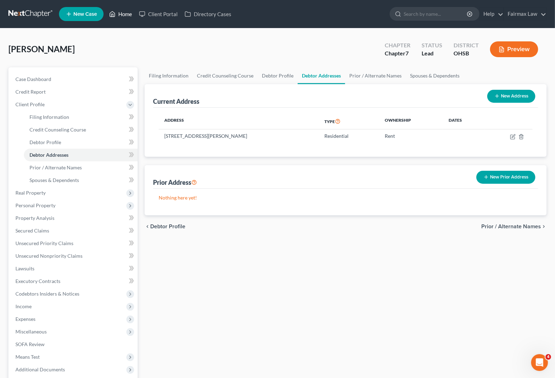
click at [122, 13] on link "Home" at bounding box center [121, 14] width 30 height 13
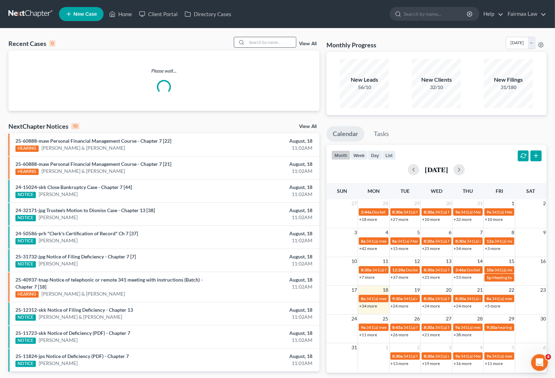
click at [271, 39] on input "search" at bounding box center [271, 42] width 49 height 10
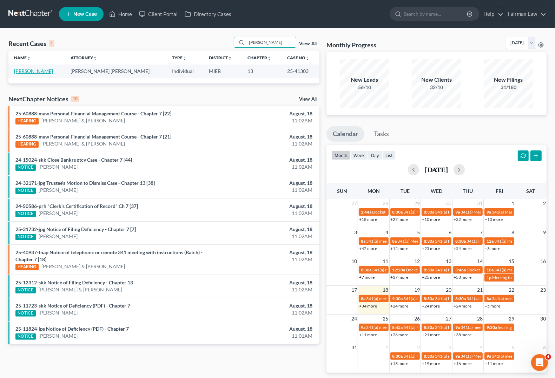
type input "[PERSON_NAME]"
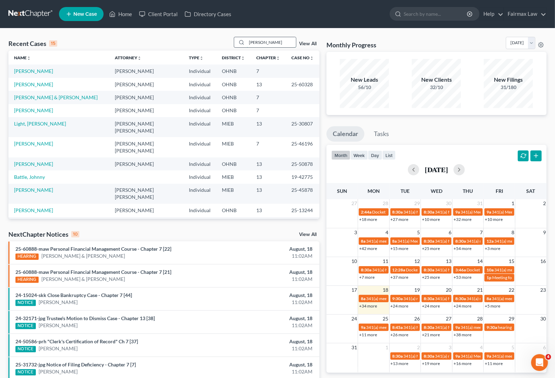
click at [278, 41] on input "[PERSON_NAME]" at bounding box center [271, 42] width 49 height 10
click at [315, 45] on link "View All" at bounding box center [308, 43] width 18 height 5
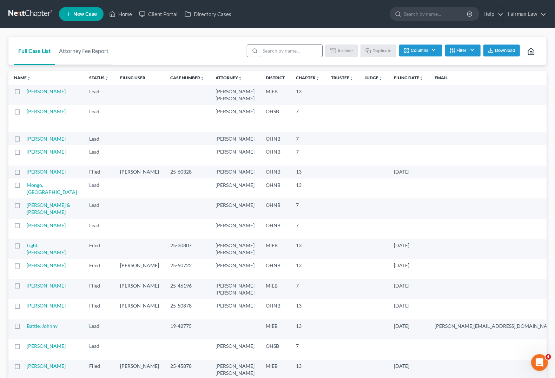
click at [291, 51] on input "search" at bounding box center [291, 51] width 62 height 12
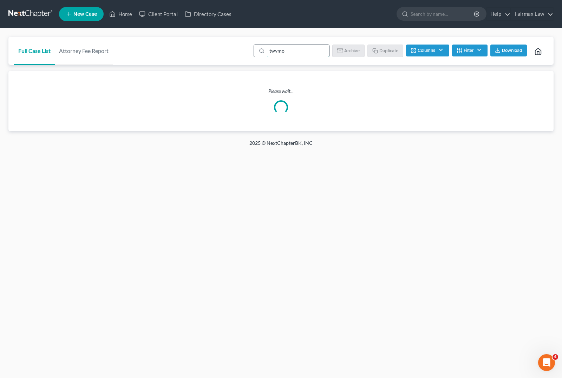
type input "[PERSON_NAME]"
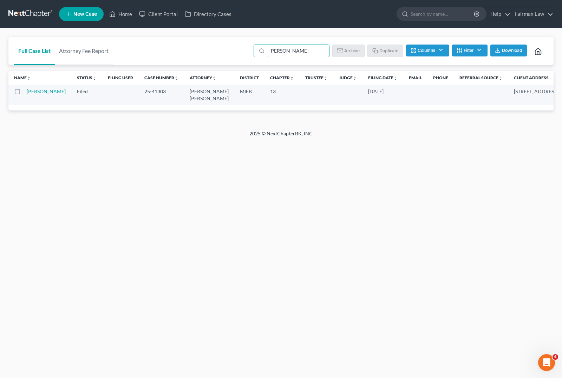
click at [41, 100] on td "[PERSON_NAME]" at bounding box center [49, 95] width 45 height 20
click at [32, 93] on link "[PERSON_NAME]" at bounding box center [46, 91] width 39 height 6
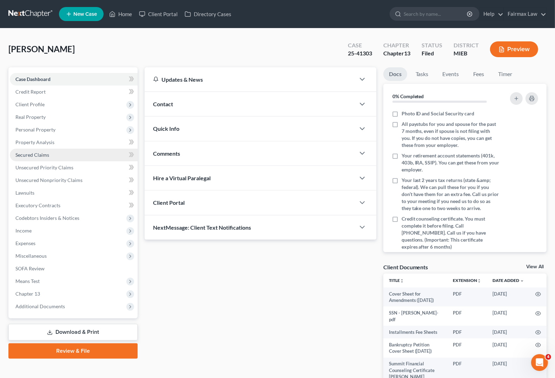
click at [40, 153] on span "Secured Claims" at bounding box center [32, 155] width 34 height 6
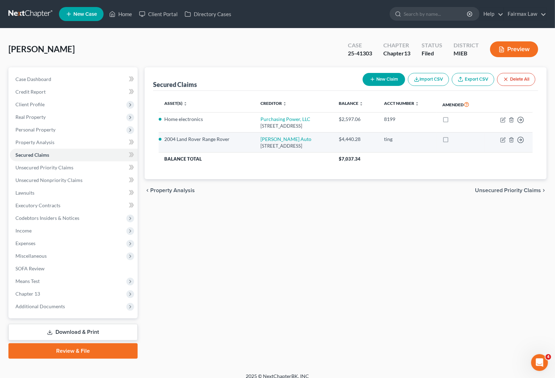
click at [507, 152] on td "Move to E Move to F Move to G Move to Notice Only" at bounding box center [509, 143] width 48 height 20
click at [501, 142] on icon "button" at bounding box center [503, 140] width 4 height 4
select select "23"
select select "2"
select select "0"
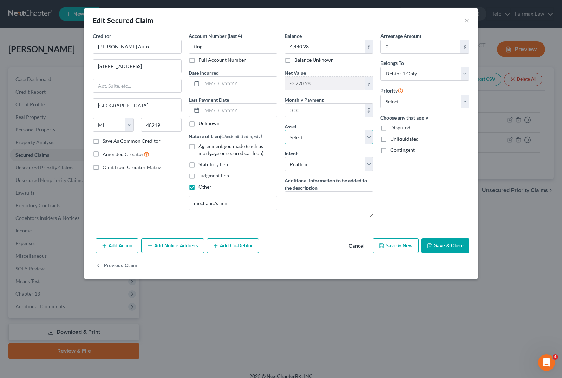
click at [347, 132] on select "Select Other Multiple Assets Garnished wages [DATE] of filing (owed to debtor) …" at bounding box center [328, 137] width 89 height 14
click at [344, 138] on select "Select Other Multiple Assets Garnished wages [DATE] of filing (owed to debtor) …" at bounding box center [328, 137] width 89 height 14
click at [312, 140] on select "Select Other Multiple Assets Garnished wages [DATE] of filing (owed to debtor) …" at bounding box center [328, 137] width 89 height 14
click at [441, 155] on div "Arrearage Amount 0 $ Belongs To * Select Debtor 1 Only Debtor 2 Only Debtor 1 A…" at bounding box center [425, 127] width 96 height 191
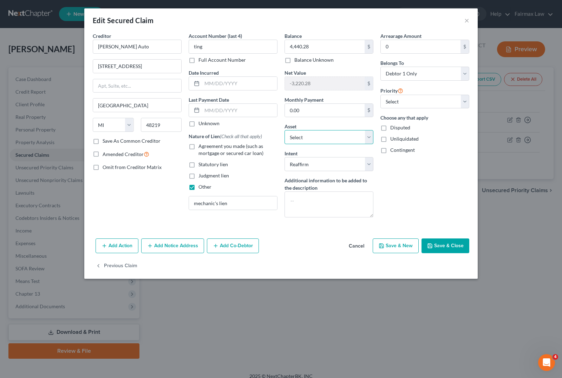
click at [342, 134] on select "Select Other Multiple Assets Garnished wages [DATE] of filing (owed to debtor) …" at bounding box center [328, 137] width 89 height 14
click at [341, 134] on select "Select Other Multiple Assets Garnished wages [DATE] of filing (owed to debtor) …" at bounding box center [328, 137] width 89 height 14
click at [315, 140] on select "Select Other Multiple Assets Garnished wages [DATE] of filing (owed to debtor) …" at bounding box center [328, 137] width 89 height 14
click at [467, 25] on div "Edit Secured Claim ×" at bounding box center [280, 20] width 393 height 24
click at [468, 21] on button "×" at bounding box center [466, 20] width 5 height 8
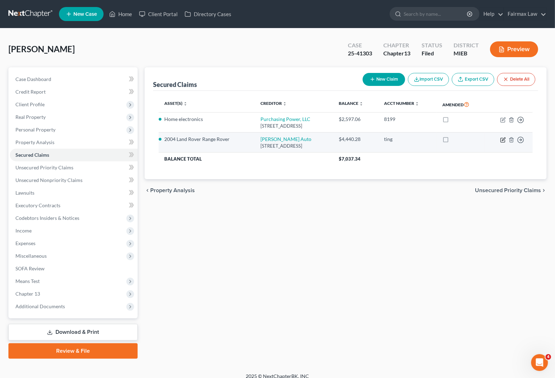
click at [501, 143] on icon "button" at bounding box center [503, 140] width 6 height 6
select select "23"
select select "13"
select select "2"
select select "0"
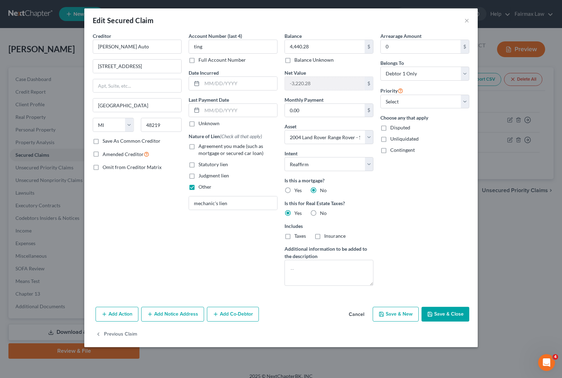
click at [459, 311] on button "Save & Close" at bounding box center [445, 314] width 48 height 15
select select
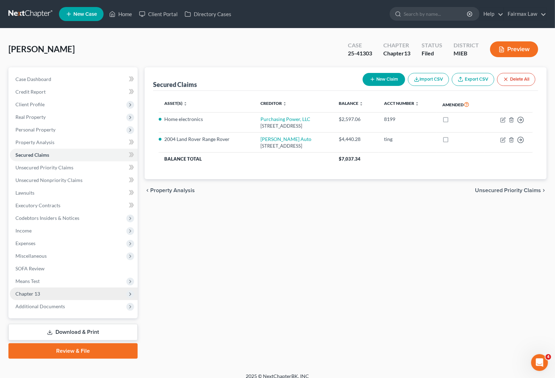
click at [26, 296] on span "Chapter 13" at bounding box center [27, 294] width 25 height 6
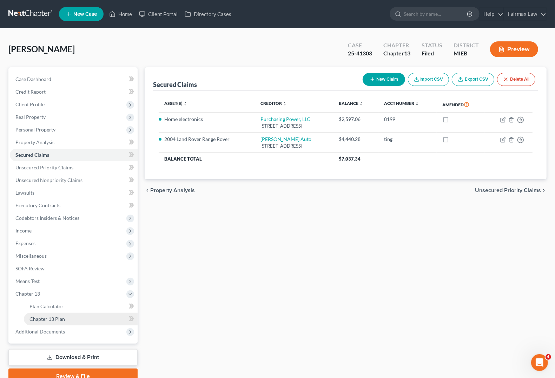
click at [33, 316] on span "Chapter 13 Plan" at bounding box center [46, 319] width 35 height 6
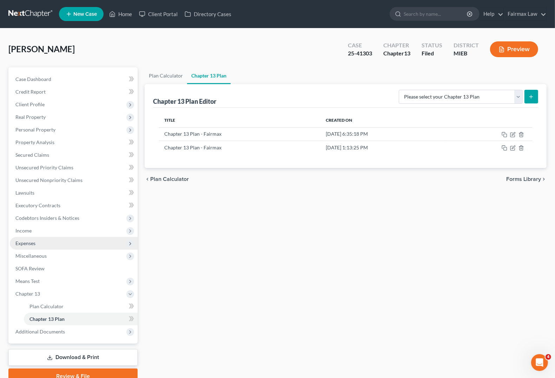
click at [32, 243] on span "Expenses" at bounding box center [25, 243] width 20 height 6
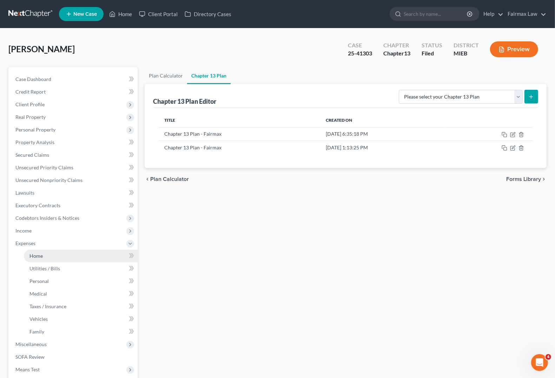
click at [35, 255] on span "Home" at bounding box center [35, 256] width 13 height 6
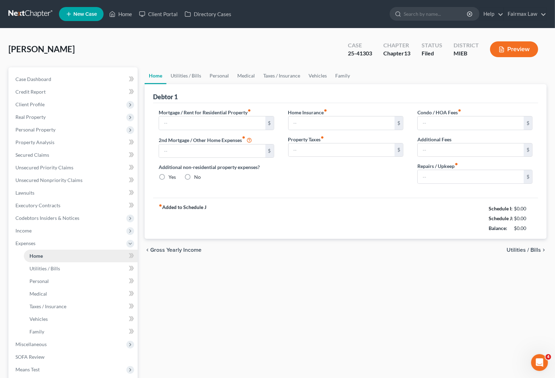
type input "1,400.00"
type input "0.00"
radio input "true"
type input "50.00"
type input "0.00"
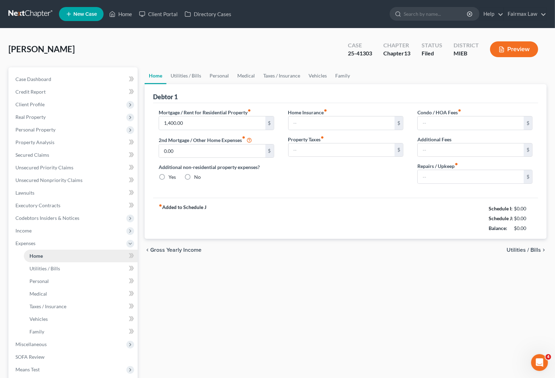
type input "0.00"
click at [34, 256] on span "Home" at bounding box center [35, 256] width 13 height 6
click at [32, 248] on span "Expenses" at bounding box center [74, 243] width 128 height 13
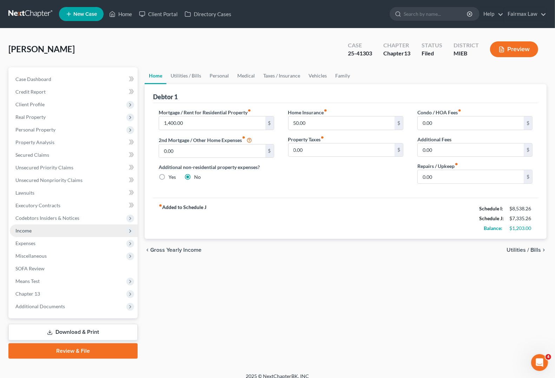
click at [27, 232] on span "Income" at bounding box center [23, 231] width 16 height 6
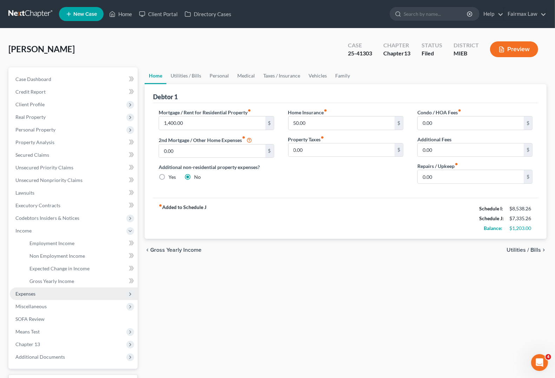
click at [39, 291] on span "Expenses" at bounding box center [74, 294] width 128 height 13
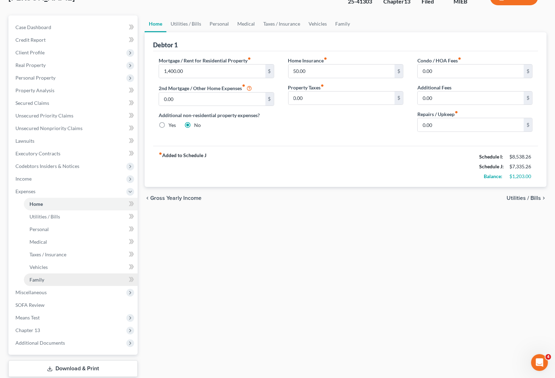
scroll to position [51, 0]
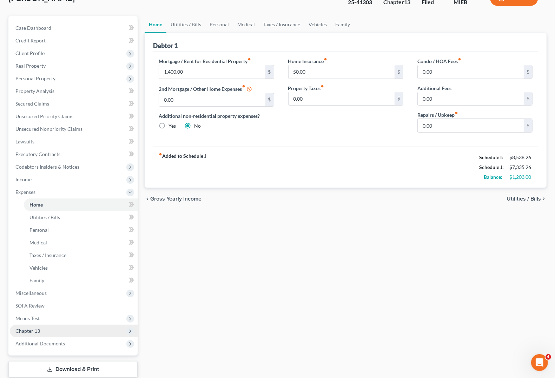
click at [32, 328] on span "Chapter 13" at bounding box center [27, 331] width 25 height 6
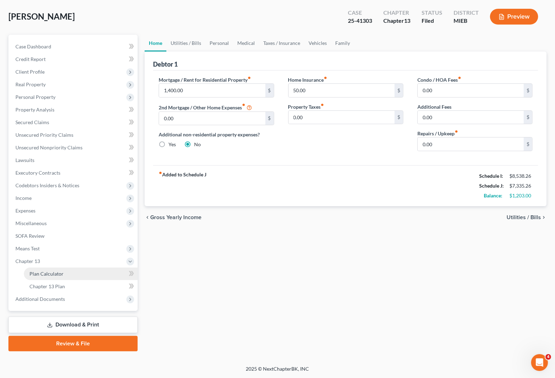
scroll to position [32, 0]
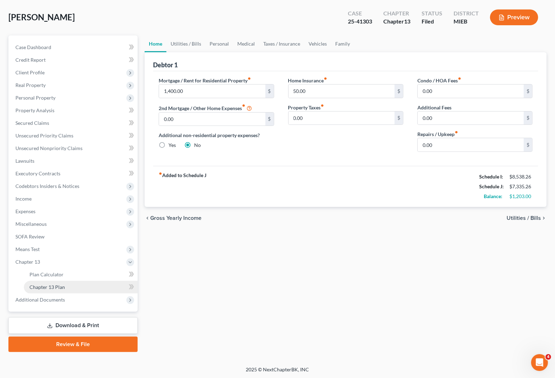
click at [45, 287] on span "Chapter 13 Plan" at bounding box center [46, 287] width 35 height 6
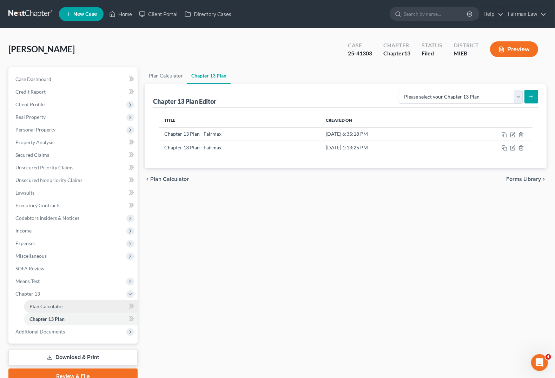
click at [67, 307] on link "Plan Calculator" at bounding box center [81, 307] width 114 height 13
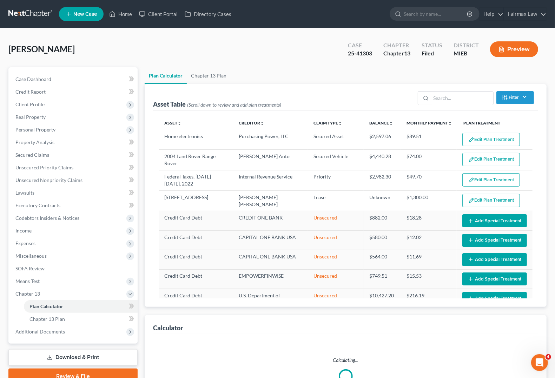
select select "59"
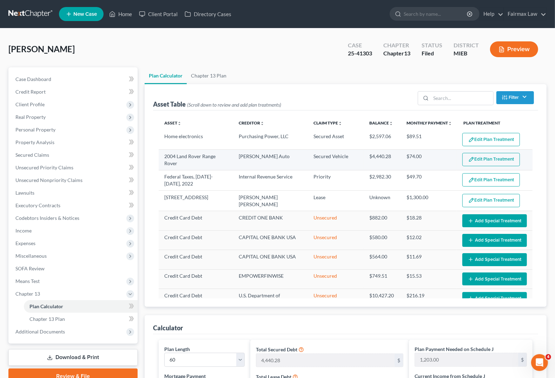
click at [492, 161] on button "Edit Plan Treatment" at bounding box center [491, 159] width 58 height 13
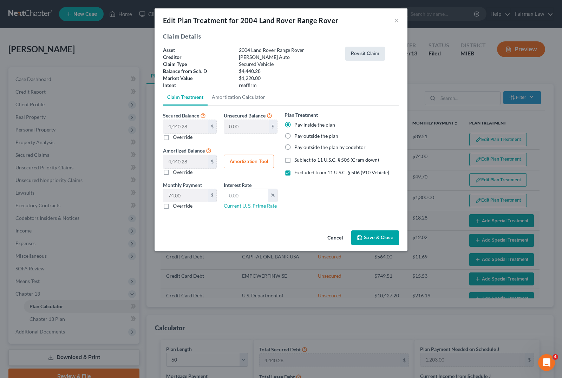
click at [364, 55] on button "Revisit Claim" at bounding box center [365, 54] width 40 height 14
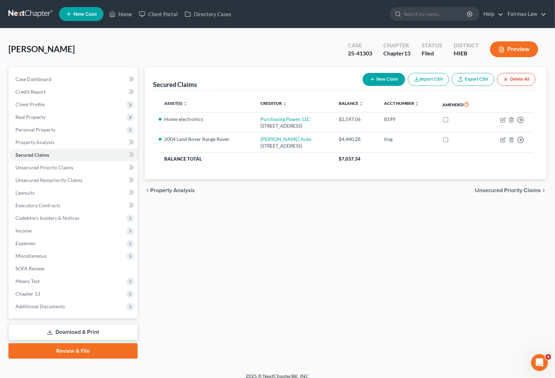
click at [520, 52] on button "Preview" at bounding box center [514, 49] width 48 height 16
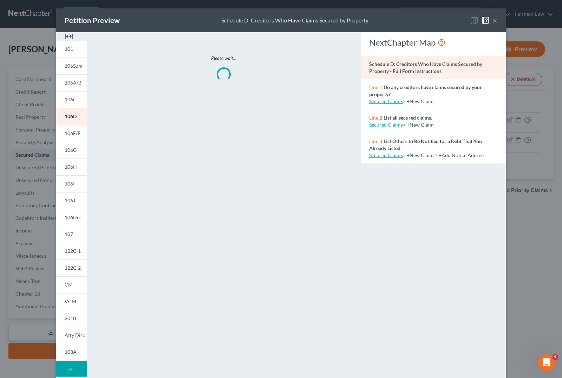
click at [492, 20] on button "×" at bounding box center [494, 20] width 5 height 8
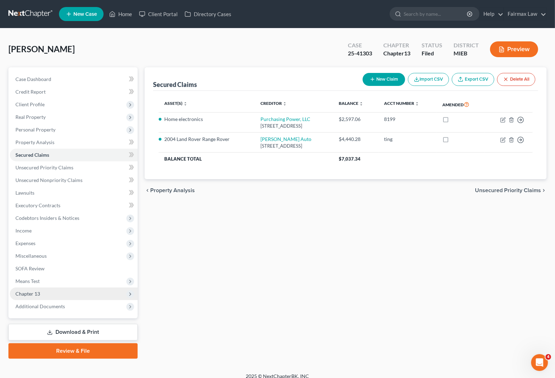
click at [29, 296] on span "Chapter 13" at bounding box center [27, 294] width 25 height 6
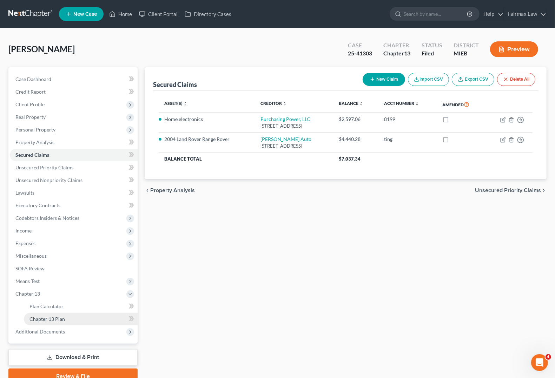
click at [46, 320] on span "Chapter 13 Plan" at bounding box center [46, 319] width 35 height 6
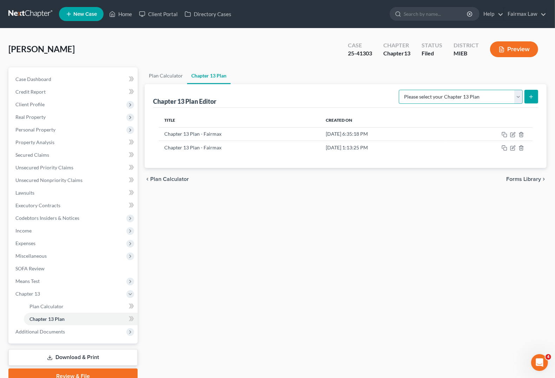
click at [485, 97] on select "Please select your Chapter 13 Plan Chapter 13 Plan - Fairmax [GEOGRAPHIC_DATA] …" at bounding box center [461, 97] width 124 height 14
select select "0"
click at [402, 90] on select "Please select your Chapter 13 Plan Chapter 13 Plan - Fairmax [GEOGRAPHIC_DATA] …" at bounding box center [461, 97] width 124 height 14
click at [536, 93] on button "submit" at bounding box center [532, 97] width 14 height 14
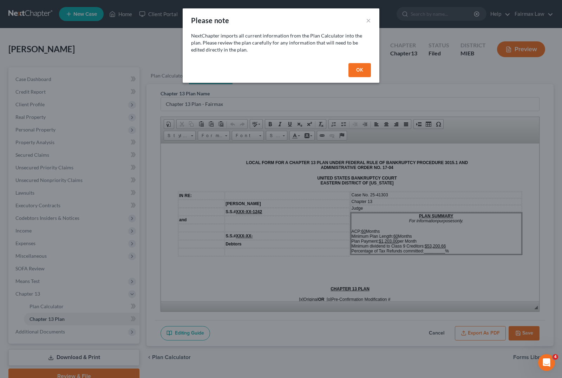
click at [365, 70] on button "OK" at bounding box center [359, 70] width 22 height 14
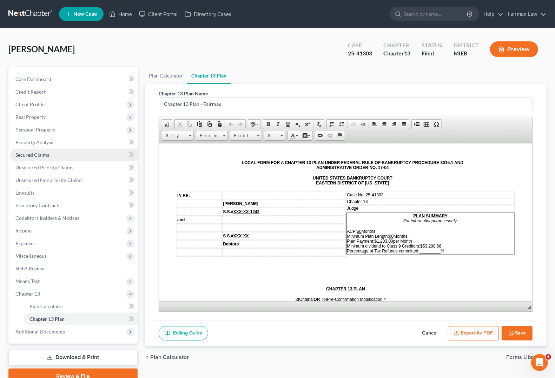
click at [30, 159] on link "Secured Claims" at bounding box center [74, 155] width 128 height 13
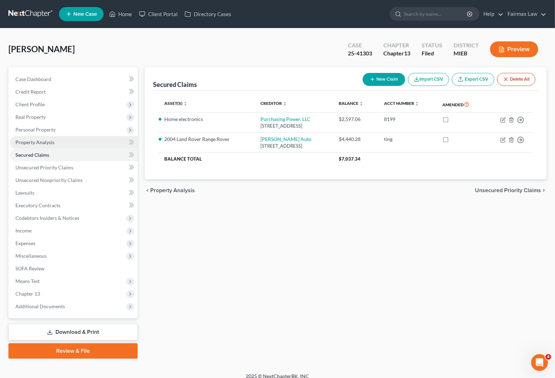
click at [34, 141] on span "Property Analysis" at bounding box center [34, 142] width 39 height 6
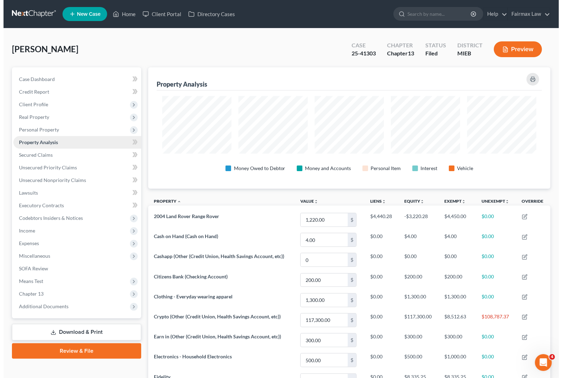
scroll to position [121, 402]
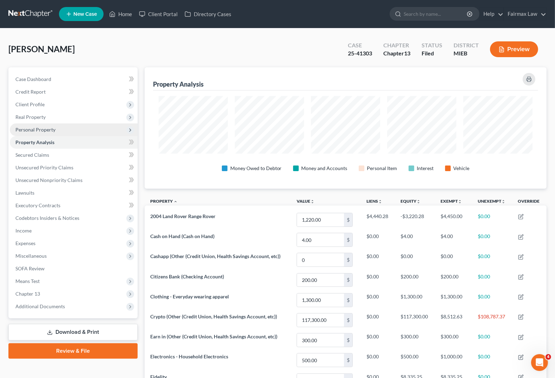
click at [36, 129] on span "Personal Property" at bounding box center [35, 130] width 40 height 6
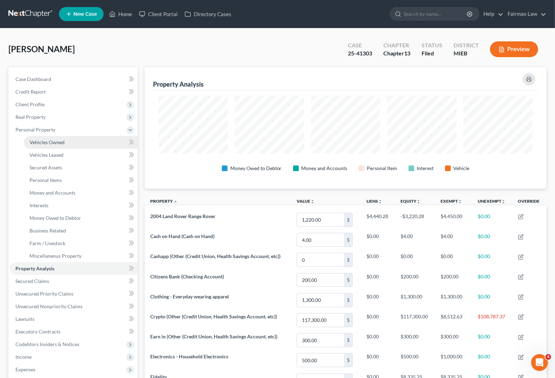
click at [39, 141] on span "Vehicles Owned" at bounding box center [46, 142] width 35 height 6
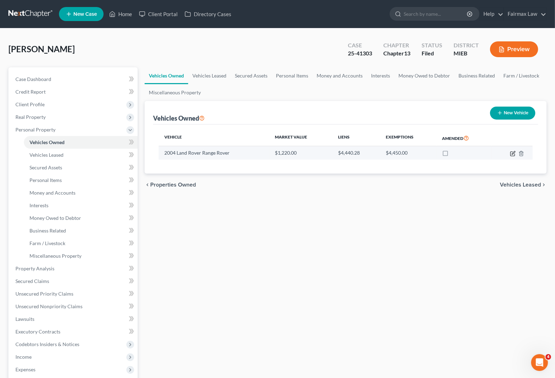
click at [513, 155] on icon "button" at bounding box center [513, 154] width 6 height 6
select select "0"
select select "22"
select select "2"
select select "0"
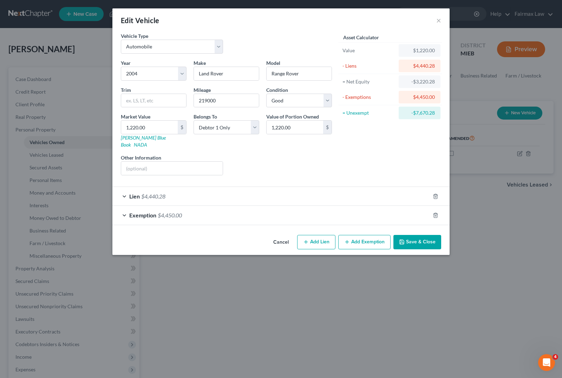
click at [140, 190] on div "Lien $4,440.28" at bounding box center [270, 196] width 317 height 19
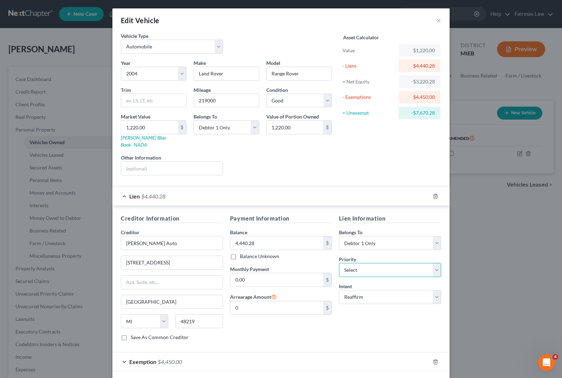
click at [375, 264] on select "Select 1st 2nd 3rd 4th 5th 6th 7th 8th 9th 10th 11th 12th 13th 14th 15th 16th 1…" at bounding box center [390, 270] width 102 height 14
click at [375, 290] on select "Select Surrender Redeem Reaffirm Avoid Other" at bounding box center [390, 297] width 102 height 14
select select "3"
click at [339, 290] on select "Select Surrender Redeem Reaffirm Avoid Other" at bounding box center [390, 297] width 102 height 14
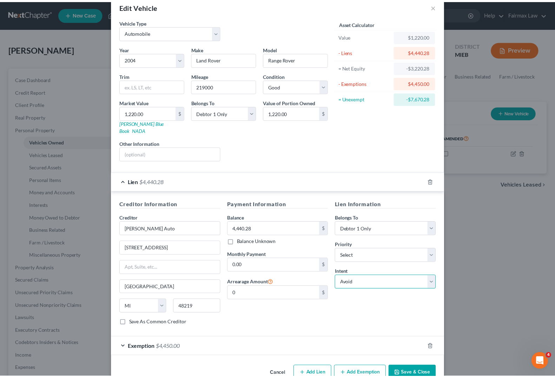
scroll to position [27, 0]
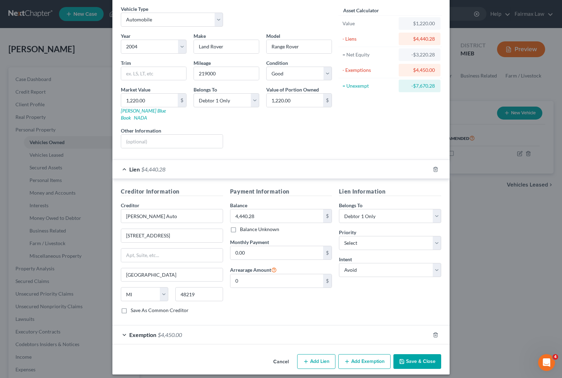
click at [401, 360] on icon "button" at bounding box center [402, 362] width 4 height 4
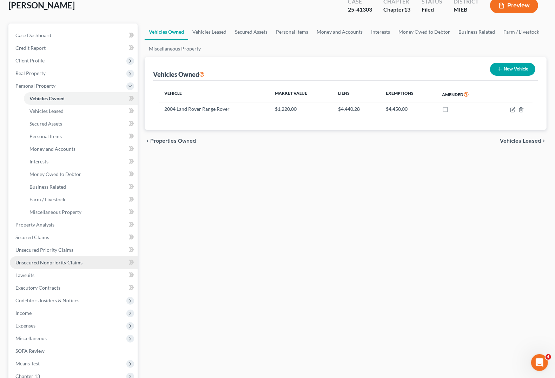
scroll to position [133, 0]
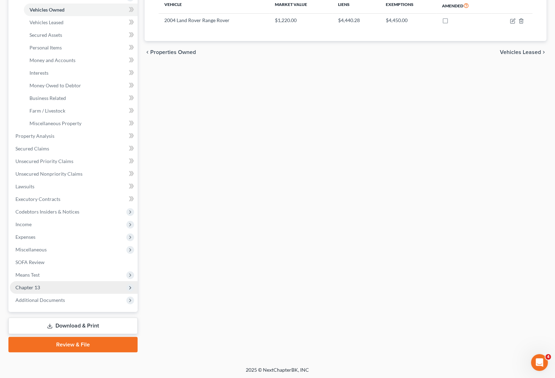
click at [42, 288] on span "Chapter 13" at bounding box center [74, 288] width 128 height 13
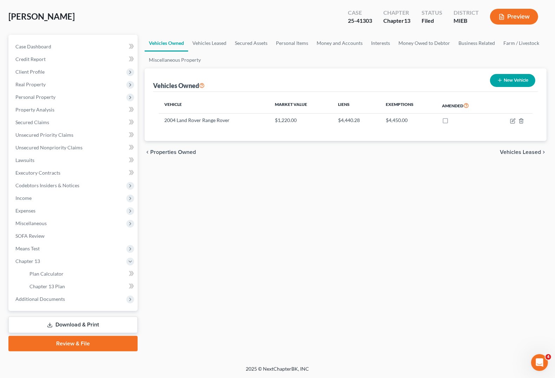
scroll to position [32, 0]
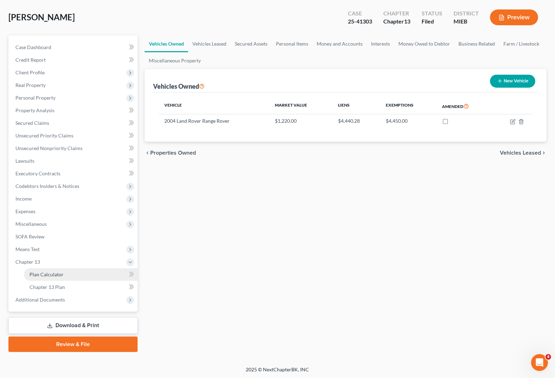
click at [56, 272] on span "Plan Calculator" at bounding box center [46, 275] width 34 height 6
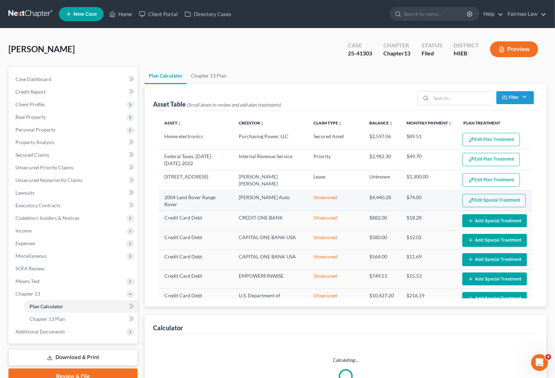
click at [496, 202] on button "Edit Special Treatment" at bounding box center [494, 200] width 64 height 13
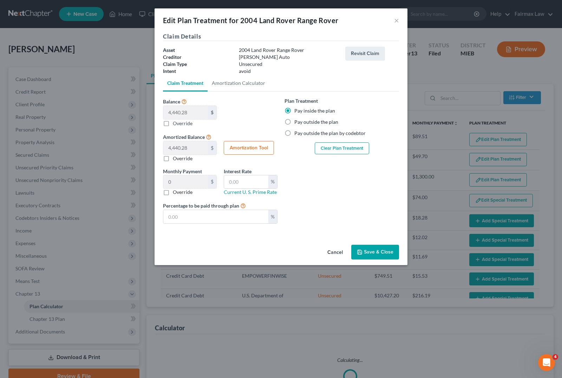
select select "59"
click at [328, 151] on button "Clear Plan Treatment" at bounding box center [342, 149] width 54 height 12
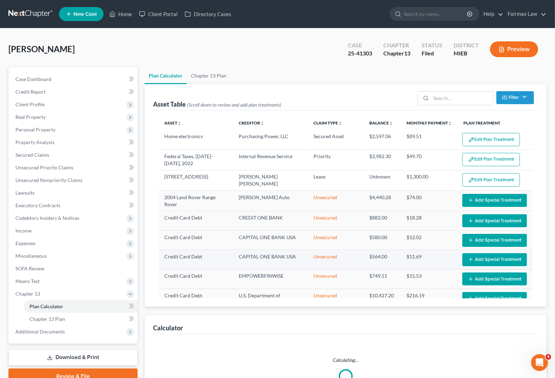
select select "59"
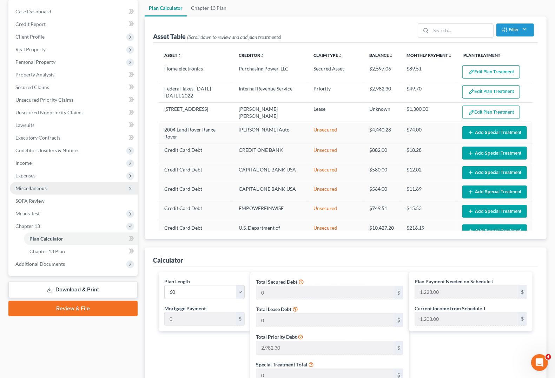
scroll to position [88, 0]
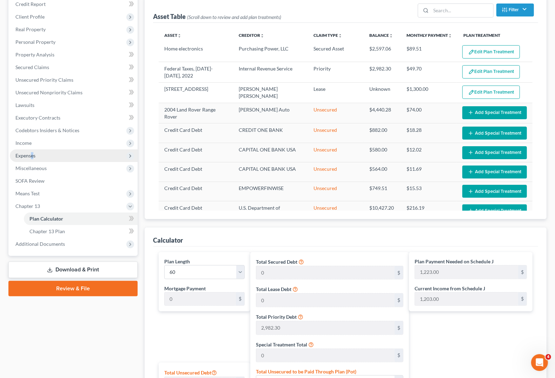
click at [32, 155] on span "Expenses" at bounding box center [25, 156] width 20 height 6
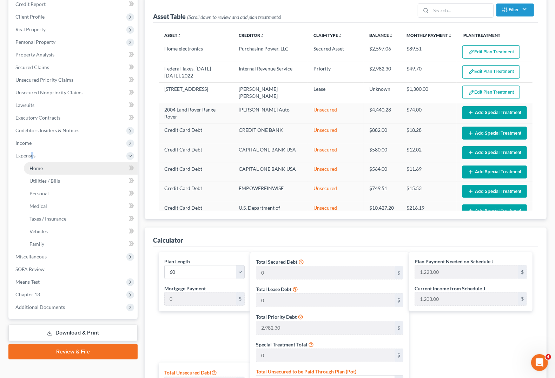
click at [41, 170] on link "Home" at bounding box center [81, 168] width 114 height 13
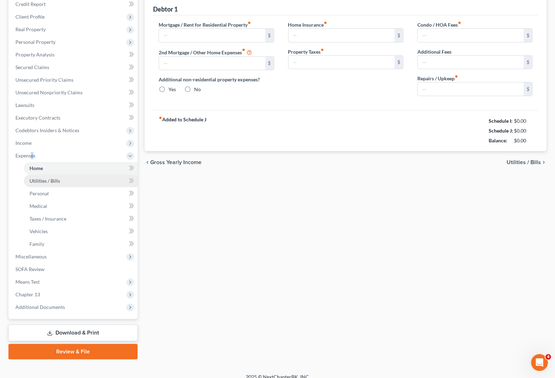
scroll to position [12, 0]
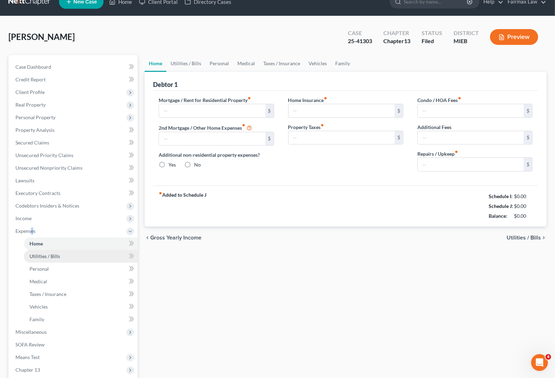
type input "1,400.00"
type input "0.00"
radio input "true"
type input "50.00"
type input "0.00"
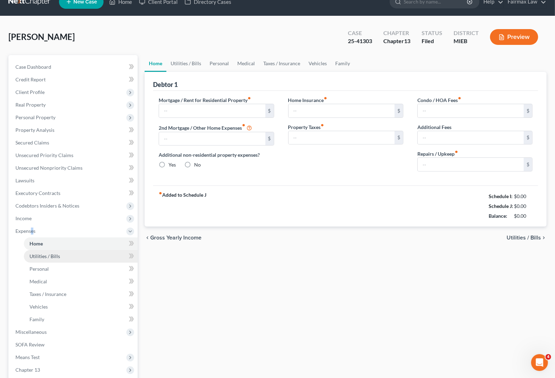
type input "0.00"
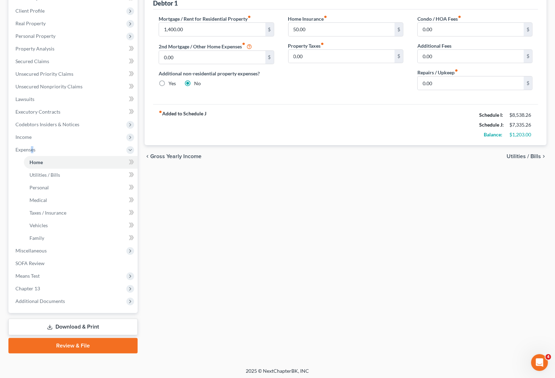
scroll to position [95, 0]
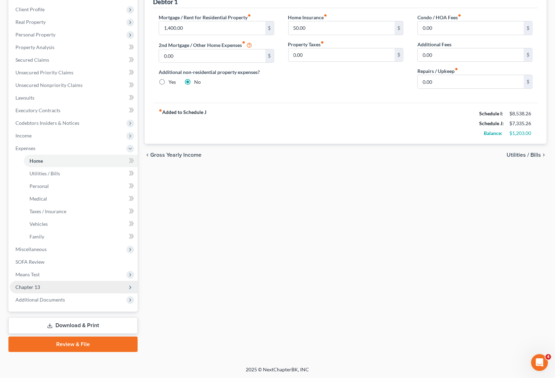
click at [36, 287] on span "Chapter 13" at bounding box center [27, 287] width 25 height 6
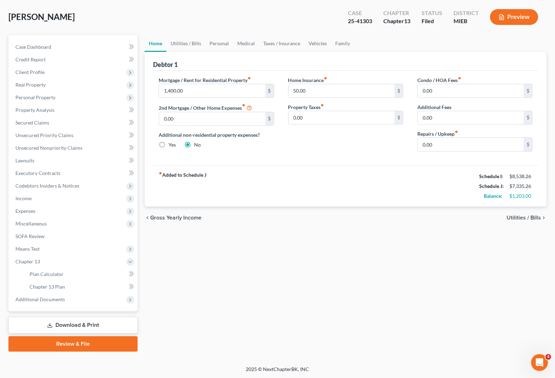
scroll to position [32, 0]
click at [31, 278] on link "Plan Calculator" at bounding box center [81, 275] width 114 height 13
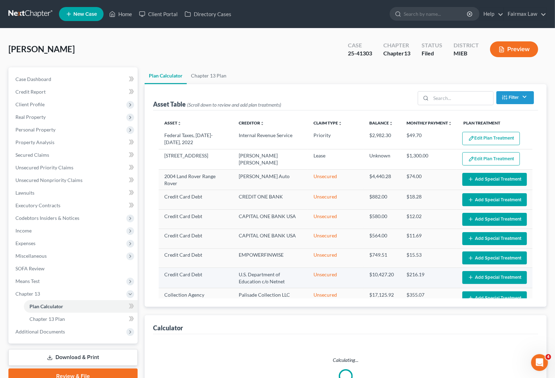
scroll to position [57, 0]
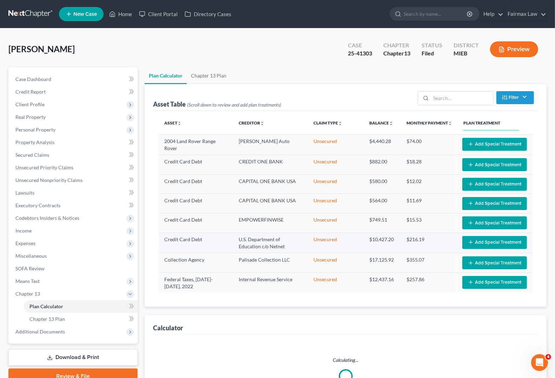
select select "59"
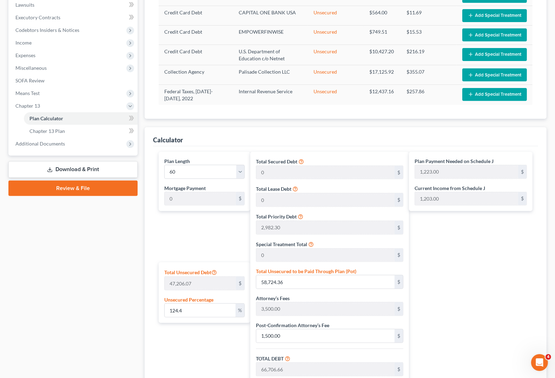
scroll to position [176, 0]
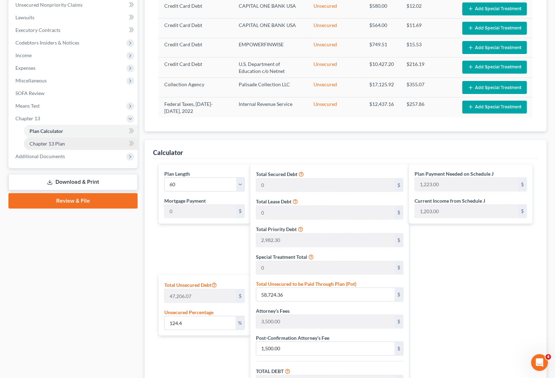
click at [48, 141] on span "Chapter 13 Plan" at bounding box center [46, 144] width 35 height 6
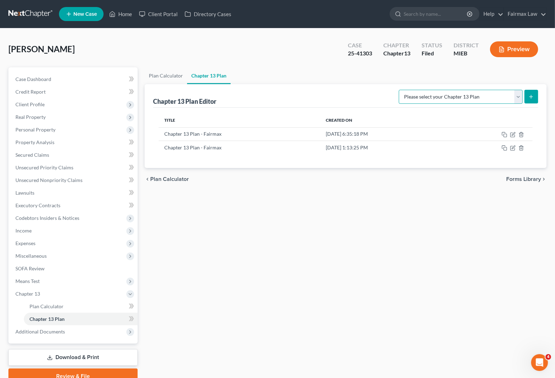
click at [517, 98] on select "Please select your Chapter 13 Plan Chapter 13 Plan - Fairmax [GEOGRAPHIC_DATA] …" at bounding box center [461, 97] width 124 height 14
select select "0"
click at [402, 90] on select "Please select your Chapter 13 Plan Chapter 13 Plan - Fairmax [GEOGRAPHIC_DATA] …" at bounding box center [461, 97] width 124 height 14
click at [531, 99] on icon "submit" at bounding box center [531, 97] width 6 height 6
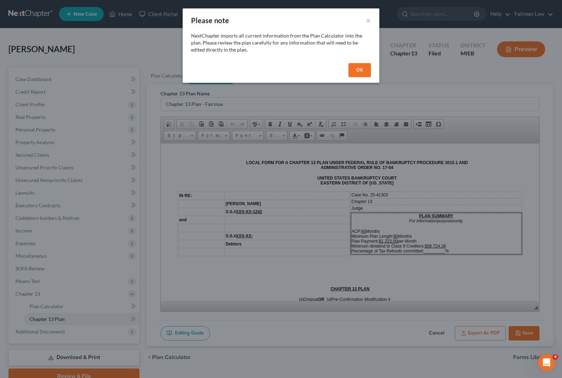
click at [357, 70] on button "OK" at bounding box center [359, 70] width 22 height 14
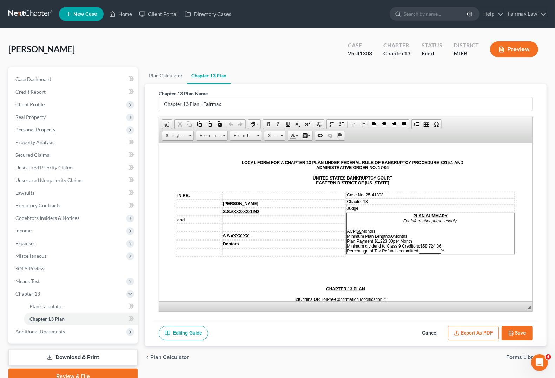
click at [367, 205] on td "Judge" at bounding box center [431, 208] width 169 height 6
click at [382, 206] on td "Judge" at bounding box center [431, 208] width 169 height 6
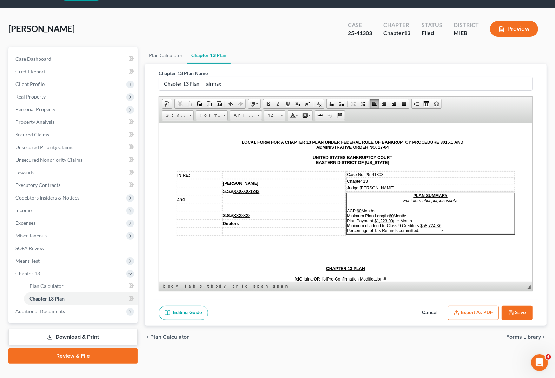
scroll to position [32, 0]
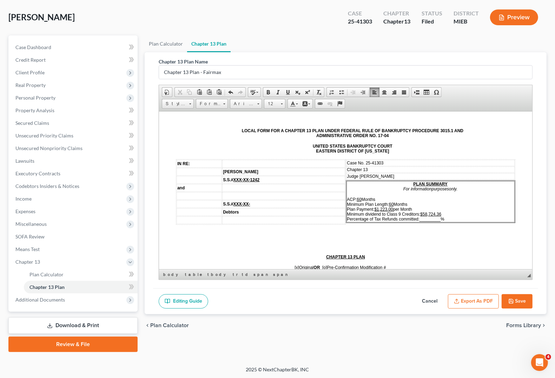
click at [380, 207] on u "$1,223.00" at bounding box center [384, 209] width 19 height 5
click at [420, 213] on u "$58,724.36" at bounding box center [430, 214] width 21 height 5
drag, startPoint x: 411, startPoint y: 218, endPoint x: 415, endPoint y: 217, distance: 4.3
click at [413, 217] on span "ACP: 60 Months Minimum Plan Length: 60 Months Plan Payment: $1,20 3.00 per Mont…" at bounding box center [395, 209] width 97 height 25
click at [420, 217] on span "_________" at bounding box center [430, 219] width 21 height 5
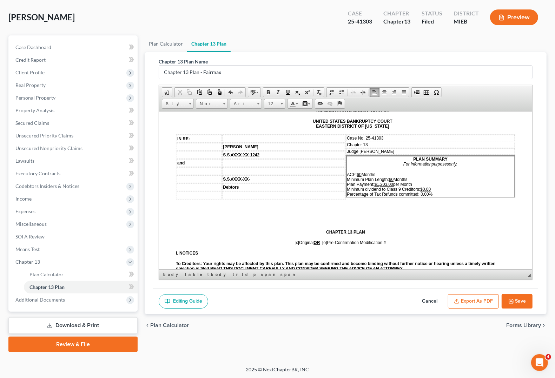
scroll to position [44, 0]
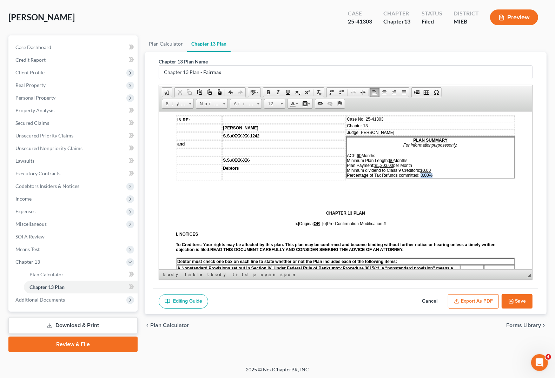
drag, startPoint x: 416, startPoint y: 172, endPoint x: 429, endPoint y: 174, distance: 12.5
click at [429, 174] on span "ACP: 60 Months Minimum Plan Length: 60 Months Plan Payment: $1,20 3.00 per Mont…" at bounding box center [390, 165] width 86 height 25
click at [295, 226] on span "[x]" at bounding box center [297, 223] width 5 height 5
click at [390, 226] on span "____" at bounding box center [390, 223] width 9 height 5
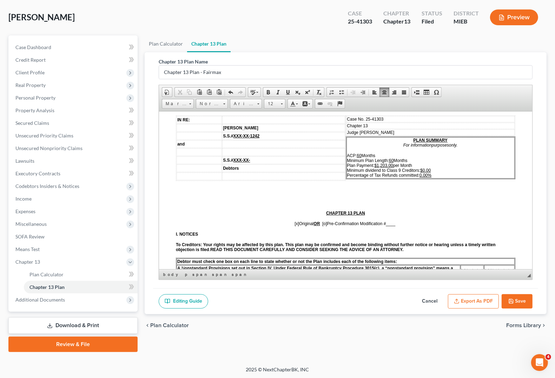
click at [295, 225] on span "[x]" at bounding box center [297, 223] width 5 height 5
click at [322, 223] on span "[o]" at bounding box center [324, 223] width 5 height 5
click at [397, 224] on p "[o ] Original OR [x ] Pre-Confirmation Modification # ____" at bounding box center [346, 223] width 340 height 5
drag, startPoint x: 387, startPoint y: 224, endPoint x: 394, endPoint y: 225, distance: 7.8
click at [394, 225] on p "[o ] Original OR [x ] Pre-Confirmation Modification # 1" at bounding box center [346, 223] width 340 height 5
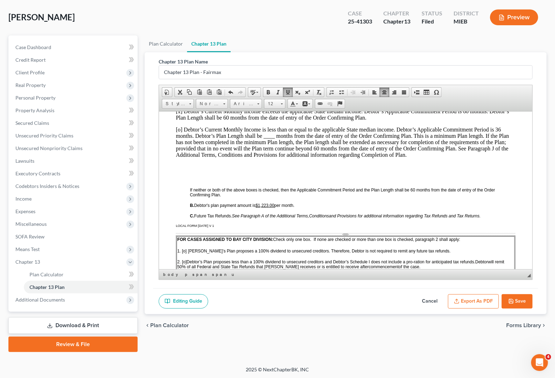
scroll to position [307, 0]
click at [267, 205] on u "$1,223.00" at bounding box center [265, 204] width 19 height 5
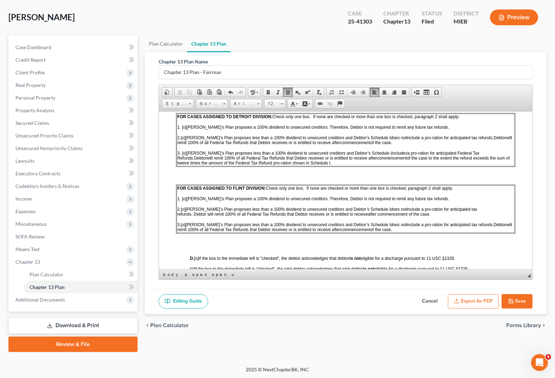
scroll to position [527, 0]
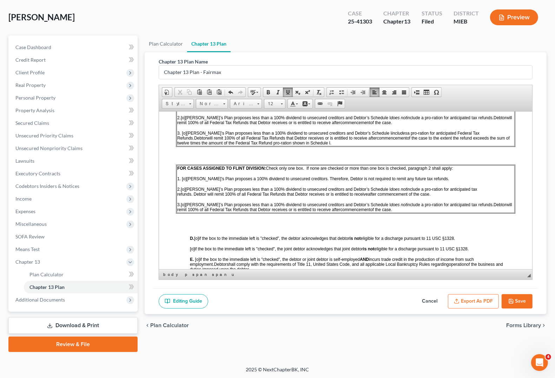
click at [184, 181] on span "[o]" at bounding box center [184, 178] width 5 height 5
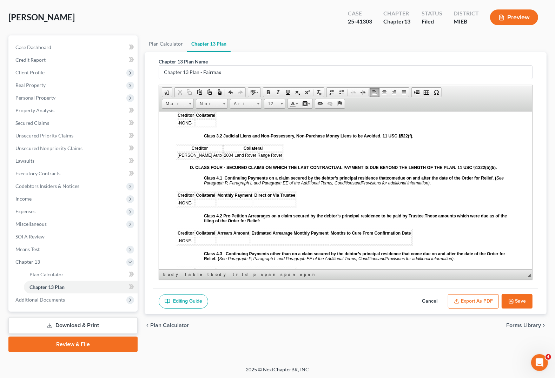
scroll to position [922, 0]
click at [262, 157] on span "2004 Land Rover Range Rover" at bounding box center [253, 154] width 58 height 5
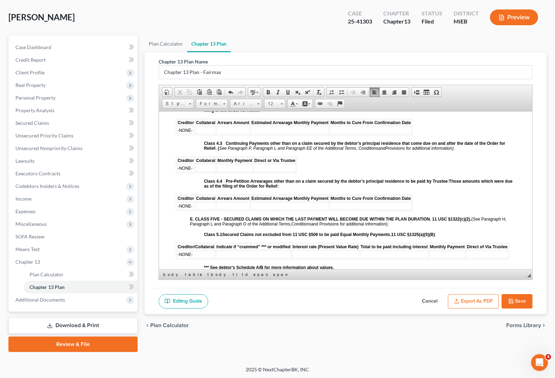
scroll to position [1053, 0]
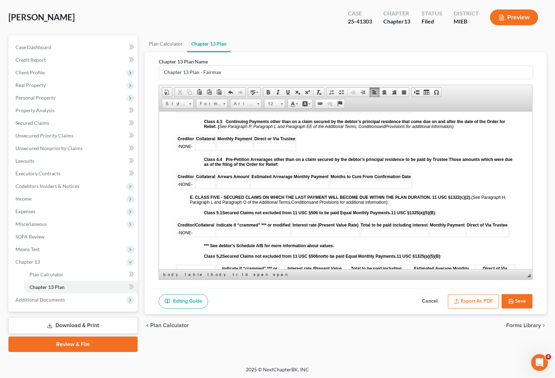
drag, startPoint x: 522, startPoint y: 306, endPoint x: 513, endPoint y: 305, distance: 8.9
click at [521, 306] on button "Save" at bounding box center [517, 302] width 31 height 15
select select "0"
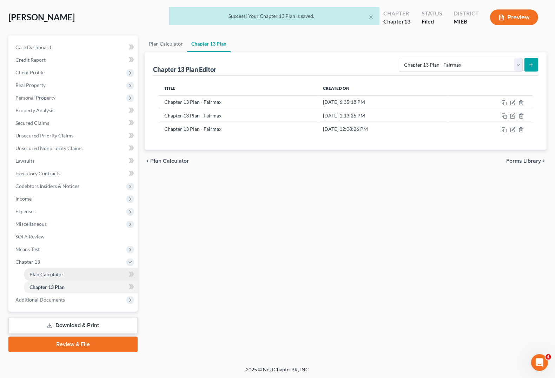
click at [46, 273] on span "Plan Calculator" at bounding box center [46, 275] width 34 height 6
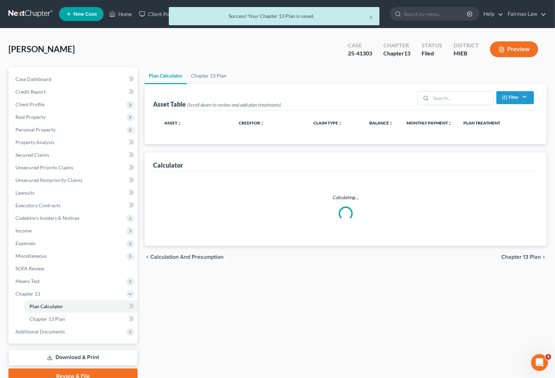
select select "59"
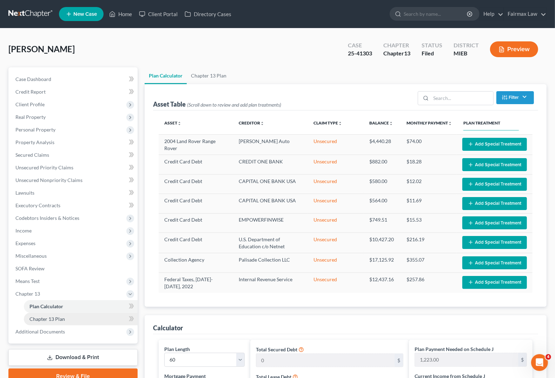
click at [48, 325] on link "Chapter 13 Plan" at bounding box center [81, 319] width 114 height 13
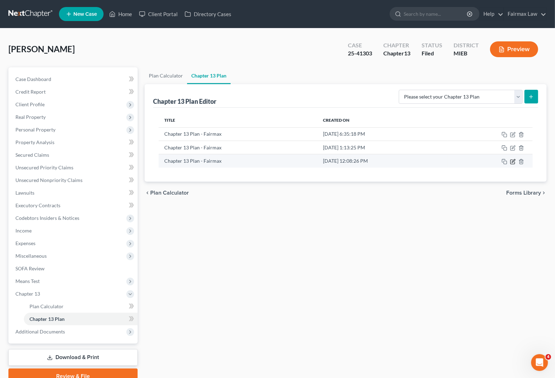
click at [513, 162] on icon "button" at bounding box center [513, 160] width 3 height 3
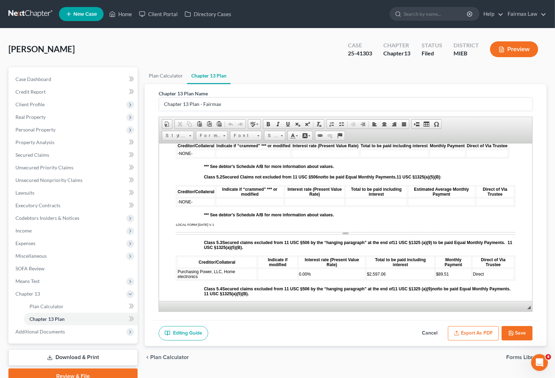
scroll to position [1185, 0]
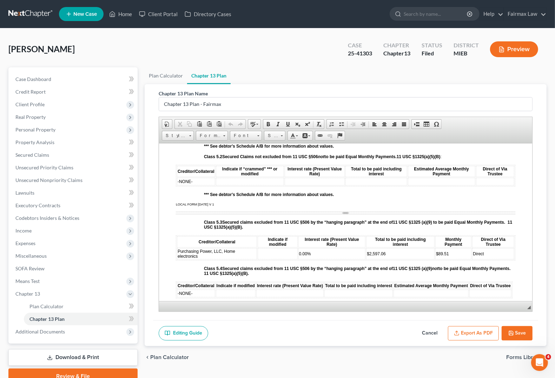
click at [276, 259] on td at bounding box center [278, 253] width 40 height 11
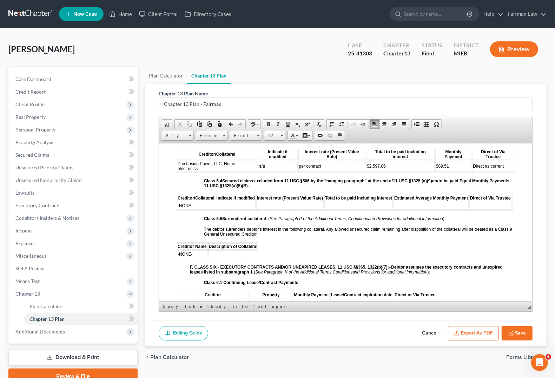
scroll to position [1317, 0]
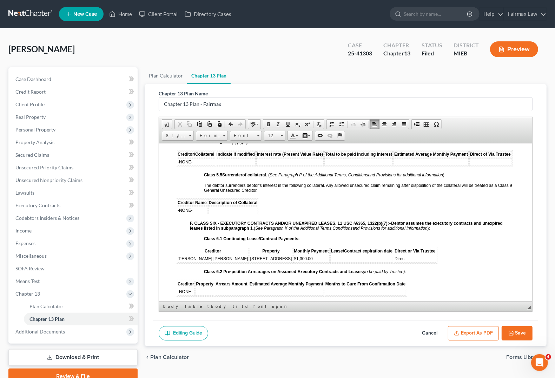
click at [381, 263] on td at bounding box center [361, 259] width 63 height 8
click at [434, 263] on td "Direct" at bounding box center [415, 259] width 42 height 8
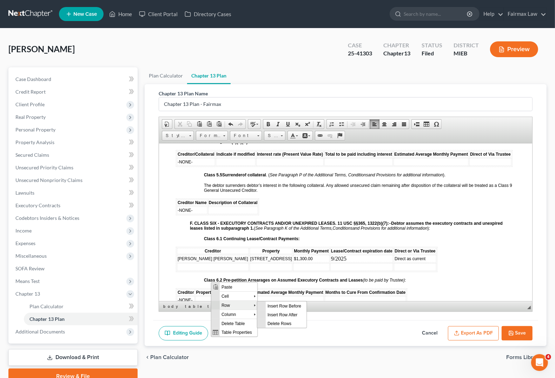
scroll to position [0, 0]
click at [280, 312] on span "Insert Row After" at bounding box center [285, 314] width 41 height 9
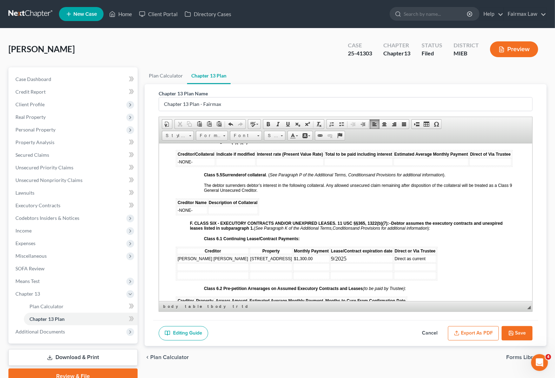
click at [185, 271] on td at bounding box center [213, 267] width 72 height 8
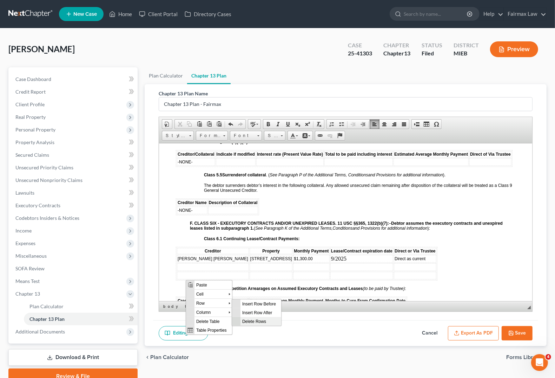
click at [251, 322] on span "Delete Rows" at bounding box center [260, 321] width 41 height 9
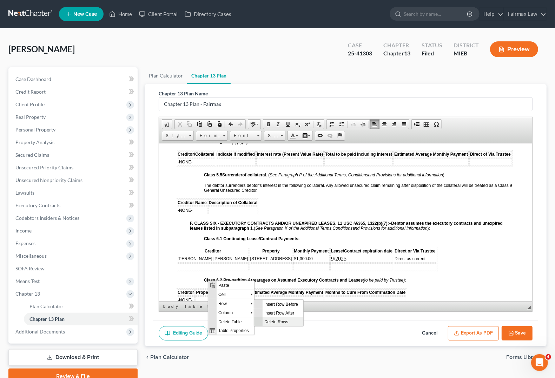
drag, startPoint x: 534, startPoint y: 623, endPoint x: 279, endPoint y: 323, distance: 393.3
click at [279, 323] on span "Delete Rows" at bounding box center [282, 321] width 41 height 9
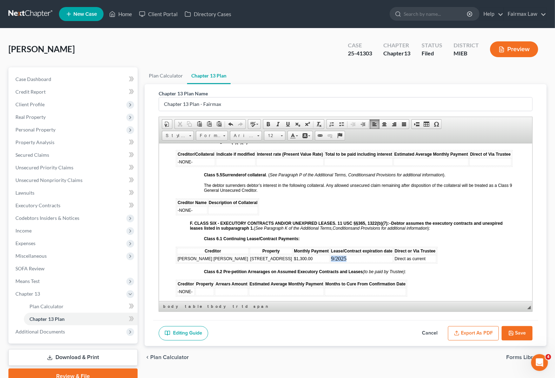
drag, startPoint x: 361, startPoint y: 273, endPoint x: 336, endPoint y: 272, distance: 25.3
click at [336, 263] on tr "[PERSON_NAME] [PERSON_NAME] [STREET_ADDRESS] $1,300.00 9/2025 Direct as current" at bounding box center [306, 259] width 259 height 8
click at [278, 137] on span "Size" at bounding box center [271, 135] width 14 height 9
click at [274, 183] on link "12" at bounding box center [286, 183] width 40 height 9
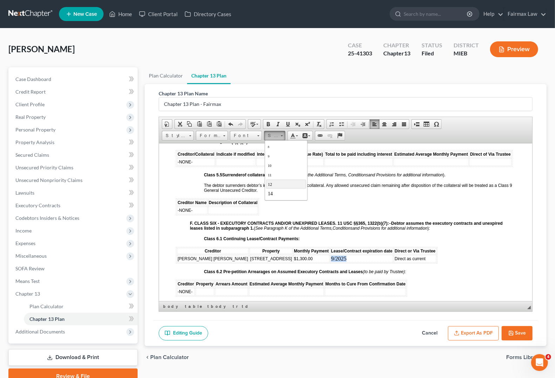
scroll to position [0, 0]
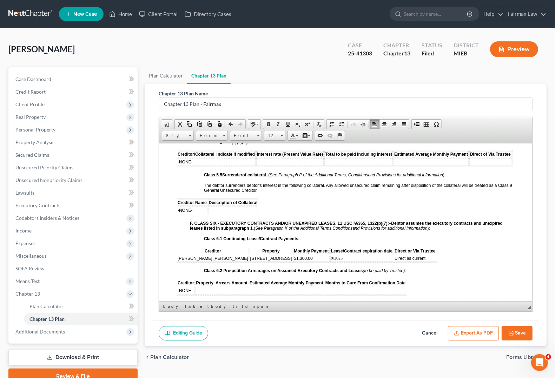
click at [340, 231] on em "Conditions" at bounding box center [343, 228] width 20 height 6
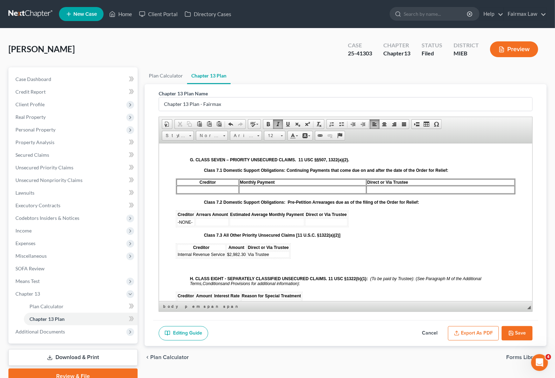
scroll to position [1536, 0]
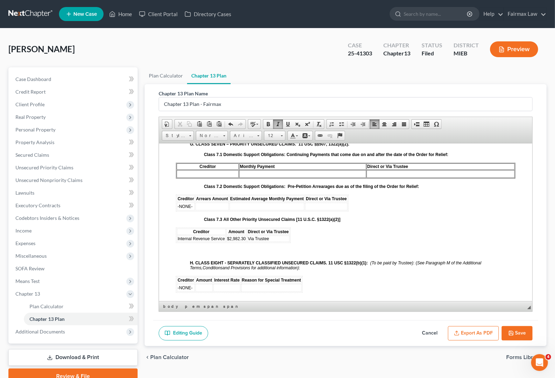
click at [276, 242] on td "Via Trustee" at bounding box center [268, 239] width 42 height 6
click at [245, 241] on span "$2,982.30" at bounding box center [236, 238] width 19 height 5
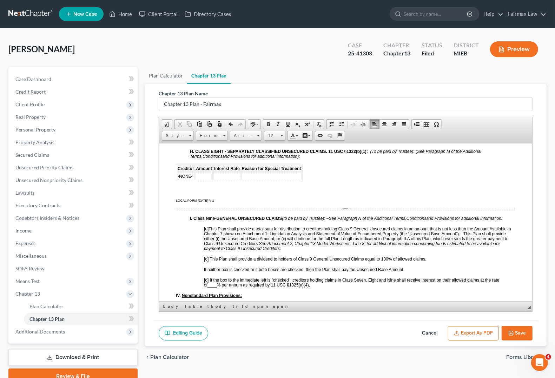
scroll to position [1668, 0]
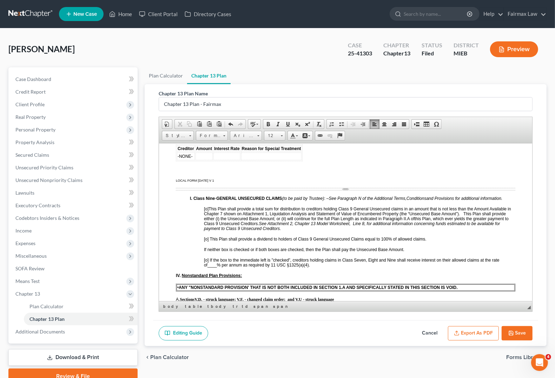
click at [209, 242] on em at bounding box center [209, 239] width 1 height 5
click at [205, 242] on span "[o]" at bounding box center [206, 239] width 5 height 5
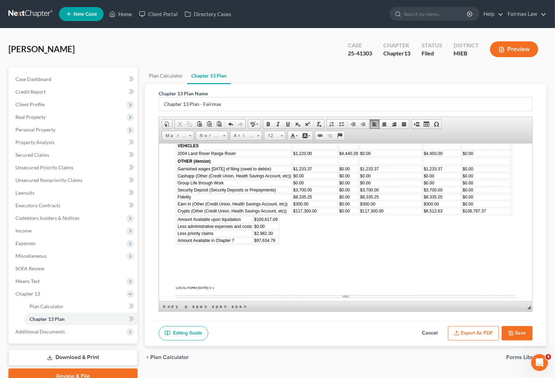
scroll to position [2282, 0]
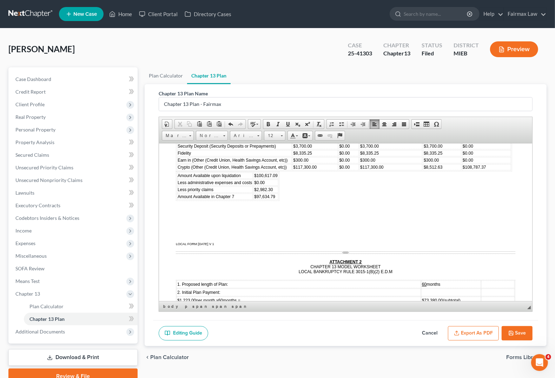
click at [267, 186] on td "$0.00" at bounding box center [265, 182] width 25 height 6
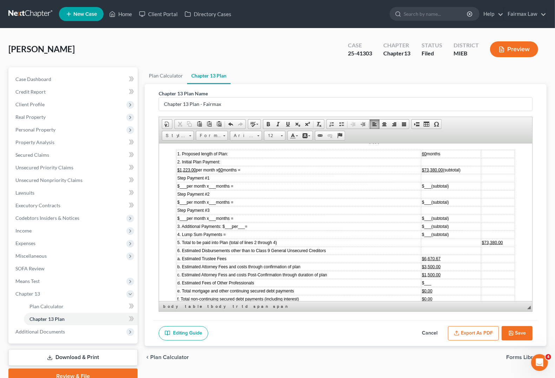
scroll to position [2502, 0]
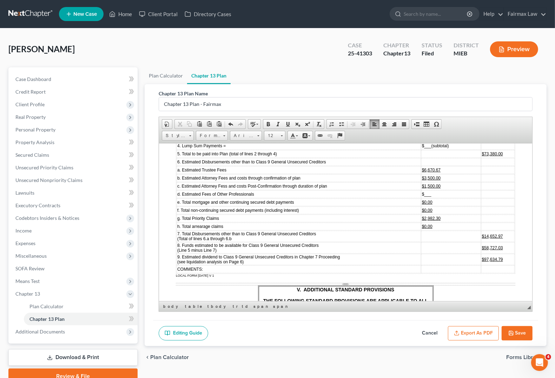
click at [344, 214] on td "f. Total non-continuing secured debt payments (including interest)" at bounding box center [299, 210] width 244 height 8
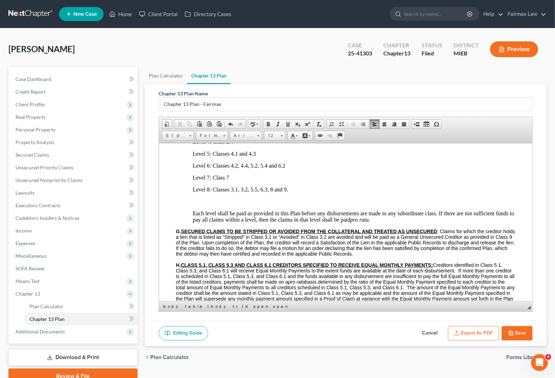
scroll to position [2897, 0]
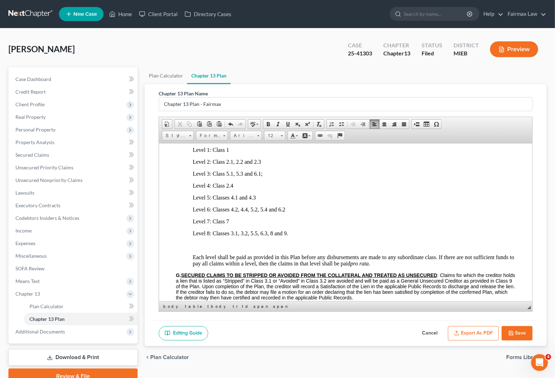
click at [521, 337] on button "Save" at bounding box center [517, 334] width 31 height 15
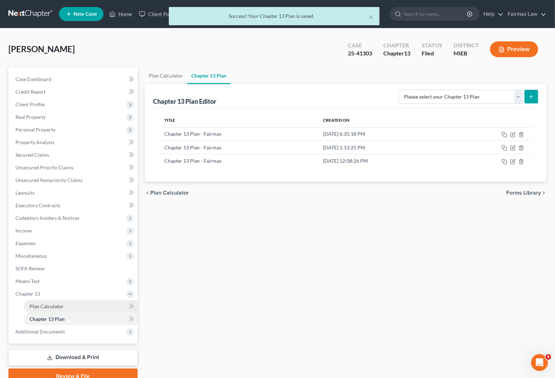
click at [43, 308] on span "Plan Calculator" at bounding box center [46, 307] width 34 height 6
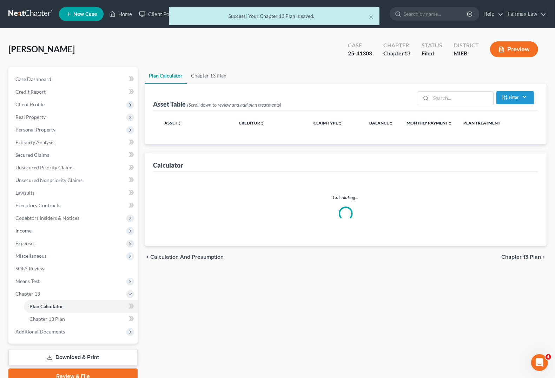
select select "59"
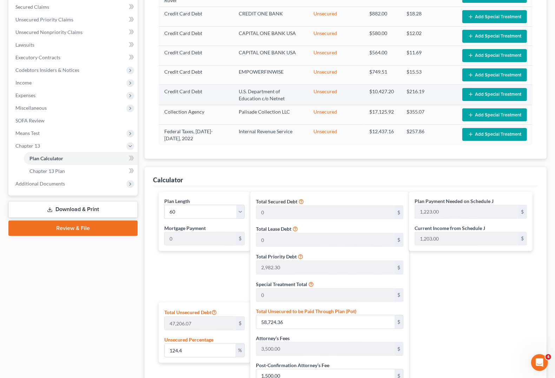
scroll to position [44, 0]
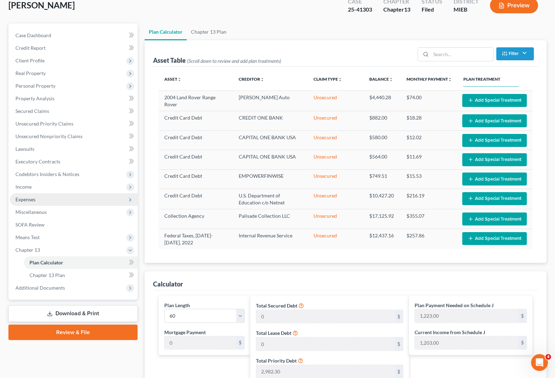
click at [31, 197] on span "Expenses" at bounding box center [25, 200] width 20 height 6
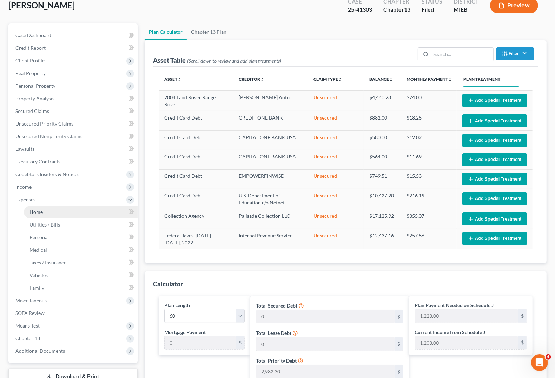
click at [42, 213] on link "Home" at bounding box center [81, 212] width 114 height 13
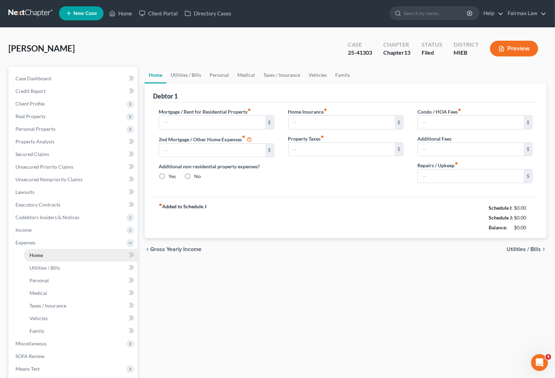
type input "1,400.00"
type input "0.00"
radio input "true"
type input "50.00"
type input "0.00"
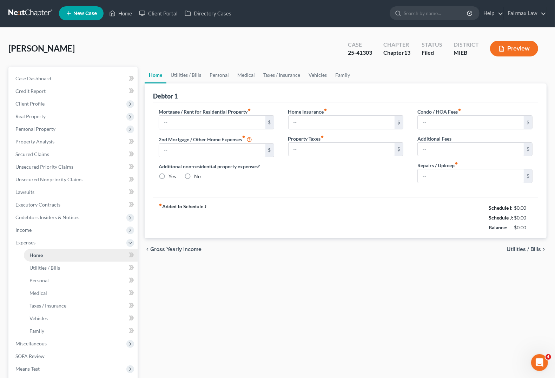
type input "0.00"
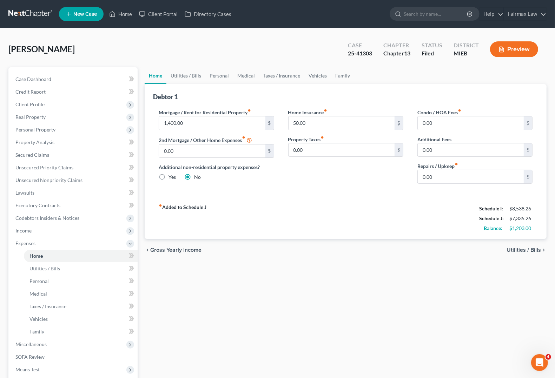
click at [515, 252] on span "Utilities / Bills" at bounding box center [524, 251] width 34 height 6
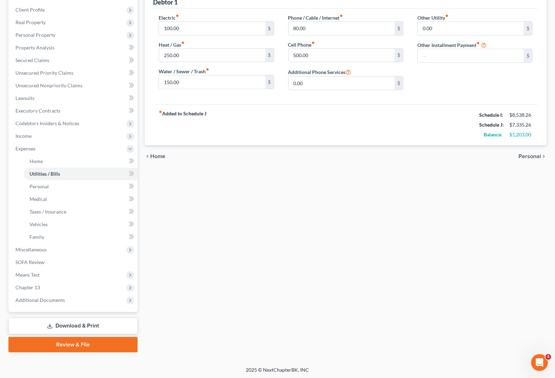
scroll to position [95, 0]
click at [32, 288] on span "Chapter 13" at bounding box center [27, 287] width 25 height 6
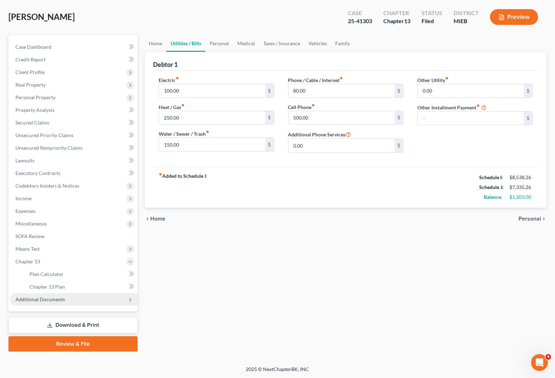
scroll to position [32, 0]
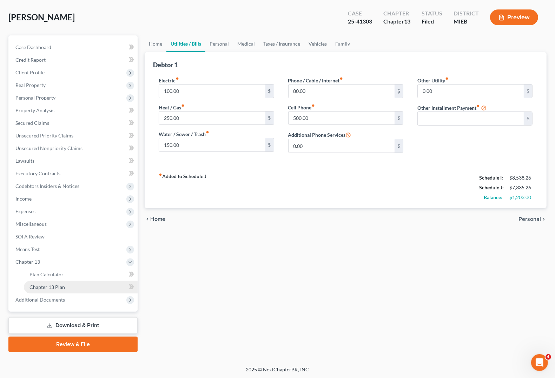
click at [63, 285] on span "Chapter 13 Plan" at bounding box center [46, 287] width 35 height 6
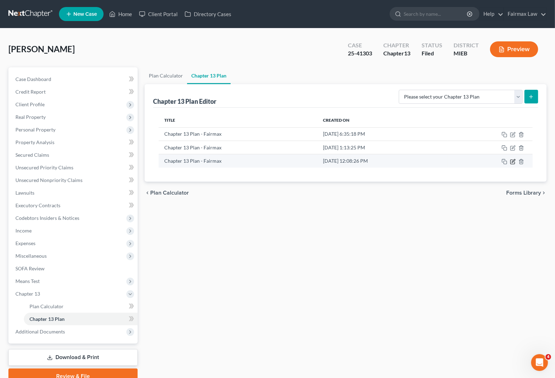
click at [511, 162] on icon "button" at bounding box center [512, 162] width 4 height 4
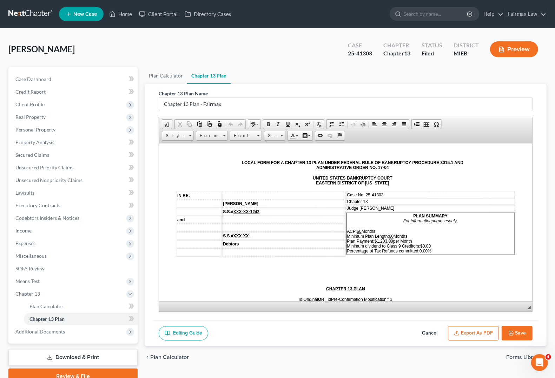
scroll to position [44, 0]
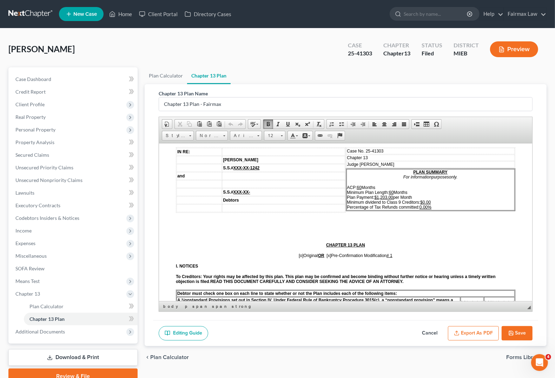
click at [391, 258] on u "# 1" at bounding box center [390, 255] width 6 height 5
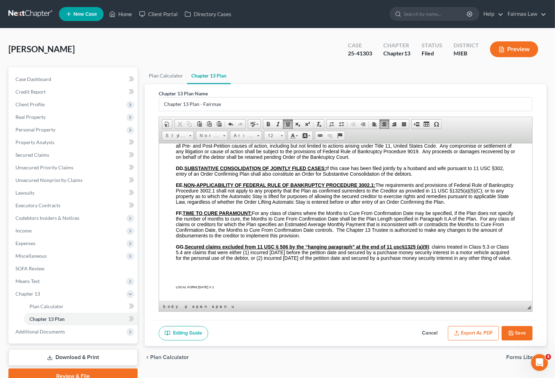
scroll to position [3992, 0]
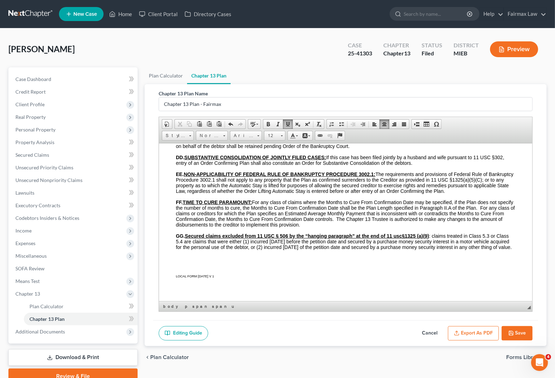
click at [520, 335] on button "Save" at bounding box center [517, 334] width 31 height 15
